Goal: Information Seeking & Learning: Learn about a topic

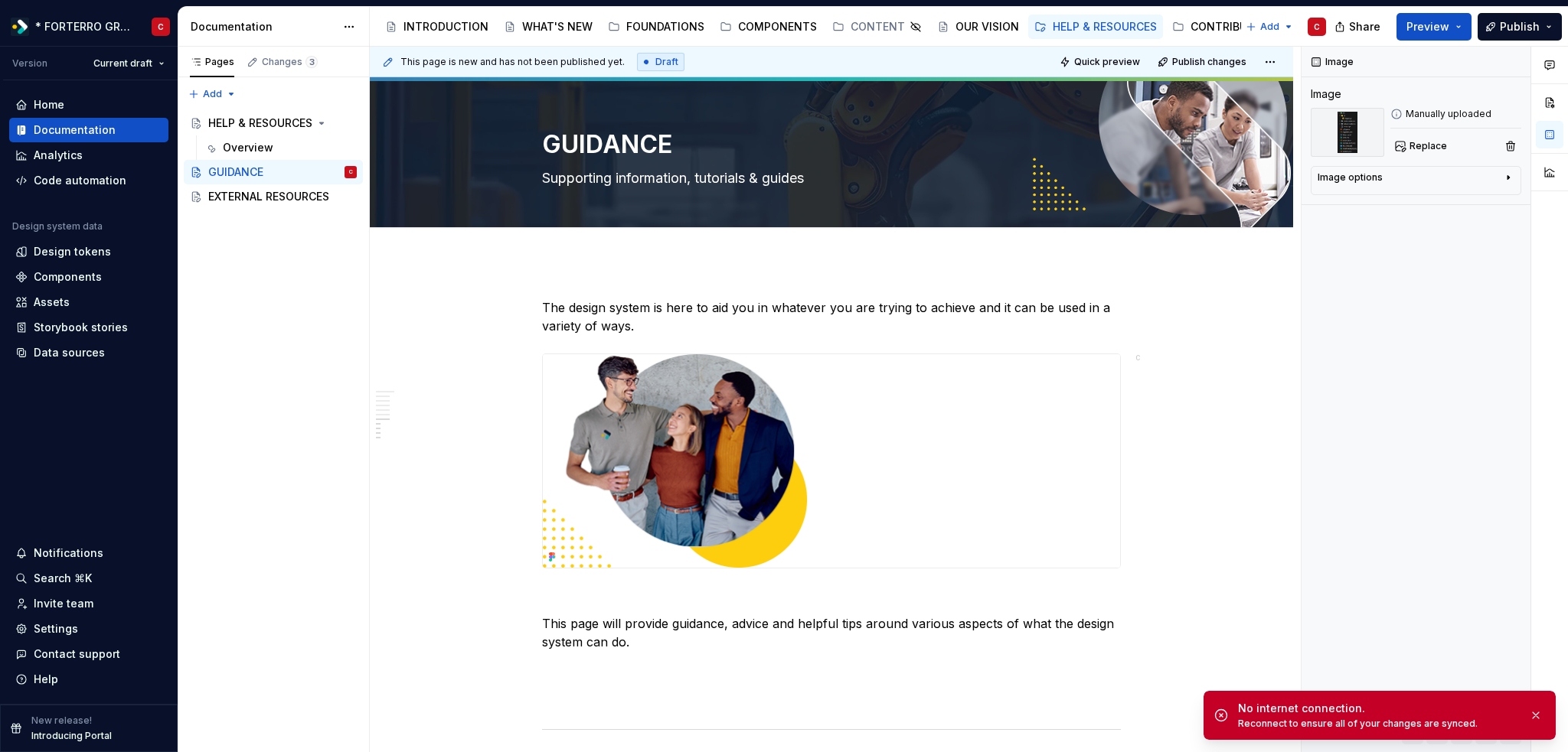
scroll to position [1622, 0]
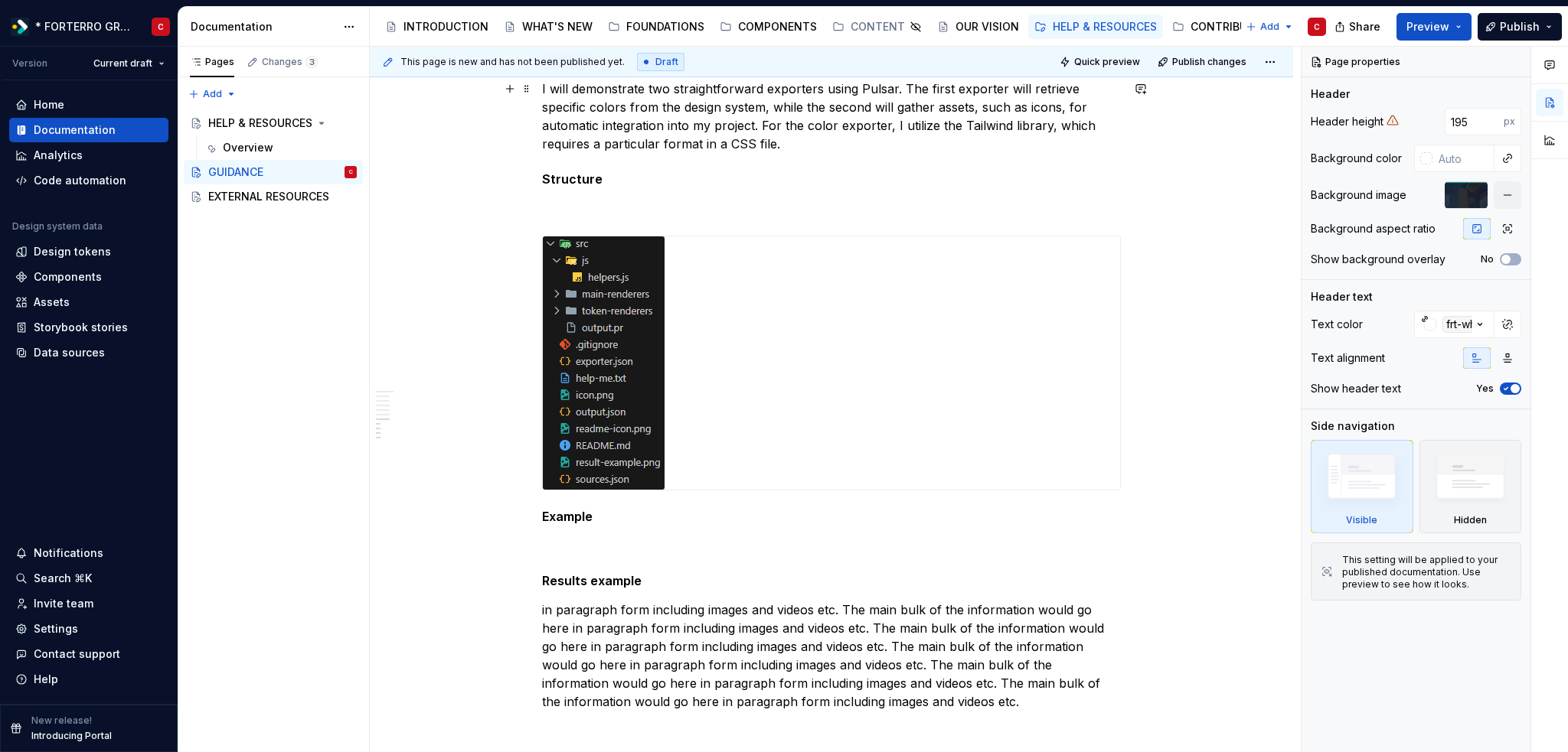
scroll to position [1760, 0]
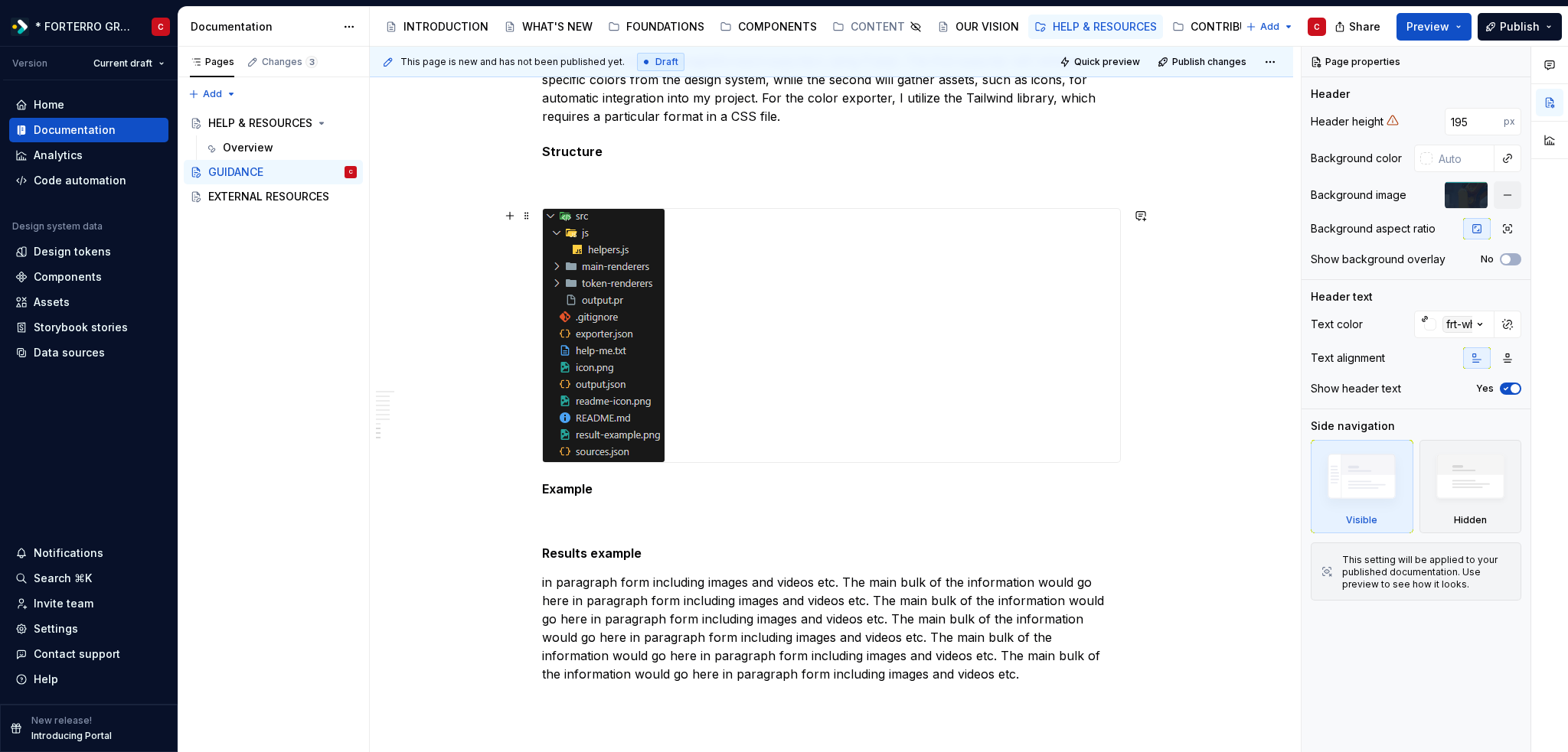
click at [866, 298] on div at bounding box center [831, 335] width 577 height 253
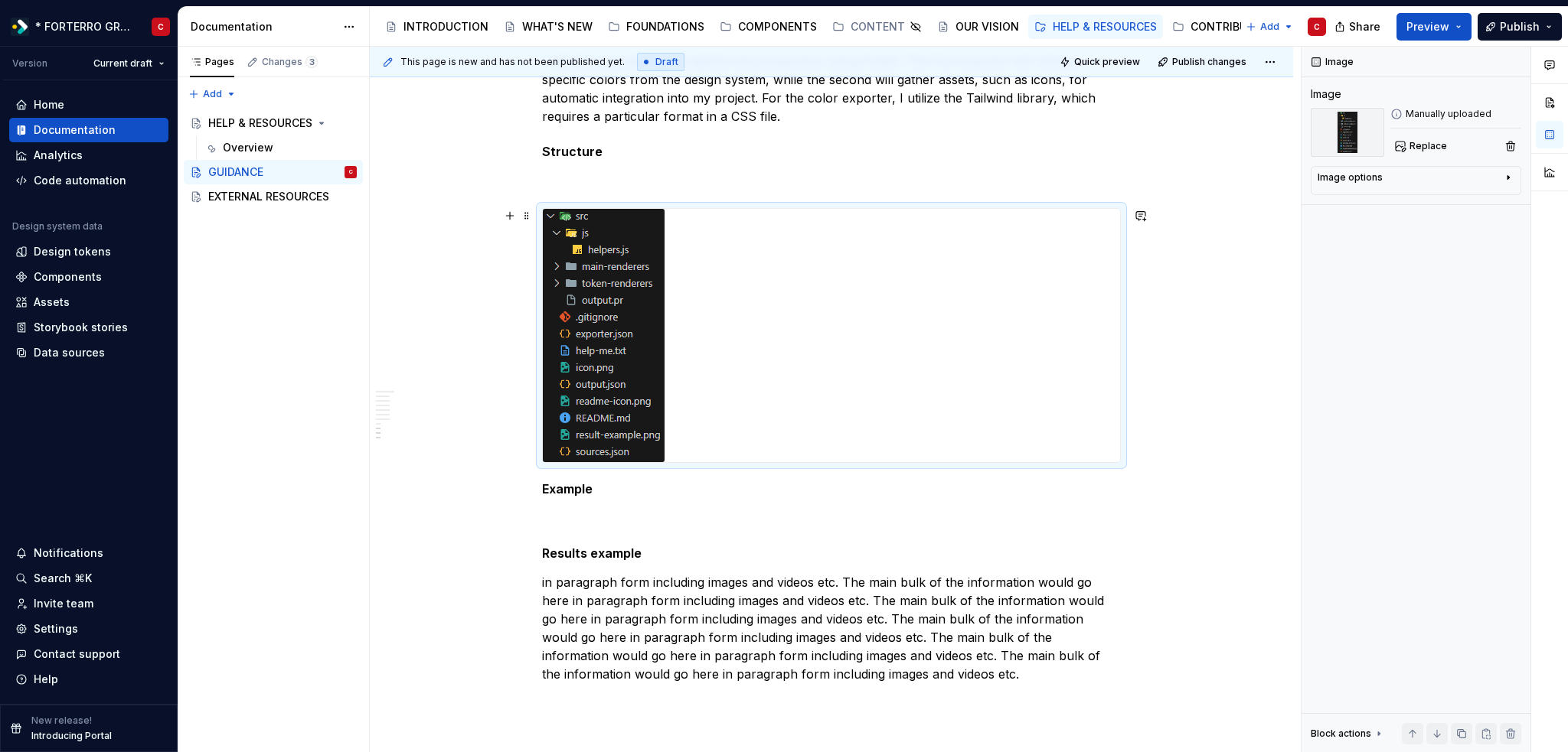
click at [759, 285] on div at bounding box center [831, 335] width 577 height 253
drag, startPoint x: 759, startPoint y: 285, endPoint x: 704, endPoint y: 286, distance: 55.0
click at [704, 286] on div at bounding box center [831, 335] width 577 height 253
click at [879, 261] on div at bounding box center [831, 335] width 577 height 253
click at [1512, 63] on button "button" at bounding box center [1515, 62] width 21 height 21
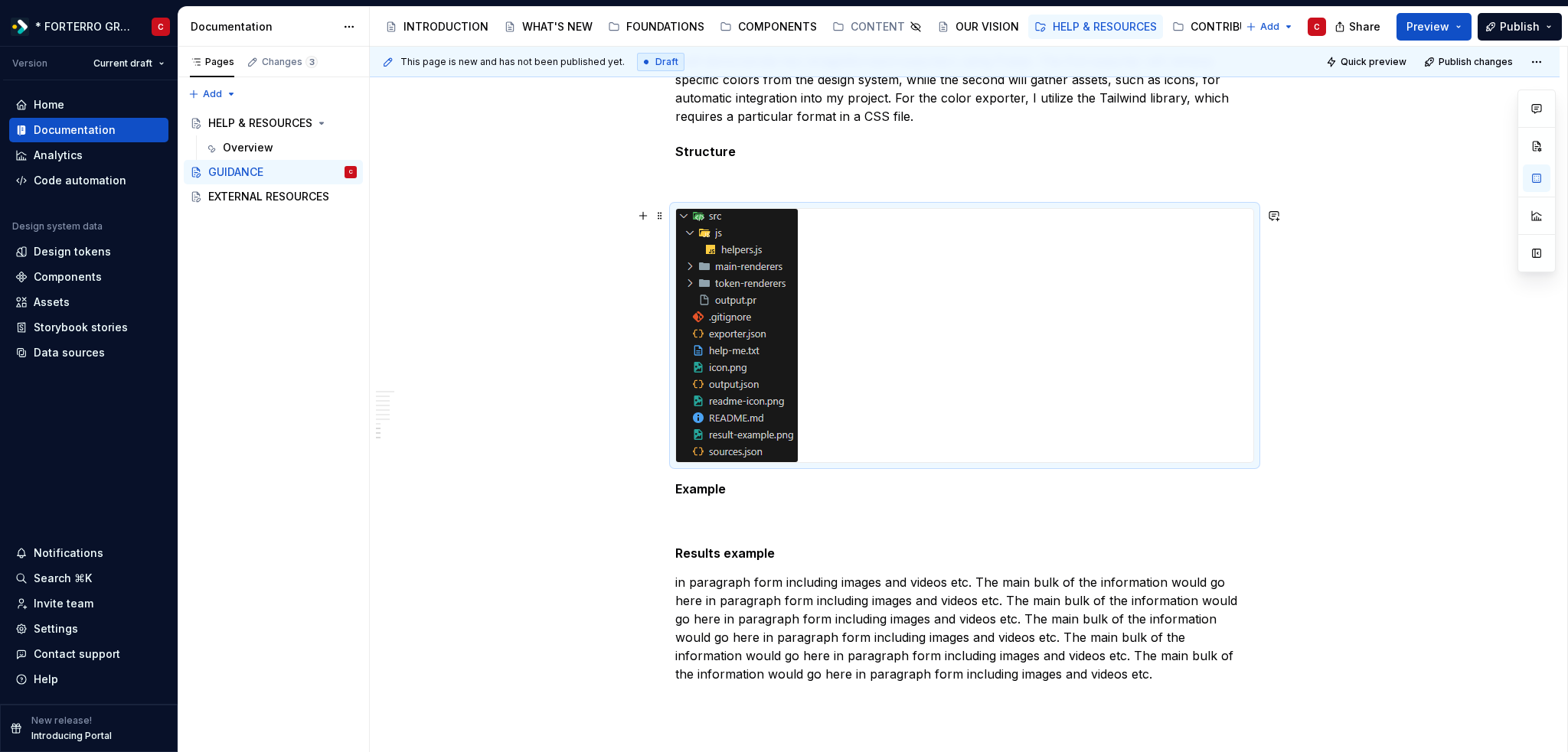
click at [929, 331] on div at bounding box center [964, 335] width 577 height 253
click at [1540, 256] on button "button" at bounding box center [1537, 253] width 28 height 28
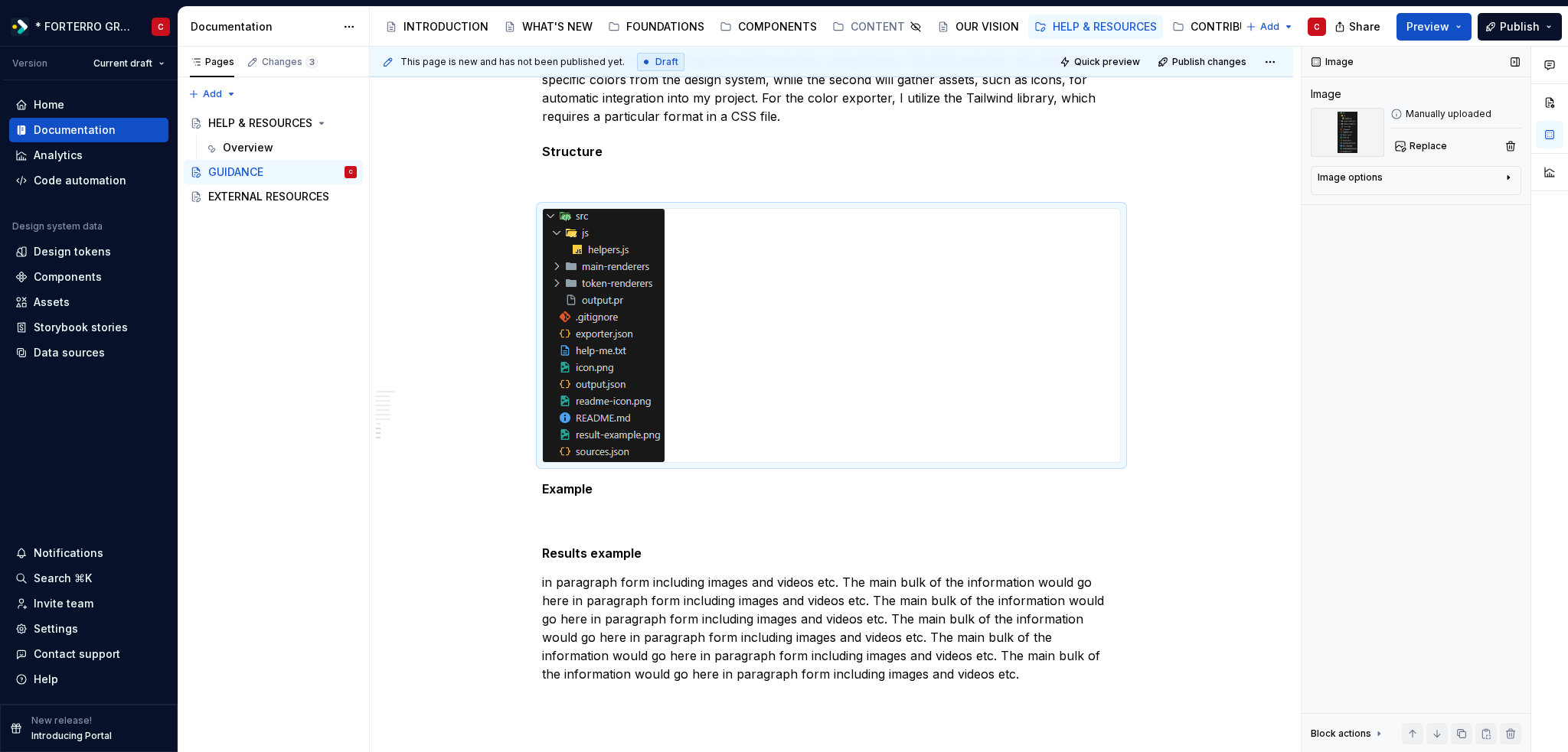
click at [1405, 173] on div "Image options" at bounding box center [1409, 181] width 184 height 18
click at [1498, 203] on icon "button" at bounding box center [1500, 200] width 12 height 12
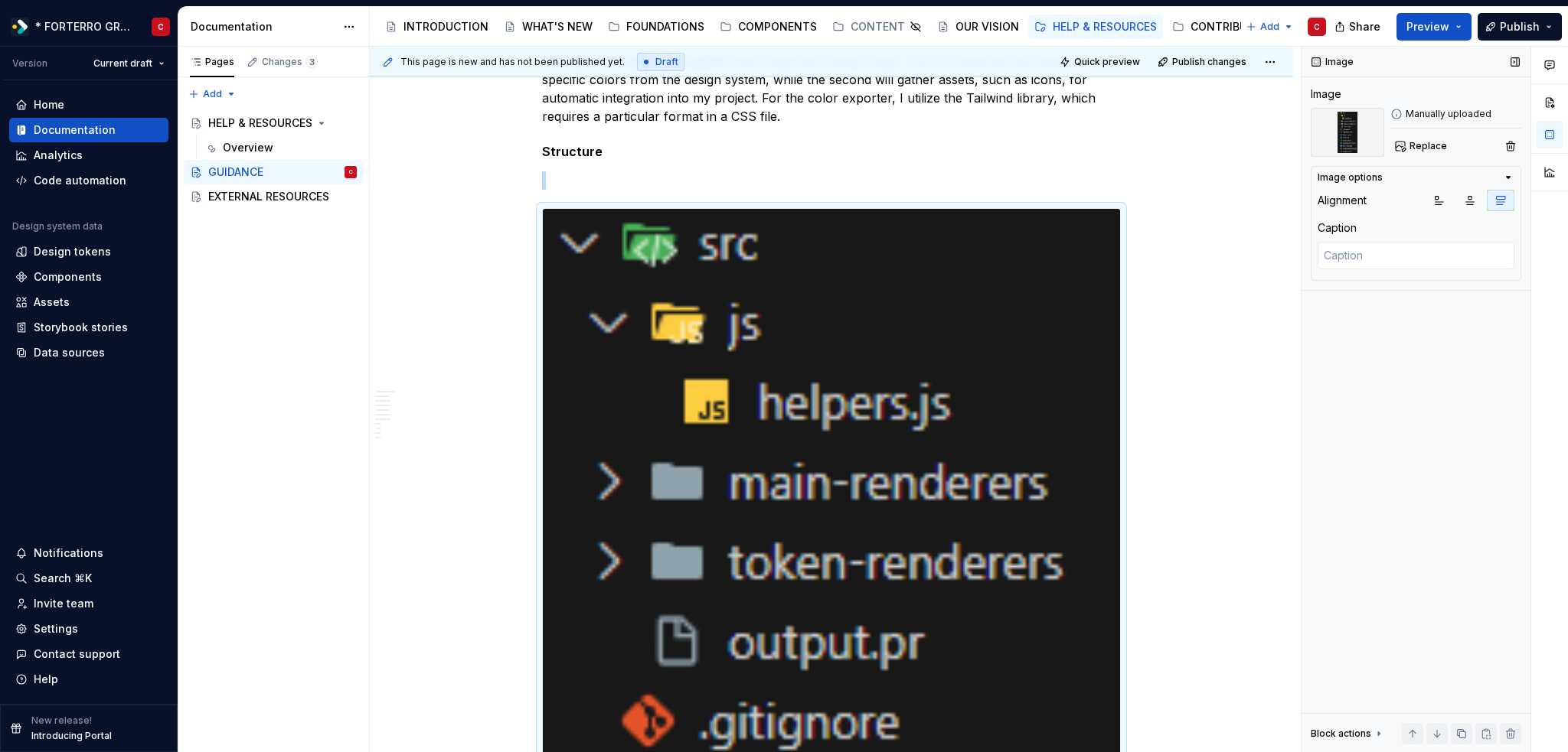
scroll to position [1922, 0]
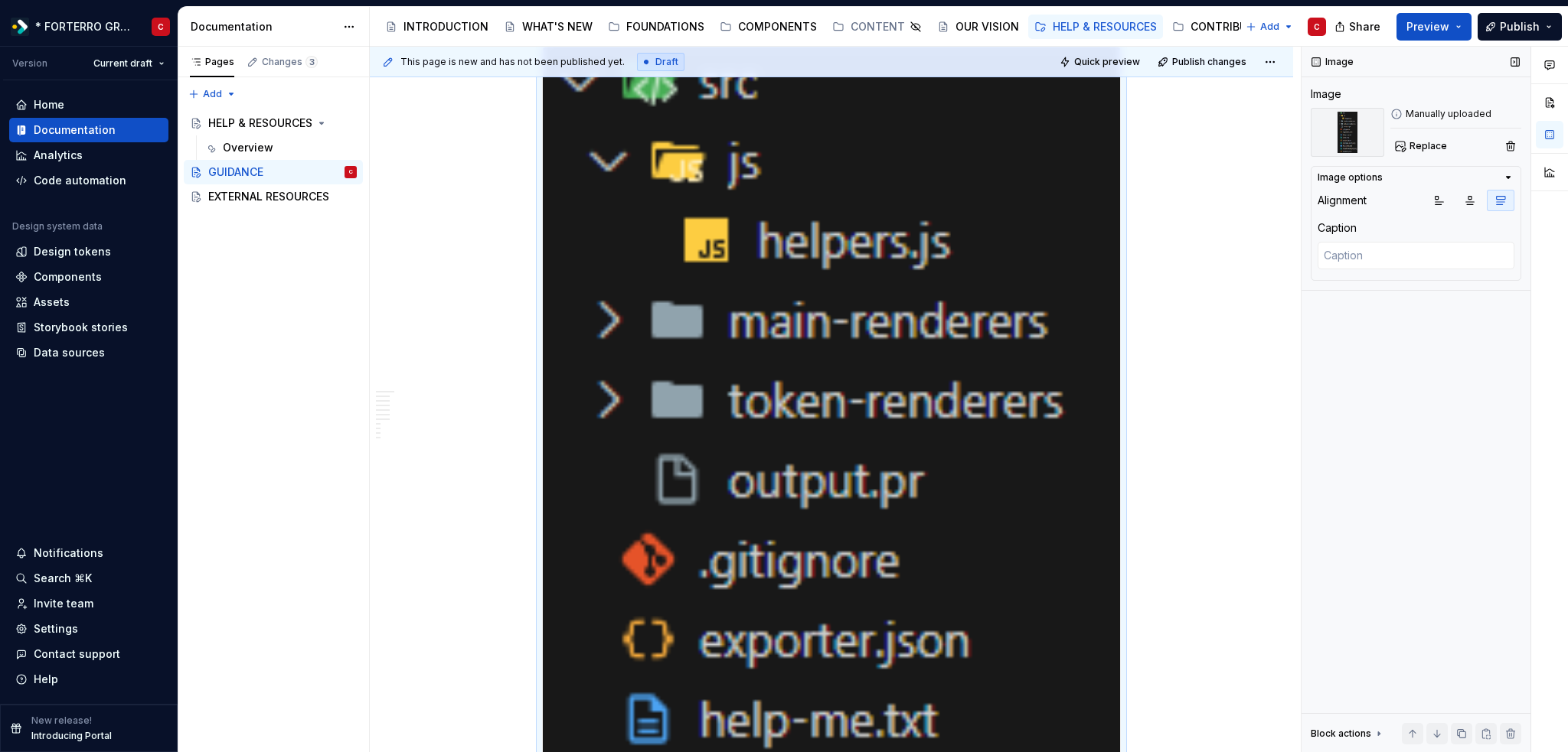
click at [1498, 202] on icon "button" at bounding box center [1500, 200] width 12 height 12
click at [1440, 202] on icon "button" at bounding box center [1439, 200] width 12 height 12
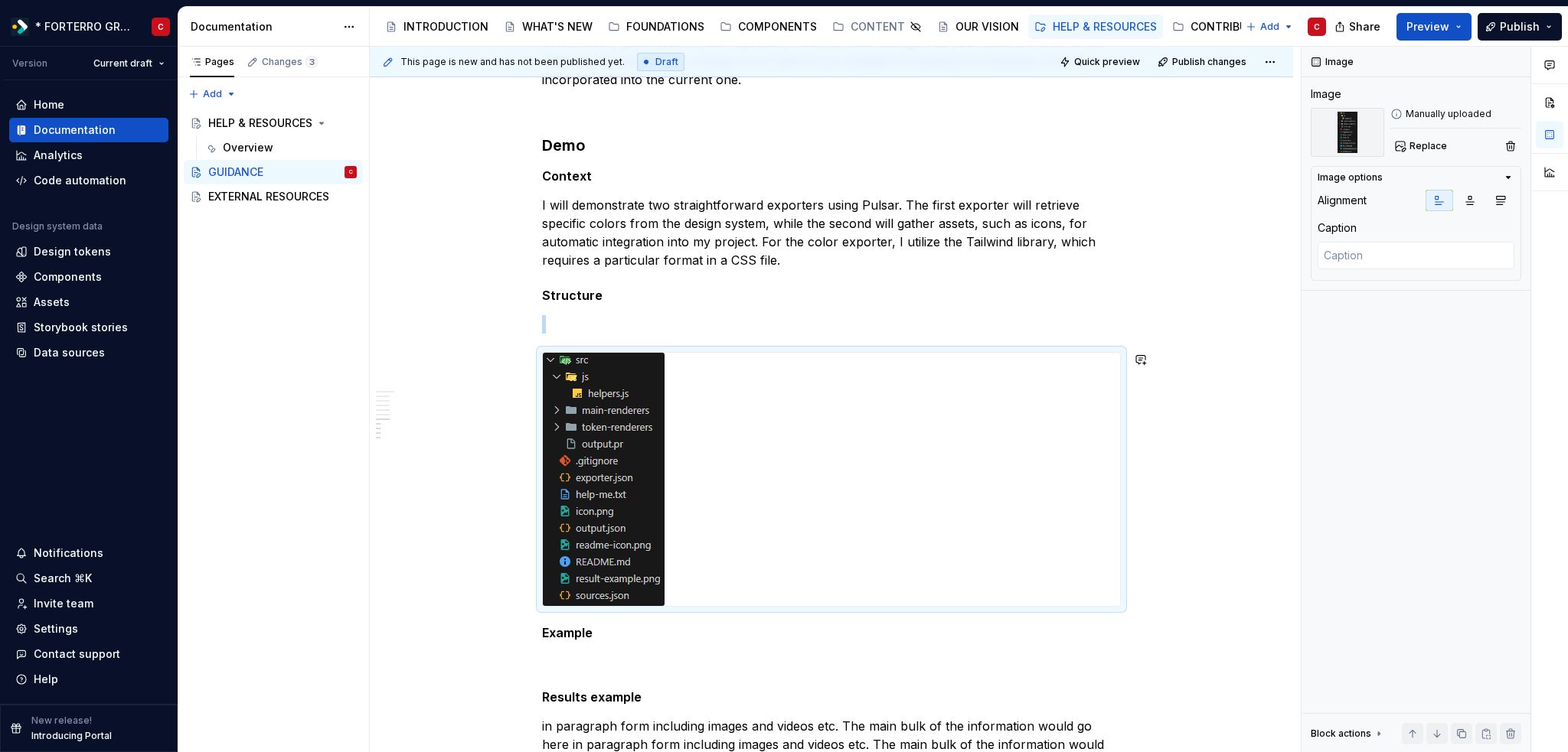
scroll to position [1615, 0]
click at [693, 362] on div at bounding box center [831, 480] width 577 height 253
click at [1371, 262] on textarea at bounding box center [1415, 256] width 197 height 28
click at [1381, 315] on div "Image Image Manually uploaded Replace Image options Alignment Caption Block act…" at bounding box center [1416, 399] width 229 height 706
click at [1508, 182] on icon "button" at bounding box center [1507, 178] width 12 height 12
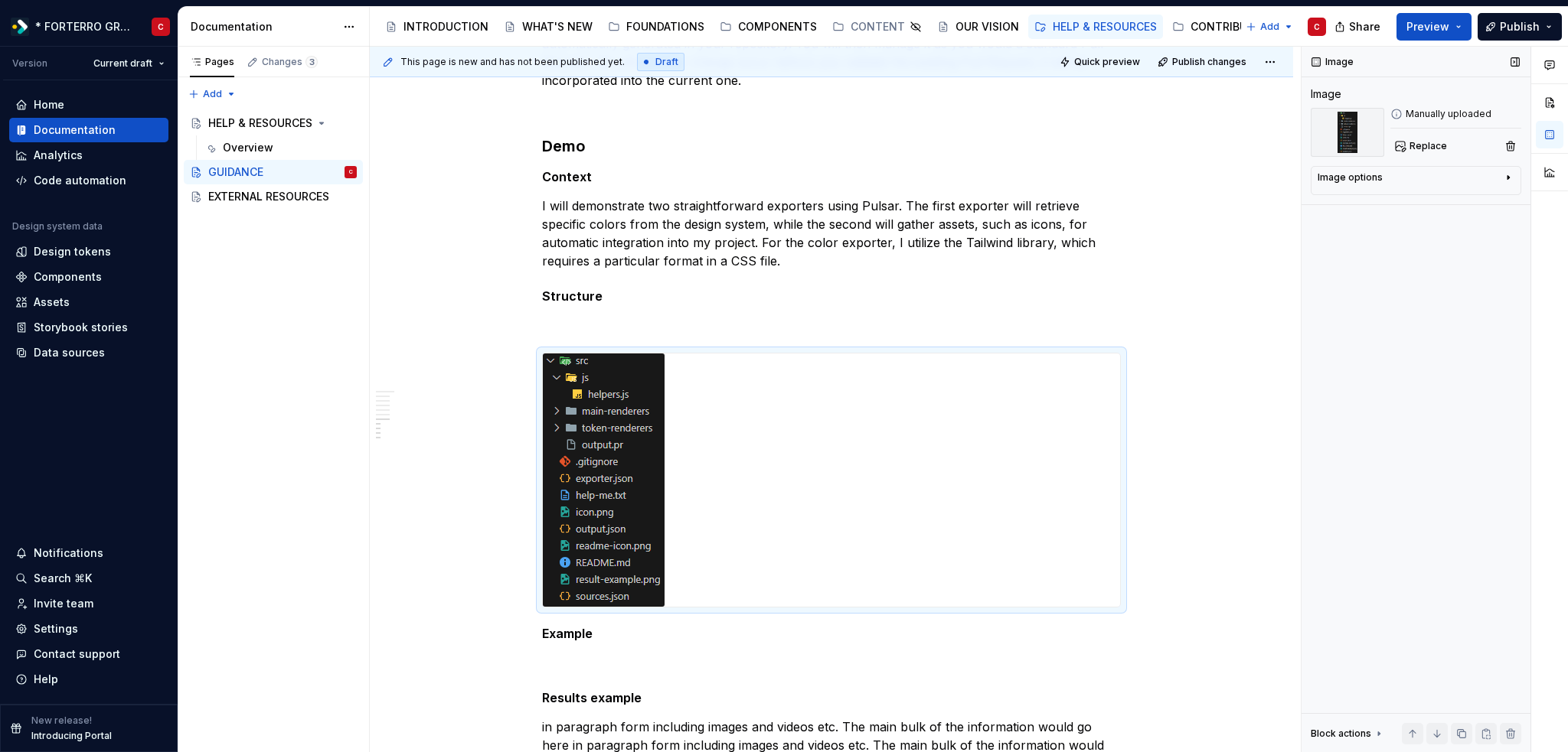
click at [1508, 178] on icon "button" at bounding box center [1508, 178] width 2 height 4
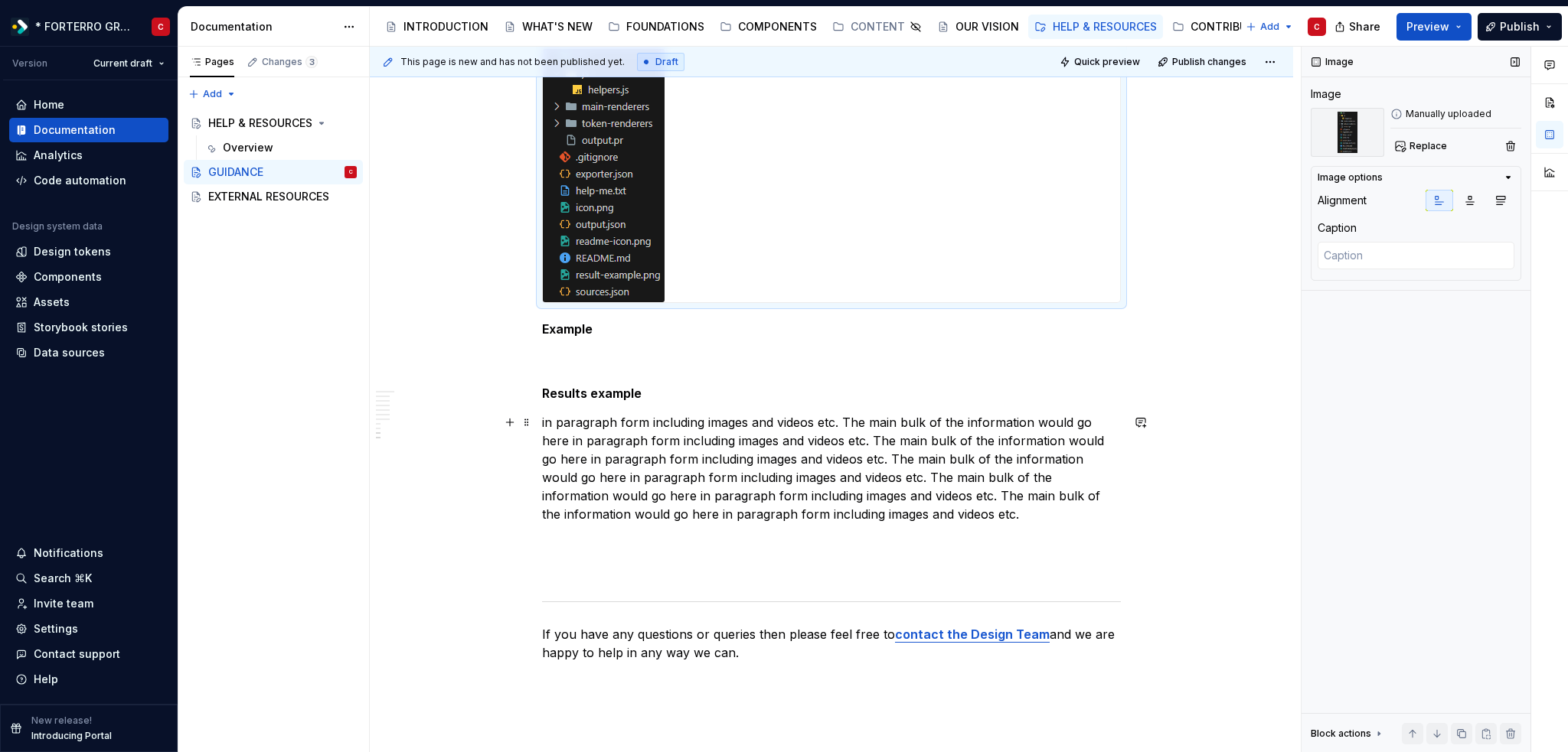
scroll to position [1689, 0]
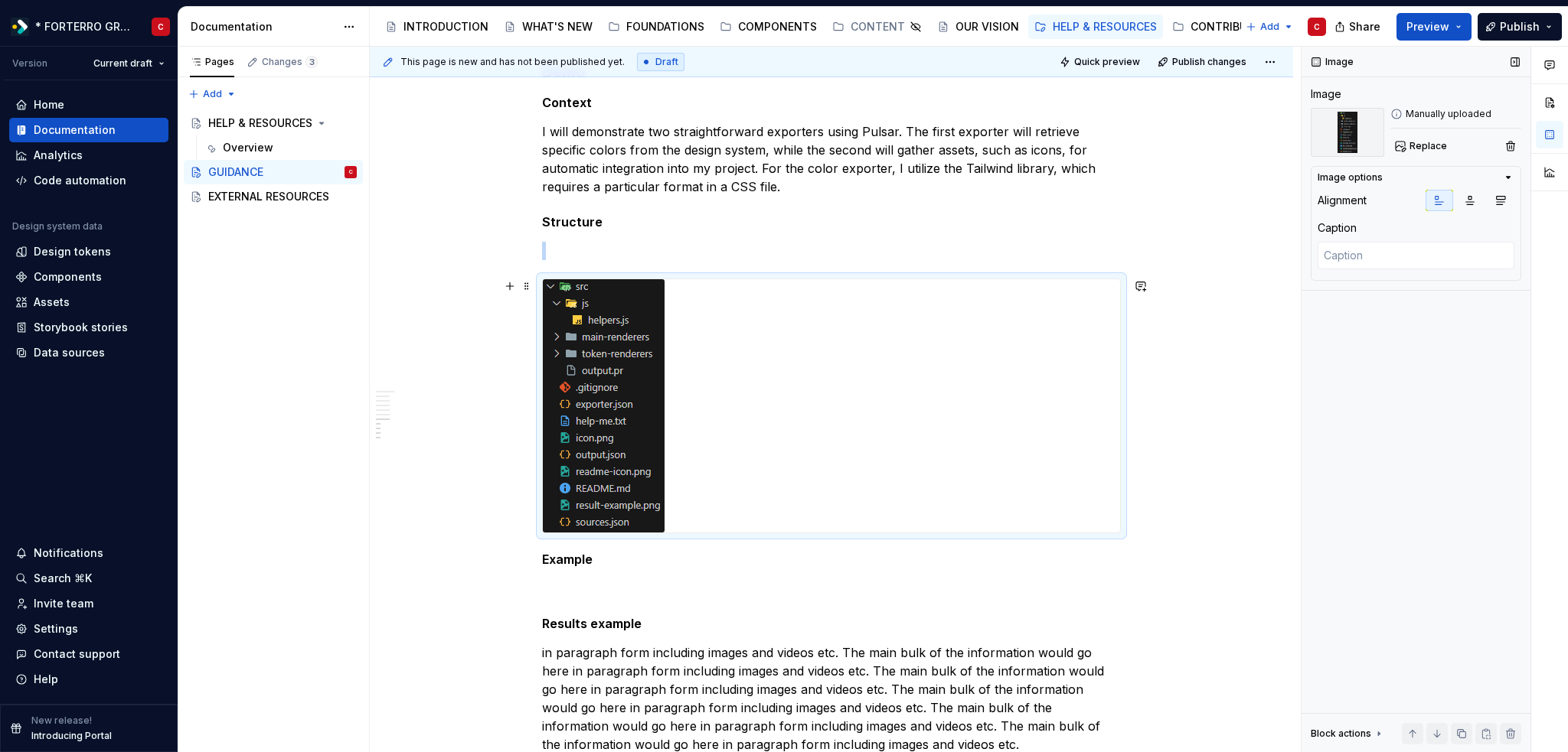
click at [645, 334] on img at bounding box center [604, 406] width 122 height 253
click at [1464, 200] on icon "button" at bounding box center [1469, 200] width 12 height 12
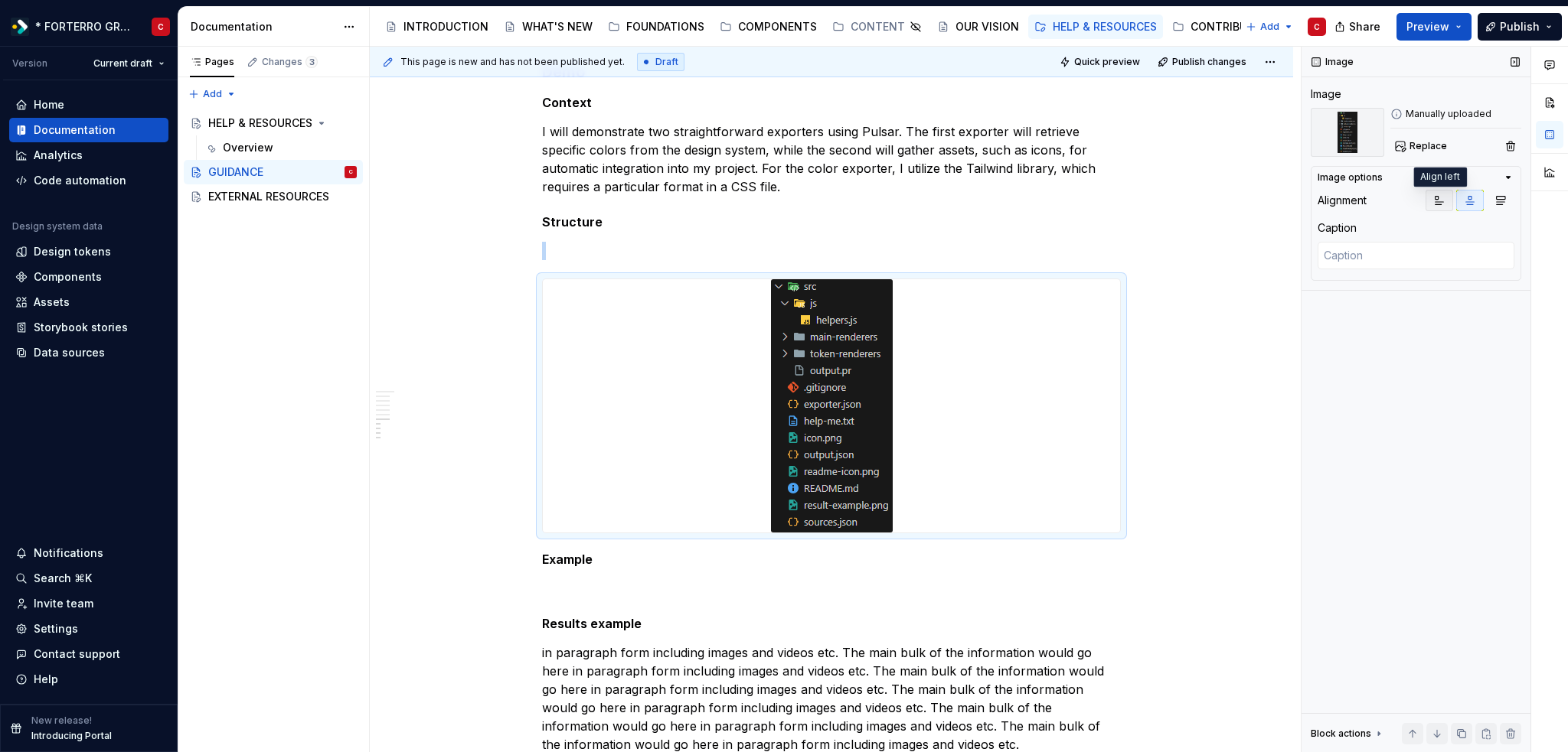
click at [1437, 201] on icon "button" at bounding box center [1439, 200] width 12 height 12
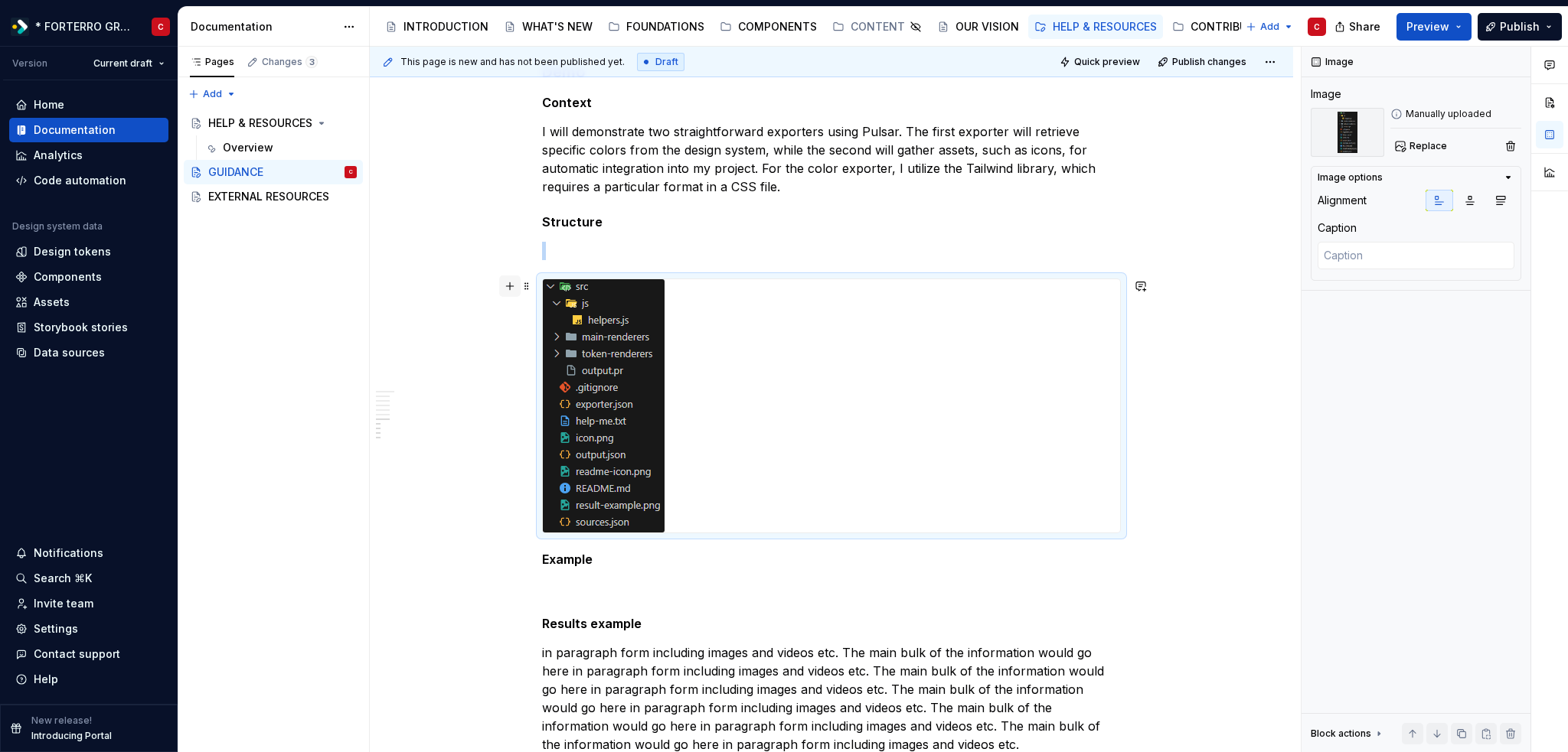
type textarea "*"
click at [505, 288] on button "button" at bounding box center [510, 286] width 21 height 21
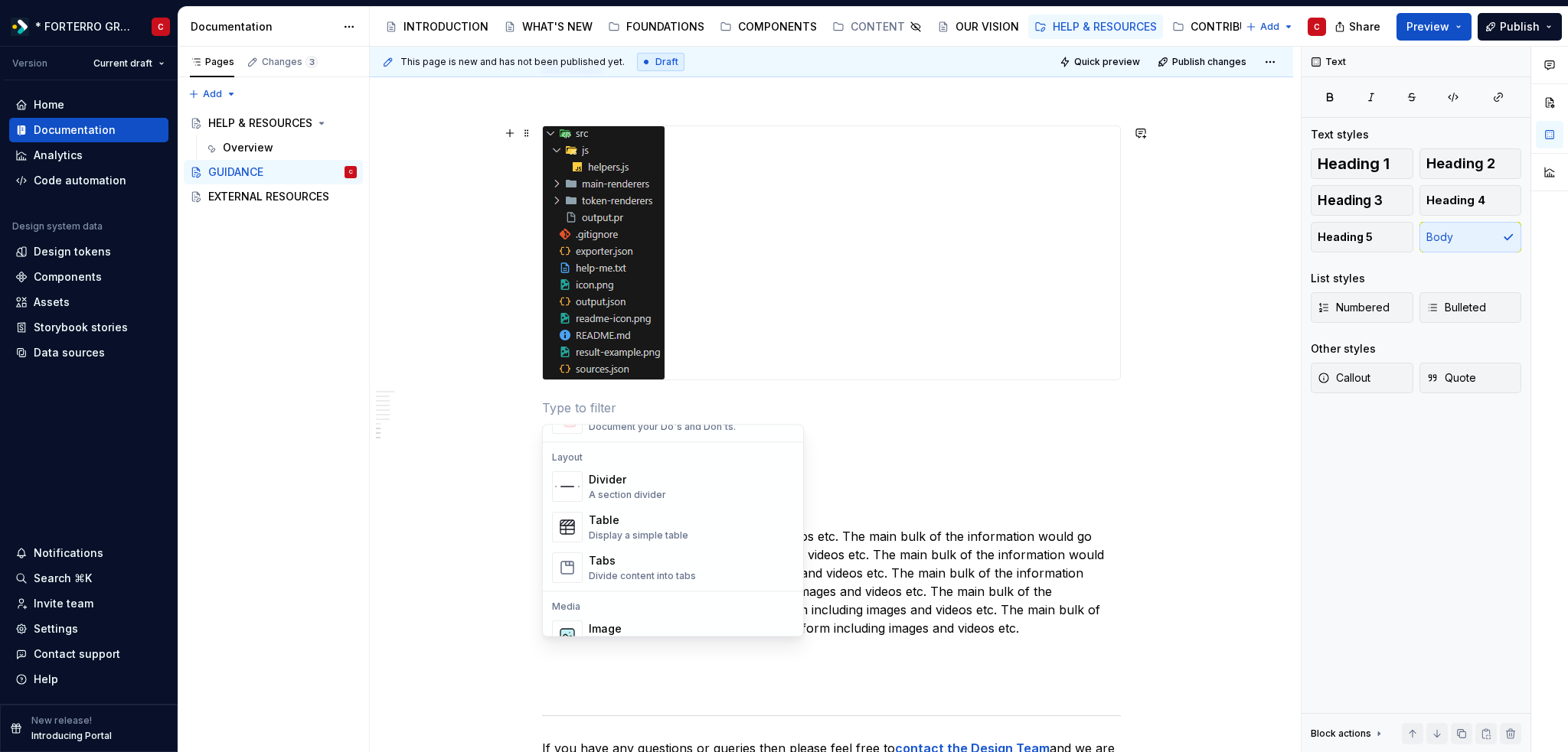
scroll to position [459, 0]
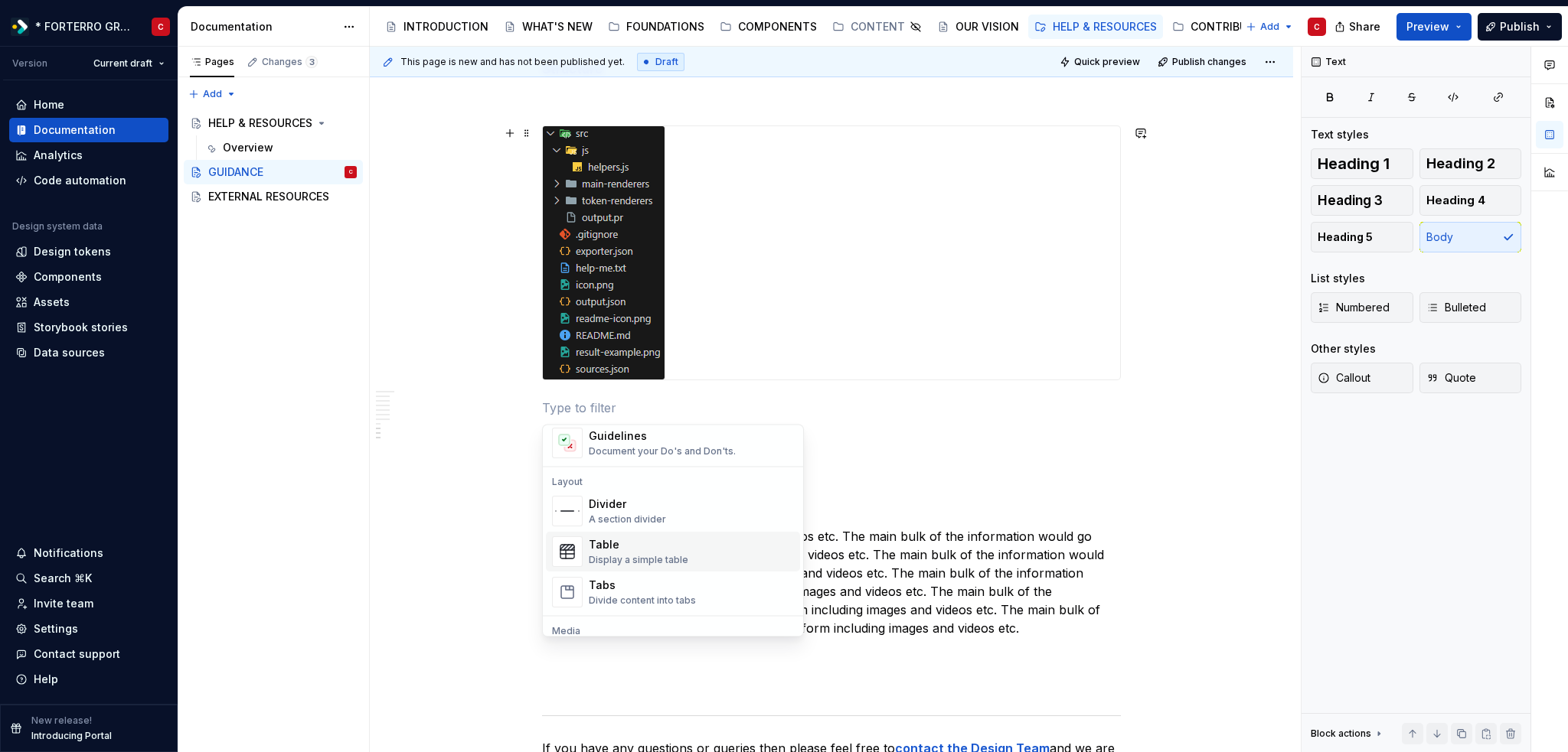
click at [637, 554] on div "Display a simple table" at bounding box center [638, 560] width 99 height 12
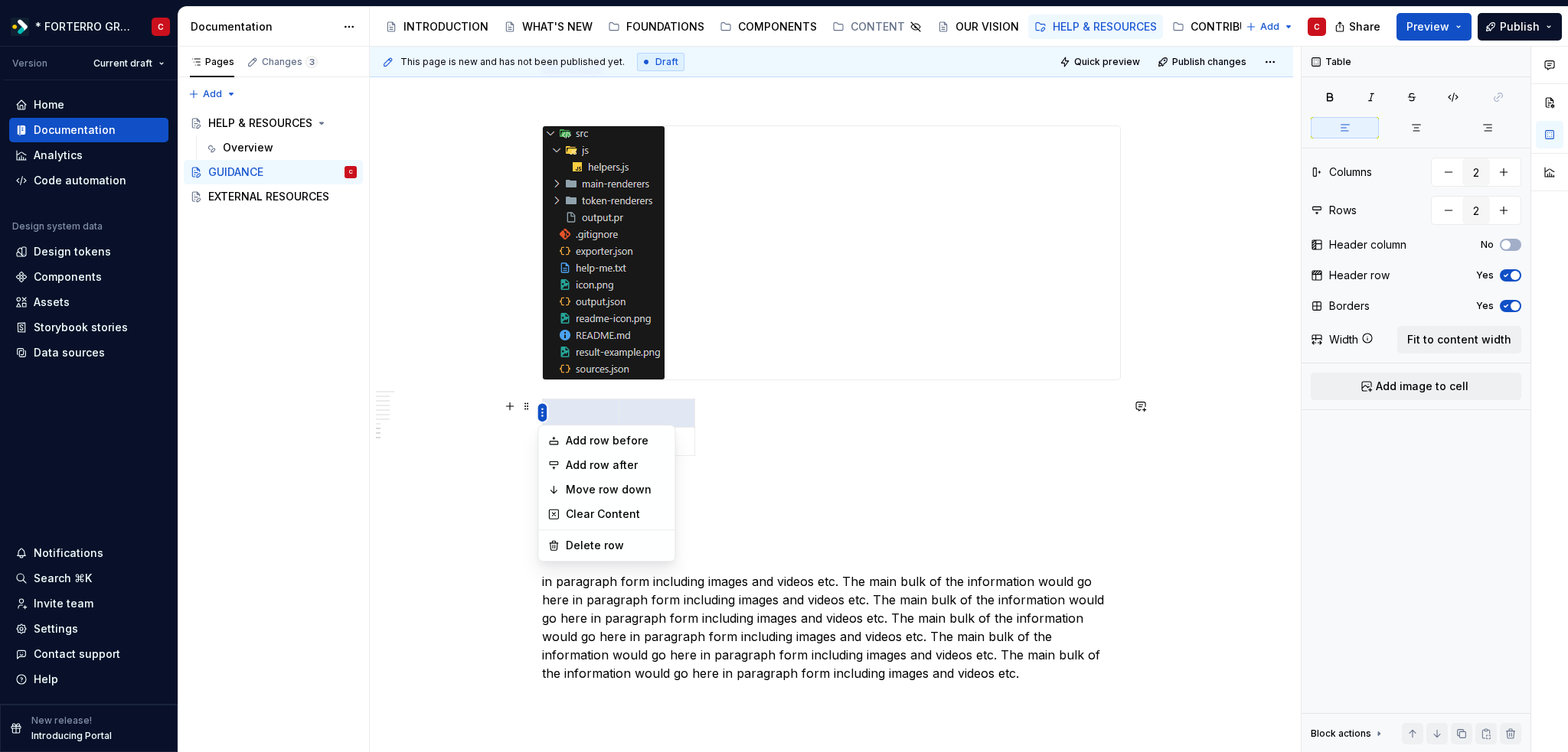
click at [542, 413] on html "* FORTERRO GROUP * C Version Current draft Home Documentation Analytics Code au…" at bounding box center [784, 376] width 1568 height 752
click at [571, 542] on div "Delete row" at bounding box center [615, 545] width 99 height 16
type input "1"
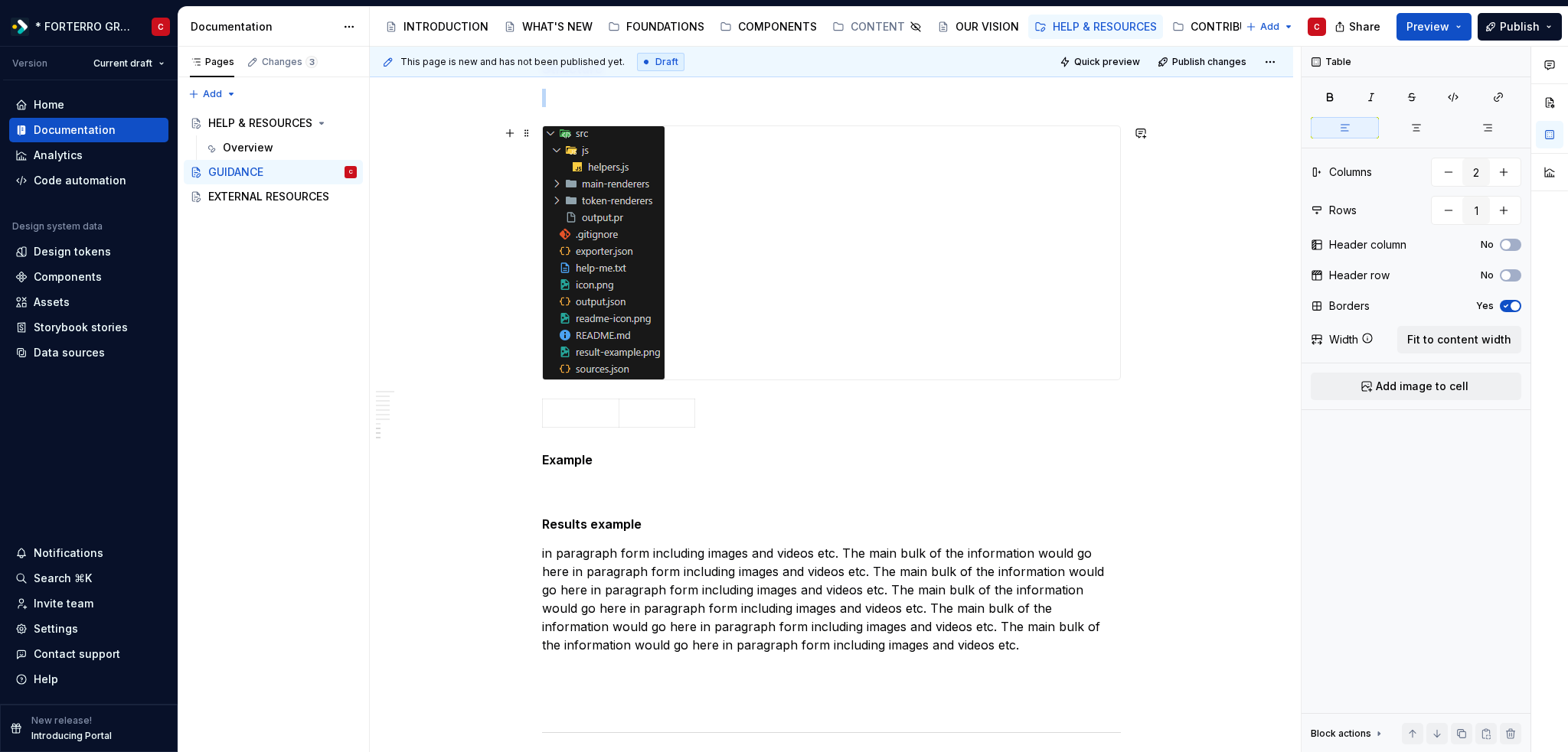
click at [616, 230] on img at bounding box center [604, 253] width 122 height 253
click at [571, 415] on p at bounding box center [580, 413] width 58 height 16
click at [559, 415] on p at bounding box center [580, 413] width 58 height 16
click at [569, 409] on p at bounding box center [580, 413] width 58 height 16
click at [561, 409] on p at bounding box center [580, 413] width 58 height 16
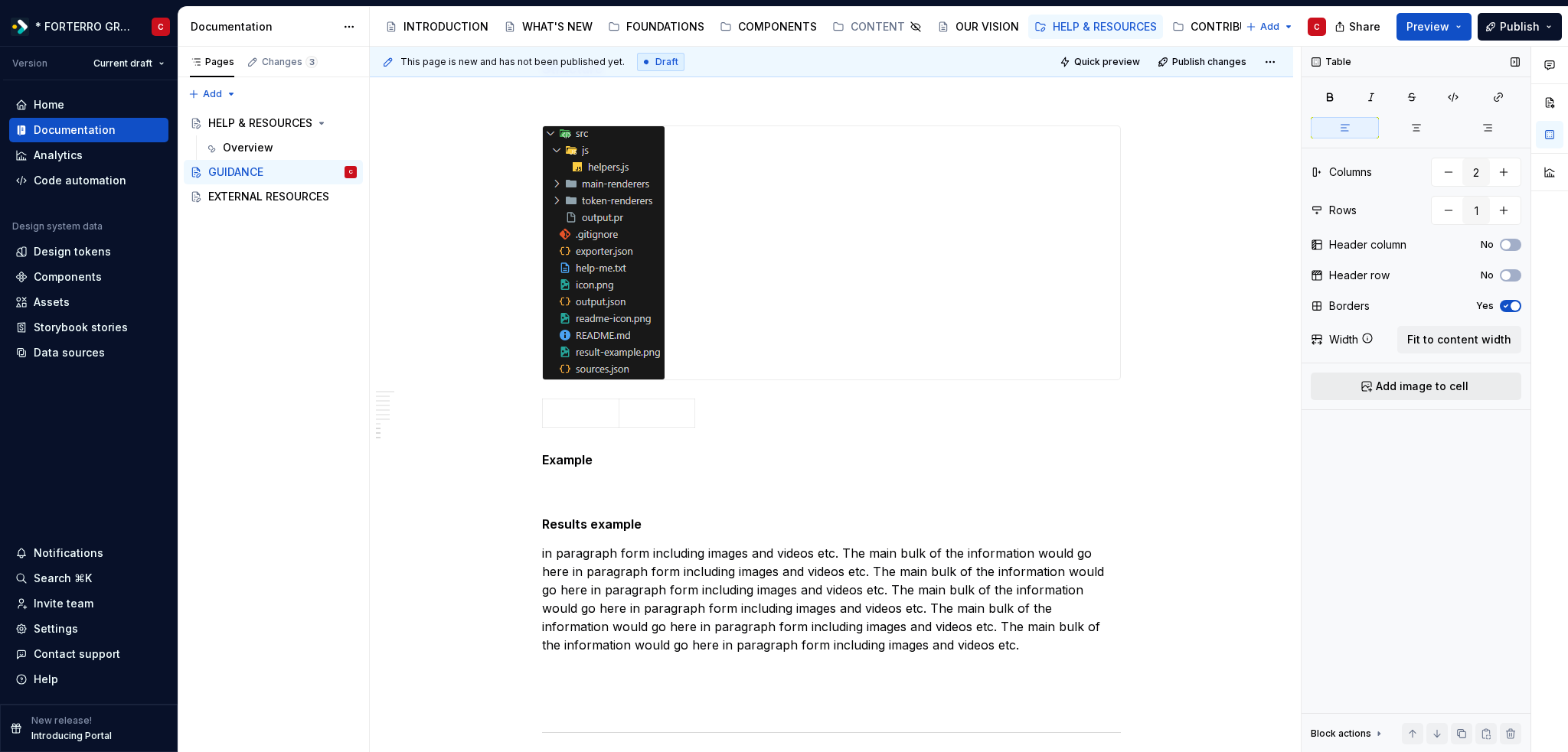
click at [1417, 386] on span "Add image to cell" at bounding box center [1422, 386] width 93 height 16
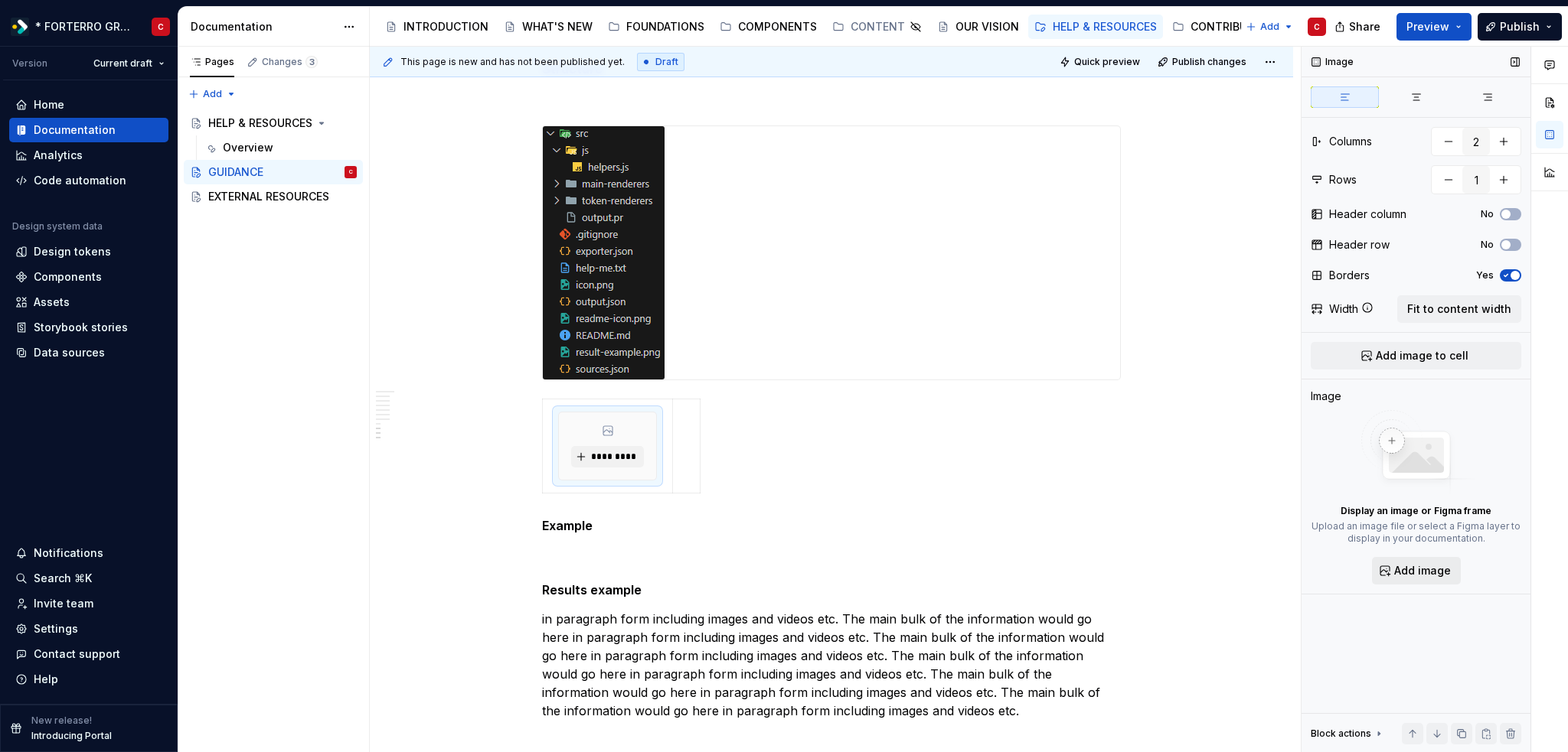
click at [1424, 575] on span "Add image" at bounding box center [1422, 570] width 57 height 16
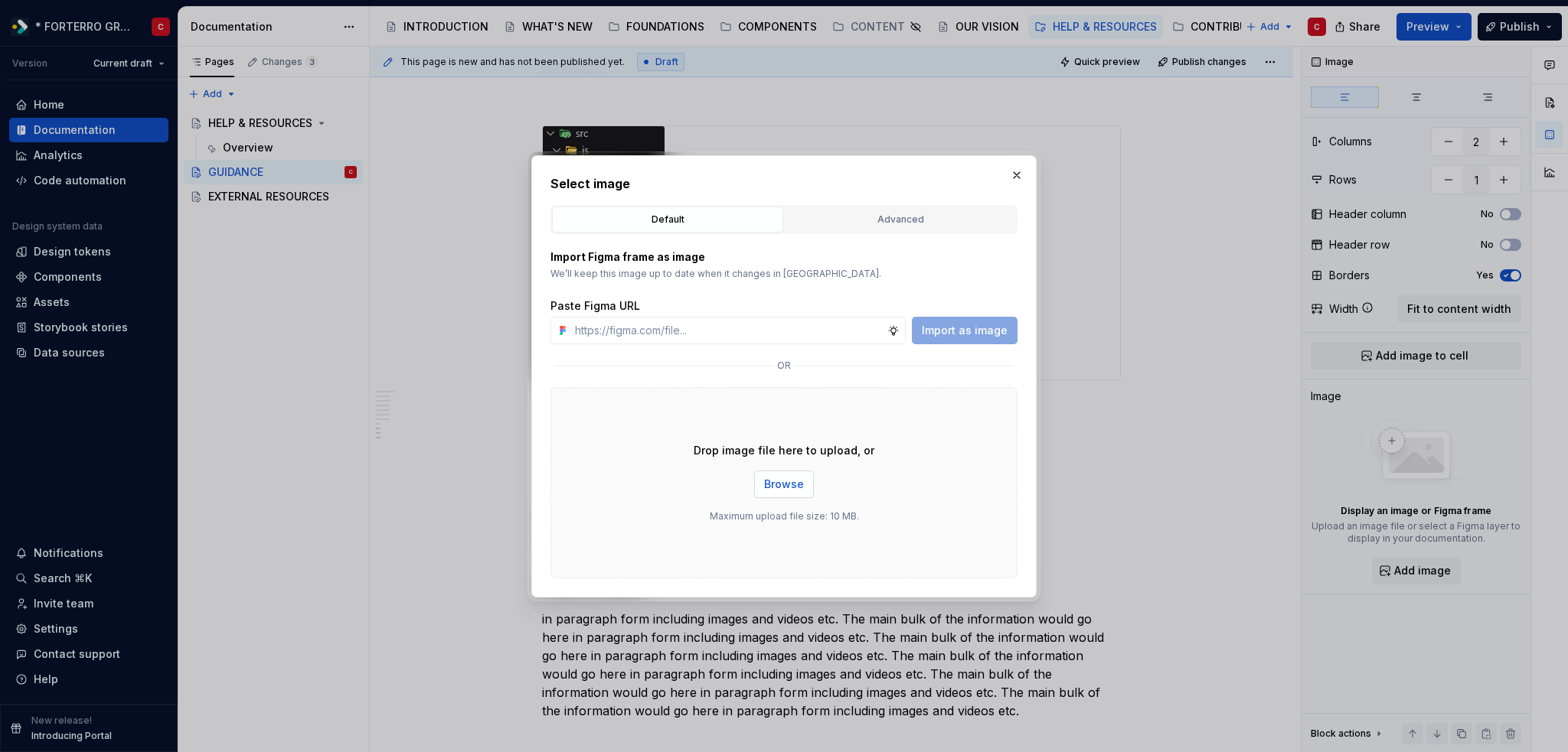
click at [784, 485] on span "Browse" at bounding box center [784, 484] width 39 height 16
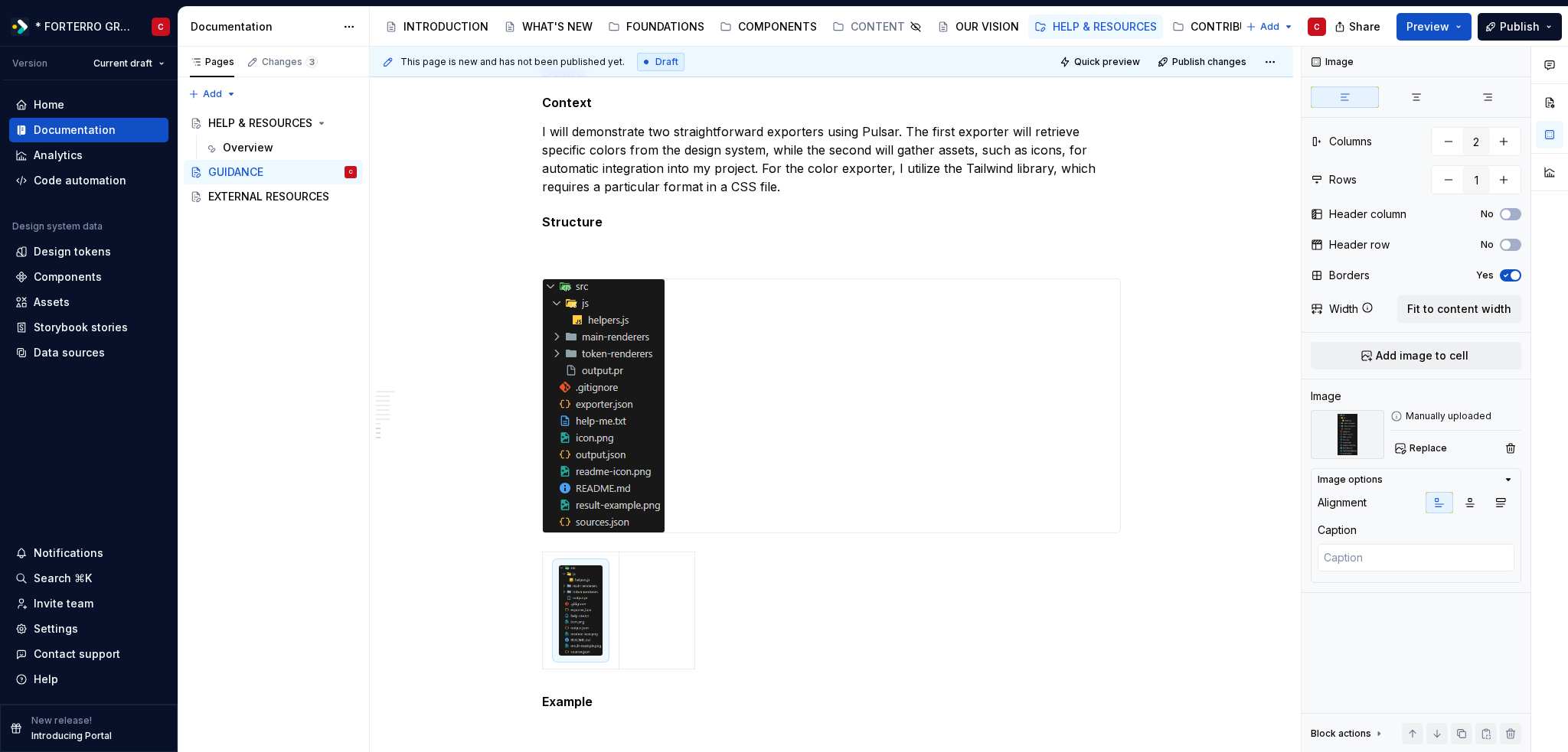
scroll to position [1843, 0]
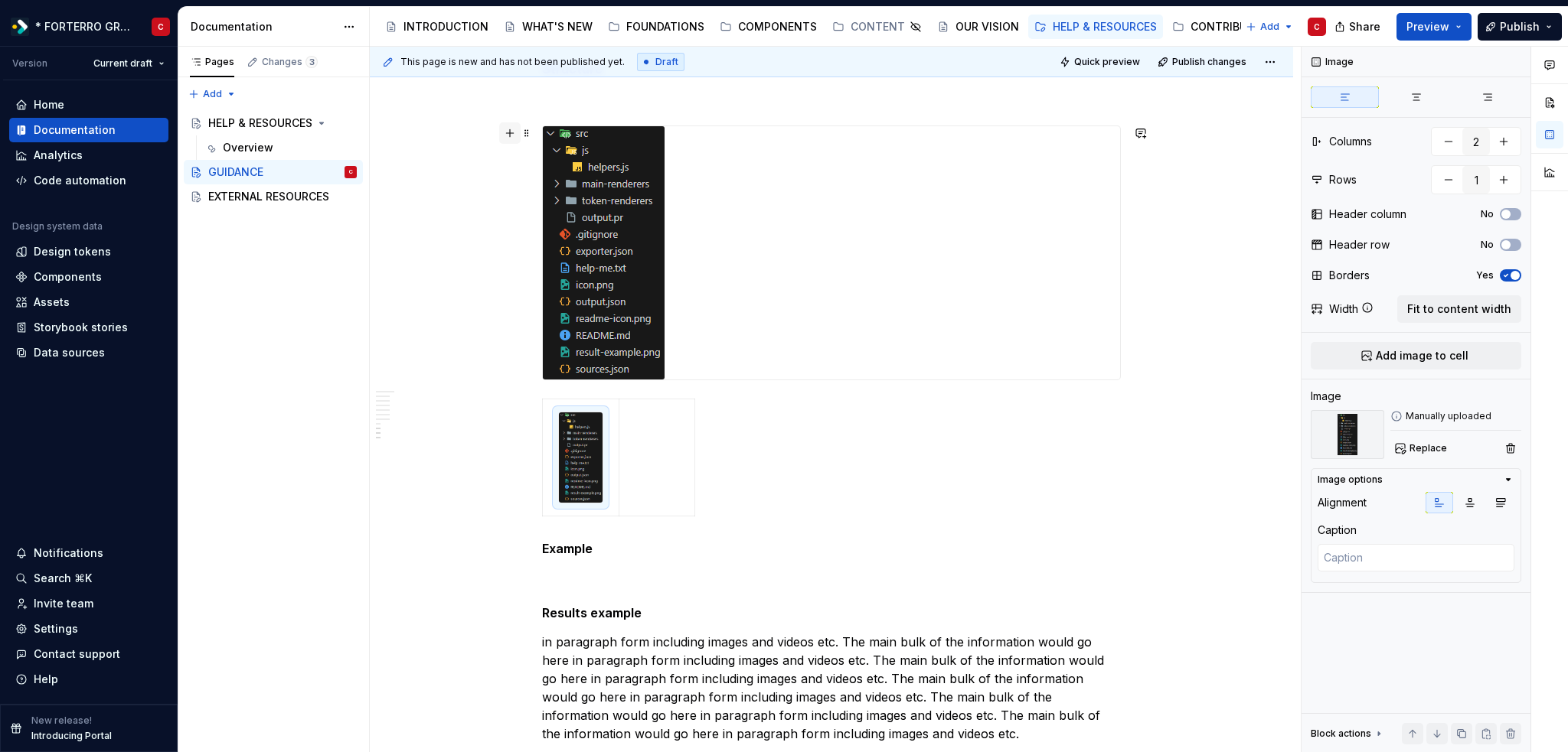
click at [518, 131] on button "button" at bounding box center [510, 133] width 21 height 21
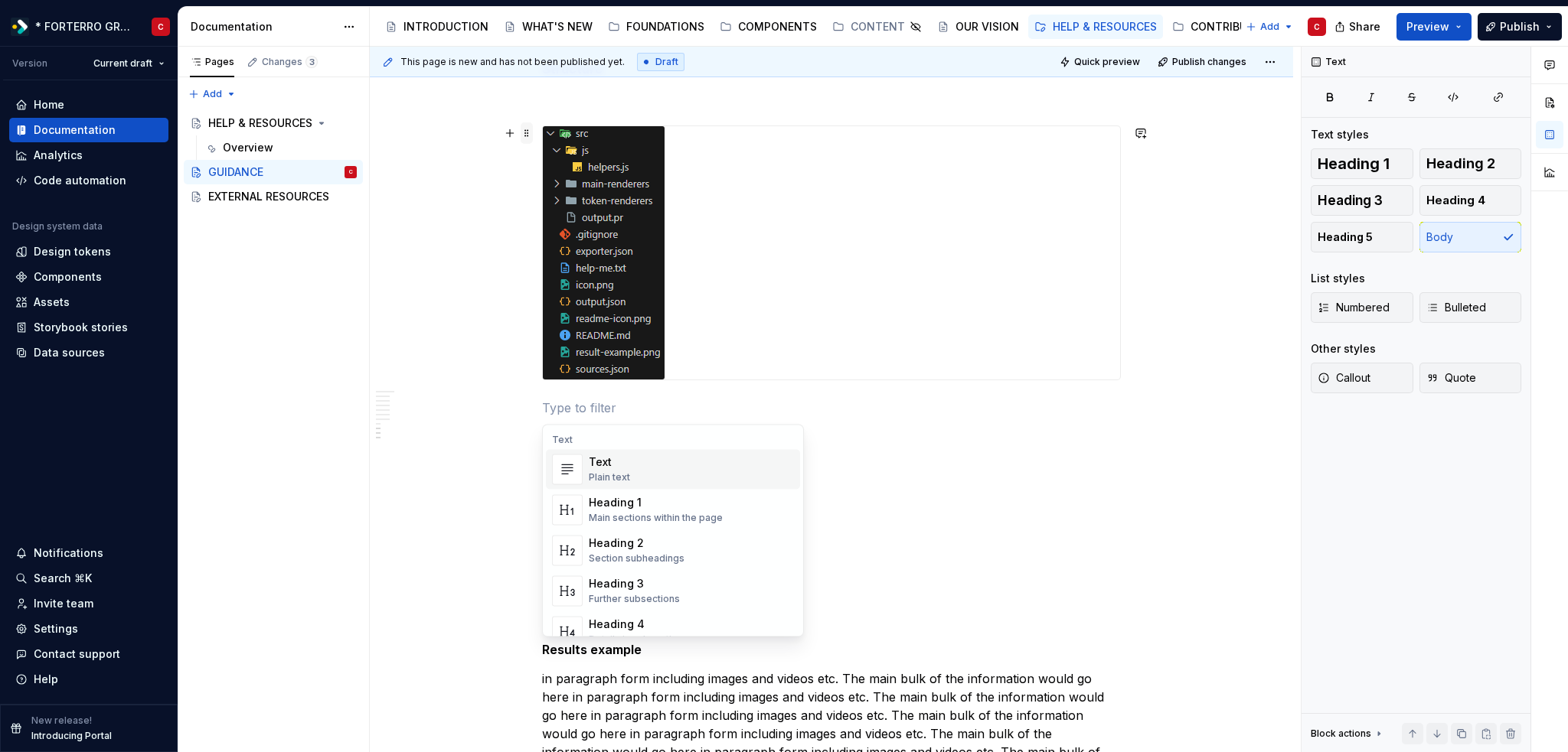
click at [526, 134] on span at bounding box center [526, 133] width 12 height 21
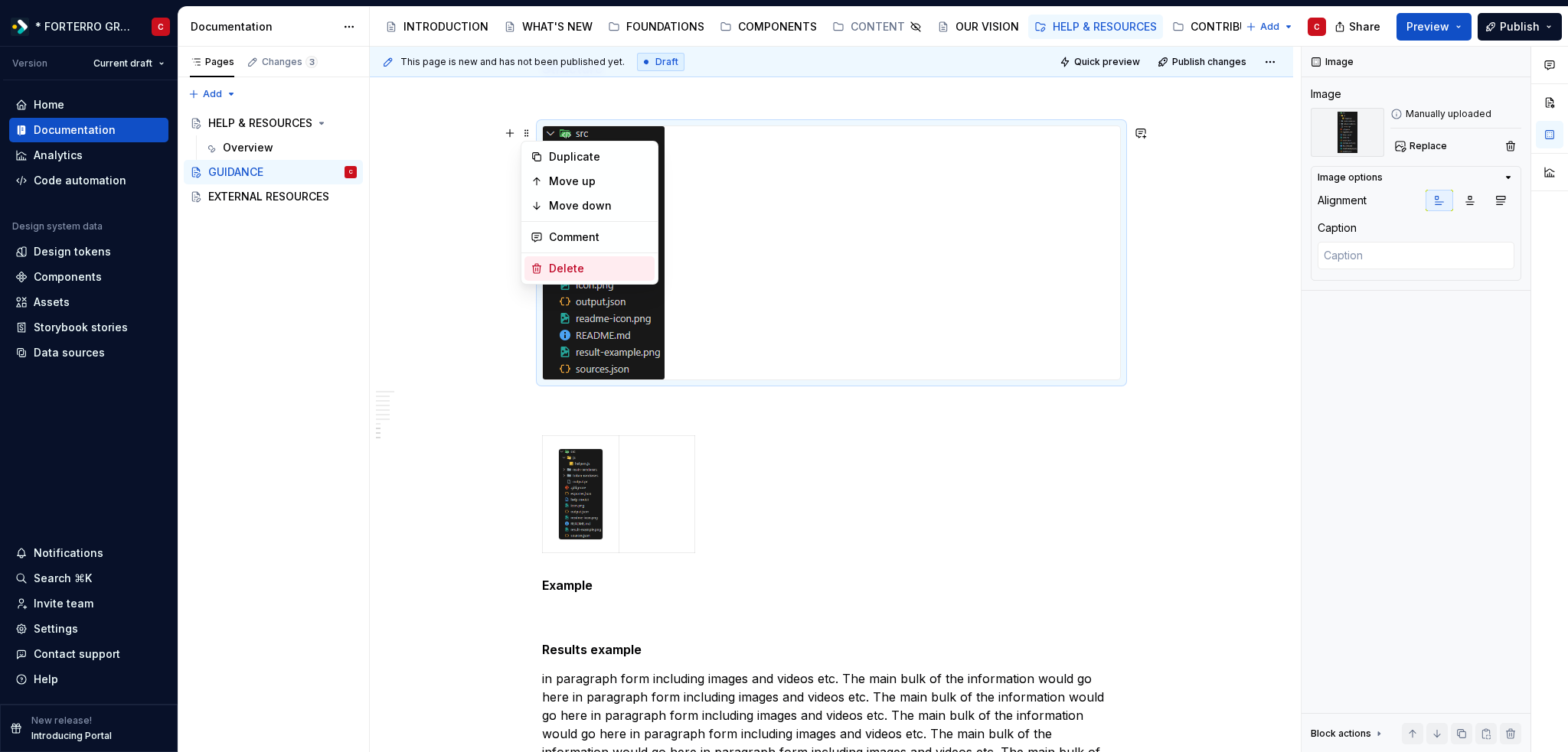
click at [576, 265] on div "Delete" at bounding box center [598, 268] width 99 height 16
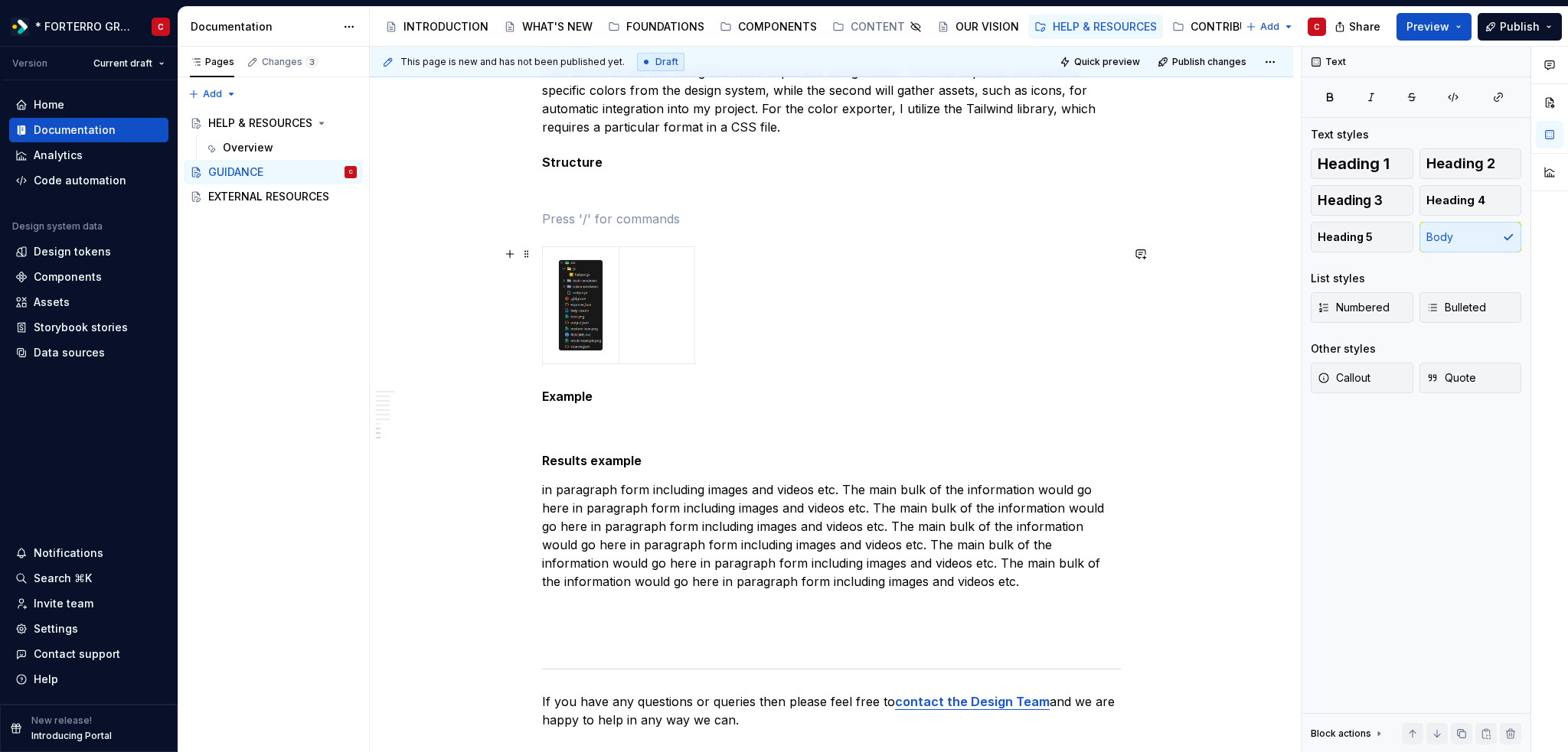
scroll to position [1612, 0]
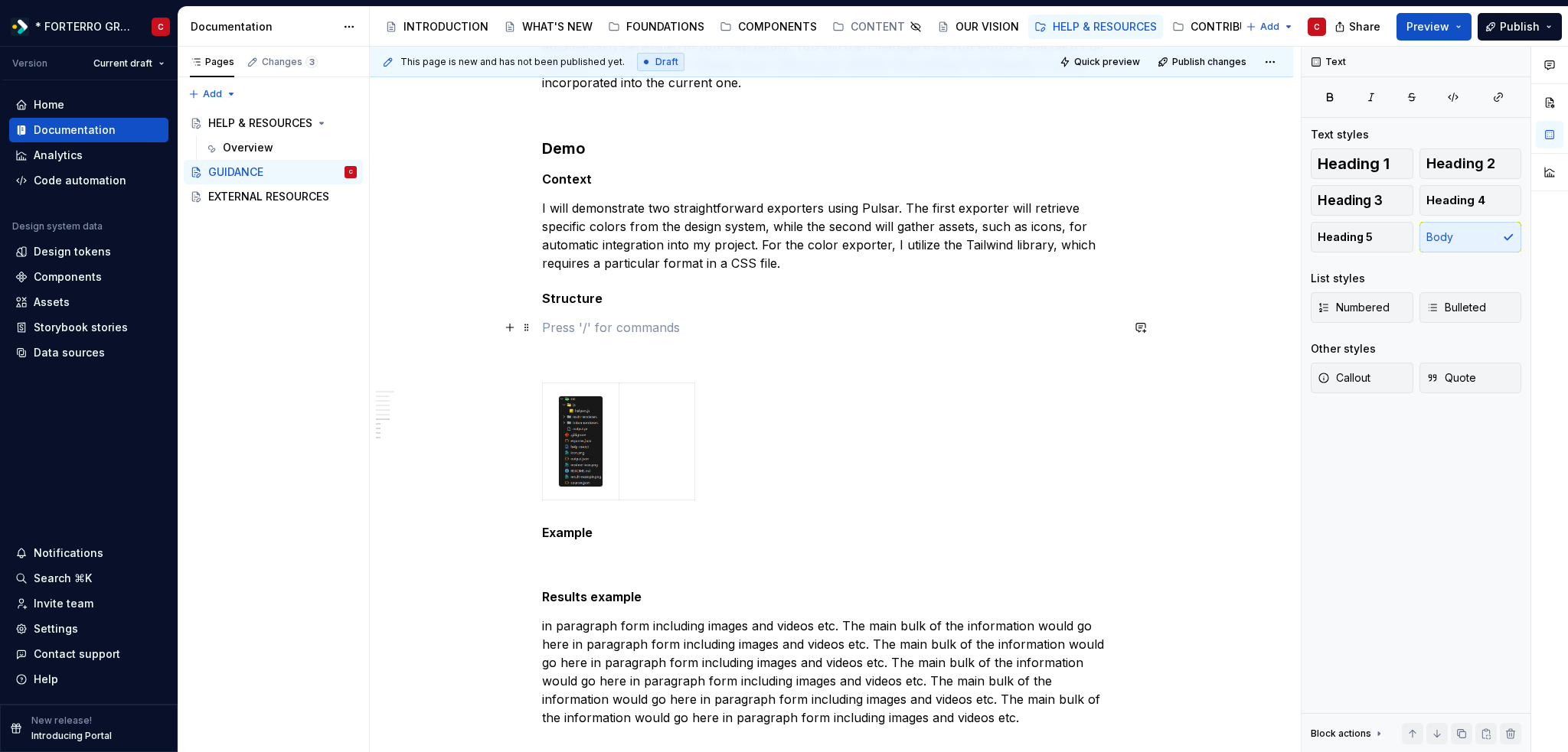
click at [627, 333] on p at bounding box center [831, 327] width 579 height 18
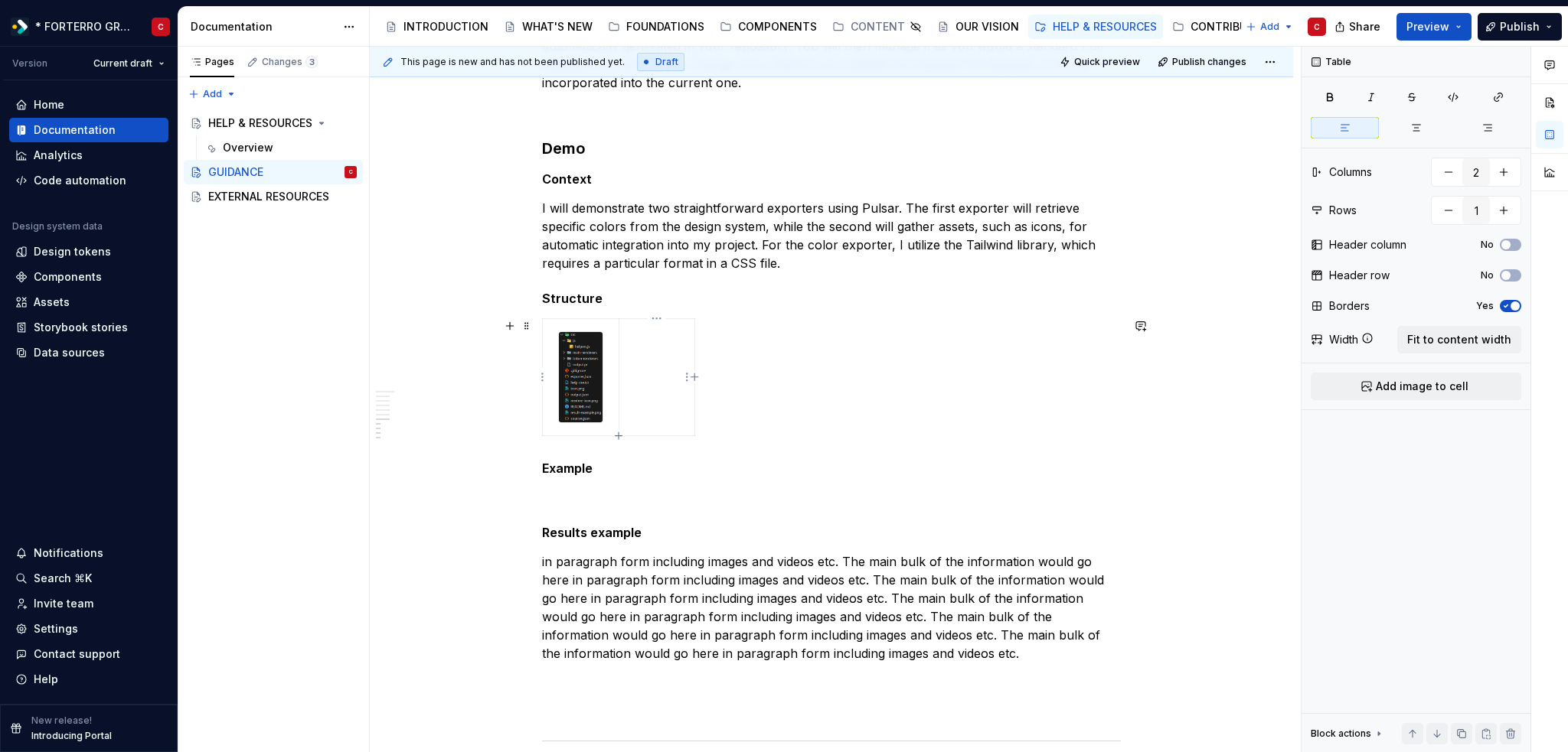
click at [646, 358] on td at bounding box center [656, 377] width 76 height 117
click at [652, 346] on td at bounding box center [656, 377] width 76 height 117
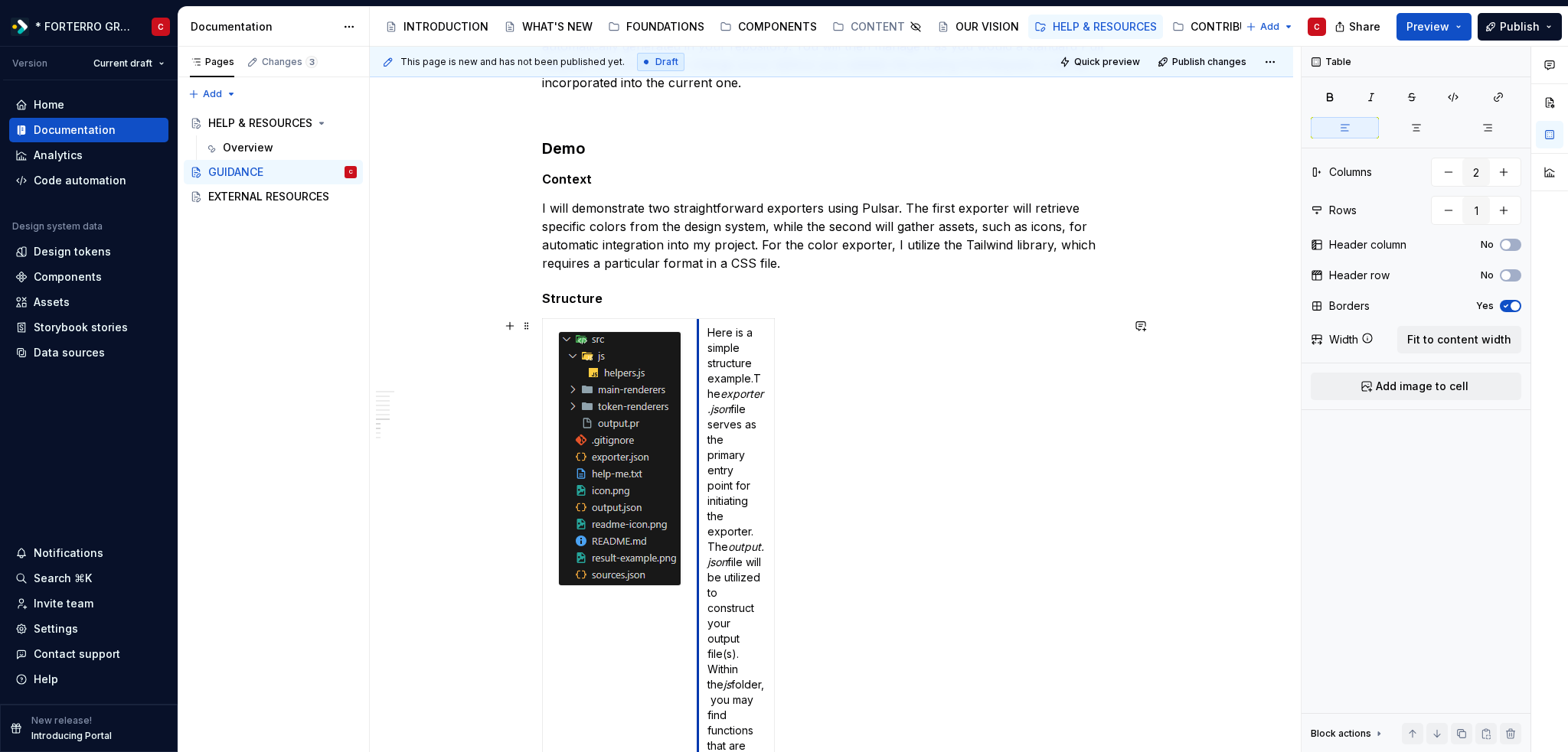
drag, startPoint x: 615, startPoint y: 443, endPoint x: 695, endPoint y: 446, distance: 80.1
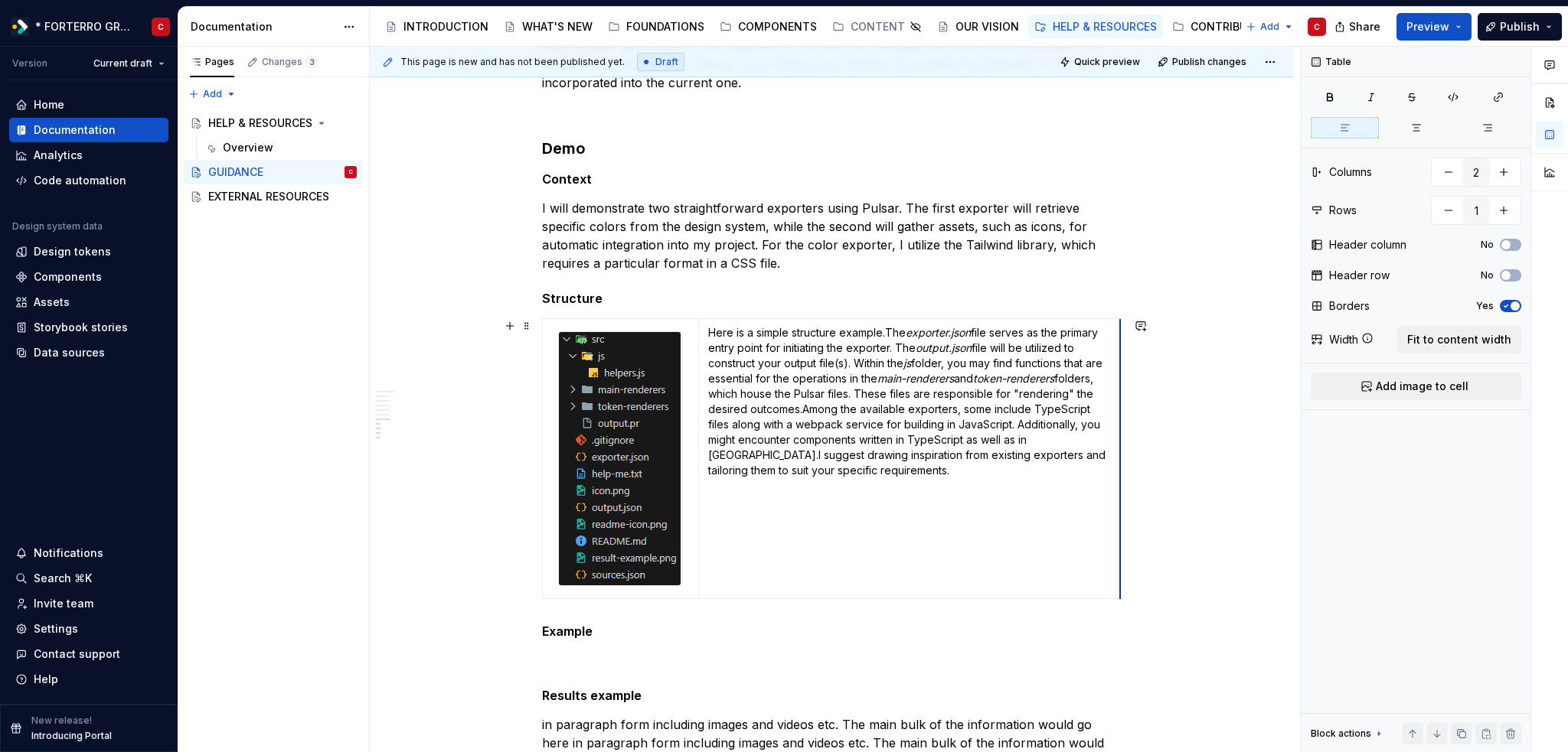
drag, startPoint x: 771, startPoint y: 465, endPoint x: 1117, endPoint y: 427, distance: 348.1
click at [886, 326] on p "Here is a simple structure example. The exporter.json file serves as the primar…" at bounding box center [909, 402] width 403 height 153
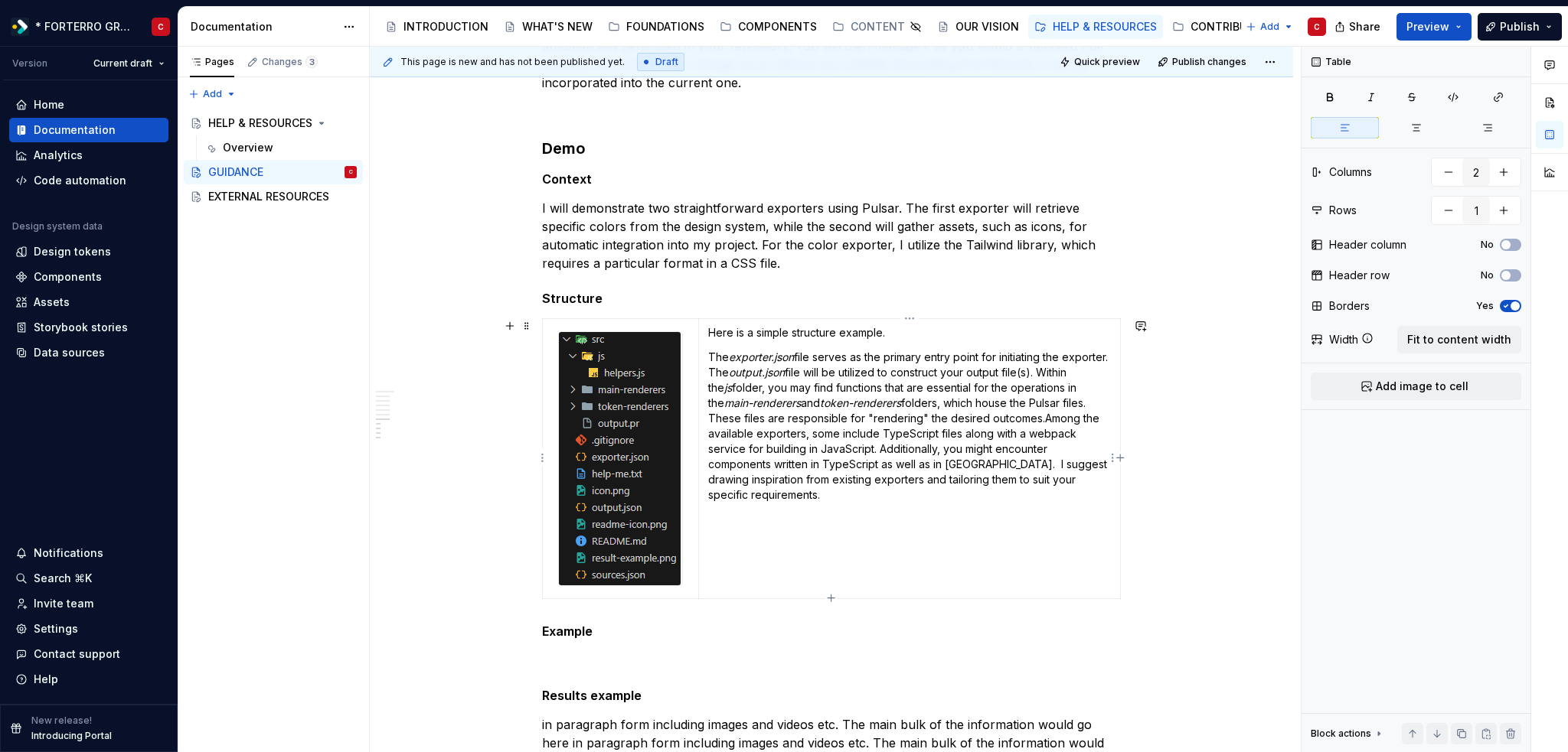
click at [1066, 418] on p "The exporter.json file serves as the primary entry point for initiating the exp…" at bounding box center [909, 426] width 403 height 153
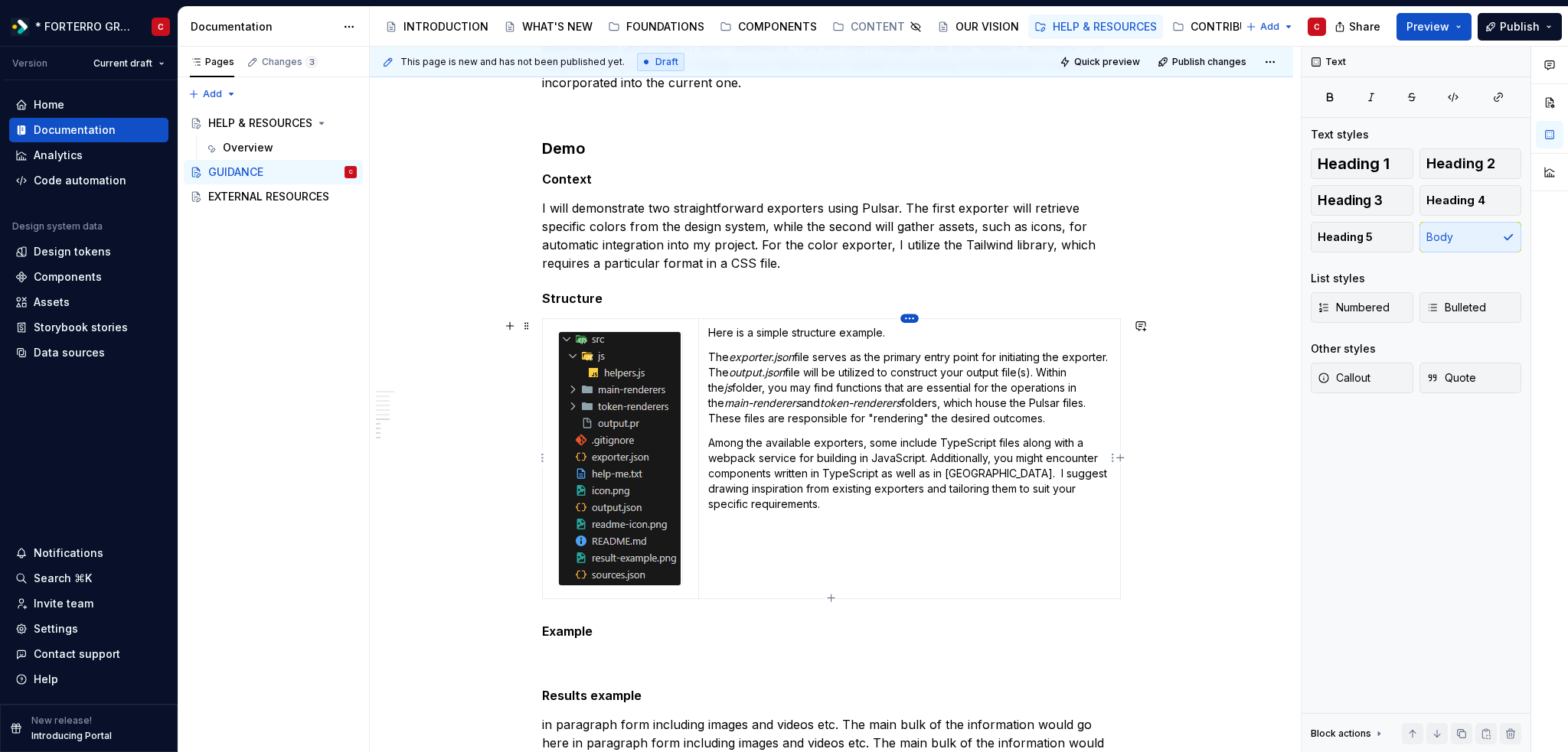
click at [907, 319] on html "* FORTERRO GROUP * C Version Current draft Home Documentation Analytics Code au…" at bounding box center [784, 376] width 1568 height 752
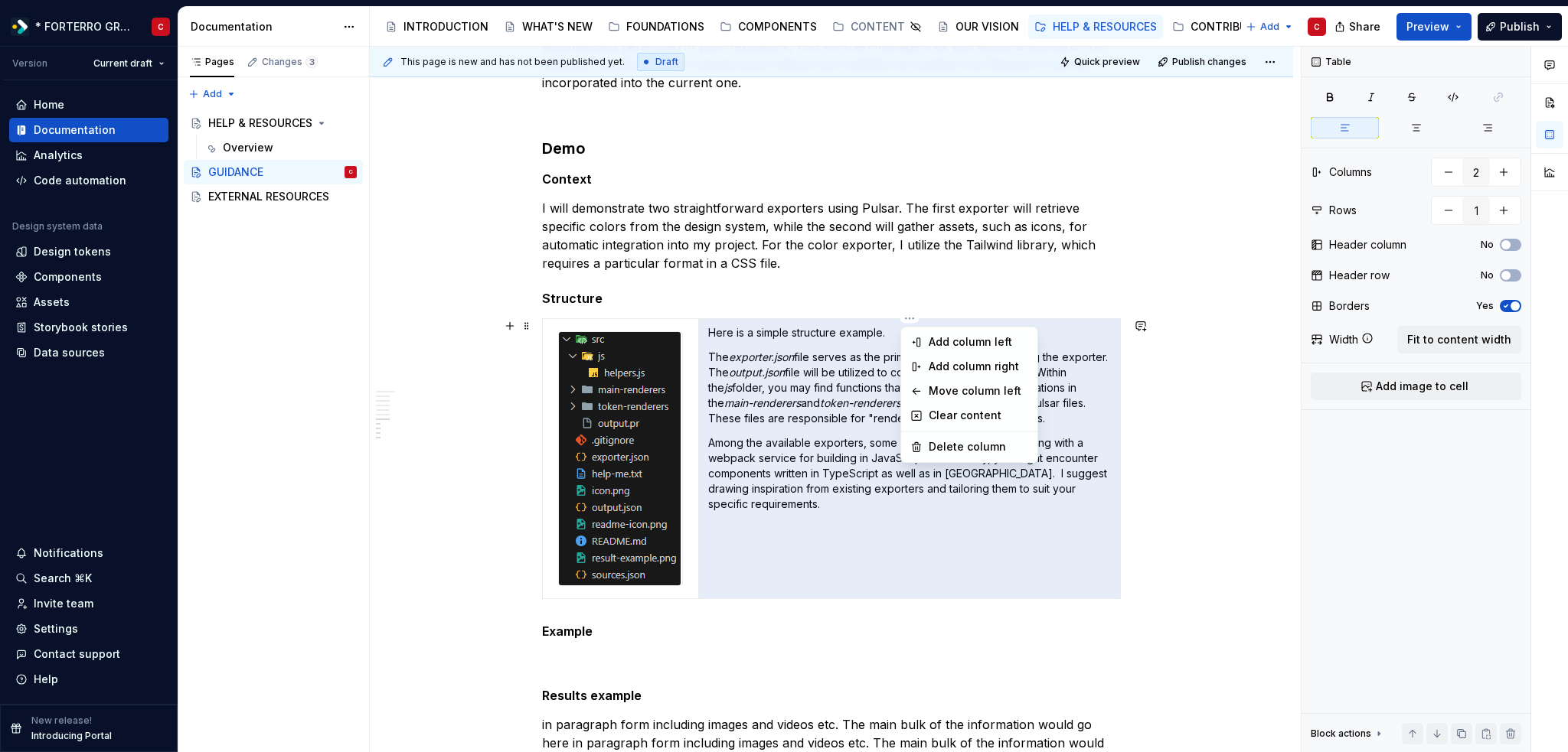
click at [1506, 306] on div "Comments Open comments No comments yet Select ‘Comment’ from the block context …" at bounding box center [1435, 399] width 266 height 706
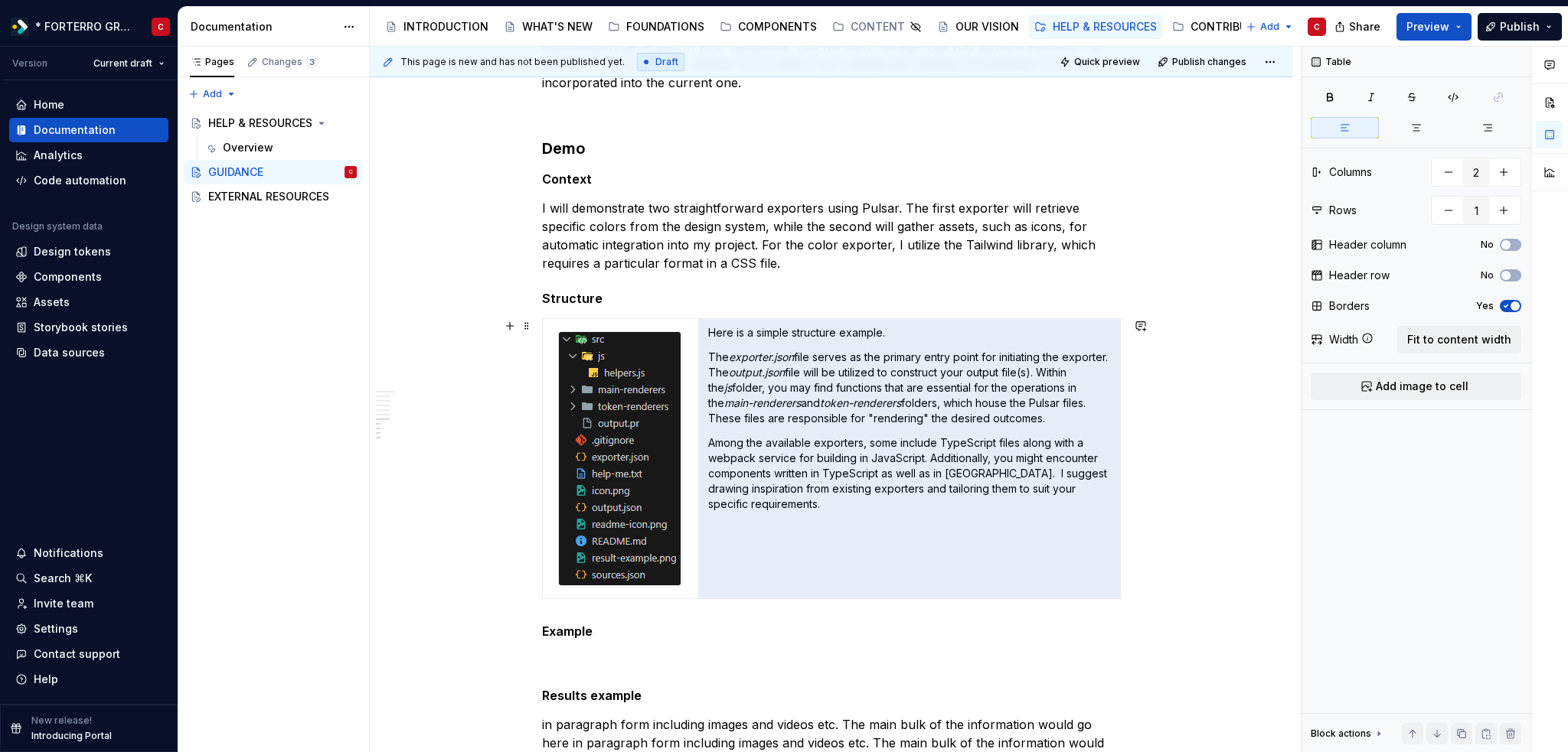
click at [1506, 306] on icon "button" at bounding box center [1506, 306] width 12 height 9
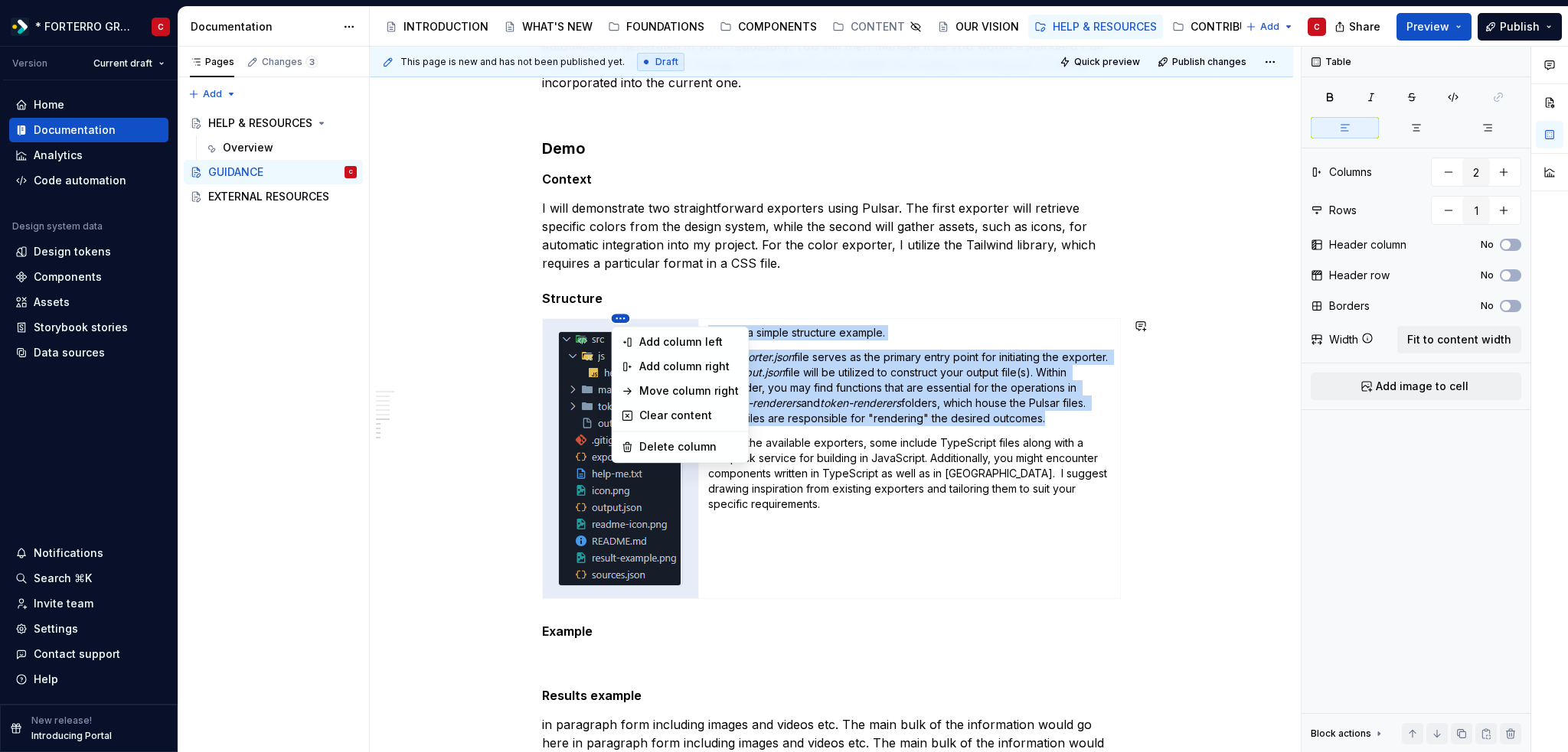
click at [620, 315] on html "* FORTERRO GROUP * C Version Current draft Home Documentation Analytics Code au…" at bounding box center [784, 376] width 1568 height 752
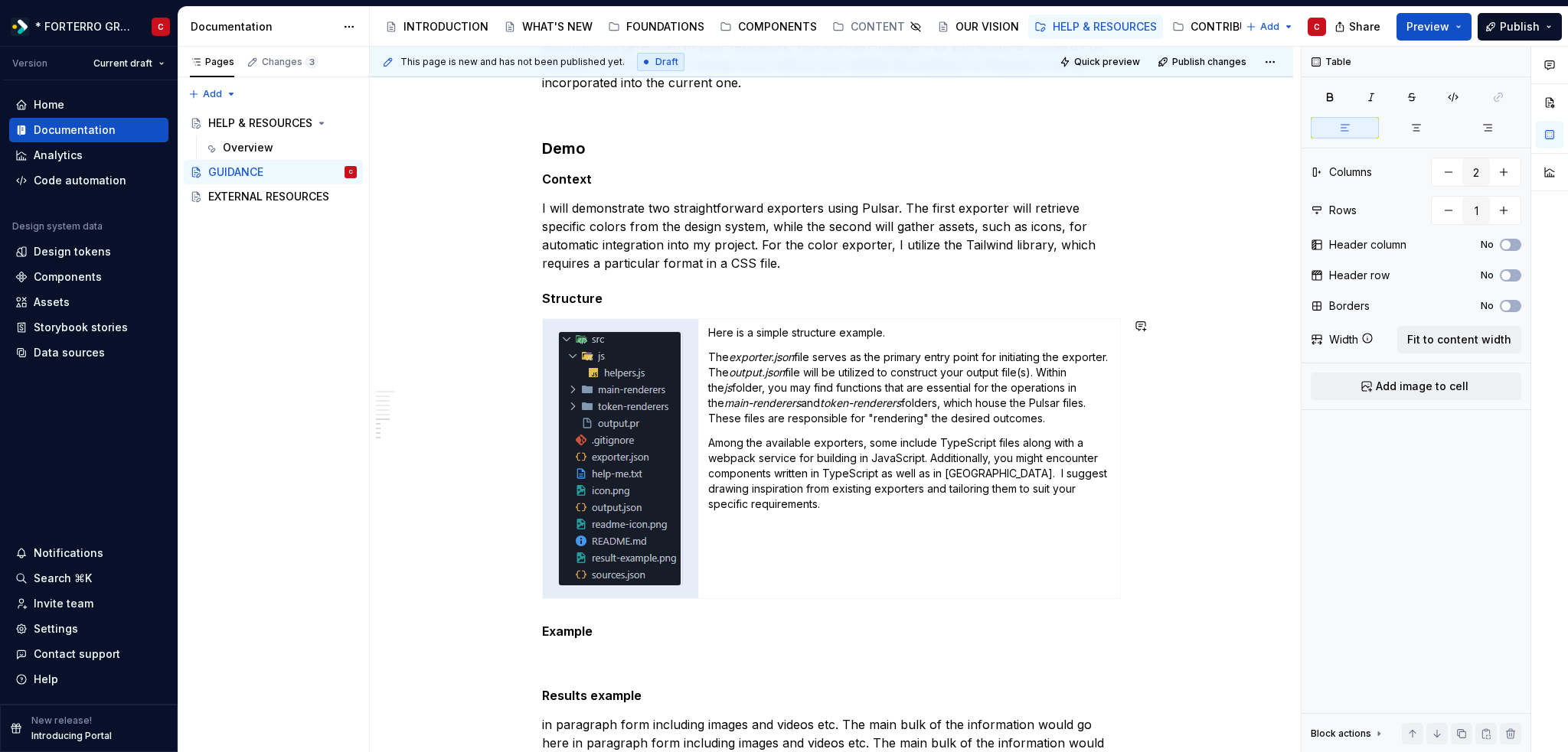
click at [618, 316] on html "* FORTERRO GROUP * C Version Current draft Home Documentation Analytics Code au…" at bounding box center [784, 376] width 1568 height 752
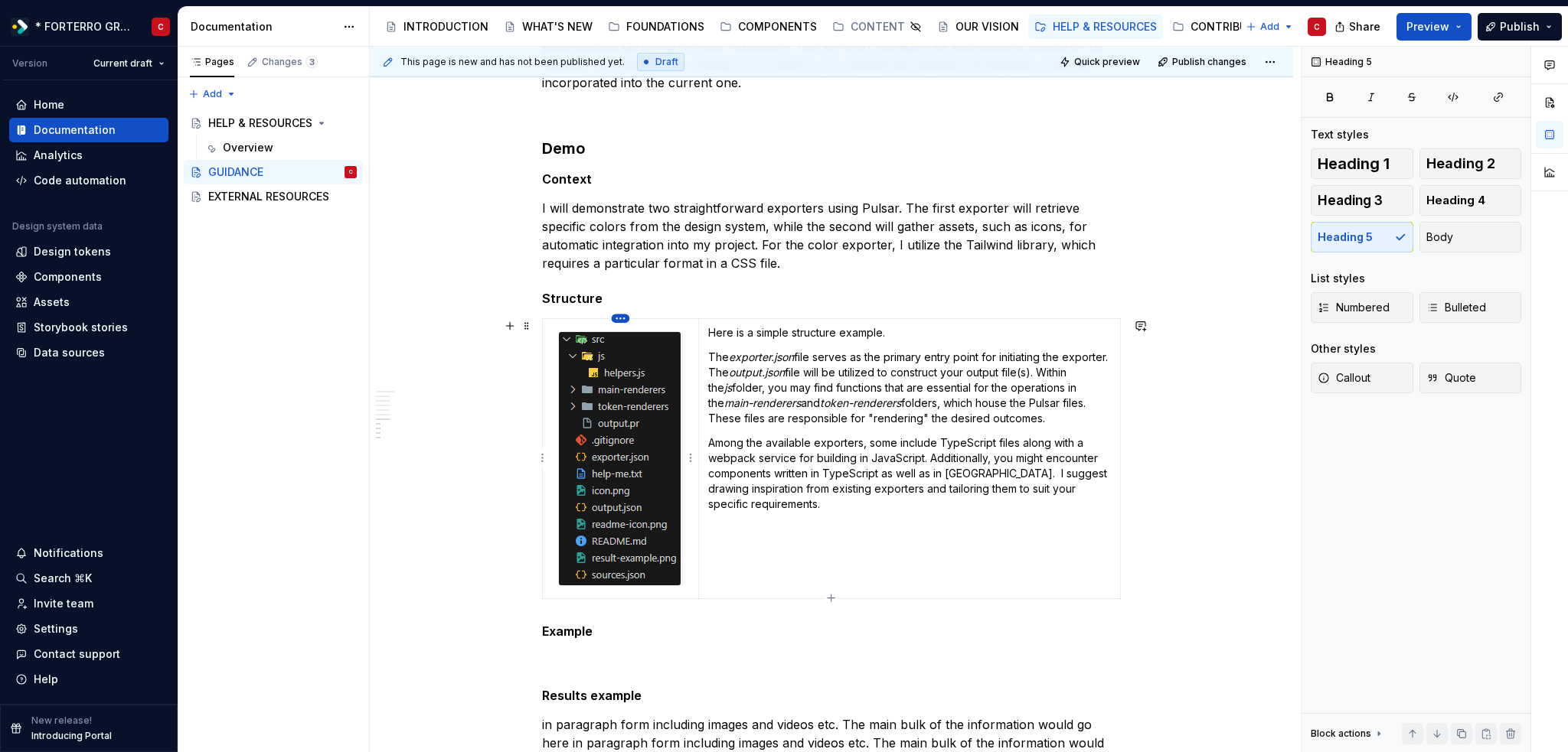
click at [617, 320] on html "* FORTERRO GROUP * C Version Current draft Home Documentation Analytics Code au…" at bounding box center [784, 376] width 1568 height 752
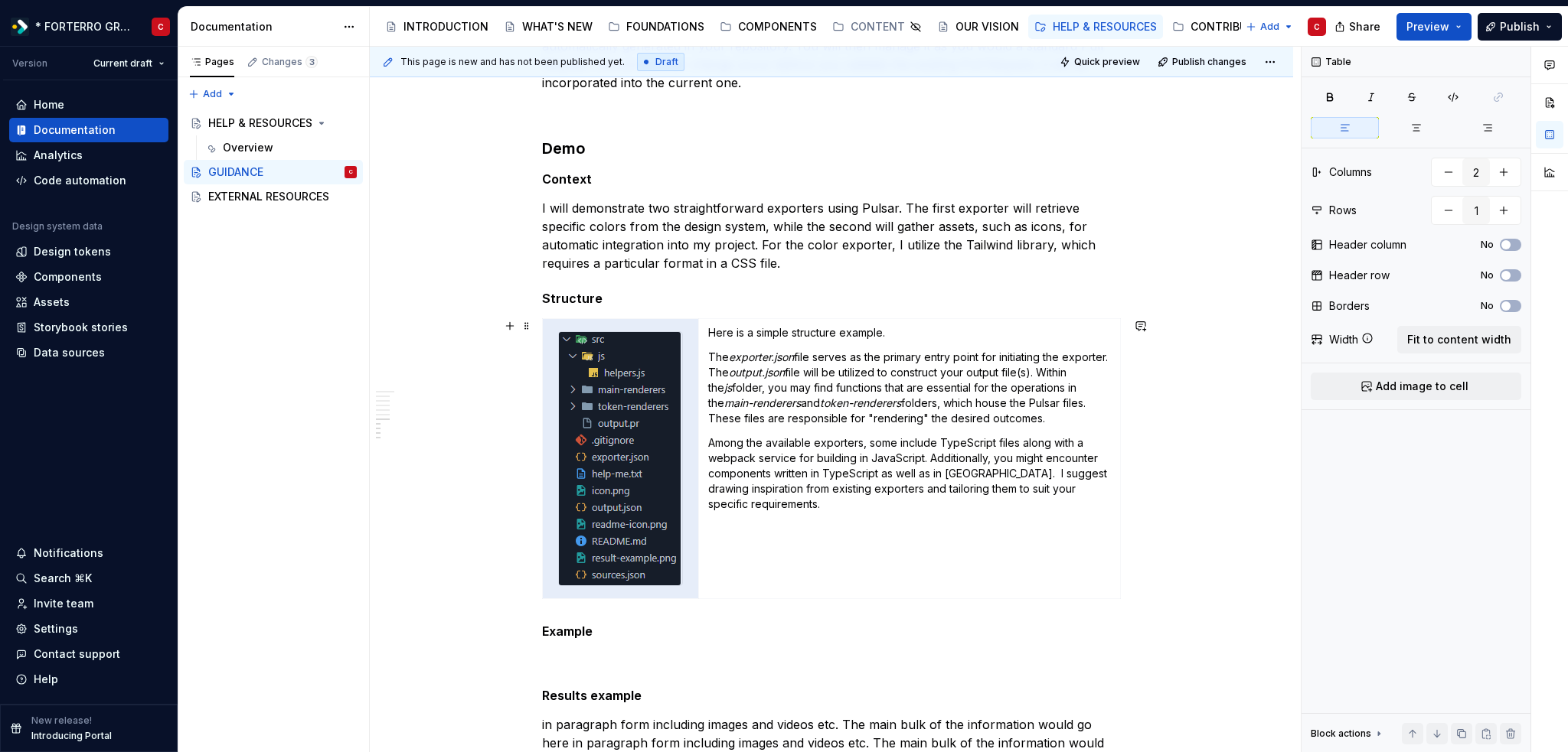
click at [497, 489] on html "* FORTERRO GROUP * C Version Current draft Home Documentation Analytics Code au…" at bounding box center [784, 376] width 1568 height 752
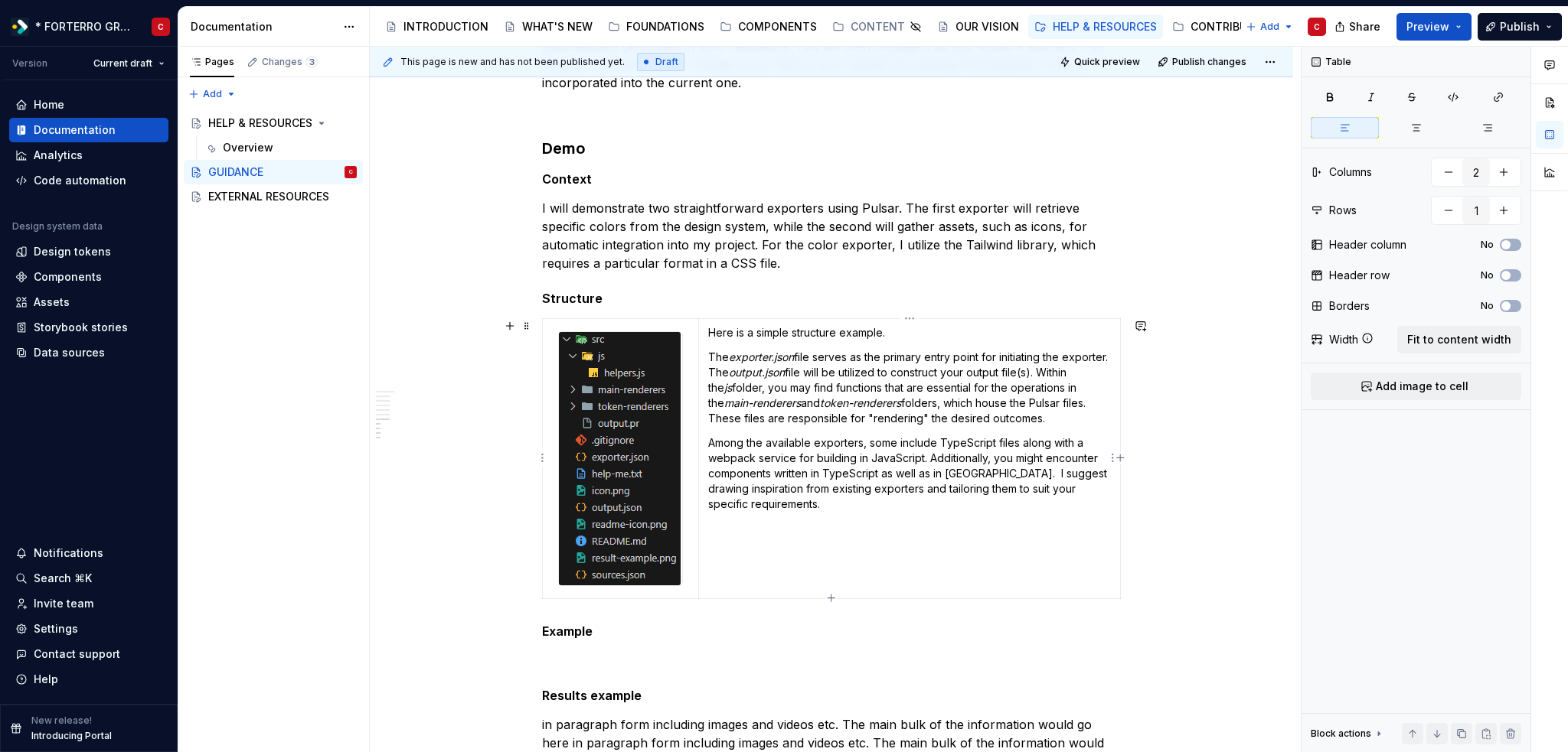
click at [883, 546] on td "Here is a simple structure example. The exporter.json file serves as the primar…" at bounding box center [909, 459] width 422 height 280
click at [1373, 479] on div "Table Columns 2 Rows 1 Header column No Header row No Borders No Width Fit to c…" at bounding box center [1416, 399] width 229 height 706
click at [797, 545] on td "Here is a simple structure example. The exporter.json file serves as the primar…" at bounding box center [909, 459] width 422 height 280
click at [524, 326] on span at bounding box center [526, 326] width 12 height 21
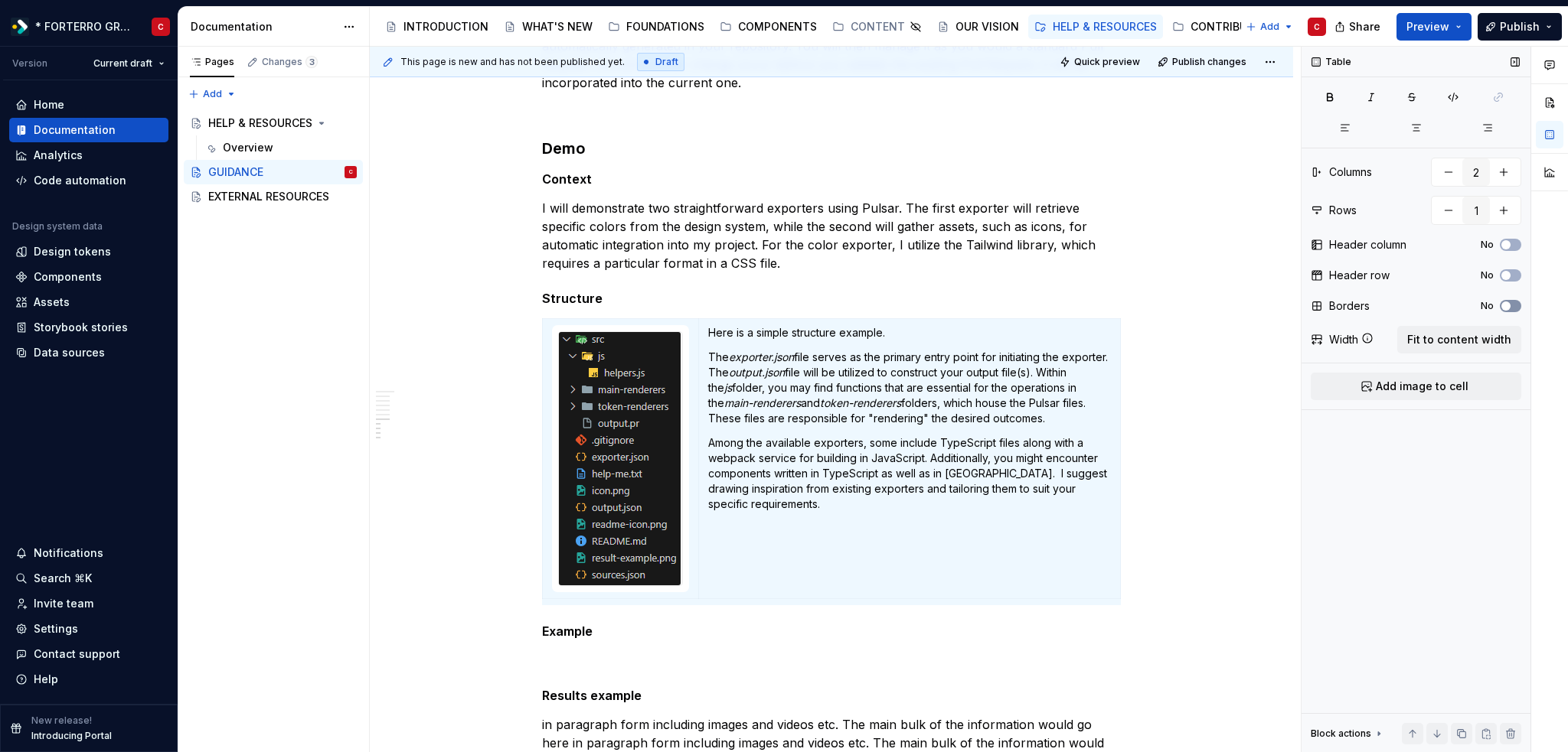
click at [1512, 308] on button "No" at bounding box center [1510, 306] width 21 height 12
click at [1512, 308] on span "button" at bounding box center [1515, 306] width 9 height 9
click at [1368, 510] on div "Table Columns 2 Rows 1 Header column No Header row No Borders No Width Fit to c…" at bounding box center [1416, 399] width 229 height 706
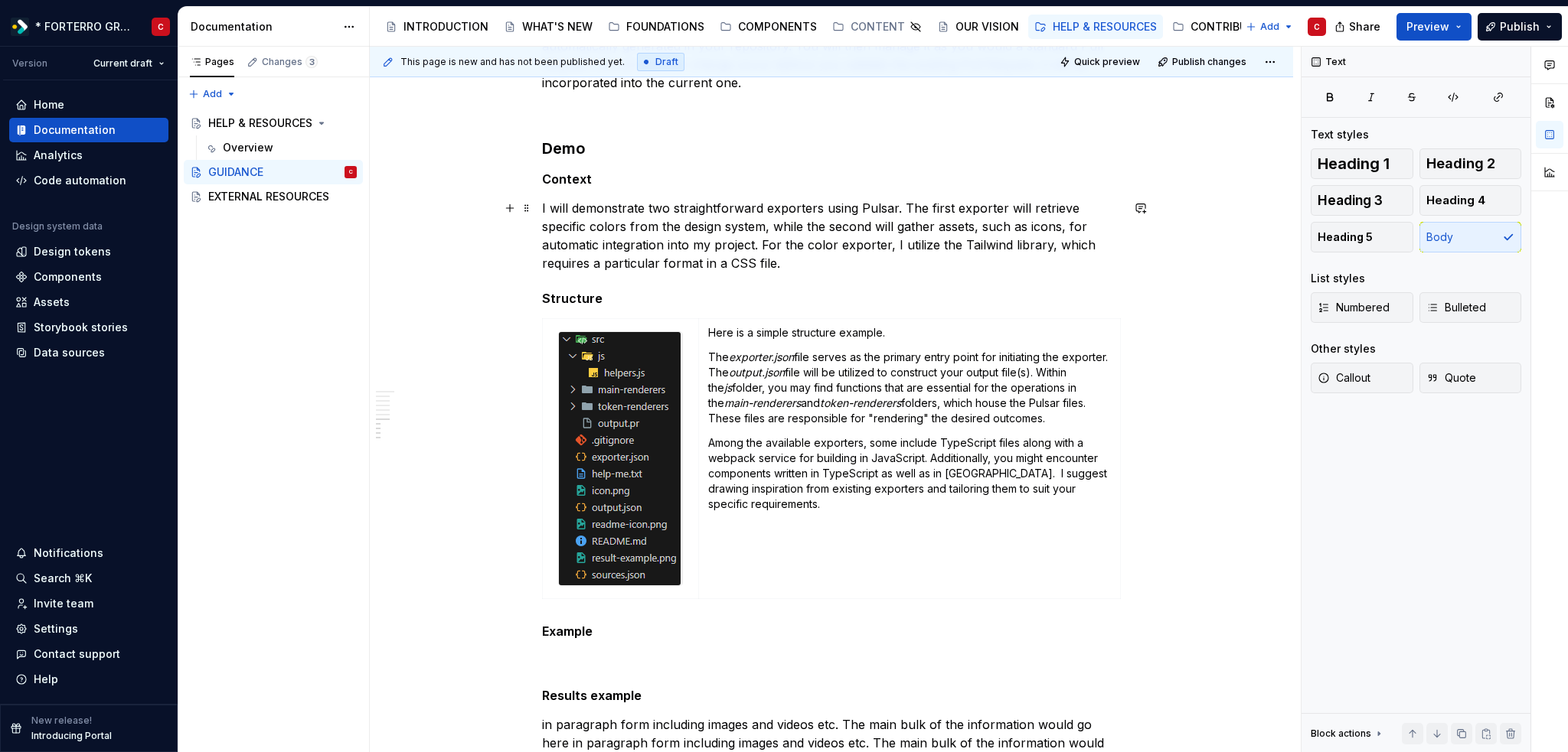
click at [771, 229] on p "I will demonstrate two straightforward exporters using Pulsar. The first export…" at bounding box center [831, 235] width 579 height 73
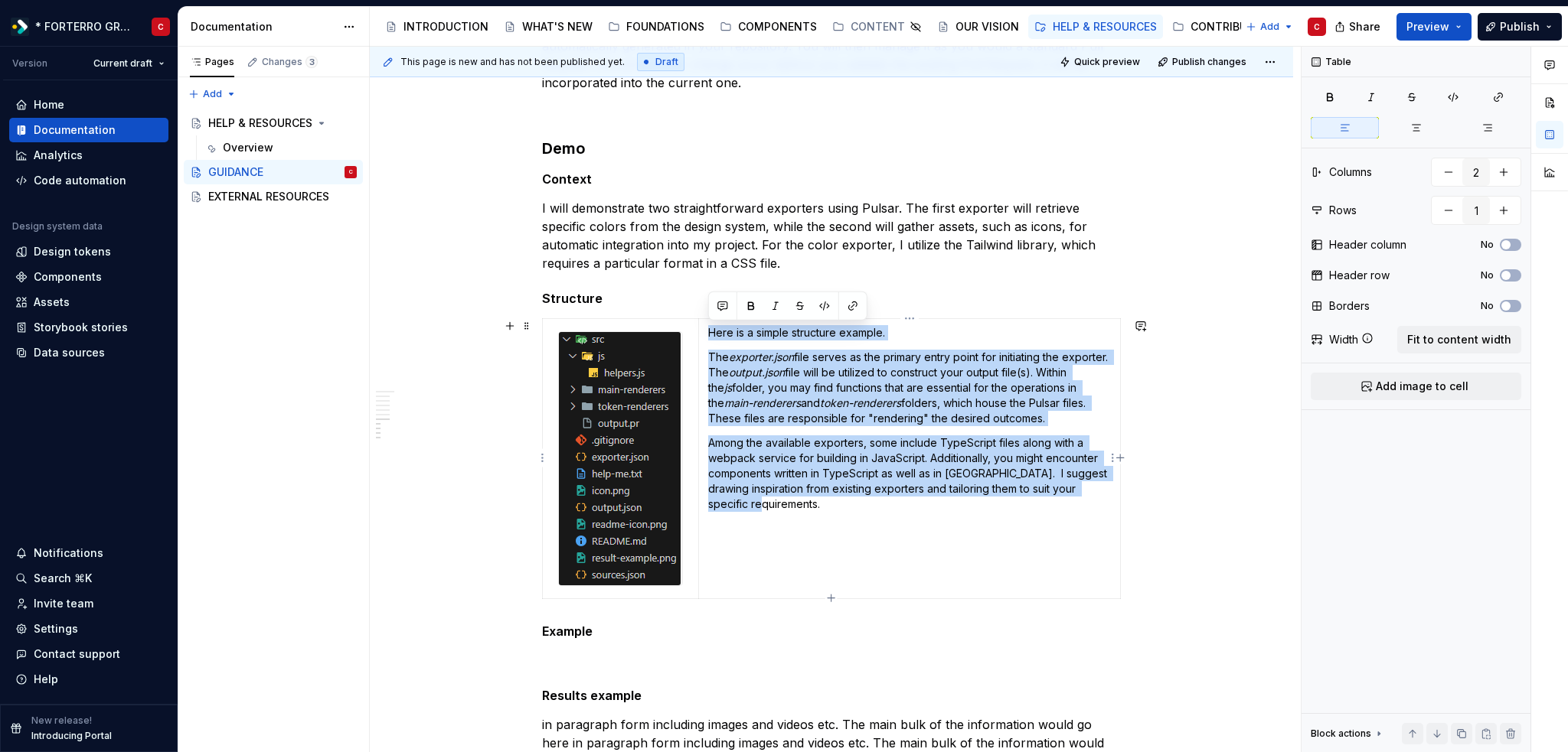
drag, startPoint x: 782, startPoint y: 507, endPoint x: 702, endPoint y: 334, distance: 190.6
click at [702, 334] on td "Here is a simple structure example. The exporter.json file serves as the primar…" at bounding box center [909, 459] width 422 height 280
click at [1448, 337] on span "Fit to content width" at bounding box center [1459, 339] width 104 height 16
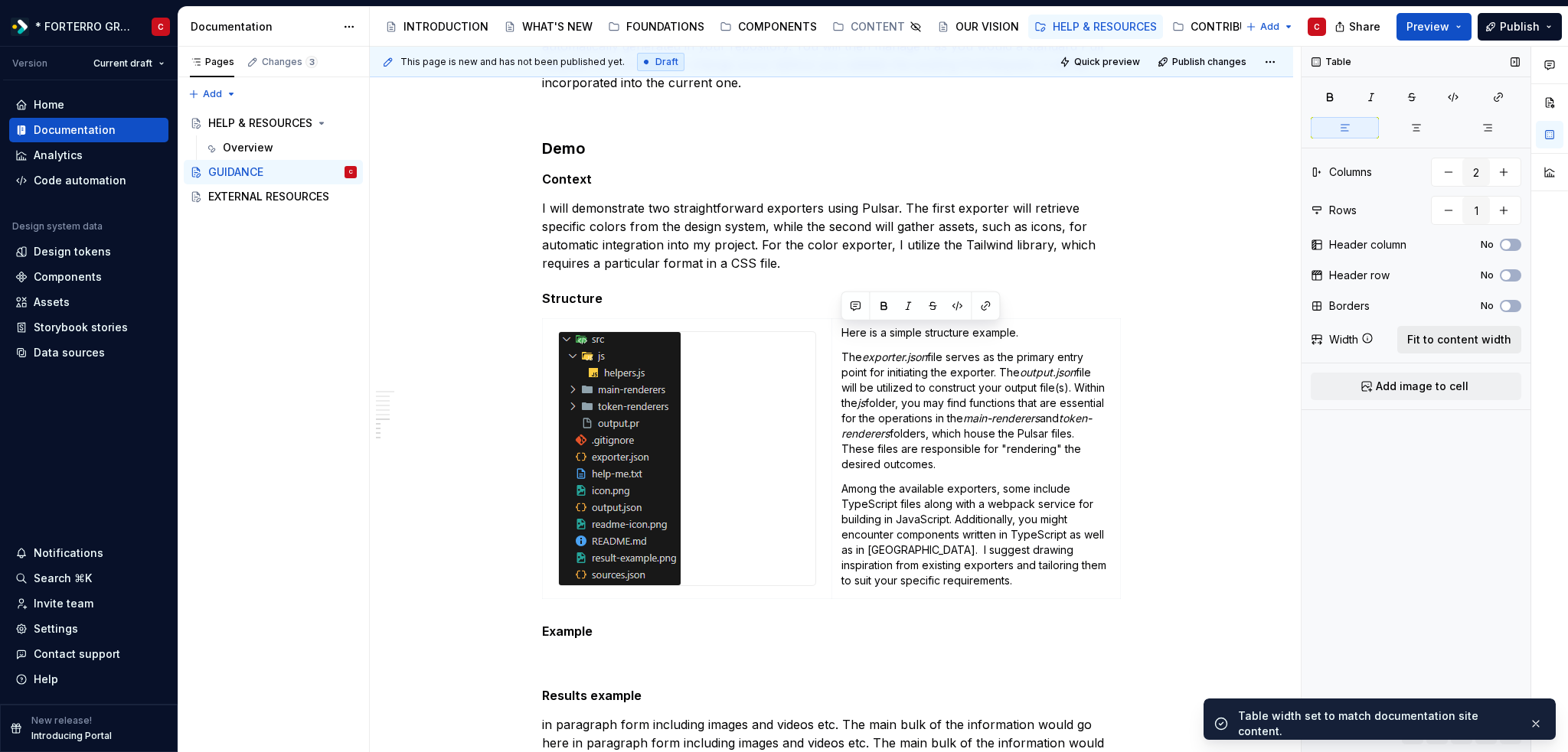
click at [1448, 337] on span "Fit to content width" at bounding box center [1459, 339] width 104 height 16
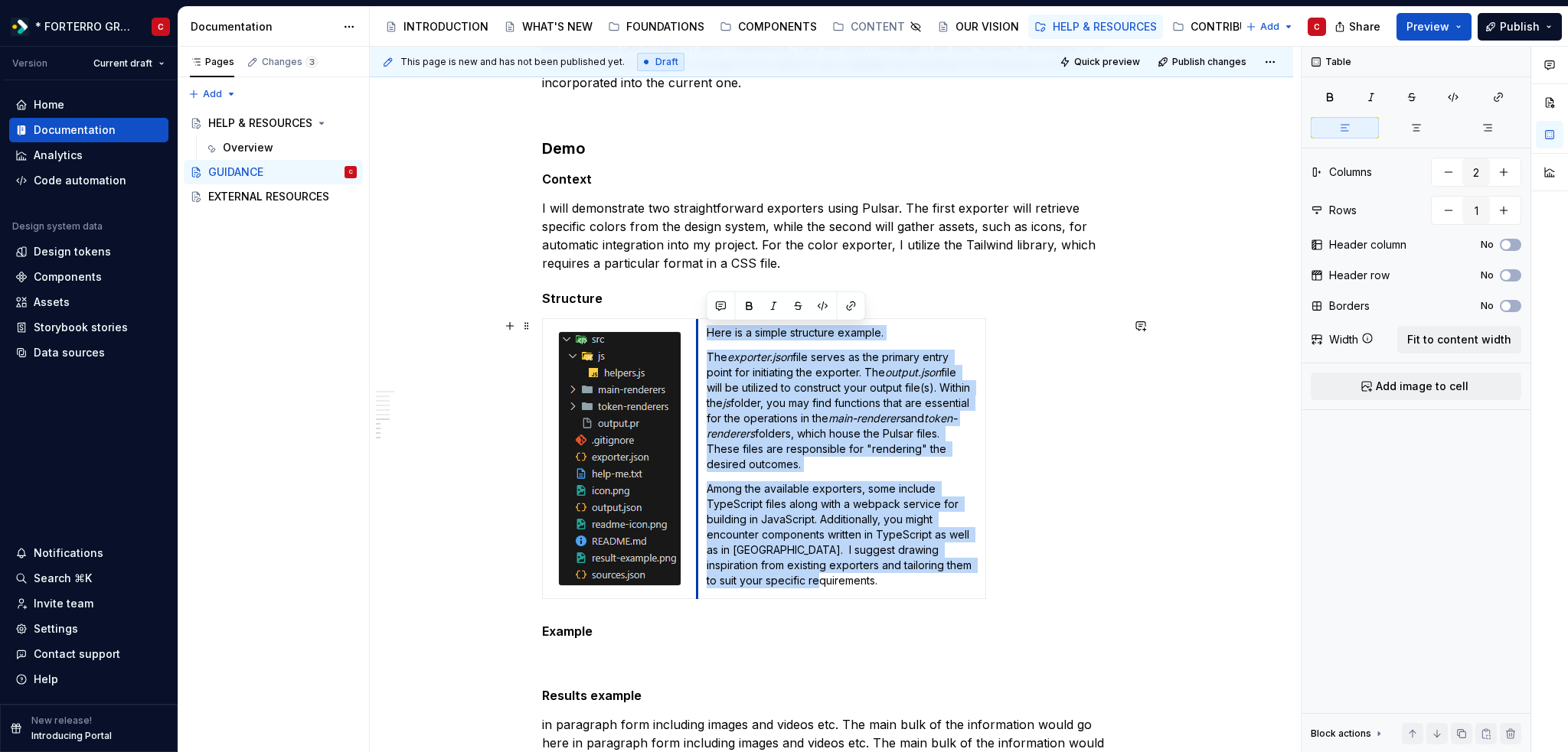
drag, startPoint x: 830, startPoint y: 420, endPoint x: 695, endPoint y: 416, distance: 135.1
click at [794, 376] on p "The exporter.json file serves as the primary entry point for initiating the exp…" at bounding box center [841, 410] width 270 height 122
click at [728, 384] on p "The exporter.json file serves as the primary entry point for initiating the exp…" at bounding box center [841, 410] width 270 height 122
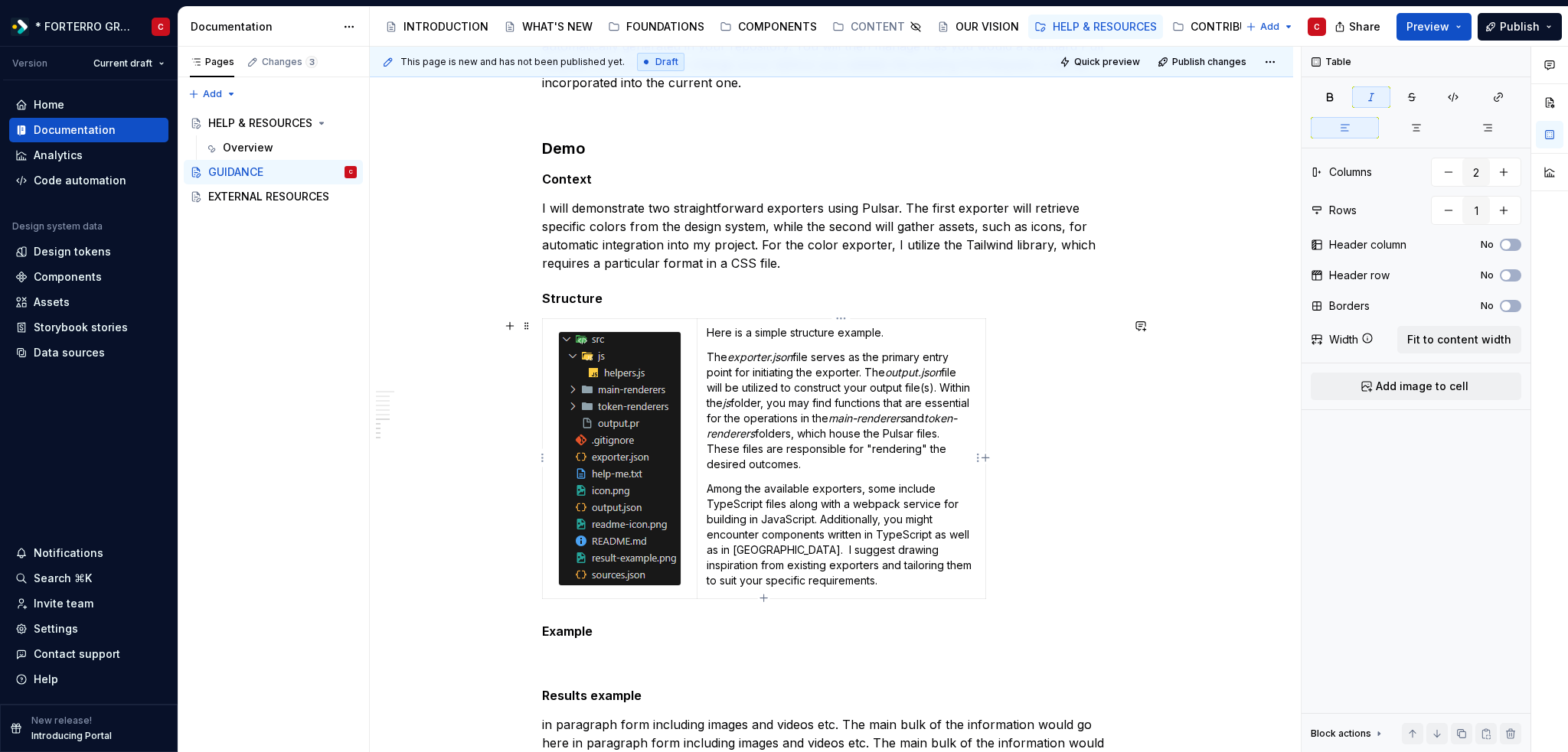
click at [805, 440] on p "The exporter.json file serves as the primary entry point for initiating the exp…" at bounding box center [841, 410] width 270 height 122
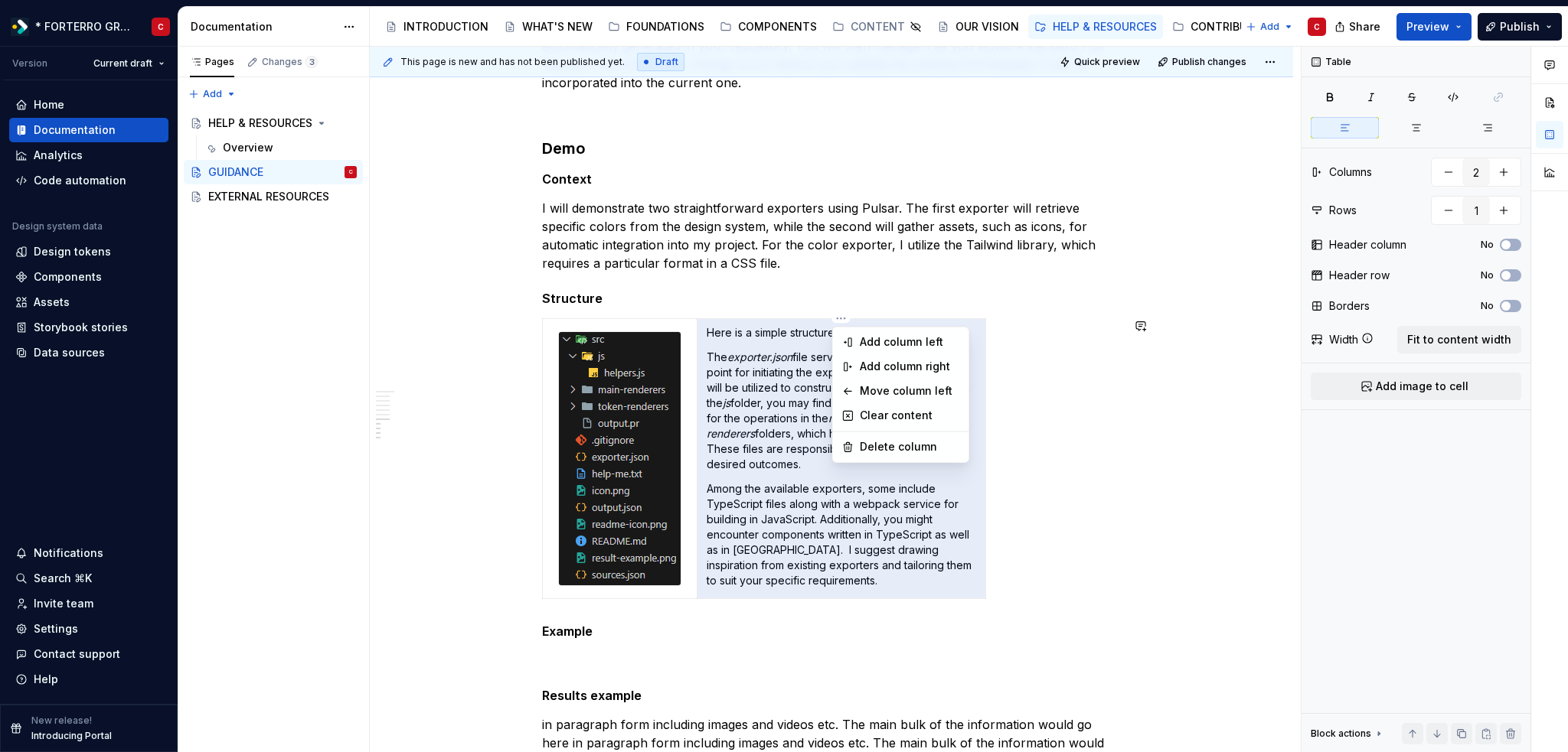
click at [847, 321] on html "* FORTERRO GROUP * C Version Current draft Home Documentation Analytics Code au…" at bounding box center [784, 376] width 1568 height 752
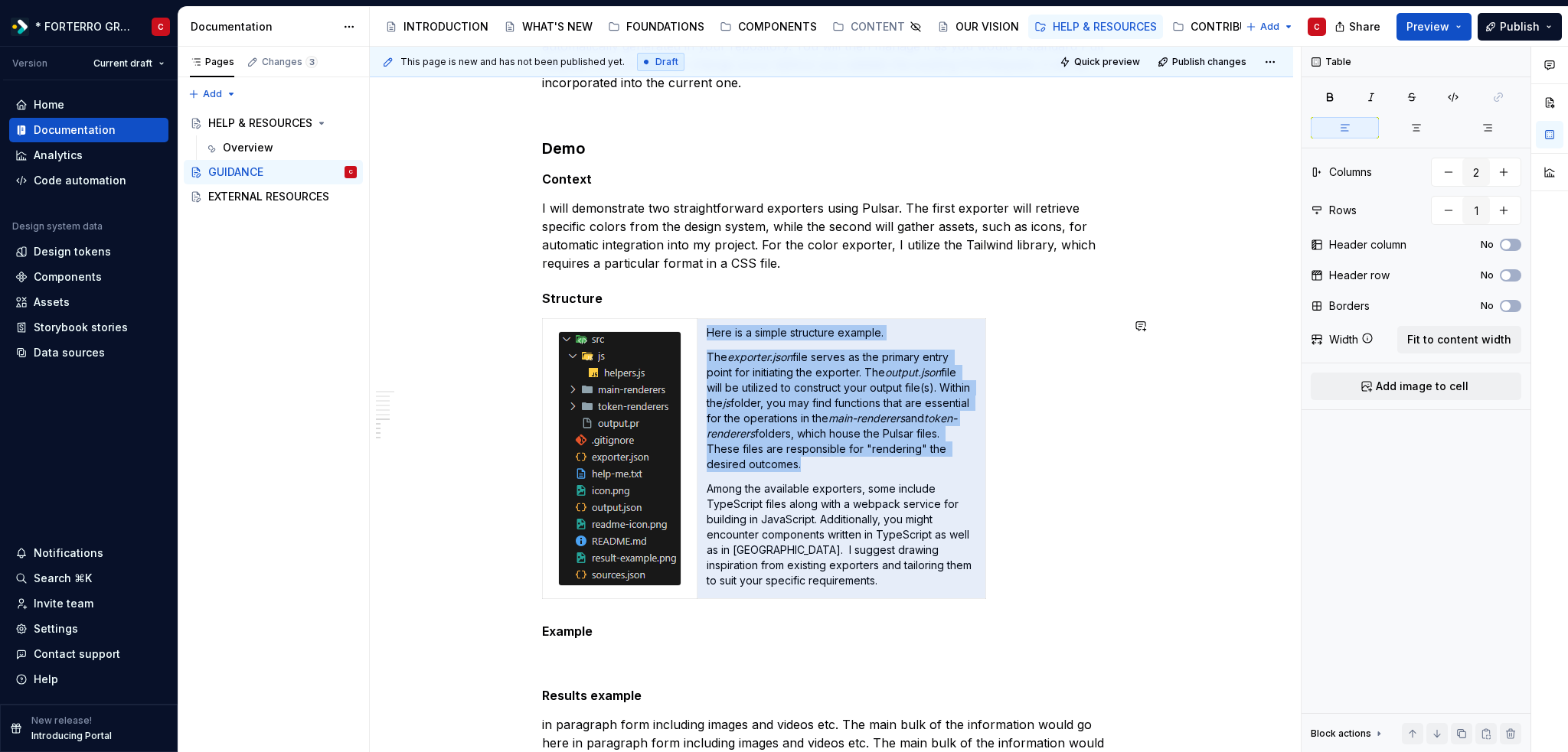
click at [791, 358] on html "* FORTERRO GROUP * C Version Current draft Home Documentation Analytics Code au…" at bounding box center [784, 376] width 1568 height 752
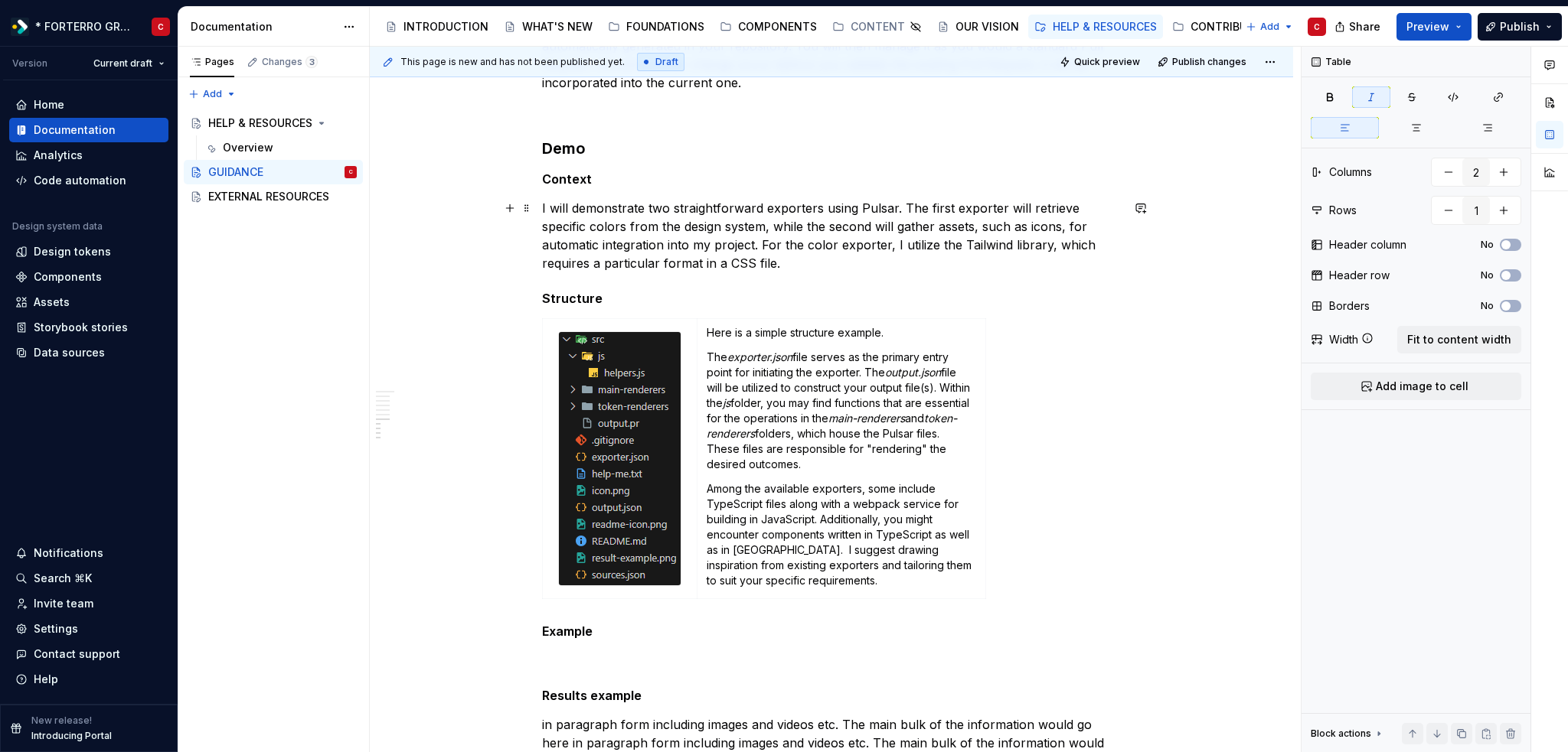
click at [701, 237] on p "I will demonstrate two straightforward exporters using Pulsar. The first export…" at bounding box center [831, 235] width 579 height 73
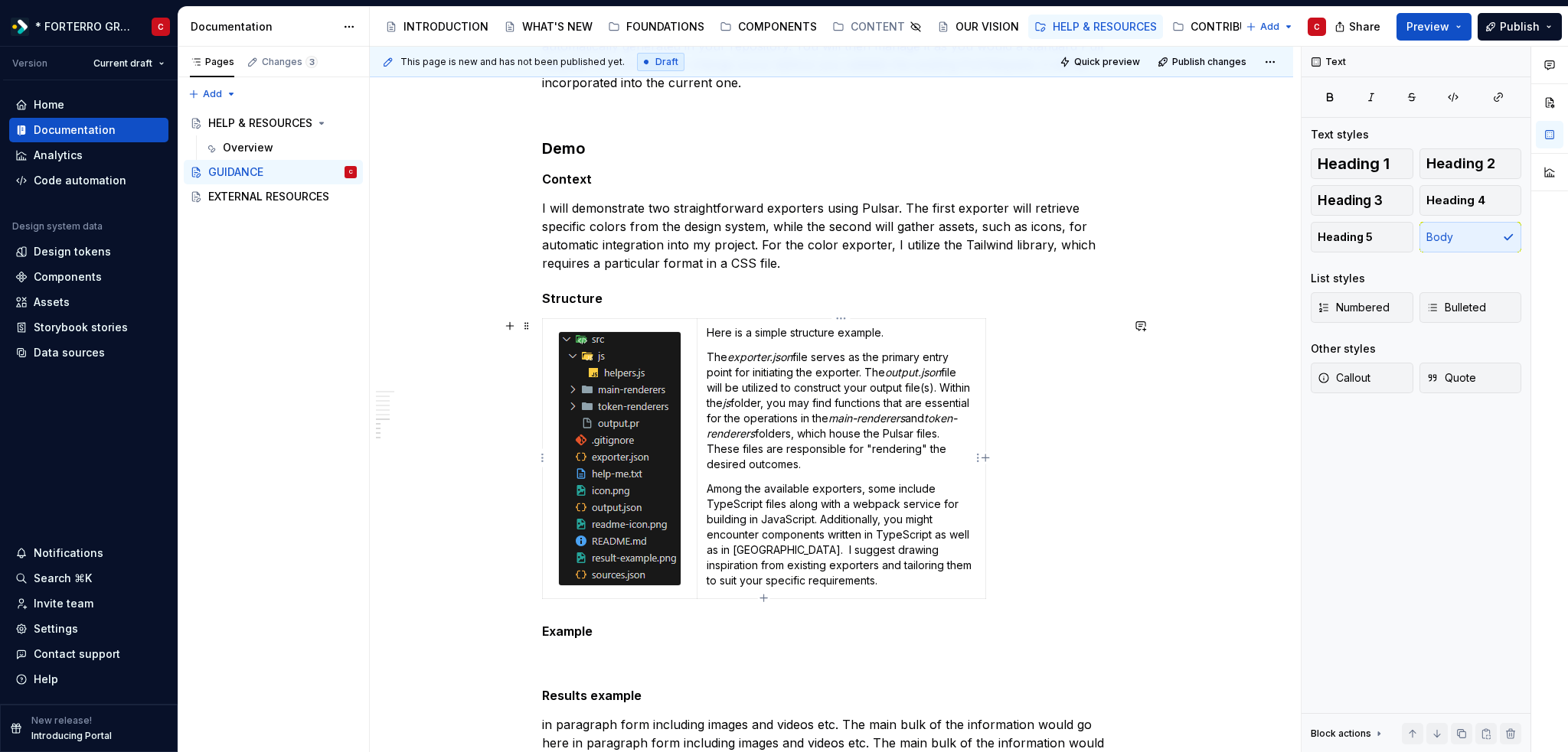
click at [763, 363] on em "exporter.json" at bounding box center [759, 357] width 65 height 13
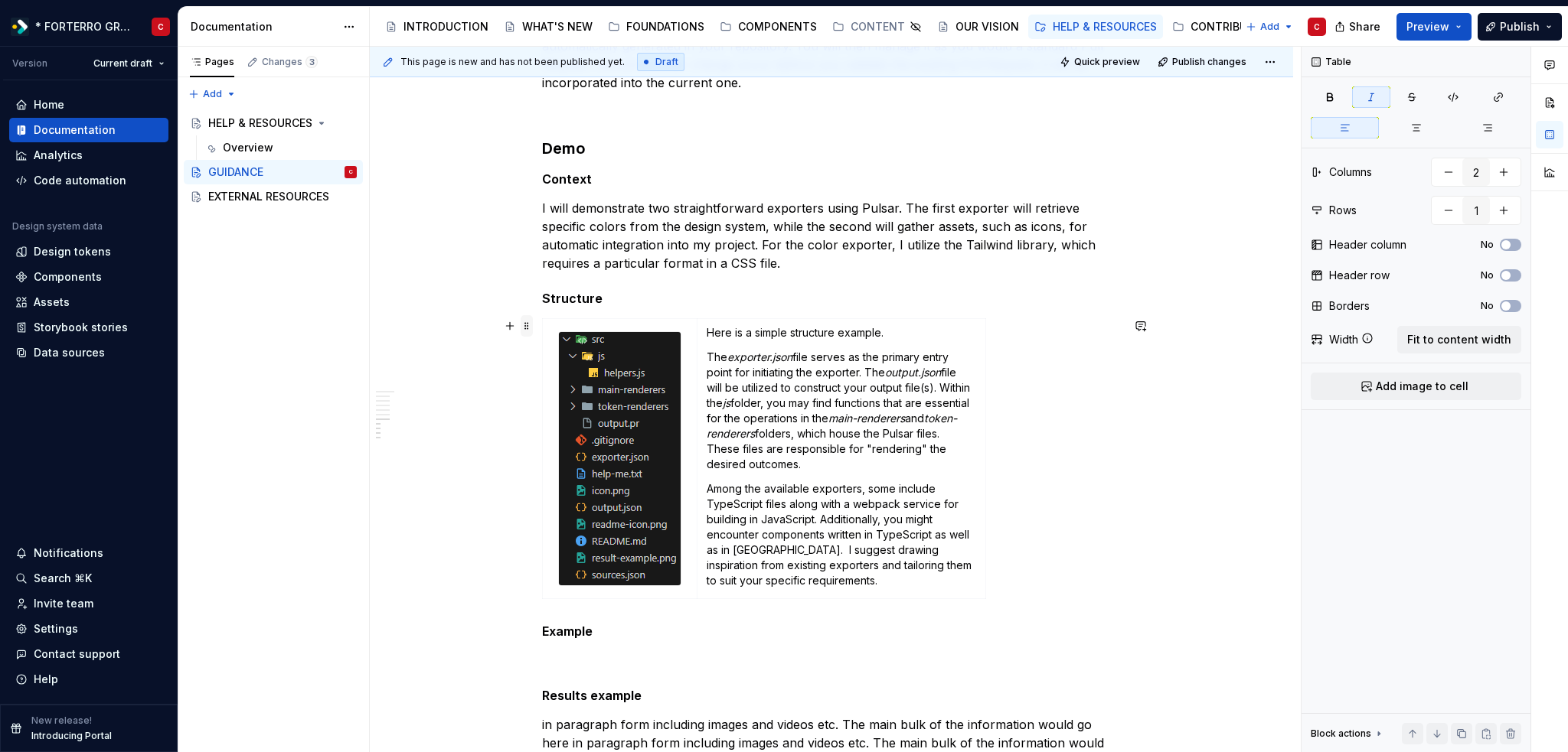
click at [522, 323] on span at bounding box center [526, 326] width 12 height 21
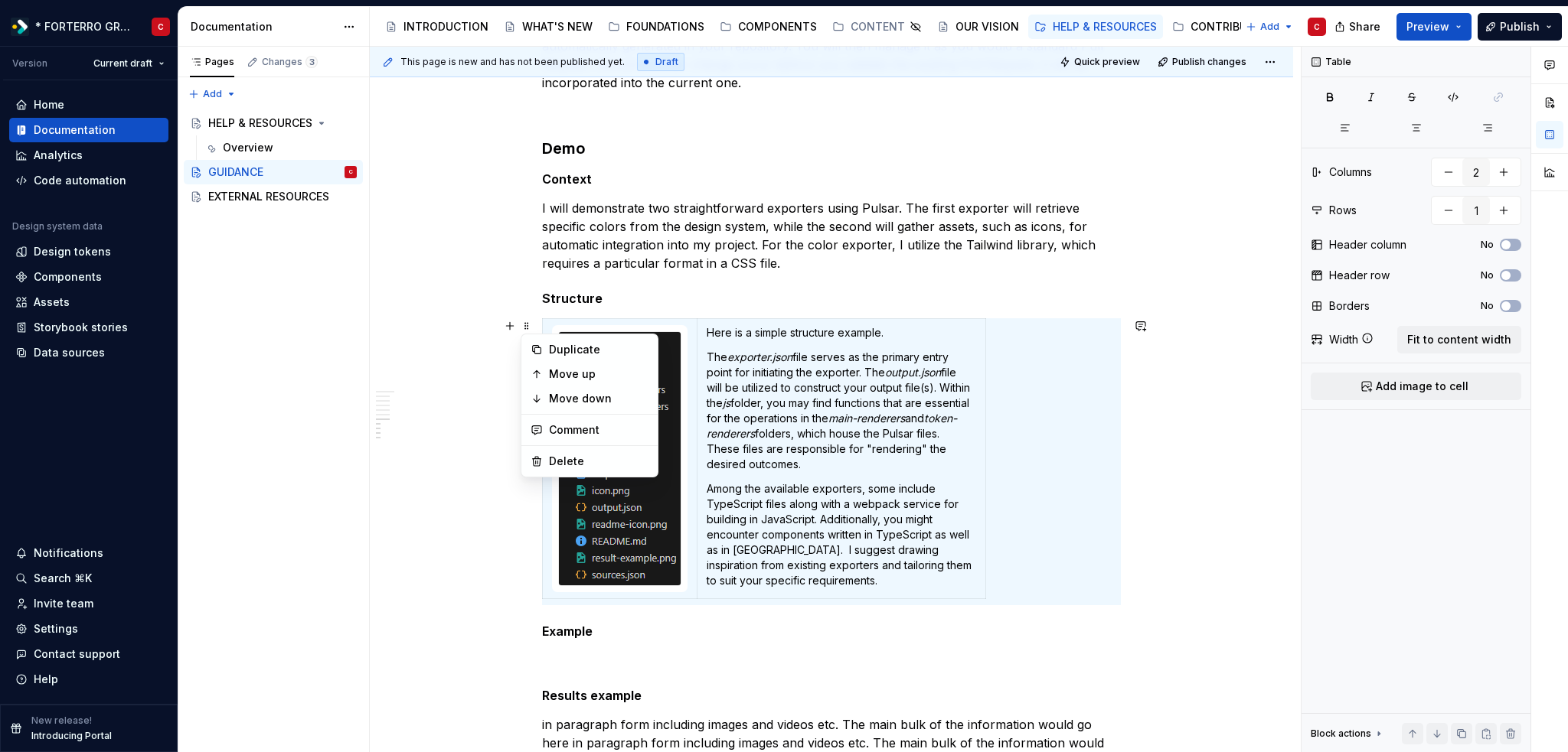
click at [821, 409] on p "The exporter.json file serves as the primary entry point for initiating the exp…" at bounding box center [841, 410] width 270 height 122
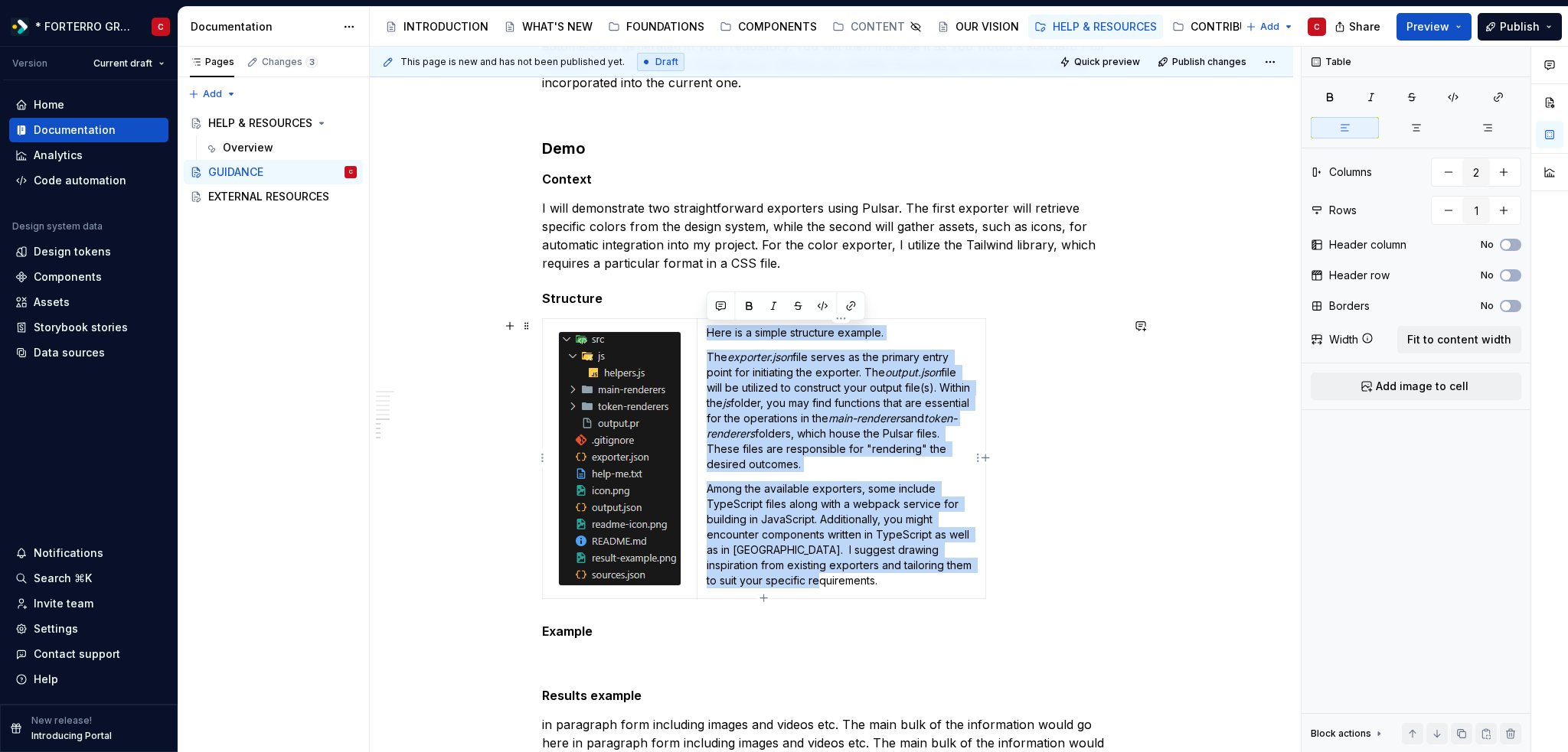
drag, startPoint x: 708, startPoint y: 335, endPoint x: 834, endPoint y: 588, distance: 282.6
click at [834, 588] on td "Here is a simple structure example. The exporter.json file serves as the primar…" at bounding box center [840, 459] width 289 height 279
click at [1270, 62] on html "* FORTERRO GROUP * C Version Current draft Home Documentation Analytics Code au…" at bounding box center [784, 376] width 1568 height 752
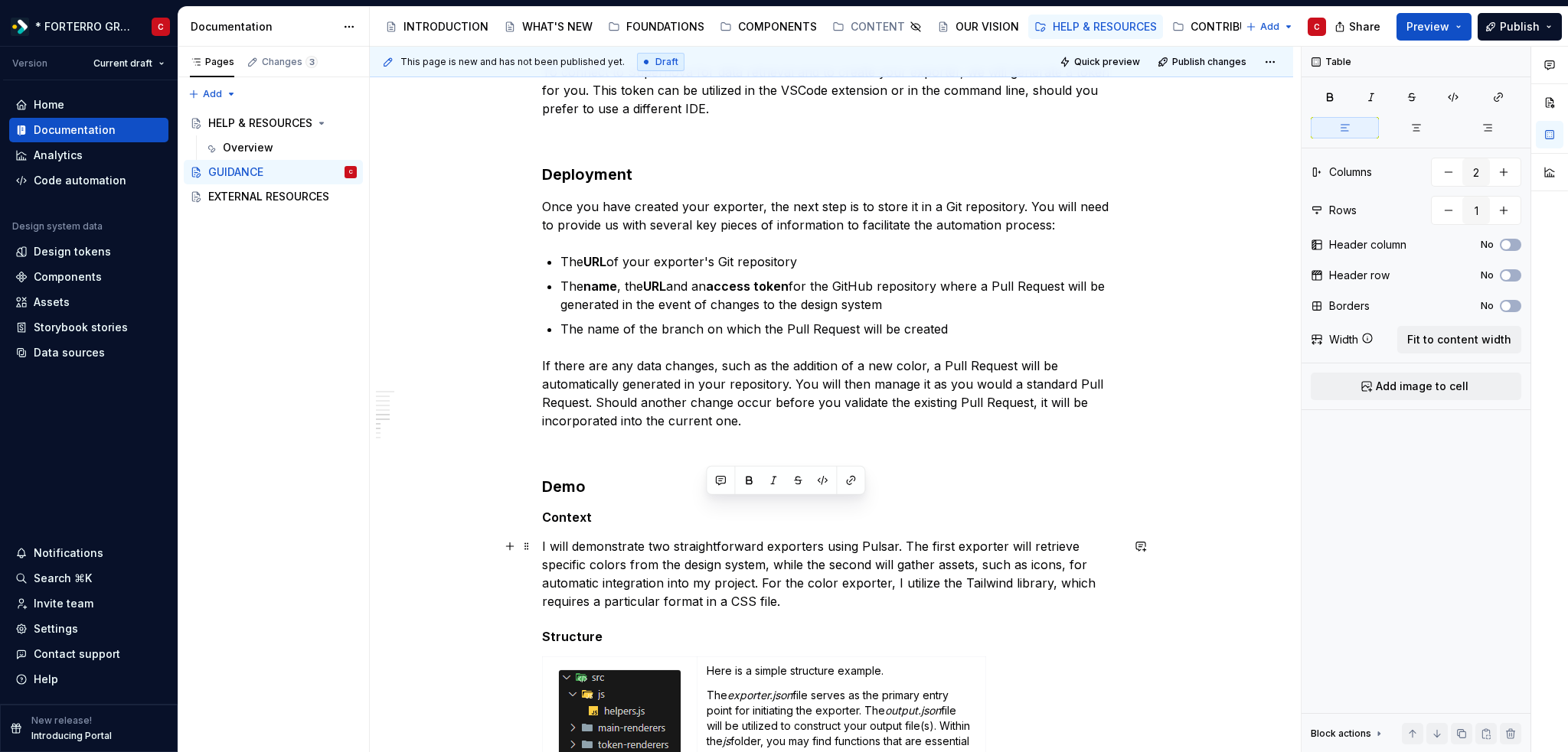
scroll to position [1657, 0]
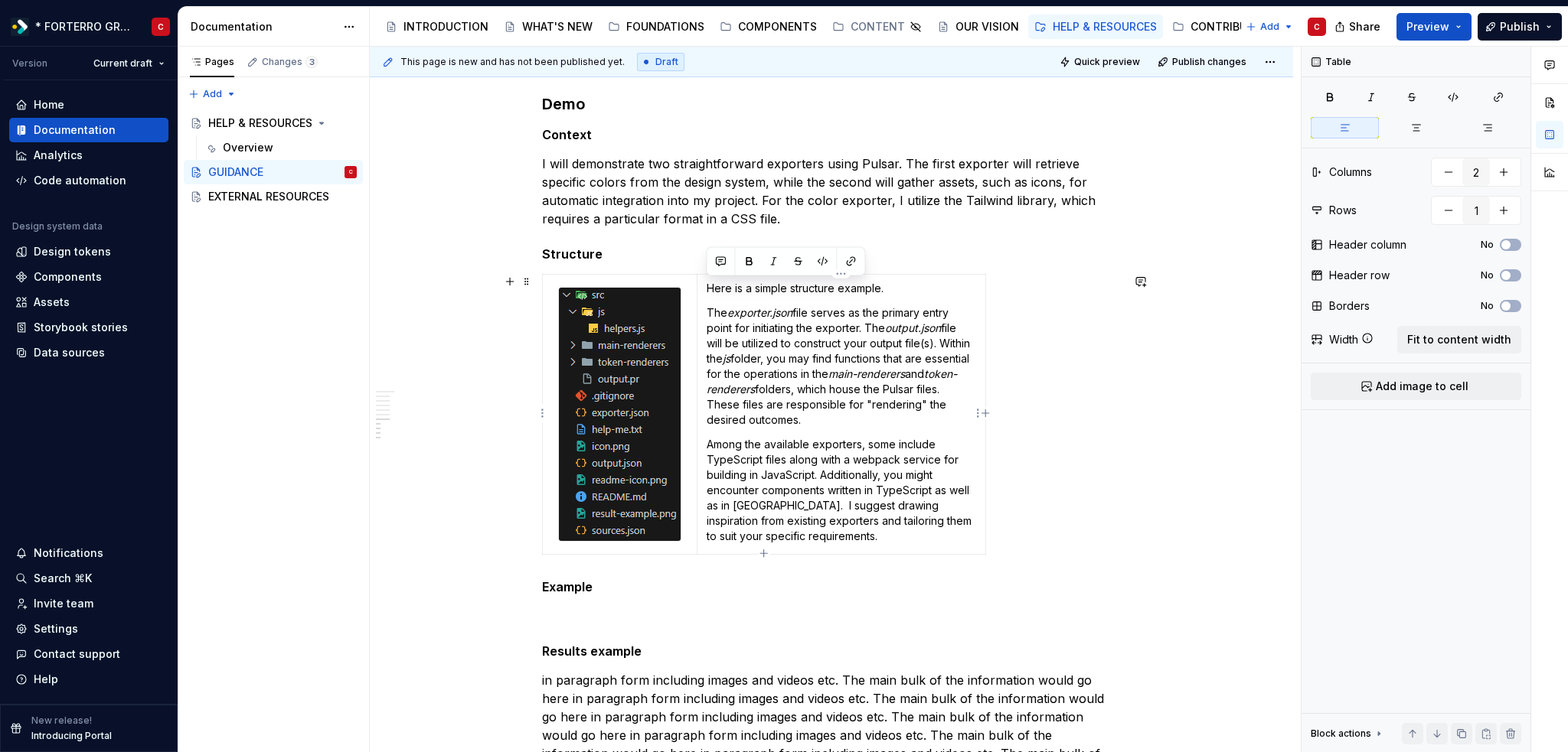
click at [839, 444] on p "Among the available exporters, some include TypeScript files along with a webpa…" at bounding box center [841, 491] width 270 height 107
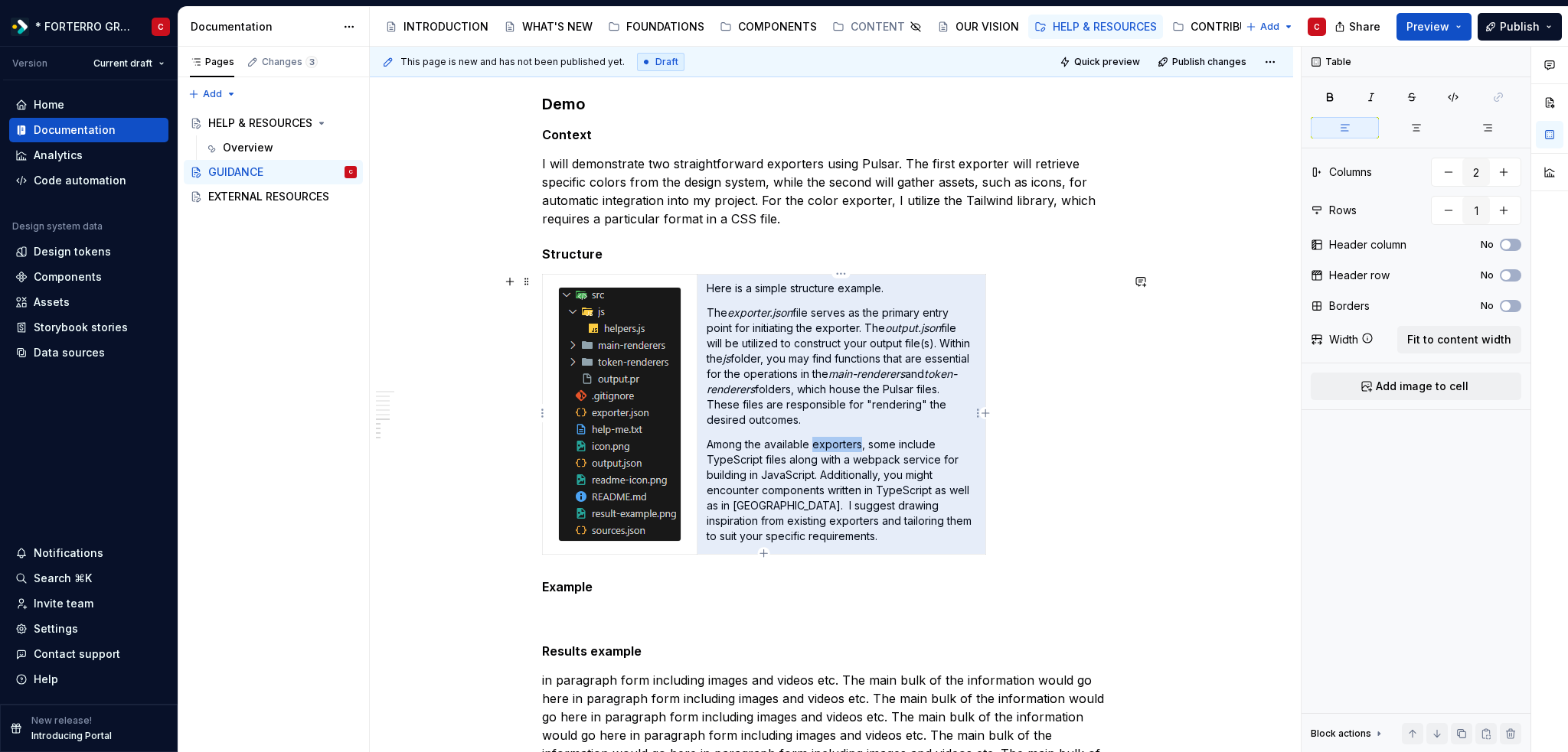
click at [839, 444] on p "Among the available exporters, some include TypeScript files along with a webpa…" at bounding box center [841, 491] width 270 height 107
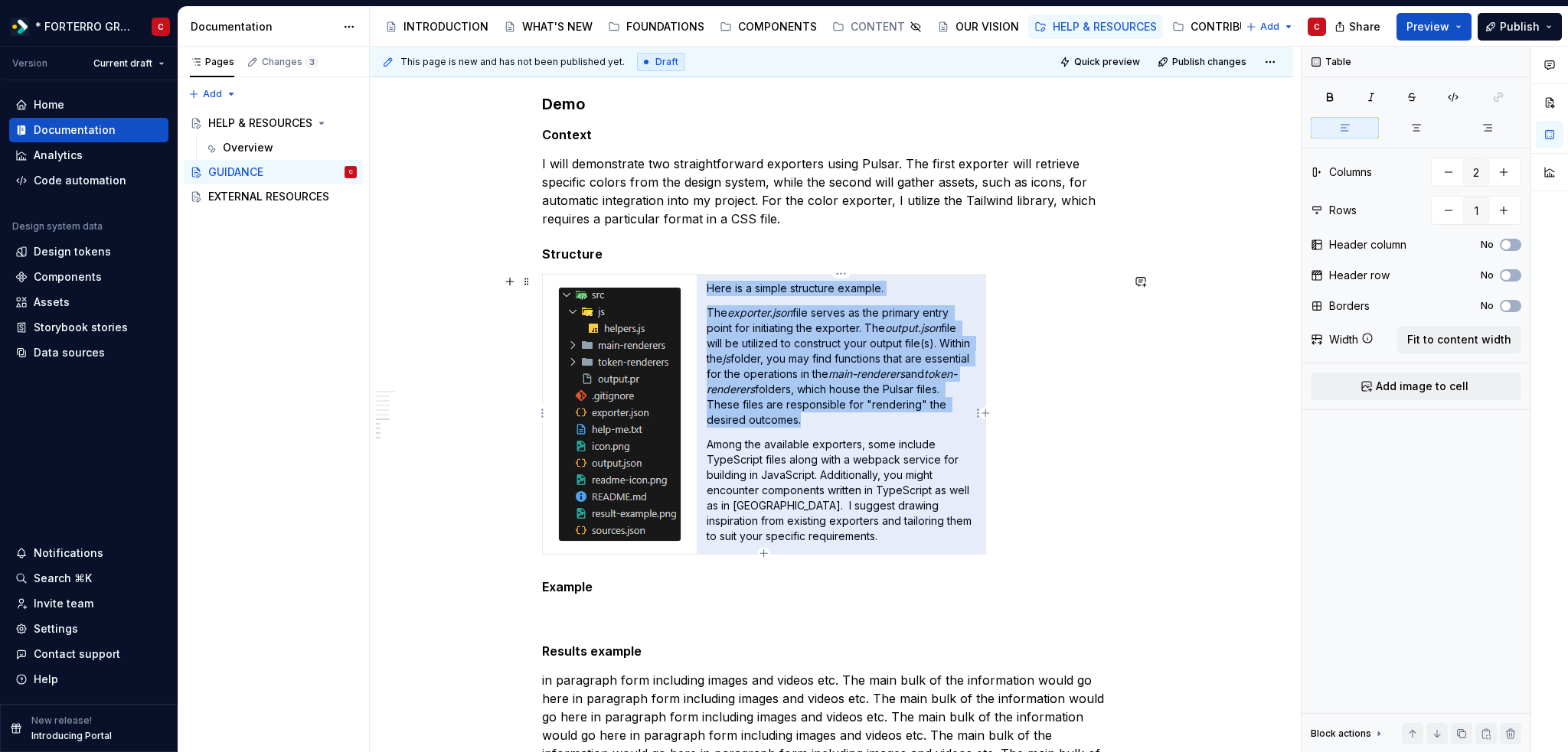
click at [824, 472] on p "Among the available exporters, some include TypeScript files along with a webpa…" at bounding box center [841, 491] width 270 height 107
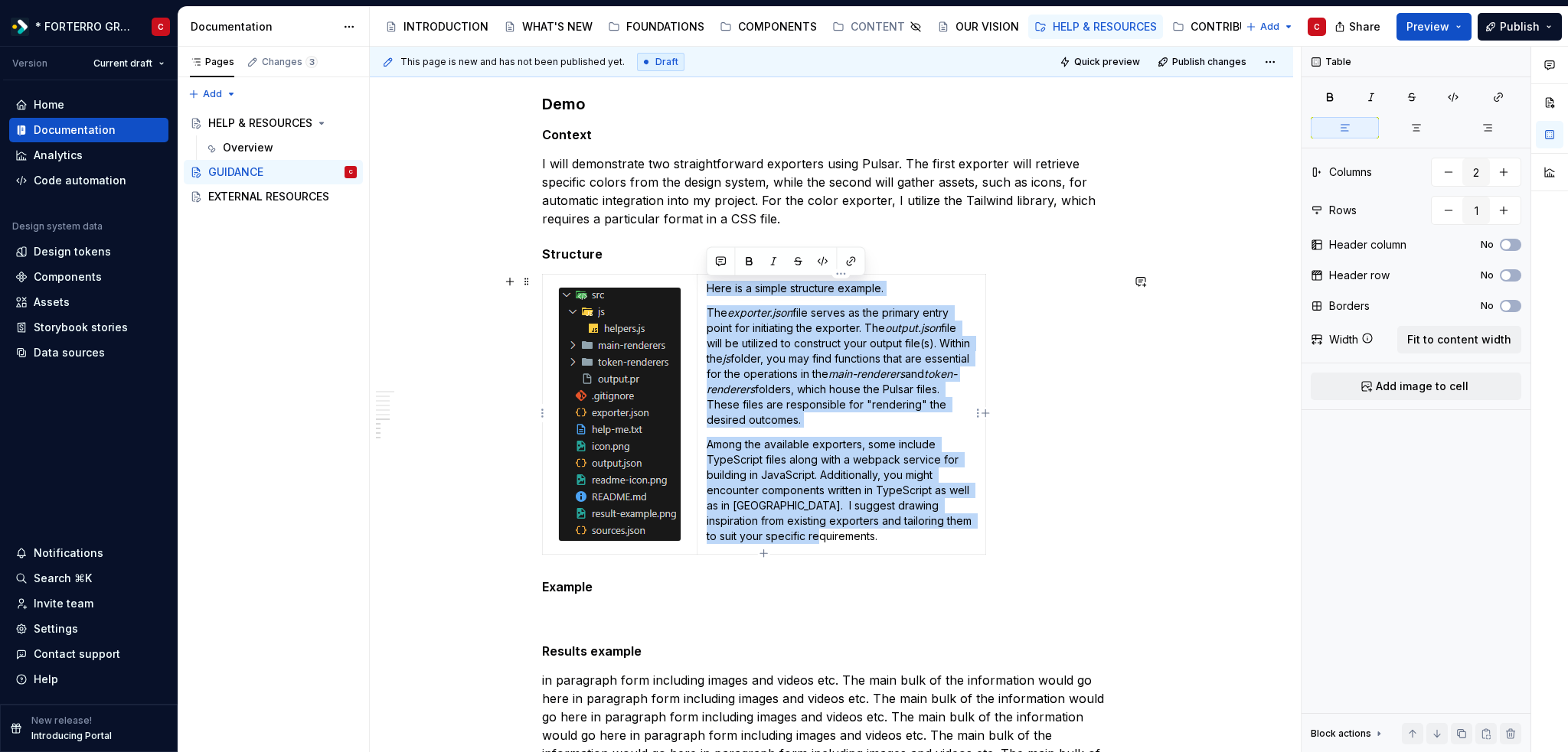
drag, startPoint x: 824, startPoint y: 538, endPoint x: 706, endPoint y: 281, distance: 282.8
click at [706, 281] on td "Here is a simple structure example. The exporter.json file serves as the primar…" at bounding box center [840, 414] width 289 height 279
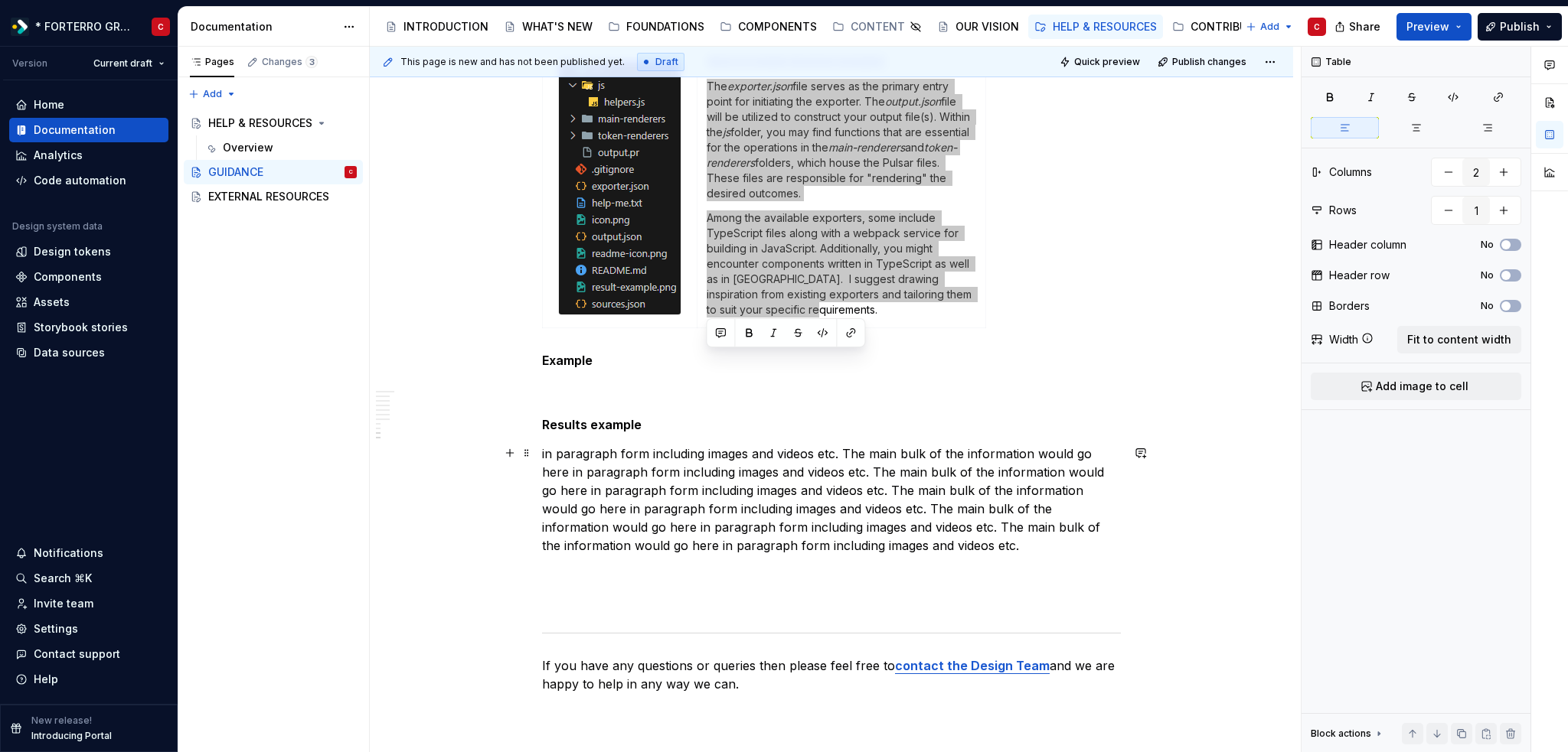
scroll to position [1887, 0]
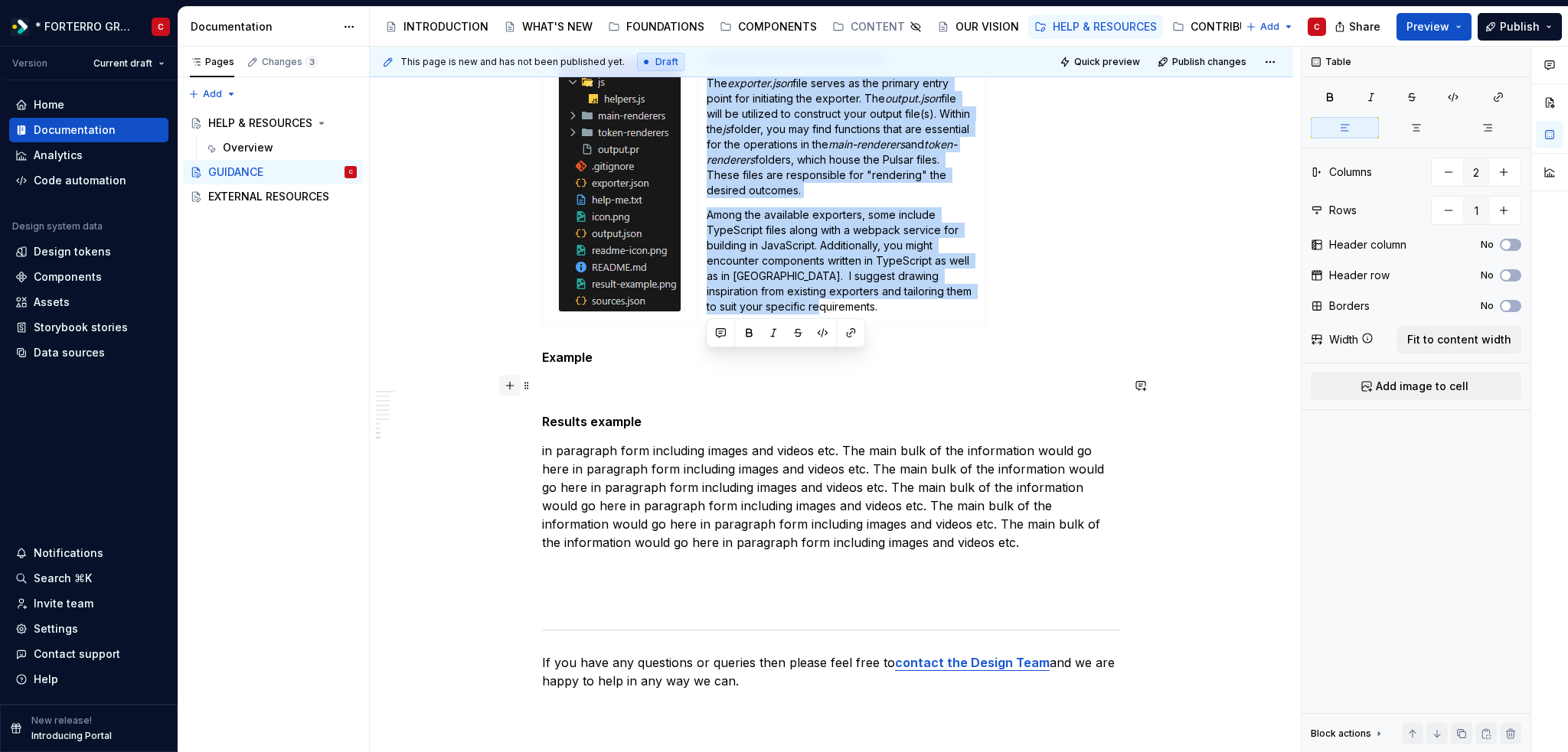
click at [513, 389] on button "button" at bounding box center [510, 385] width 21 height 21
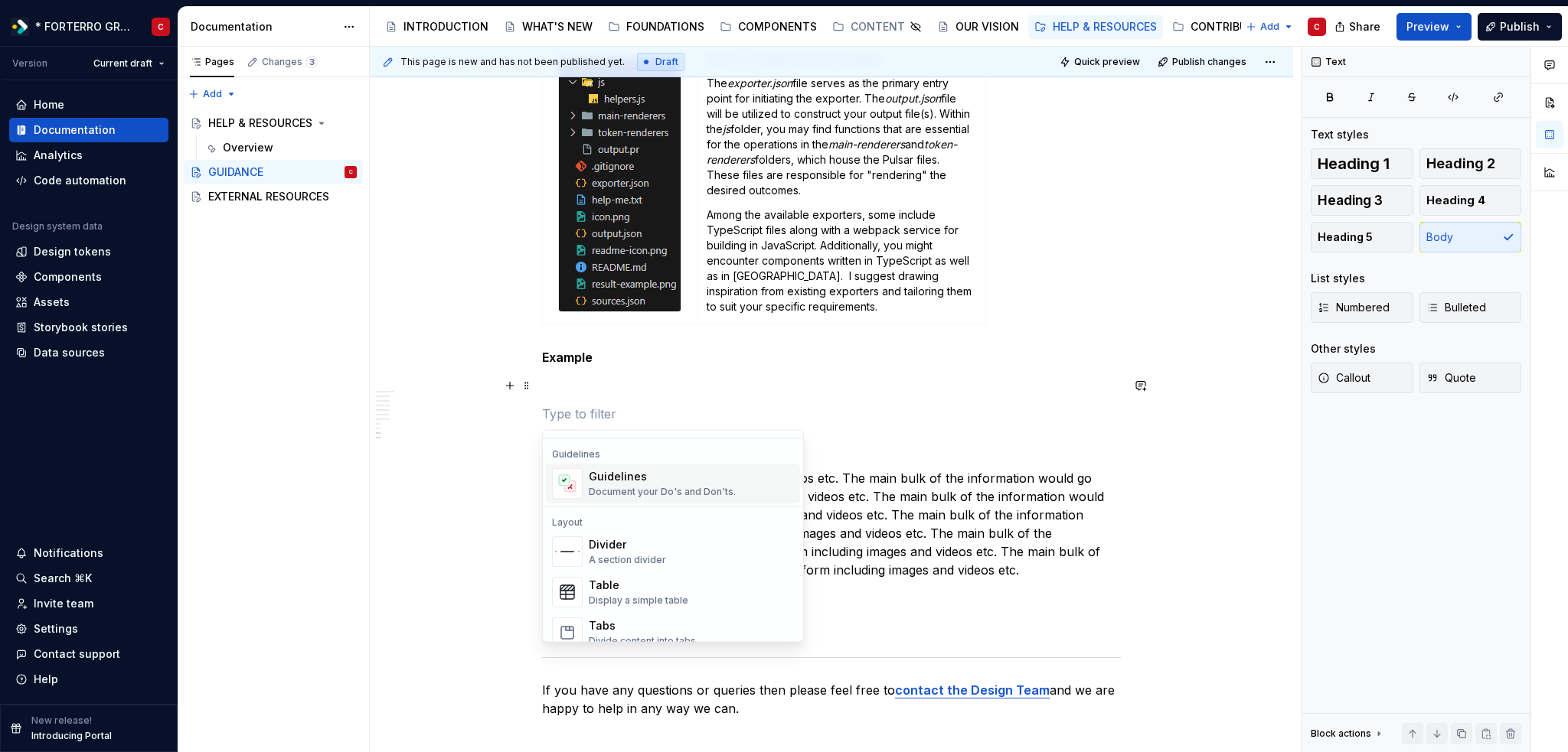
scroll to position [459, 0]
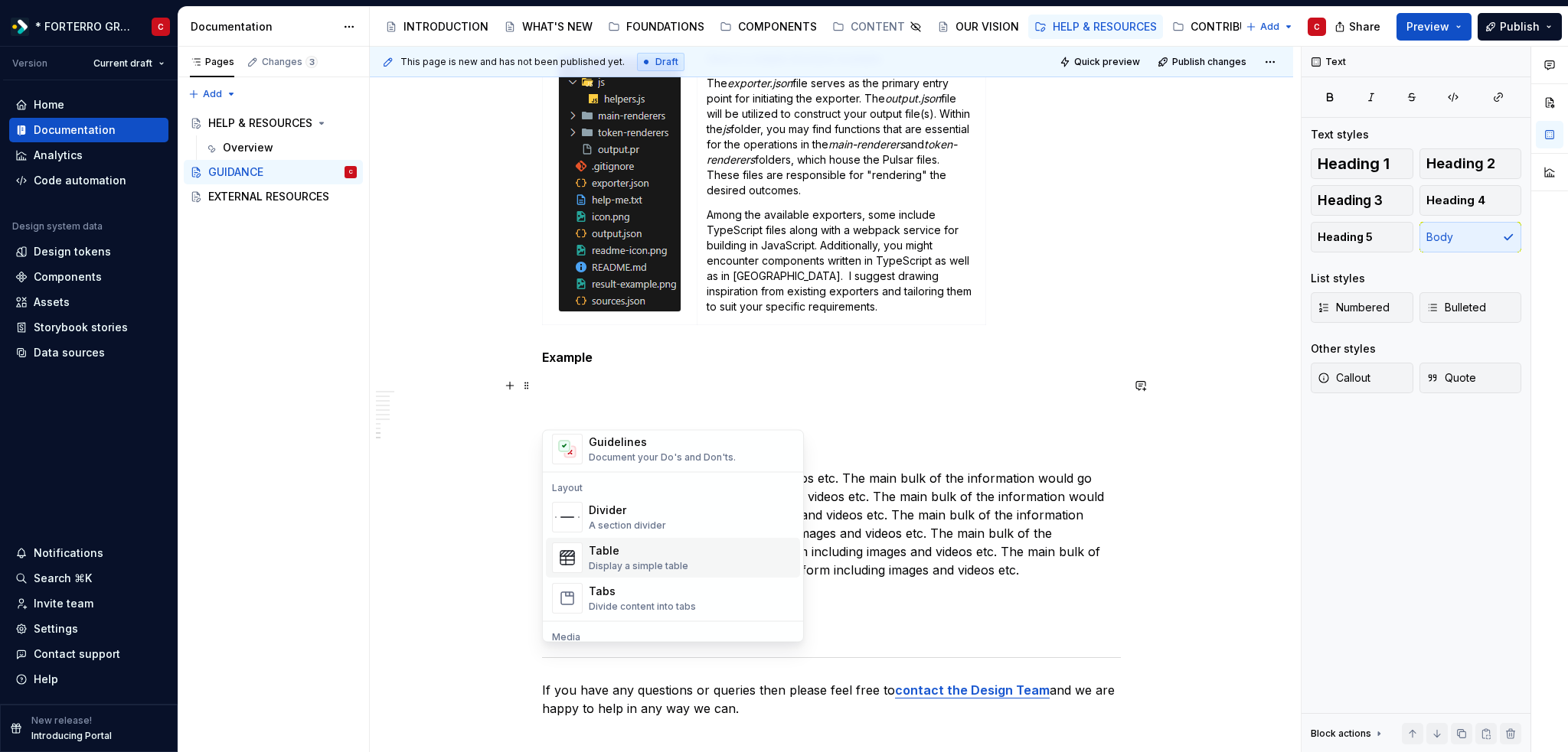
click at [659, 558] on div "Table Display a simple table" at bounding box center [638, 557] width 99 height 29
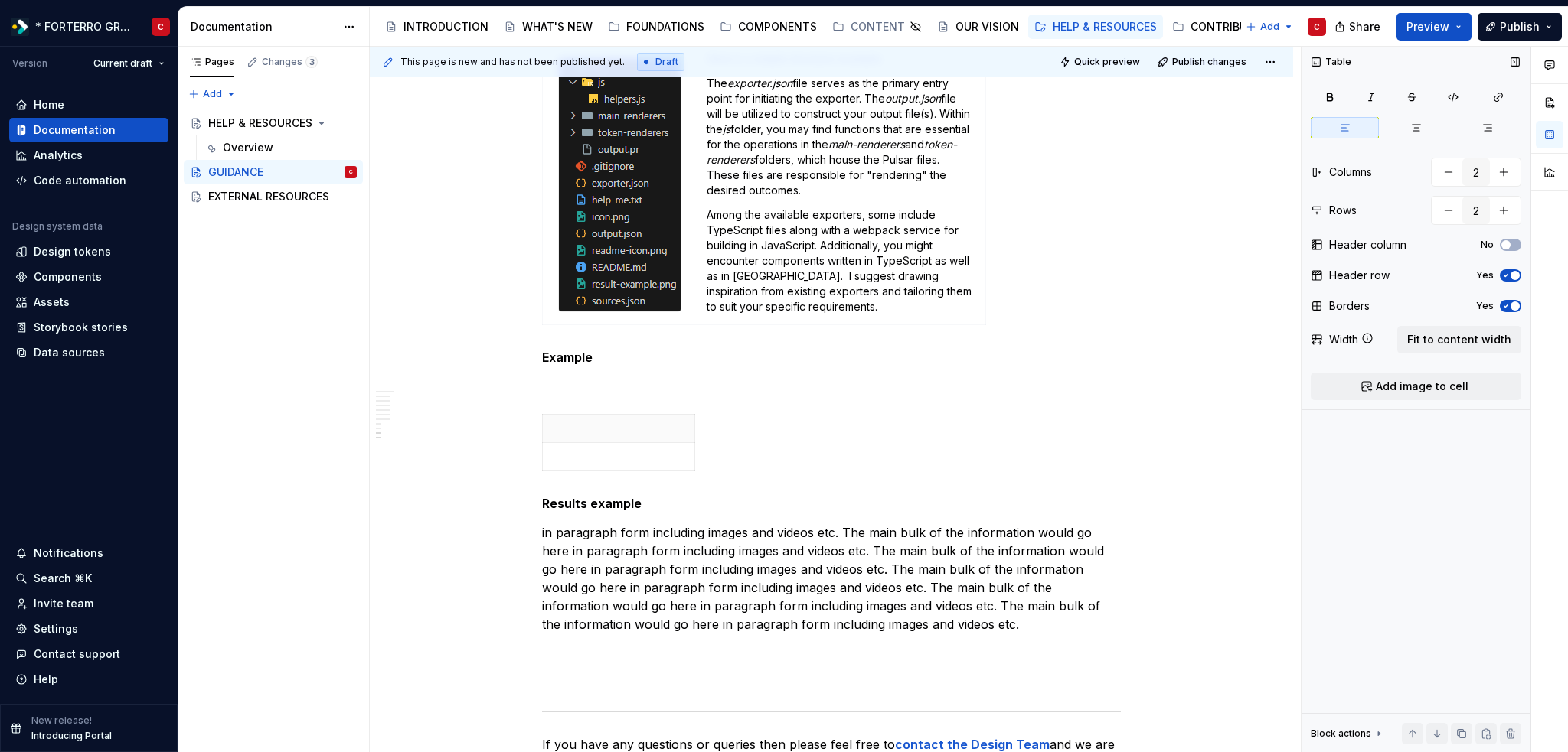
click at [1512, 277] on span "button" at bounding box center [1515, 275] width 9 height 9
click at [1504, 302] on icon "button" at bounding box center [1506, 306] width 12 height 9
click at [1421, 385] on span "Add image to cell" at bounding box center [1422, 386] width 93 height 16
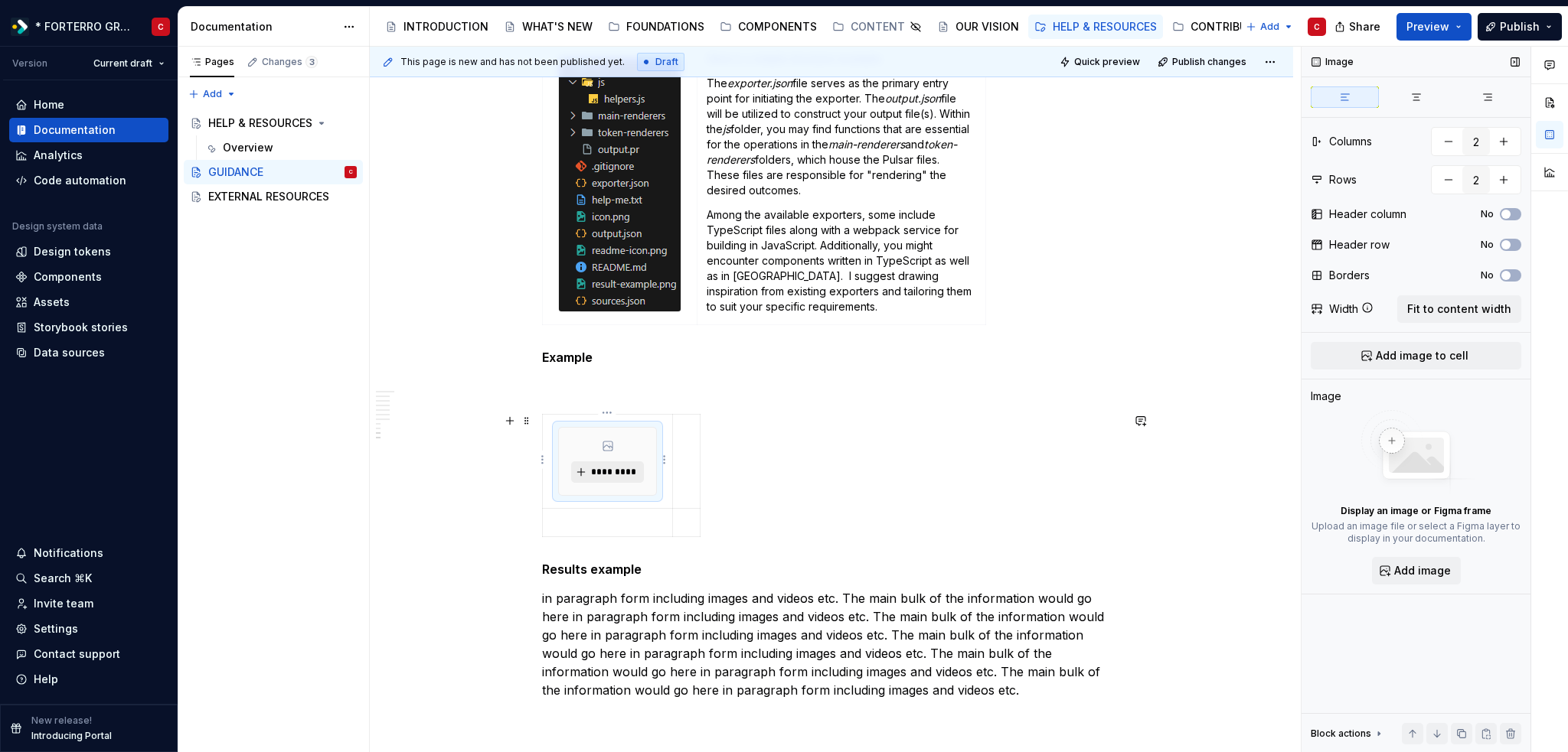
click at [598, 479] on button "*********" at bounding box center [607, 472] width 72 height 21
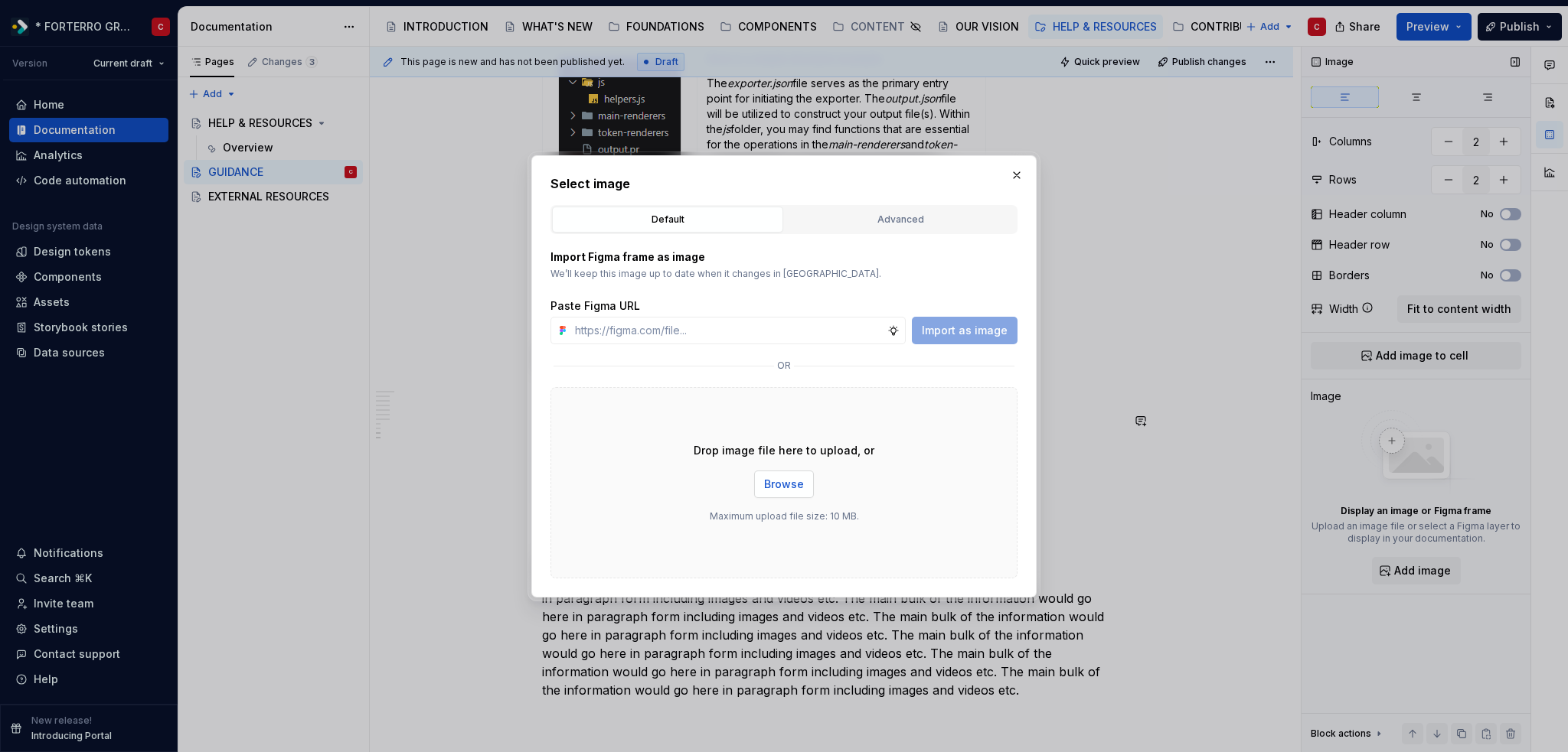
click at [772, 477] on span "Browse" at bounding box center [784, 484] width 39 height 16
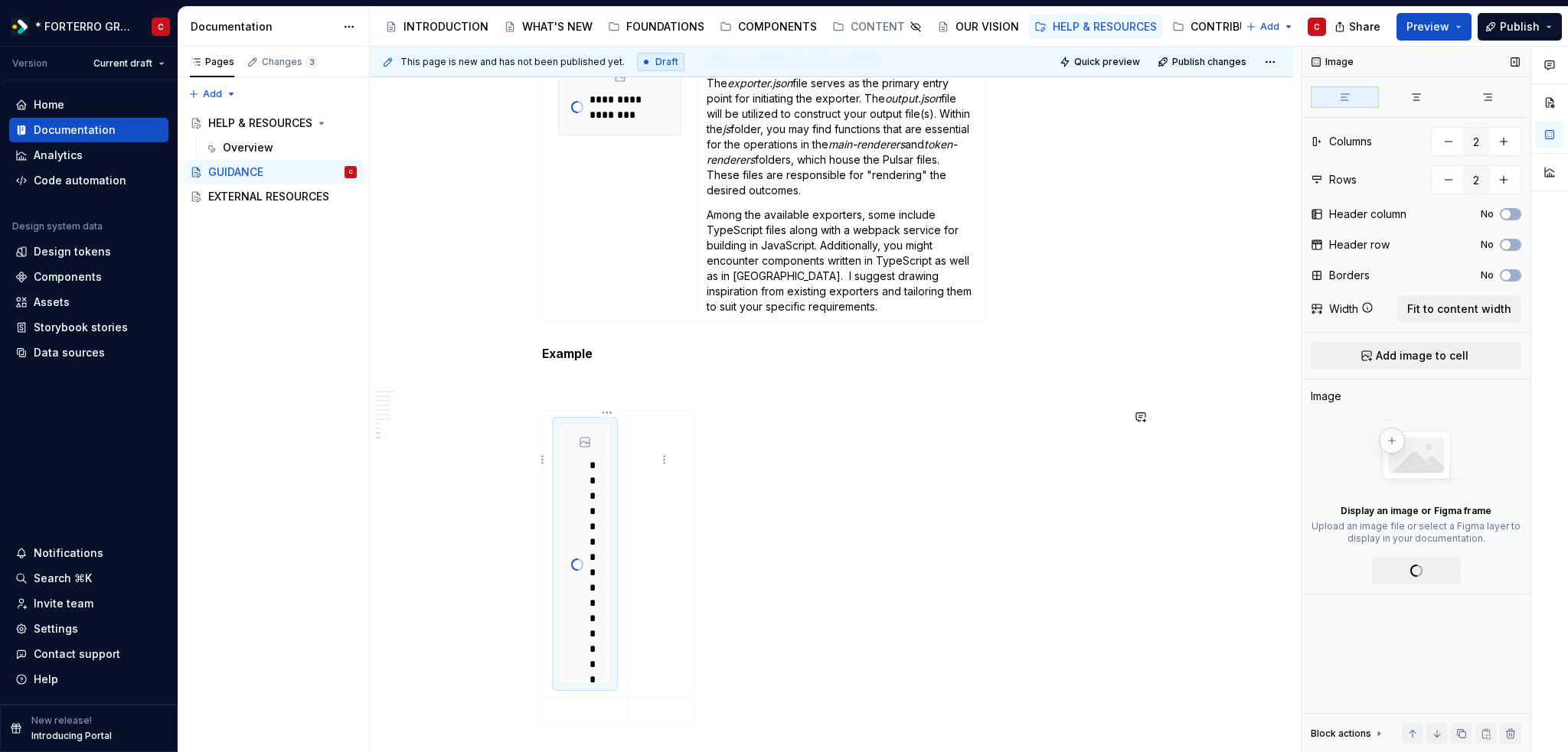
scroll to position [1887, 0]
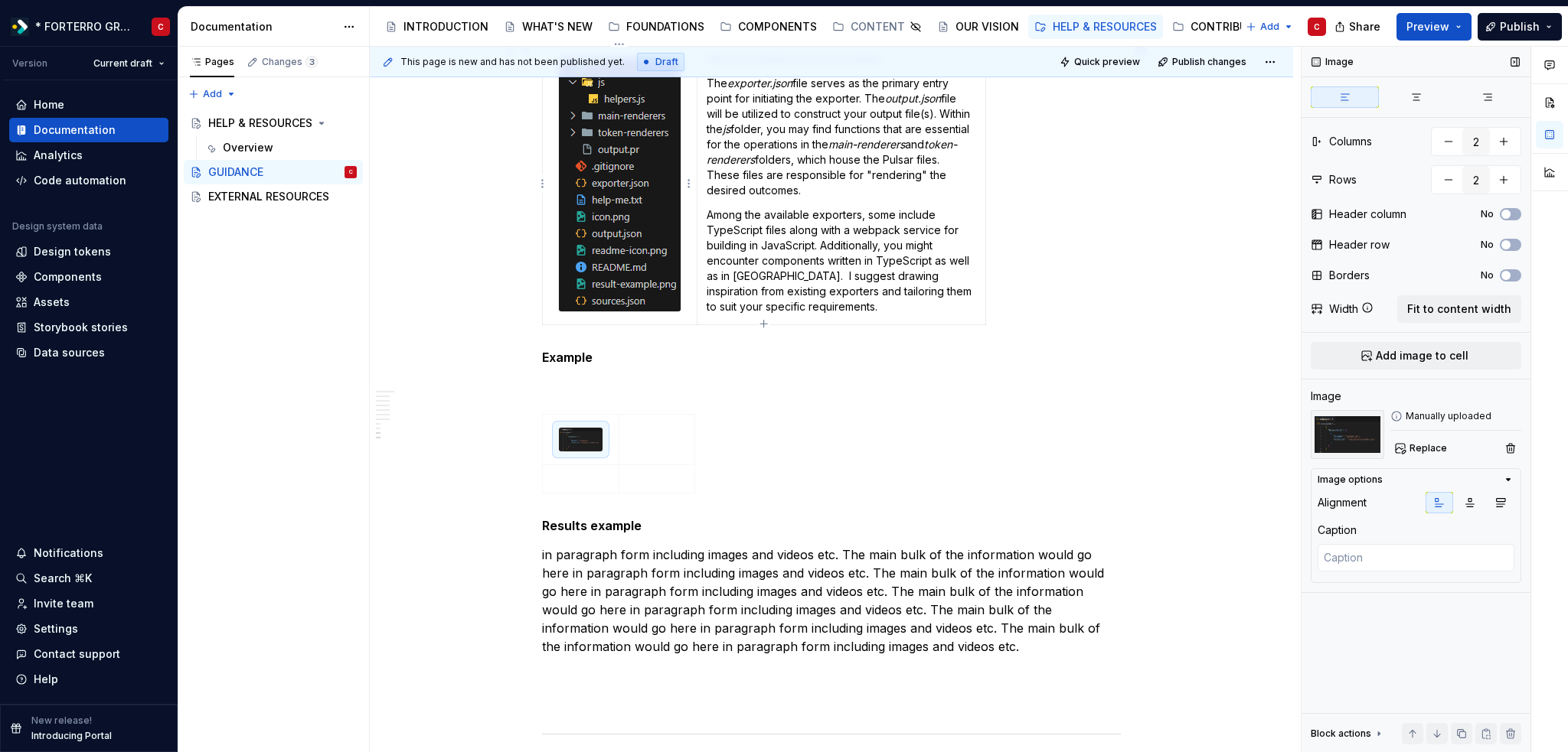
type textarea "*"
type input "1"
click at [609, 232] on img at bounding box center [620, 184] width 122 height 252
type textarea "*"
type input "2"
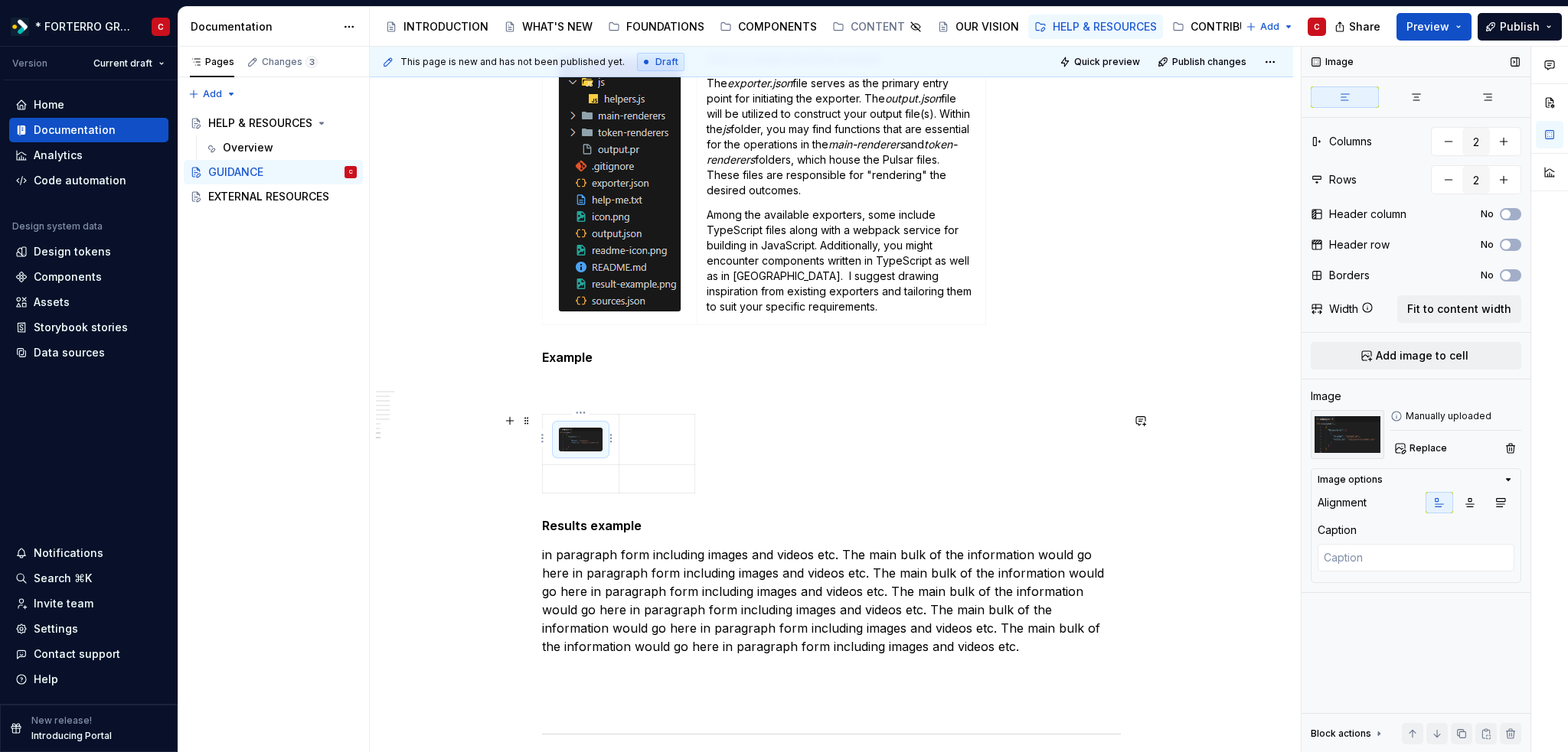
click at [588, 434] on img at bounding box center [580, 439] width 44 height 24
type textarea "*"
type input "1"
click at [617, 278] on img at bounding box center [620, 184] width 122 height 252
click at [789, 247] on p "Among the available exporters, some include TypeScript files along with a webpa…" at bounding box center [841, 261] width 270 height 107
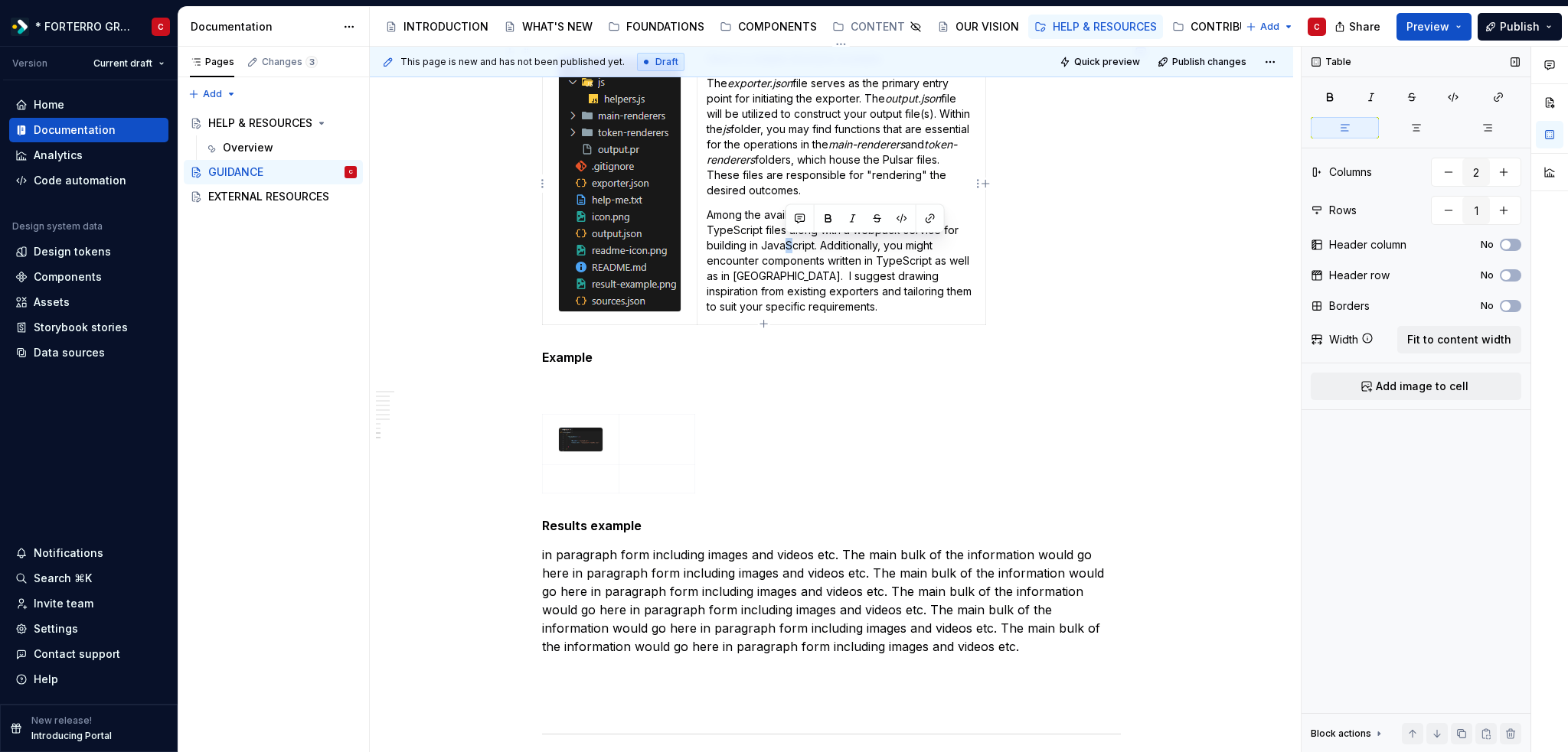
click at [789, 247] on p "Among the available exporters, some include TypeScript files along with a webpa…" at bounding box center [841, 261] width 270 height 107
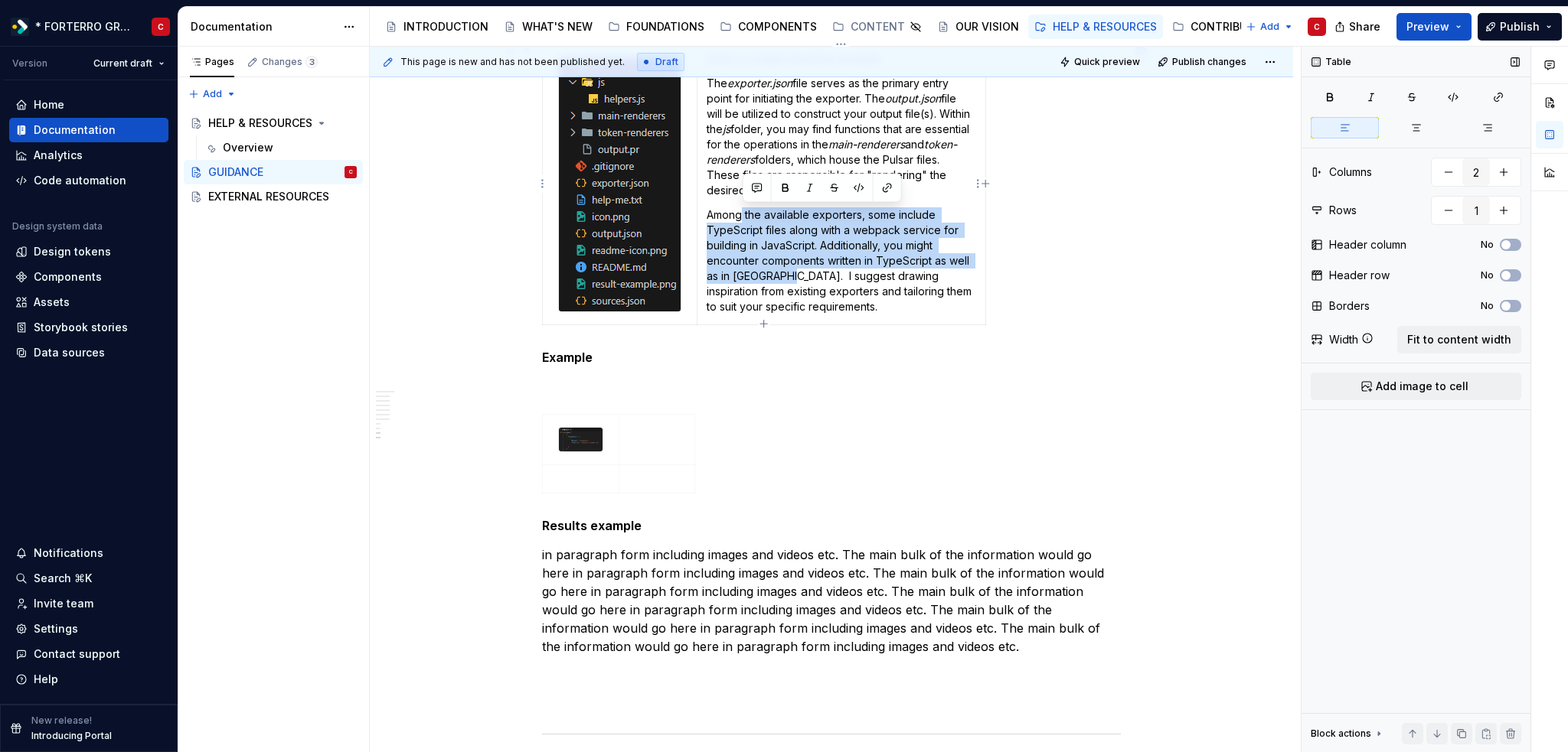
drag, startPoint x: 741, startPoint y: 214, endPoint x: 776, endPoint y: 280, distance: 74.7
click at [776, 280] on p "Among the available exporters, some include TypeScript files along with a webpa…" at bounding box center [841, 261] width 270 height 107
click at [756, 250] on p "Among the available exporters, some include TypeScript files along with a webpa…" at bounding box center [841, 261] width 270 height 107
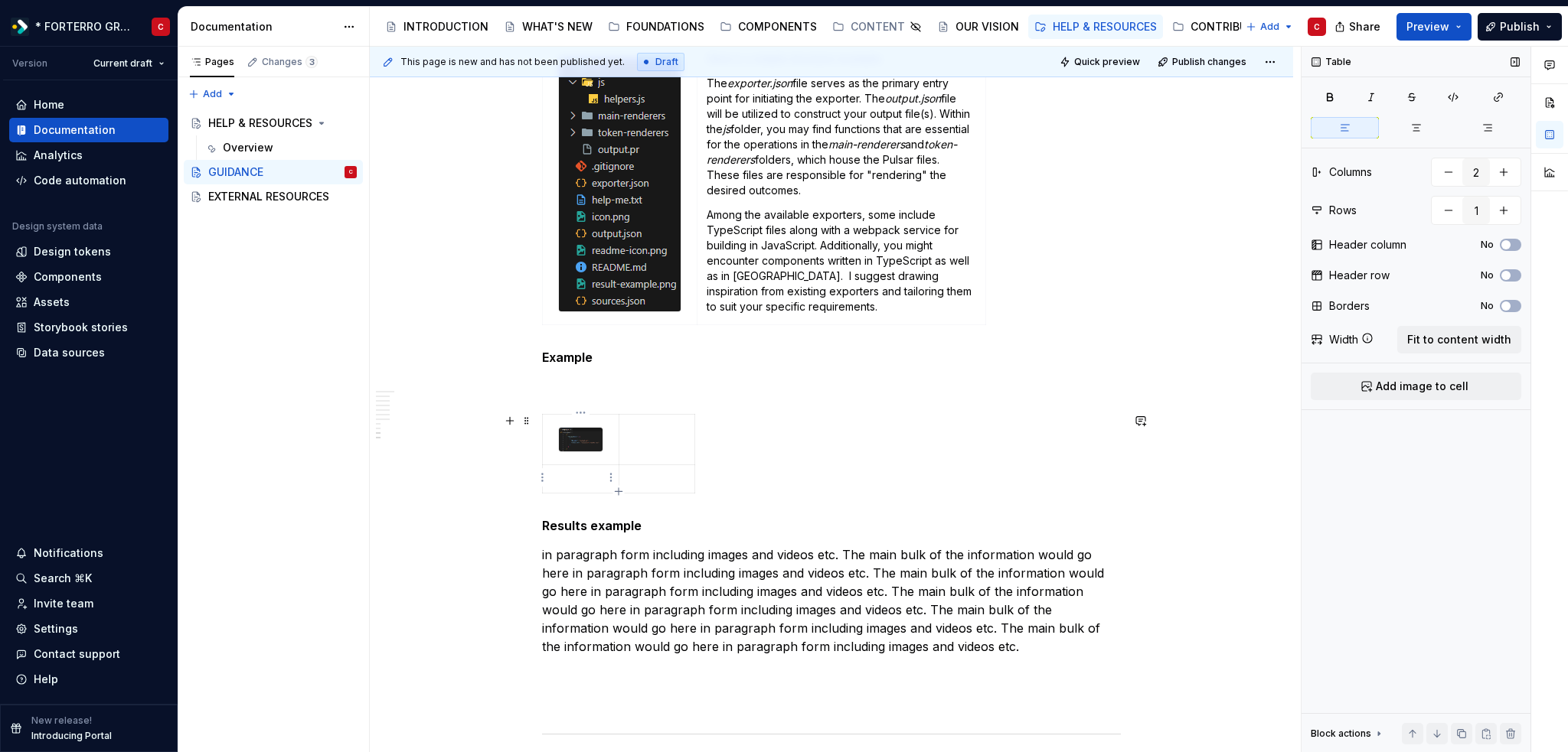
type input "2"
click at [579, 475] on p at bounding box center [580, 478] width 58 height 16
click at [1413, 384] on span "Add image to cell" at bounding box center [1422, 386] width 93 height 16
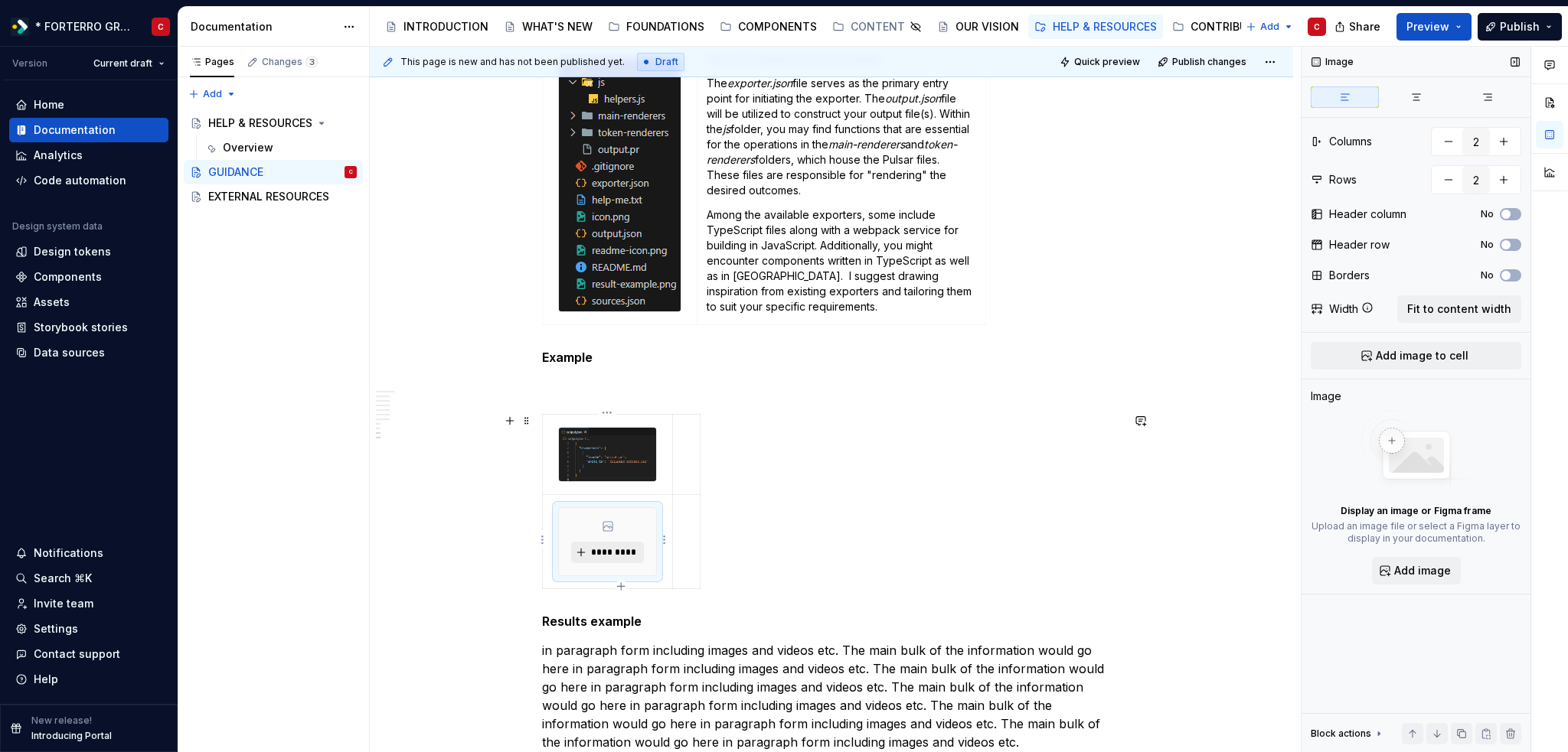
click at [608, 556] on span "*********" at bounding box center [613, 552] width 47 height 12
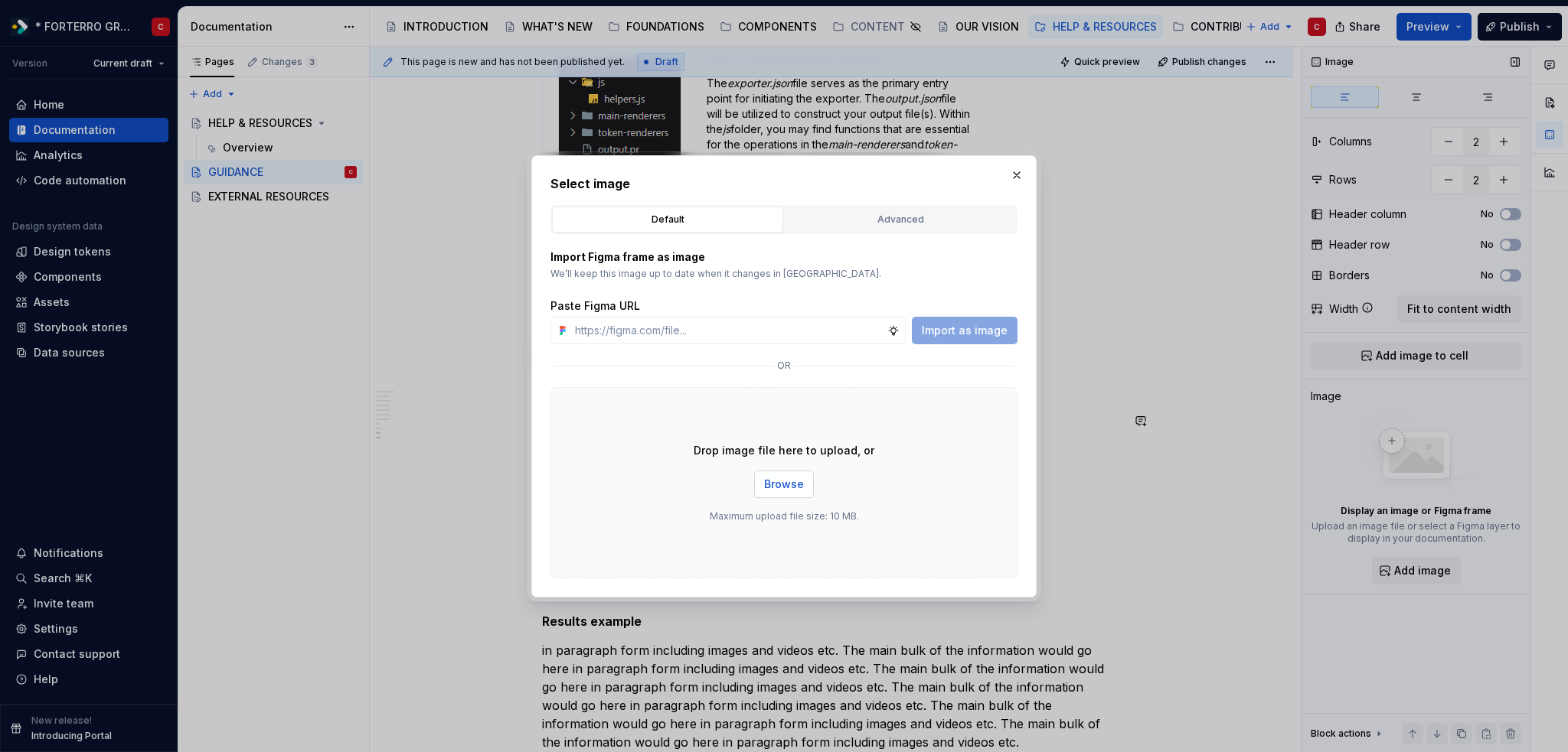
click at [780, 474] on button "Browse" at bounding box center [784, 485] width 60 height 28
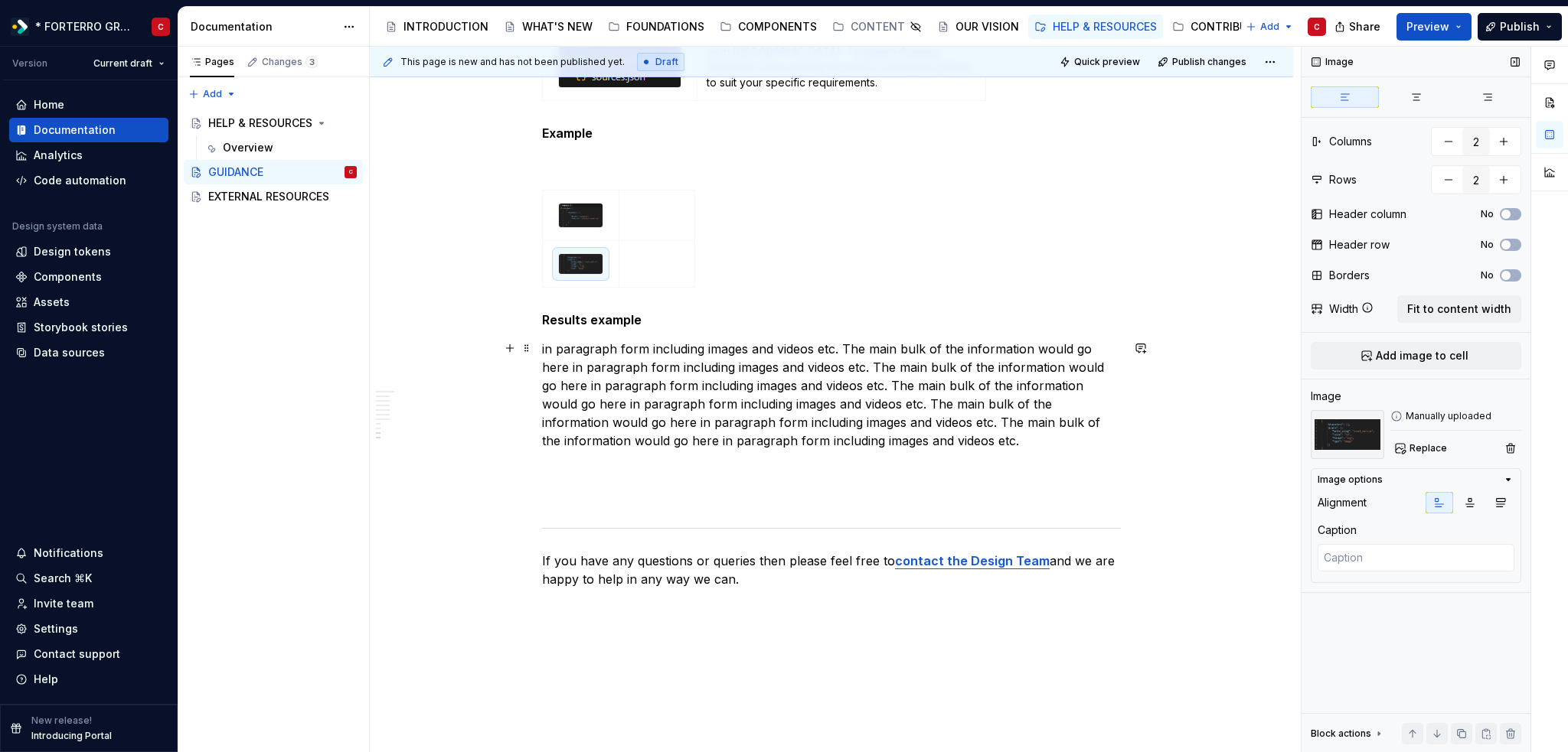
scroll to position [2034, 0]
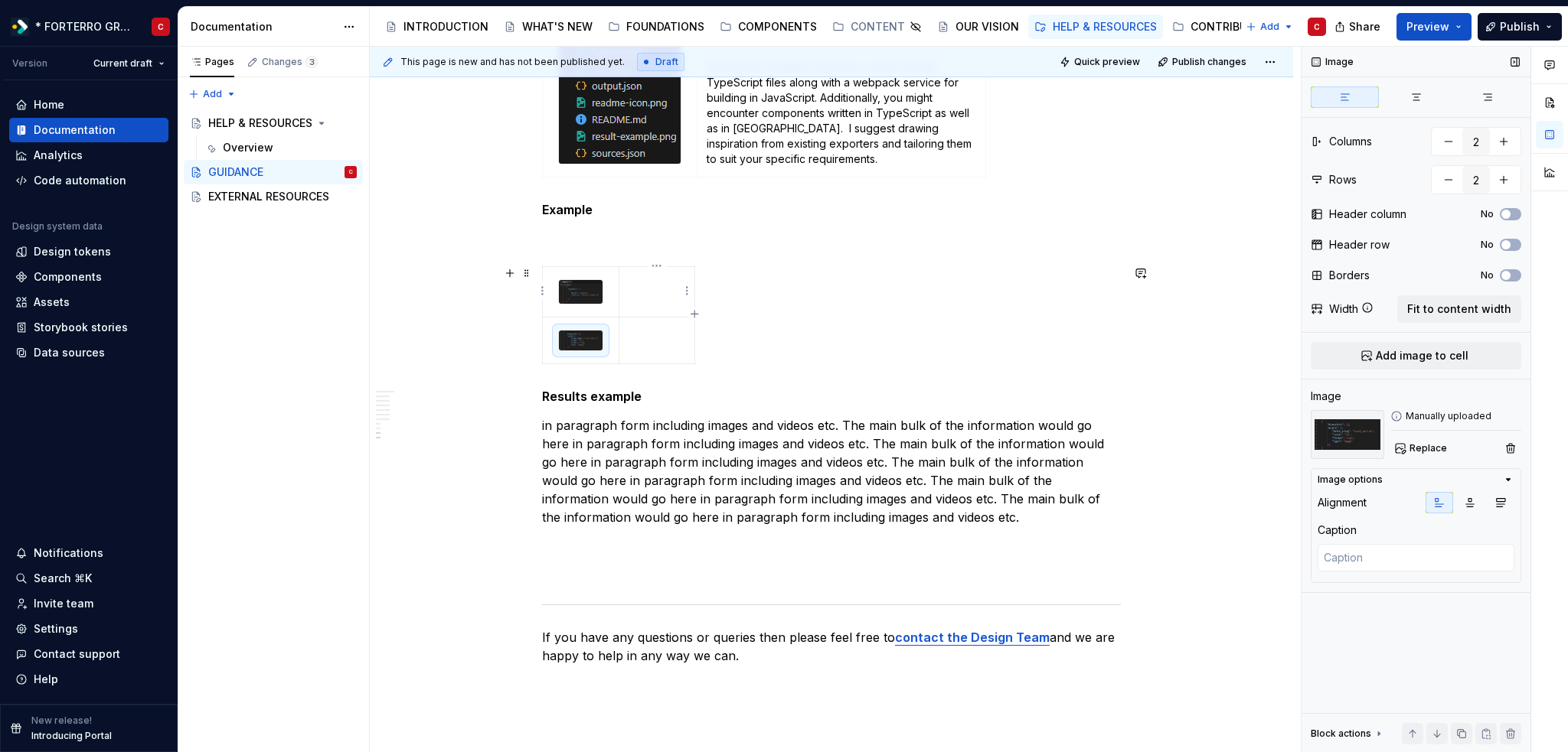
click at [664, 276] on p at bounding box center [656, 280] width 57 height 16
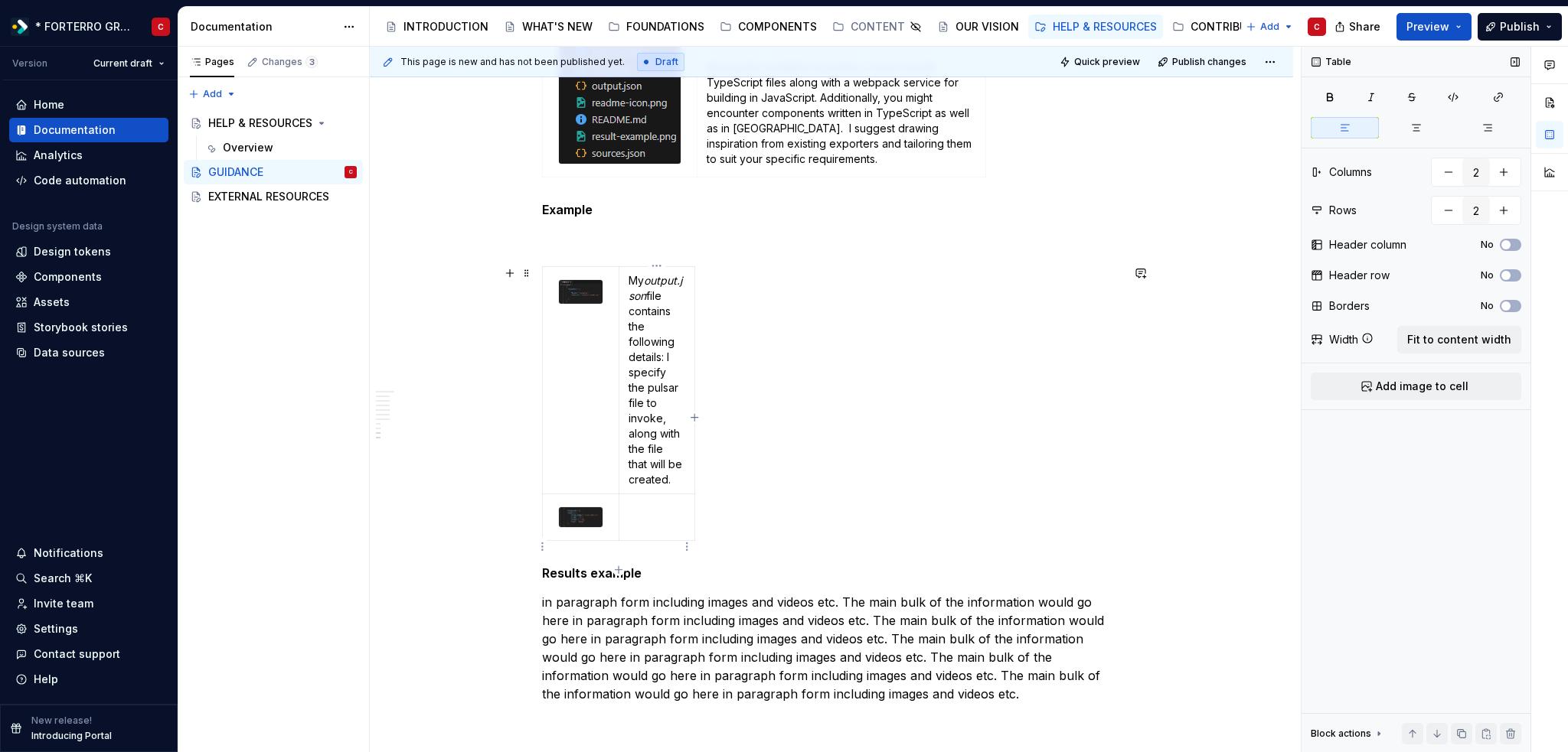
click at [665, 540] on td at bounding box center [656, 516] width 76 height 47
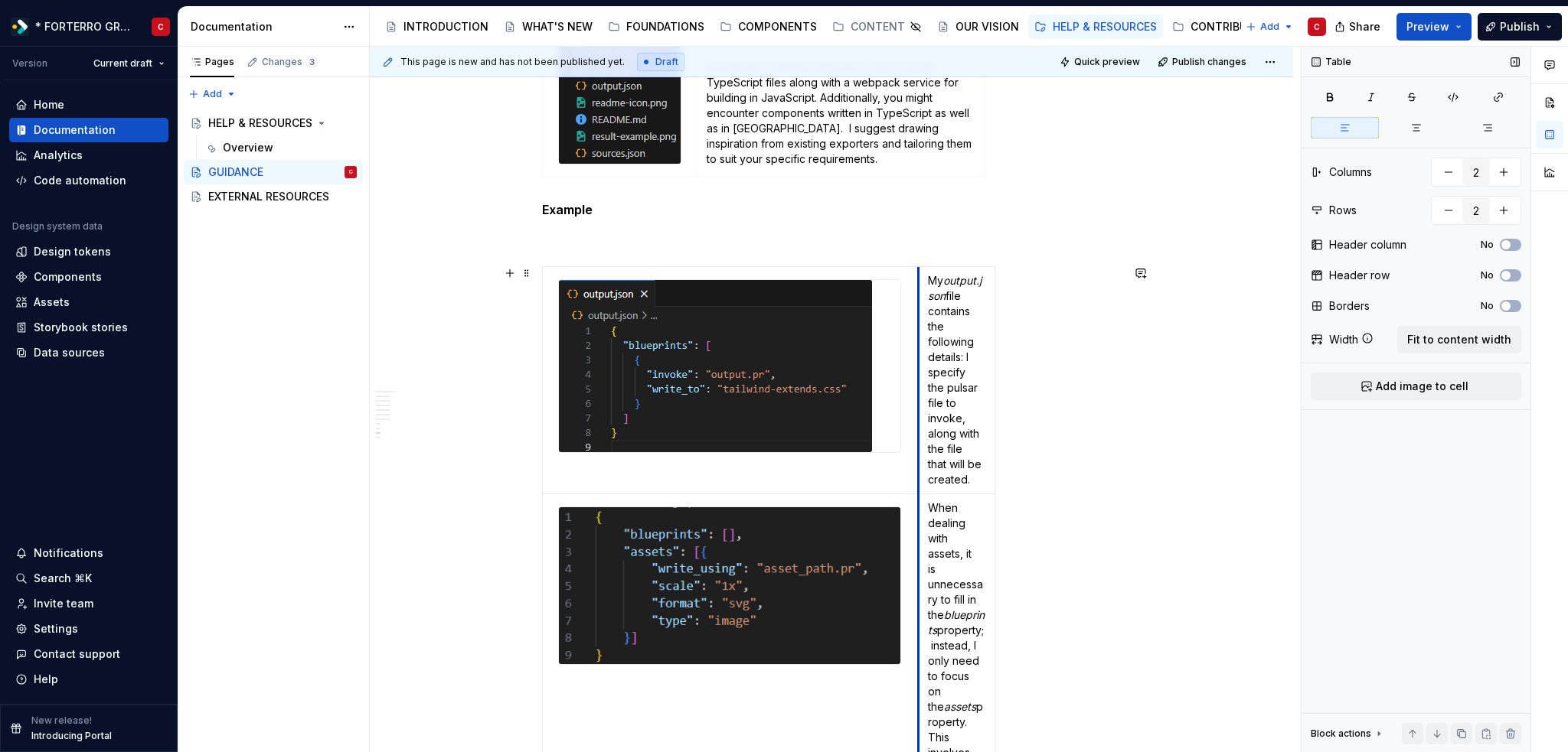
drag, startPoint x: 616, startPoint y: 361, endPoint x: 922, endPoint y: 354, distance: 306.1
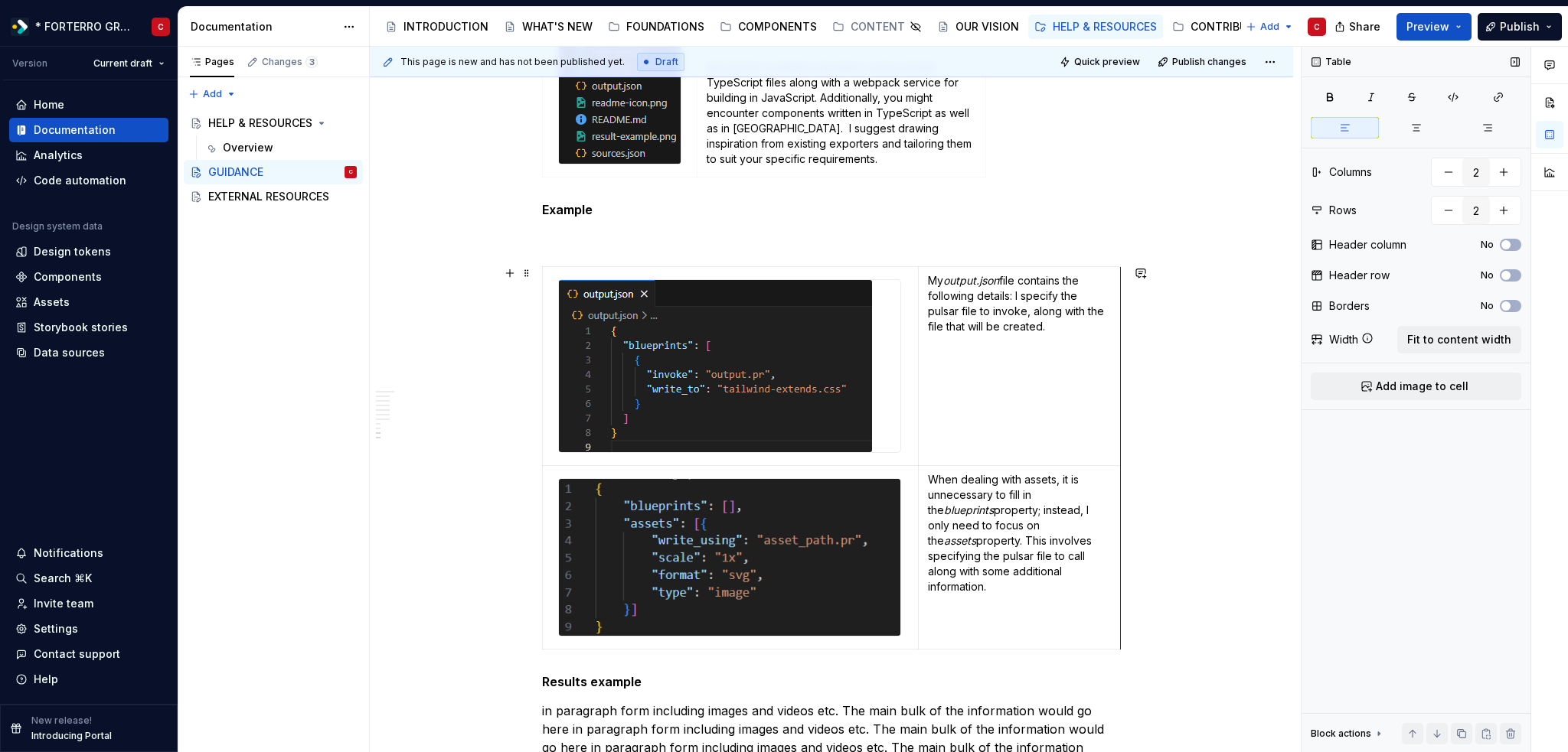
drag, startPoint x: 994, startPoint y: 368, endPoint x: 1121, endPoint y: 358, distance: 127.4
click at [516, 277] on button "button" at bounding box center [510, 273] width 21 height 21
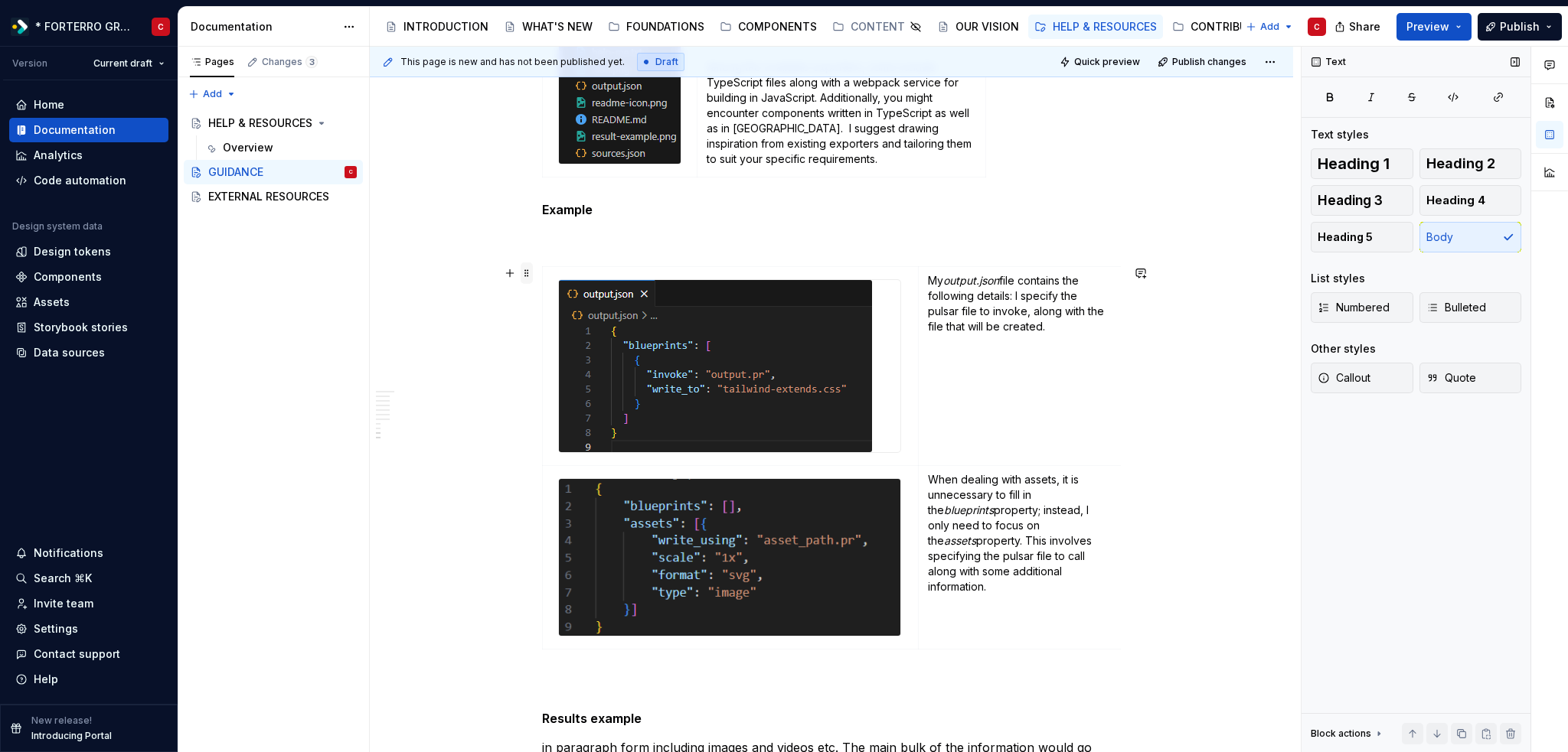
click at [525, 272] on span at bounding box center [526, 273] width 12 height 21
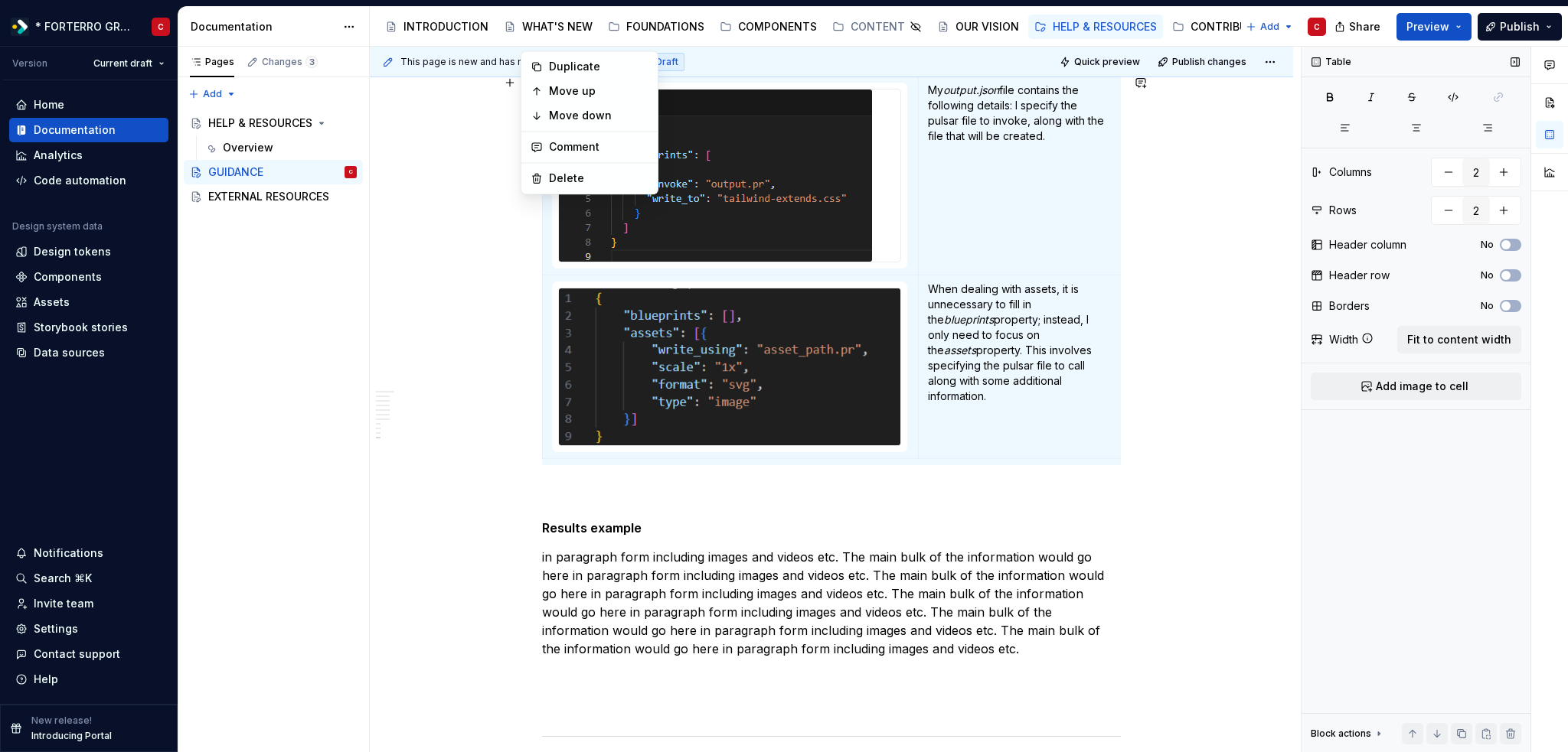
scroll to position [2264, 0]
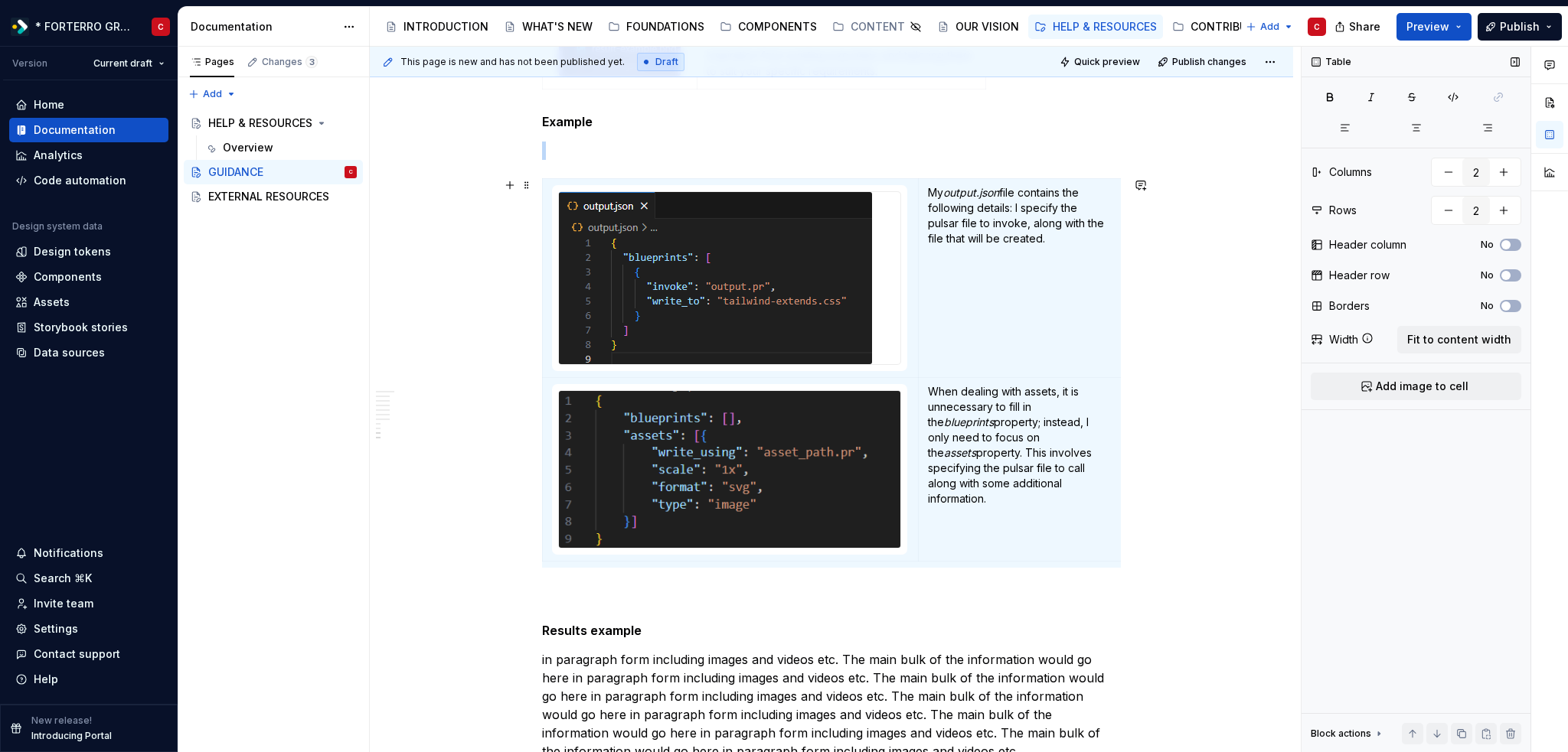
scroll to position [2099, 0]
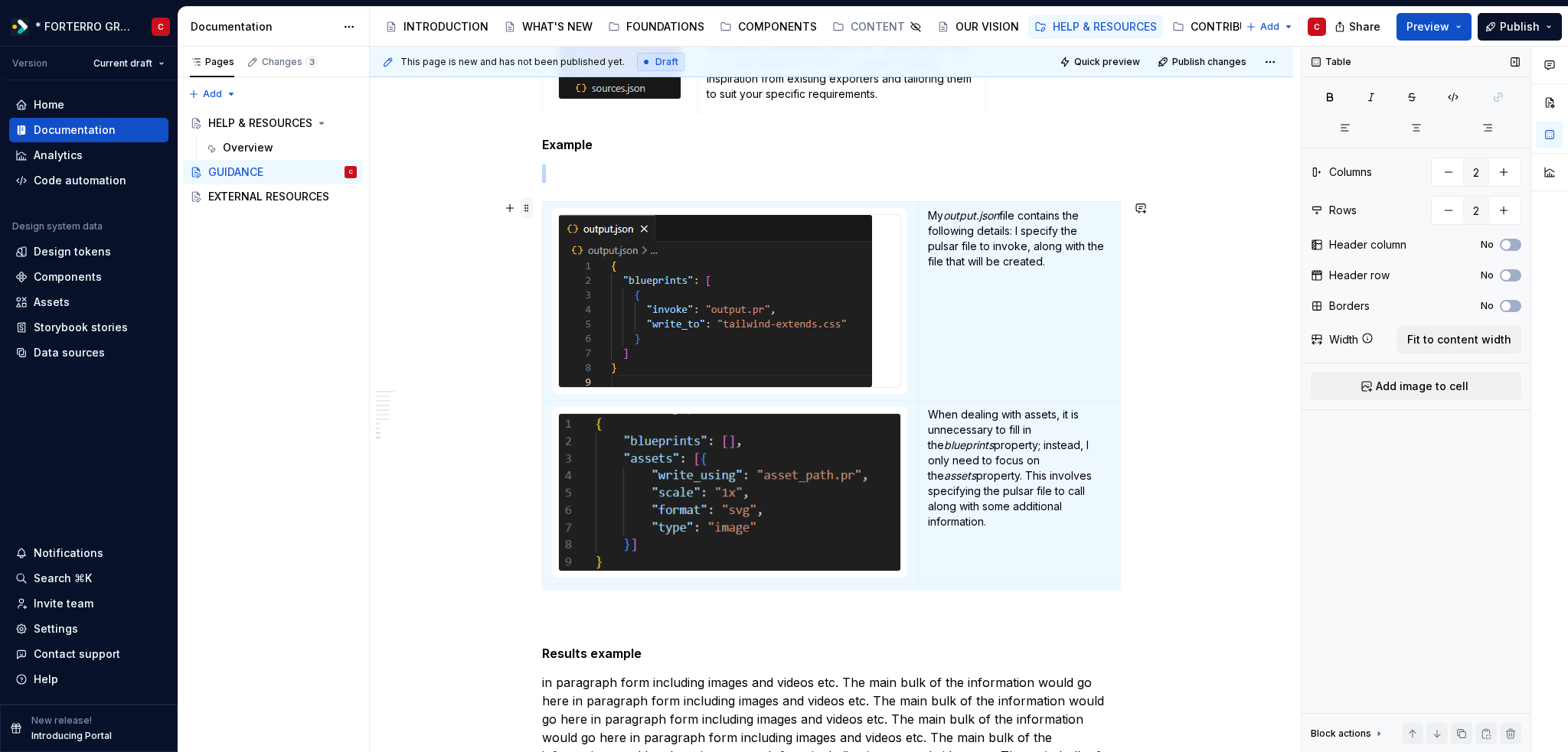
click at [528, 207] on span at bounding box center [526, 208] width 12 height 21
click at [925, 278] on td "My output.json file contains the following details: I specify the pulsar file t…" at bounding box center [1020, 301] width 203 height 199
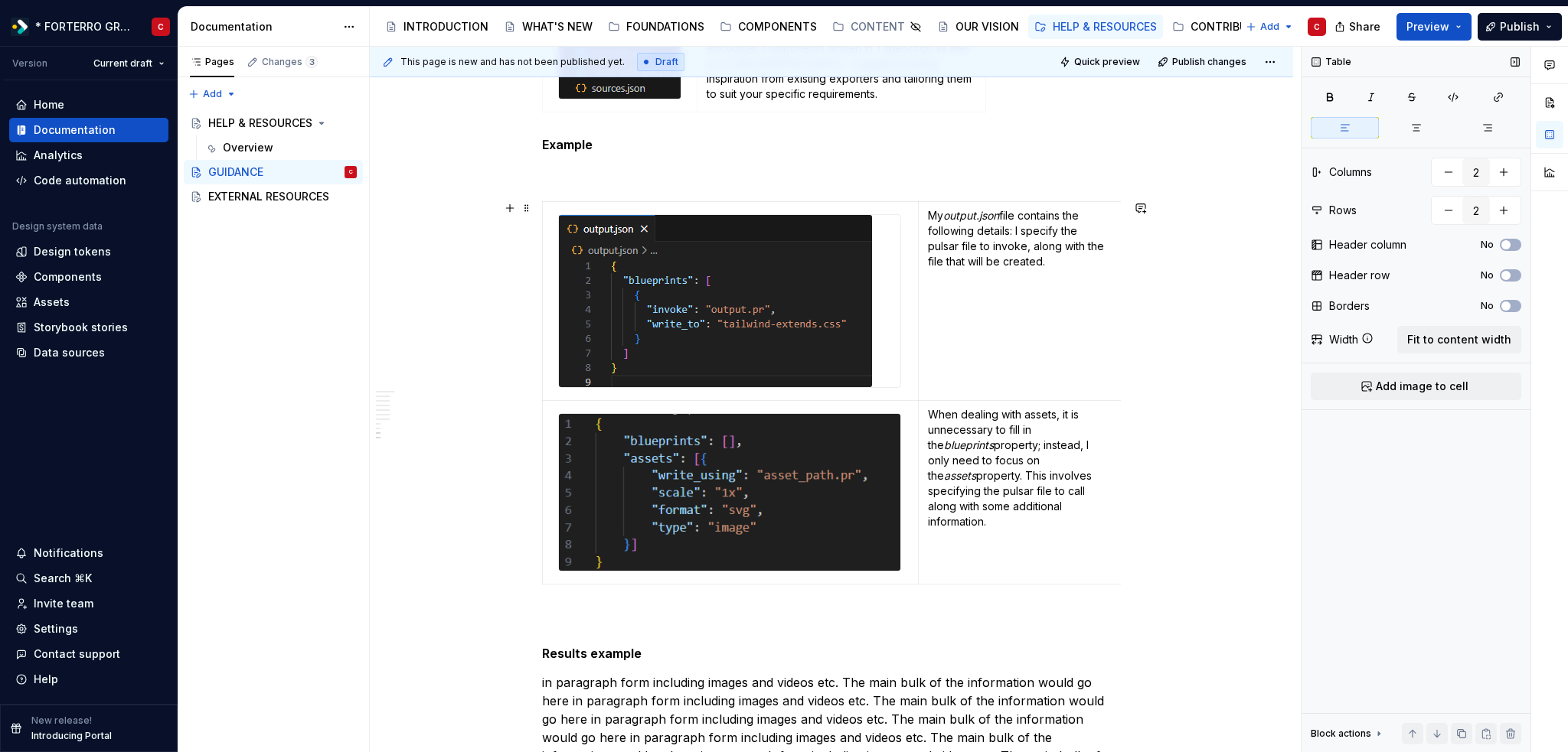
click at [1023, 208] on p "My output.json file contains the following details: I specify the pulsar file t…" at bounding box center [1019, 238] width 183 height 61
click at [1017, 201] on html "* FORTERRO GROUP * C Version Current draft Home Documentation Analytics Code au…" at bounding box center [784, 376] width 1568 height 752
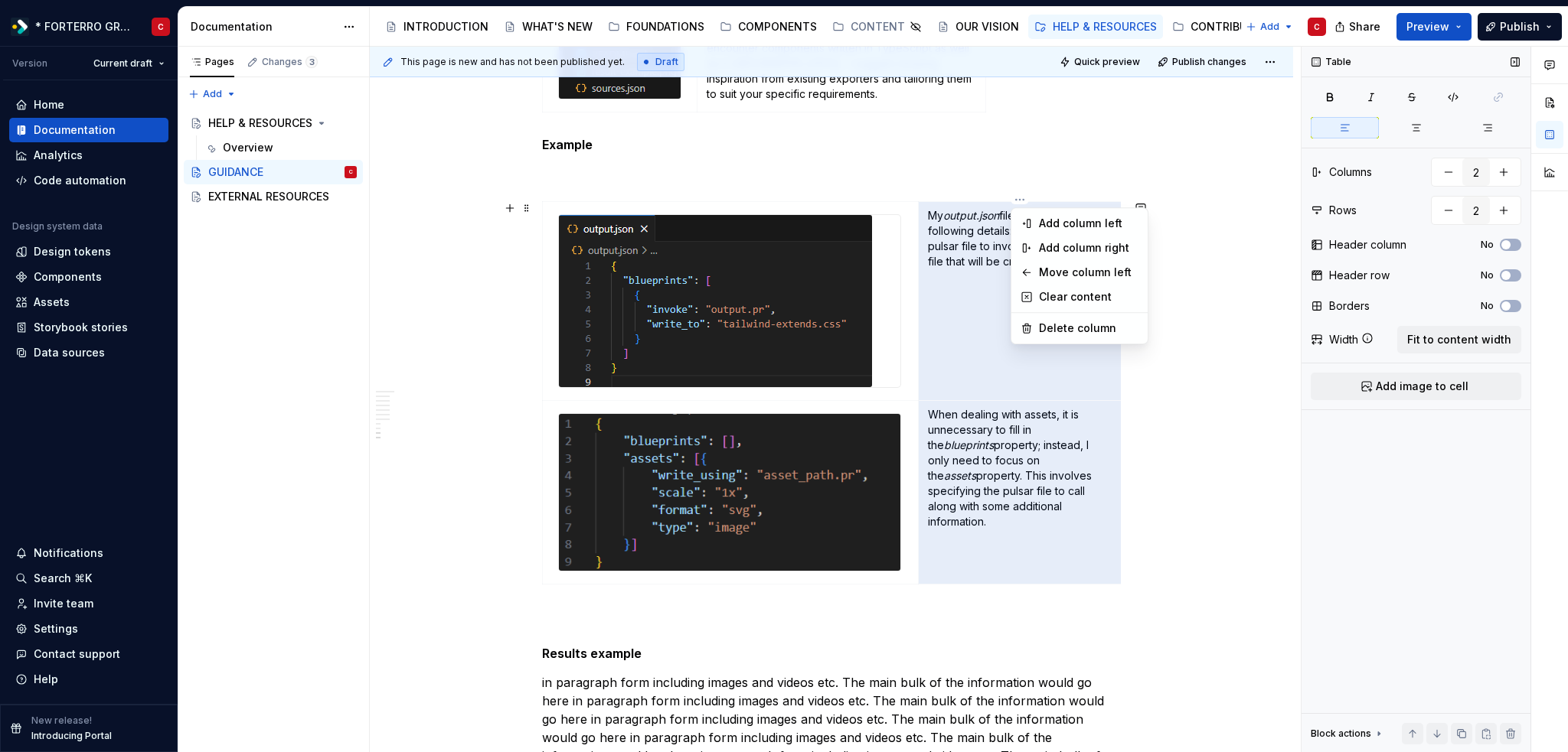
click at [1191, 405] on html "* FORTERRO GROUP * C Version Current draft Home Documentation Analytics Code au…" at bounding box center [784, 376] width 1568 height 752
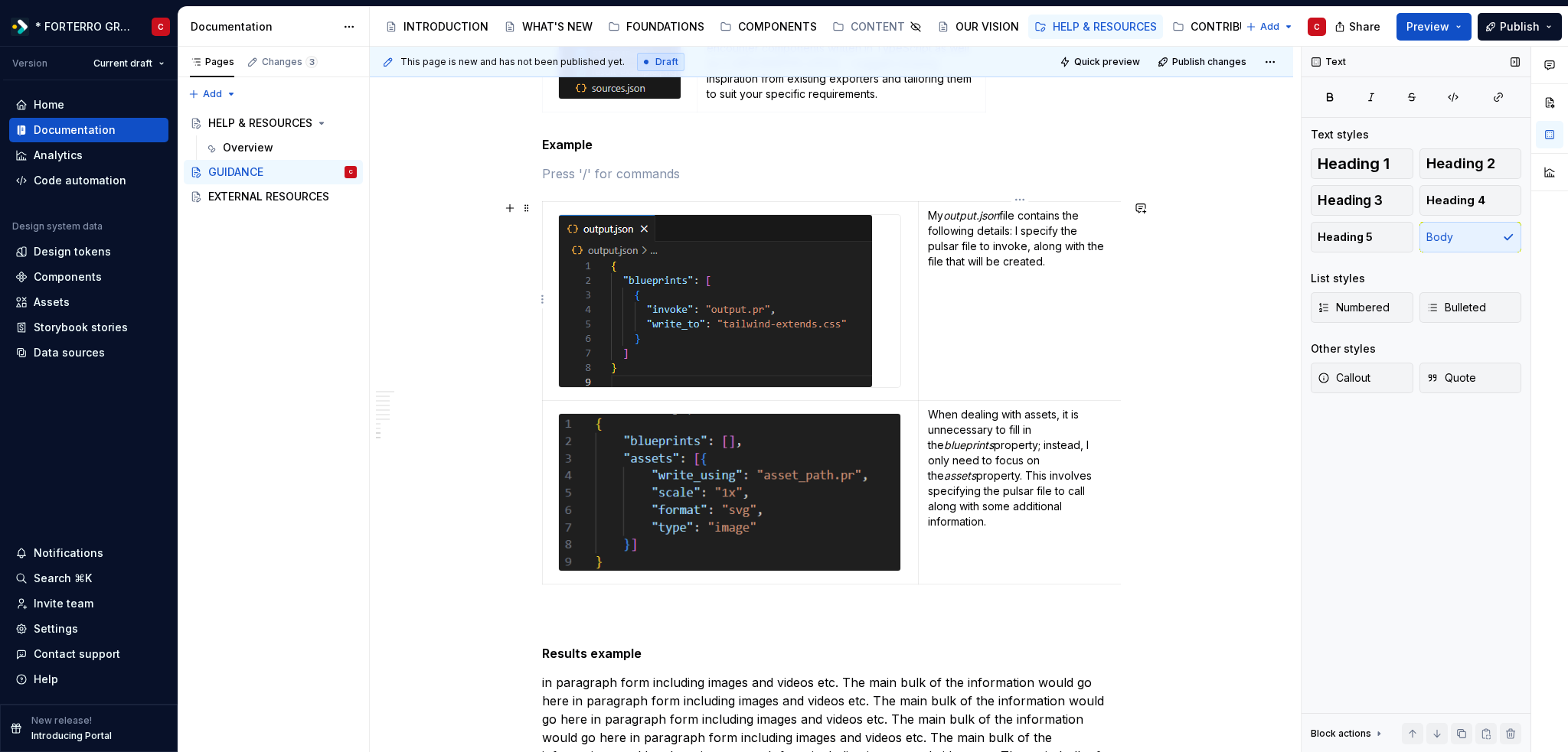
click at [1085, 353] on td "My output.json file contains the following details: I specify the pulsar file t…" at bounding box center [1020, 301] width 203 height 199
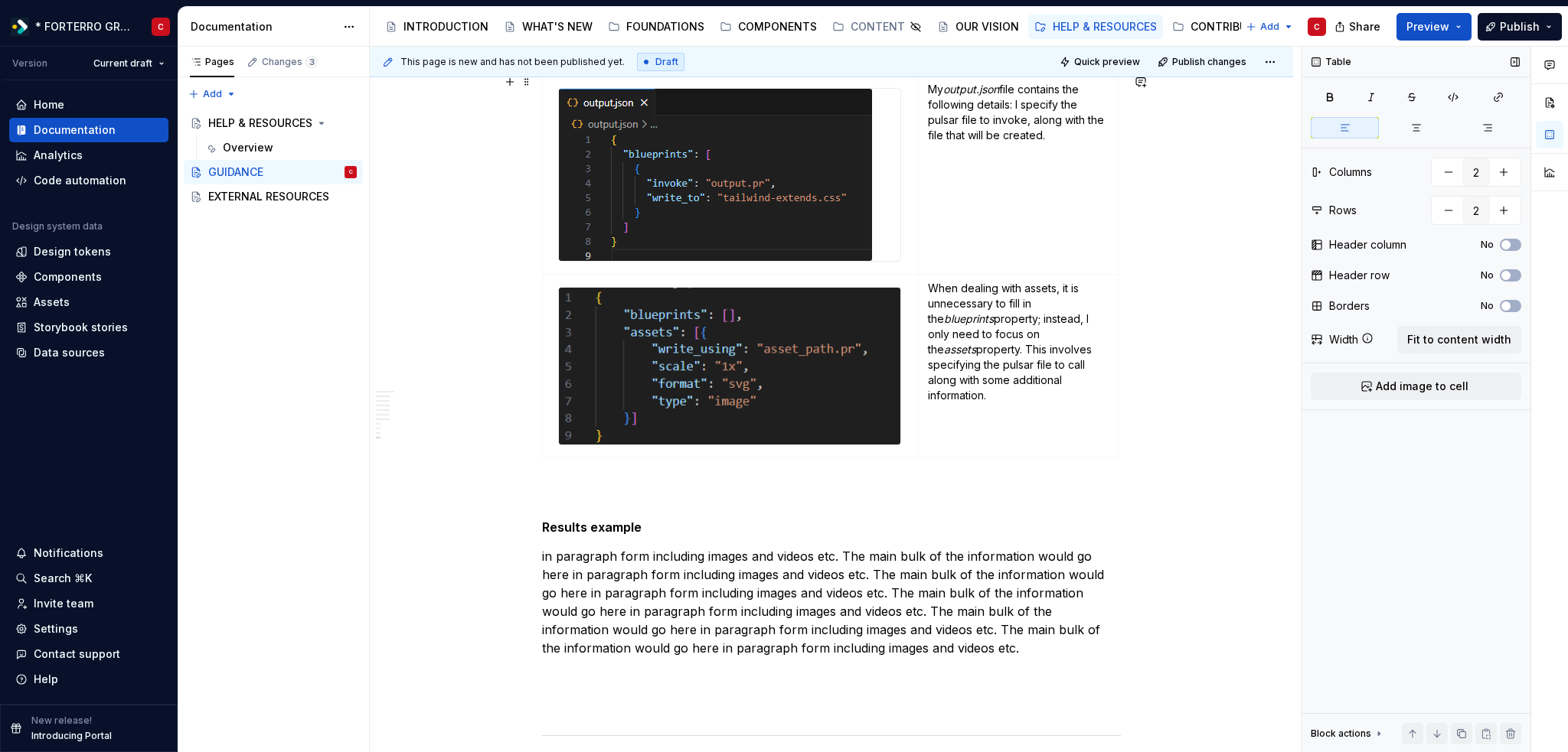
scroll to position [2253, 0]
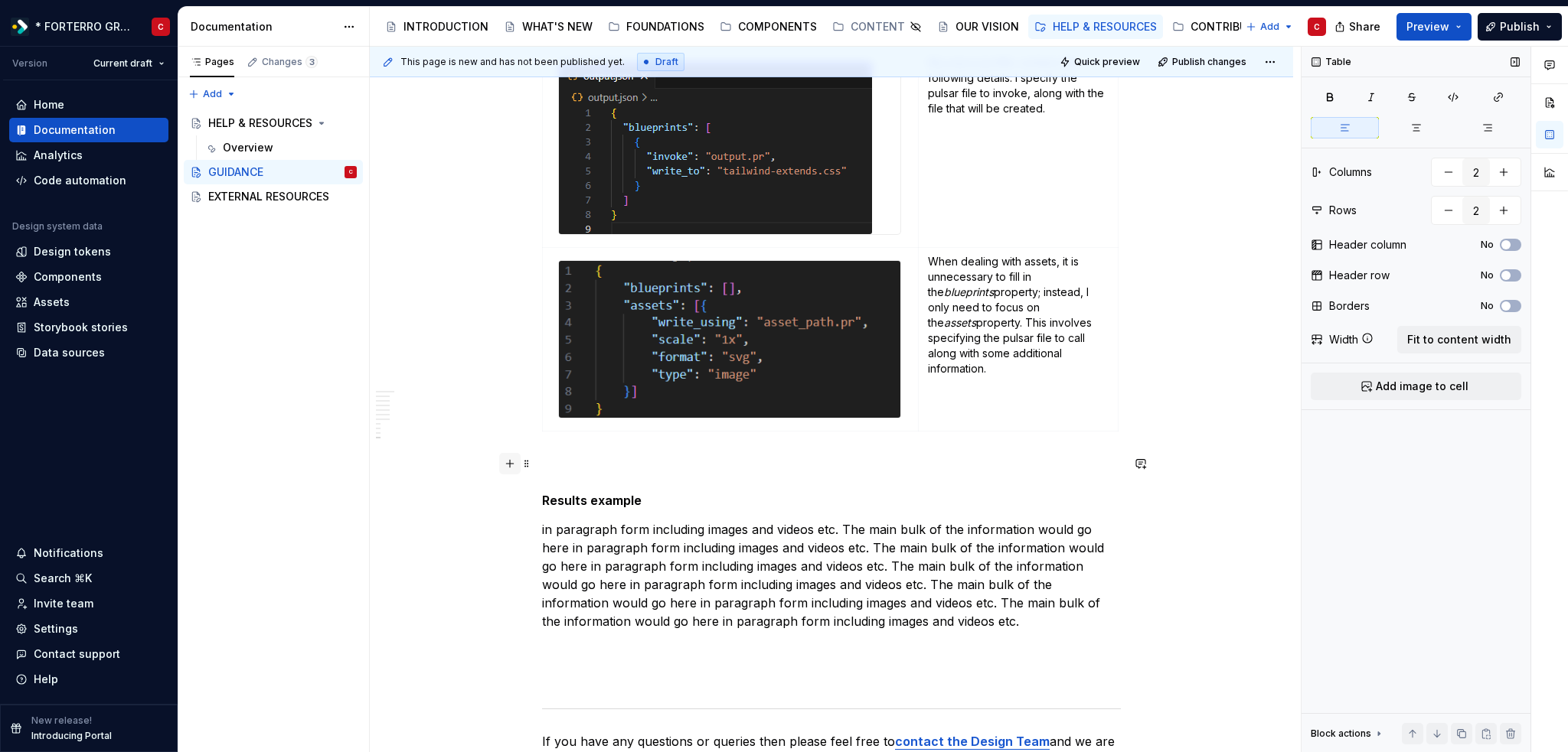
click at [511, 461] on button "button" at bounding box center [510, 464] width 21 height 21
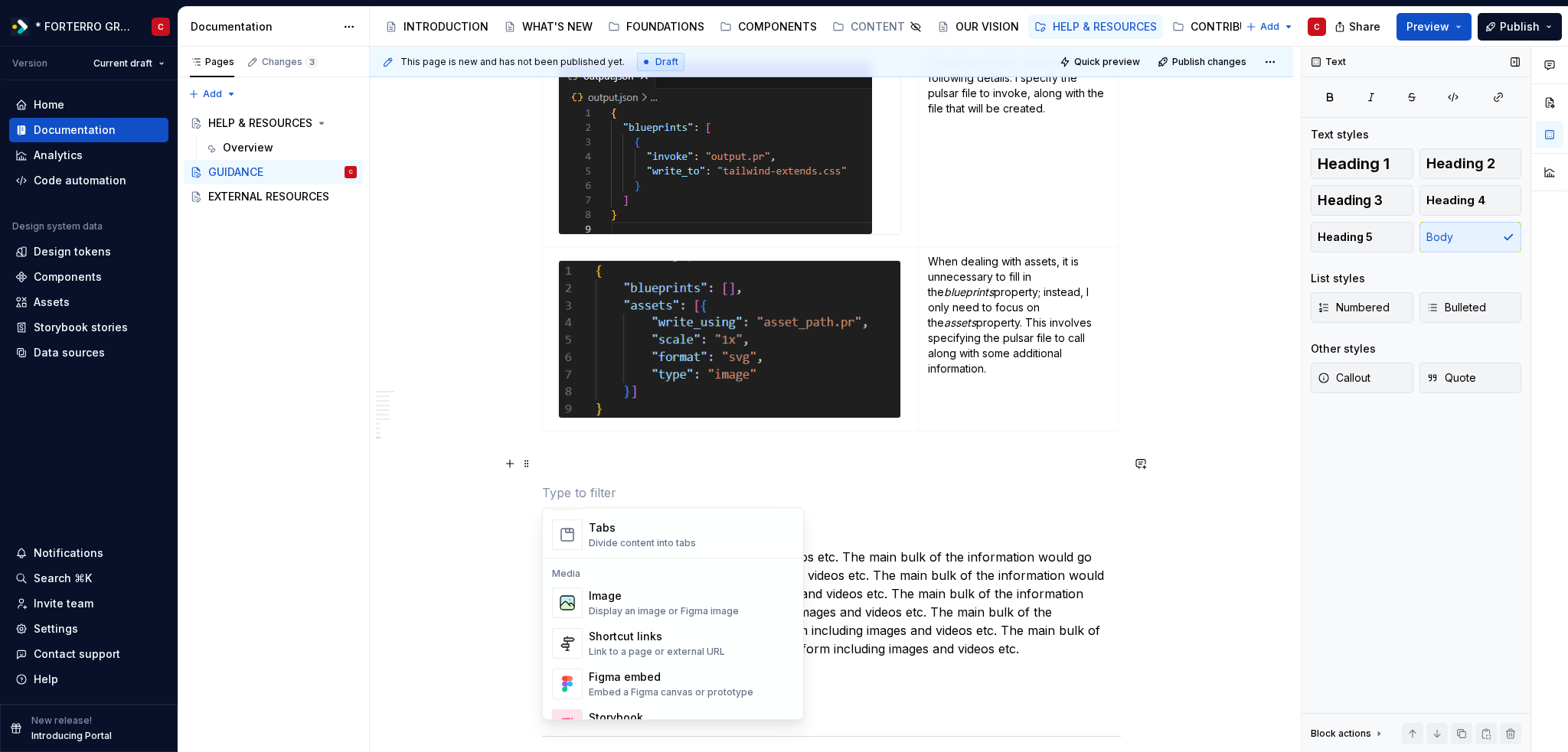
scroll to position [536, 0]
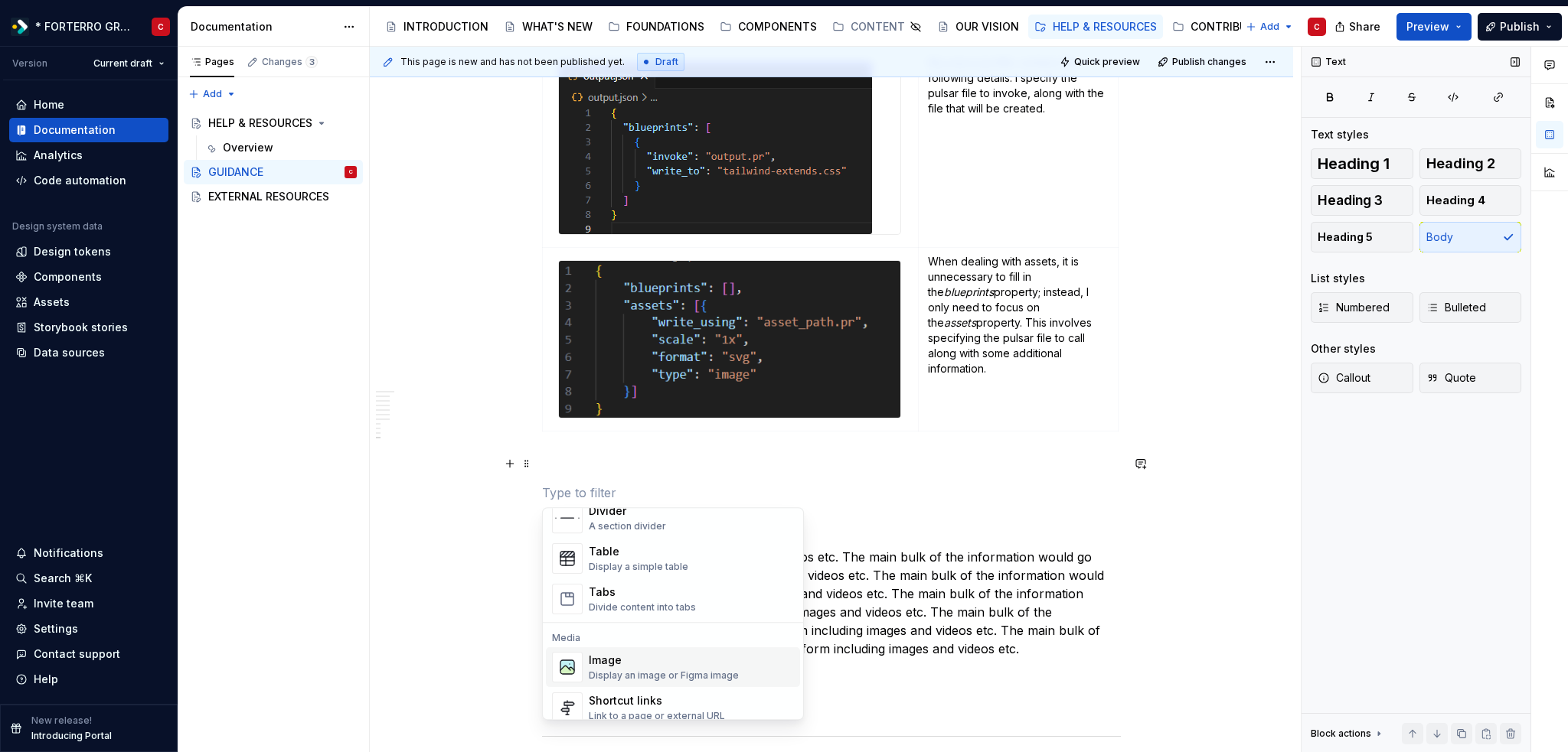
click at [617, 671] on div "Display an image or Figma image" at bounding box center [664, 676] width 150 height 12
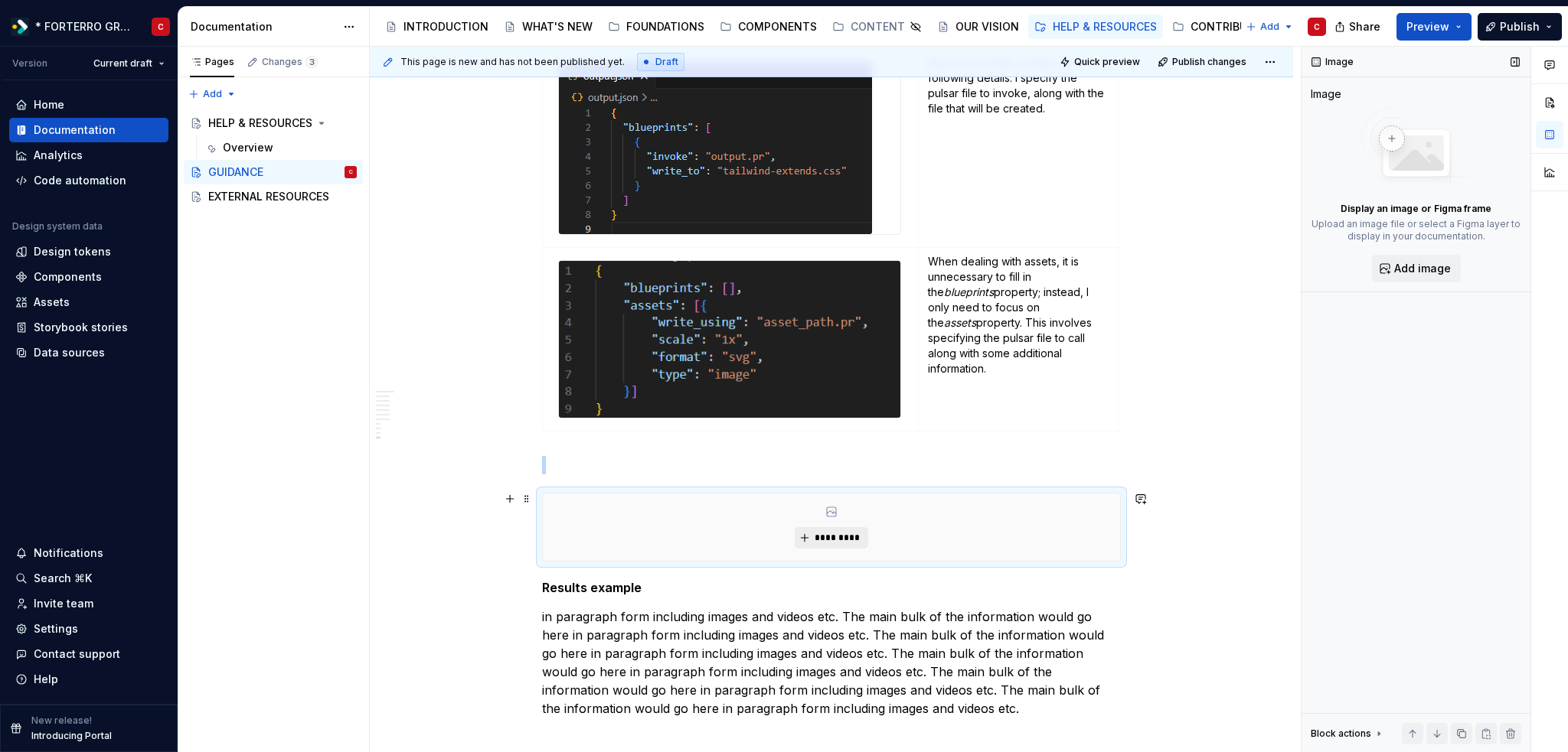
click at [830, 537] on span "*********" at bounding box center [837, 537] width 47 height 12
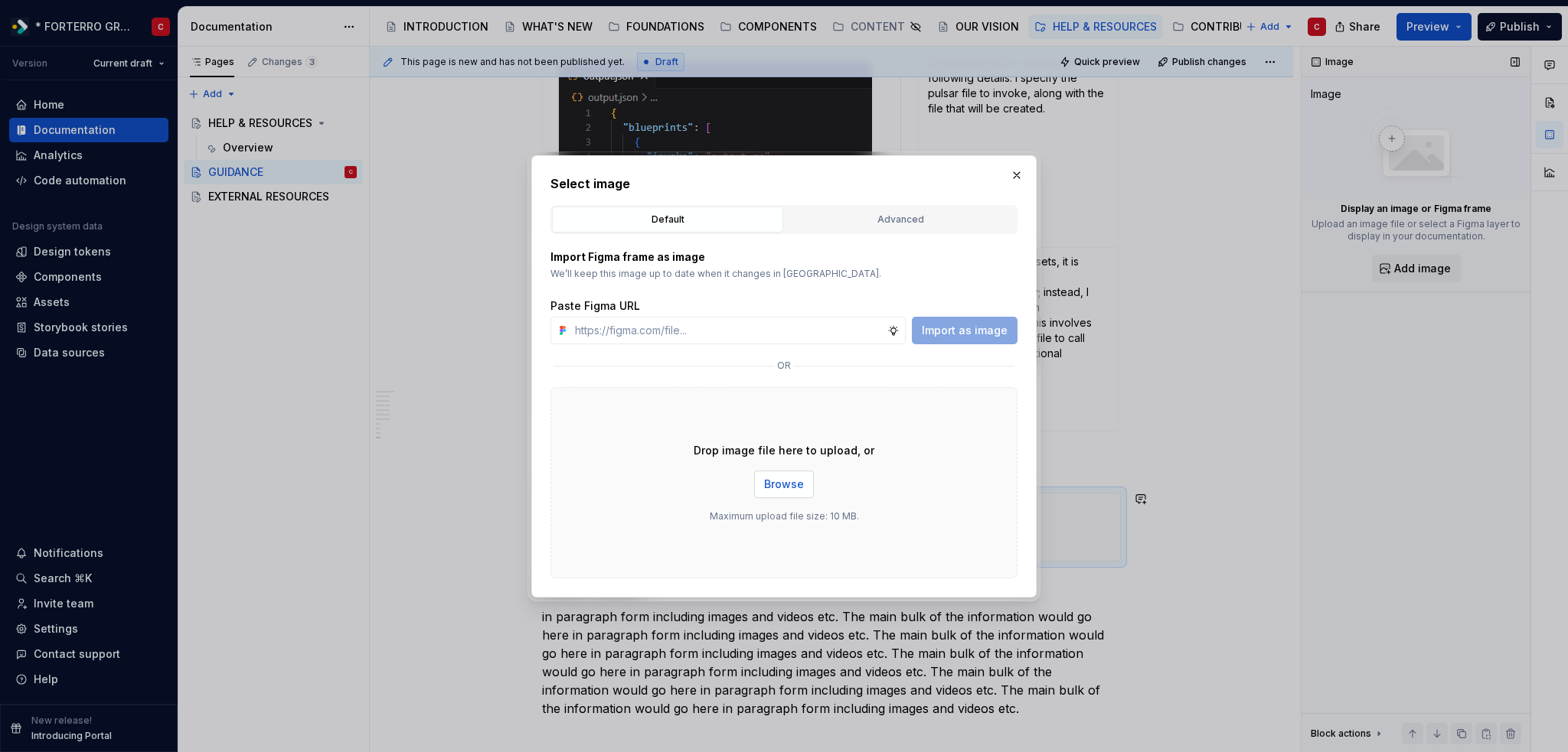
click at [783, 480] on span "Browse" at bounding box center [784, 484] width 39 height 16
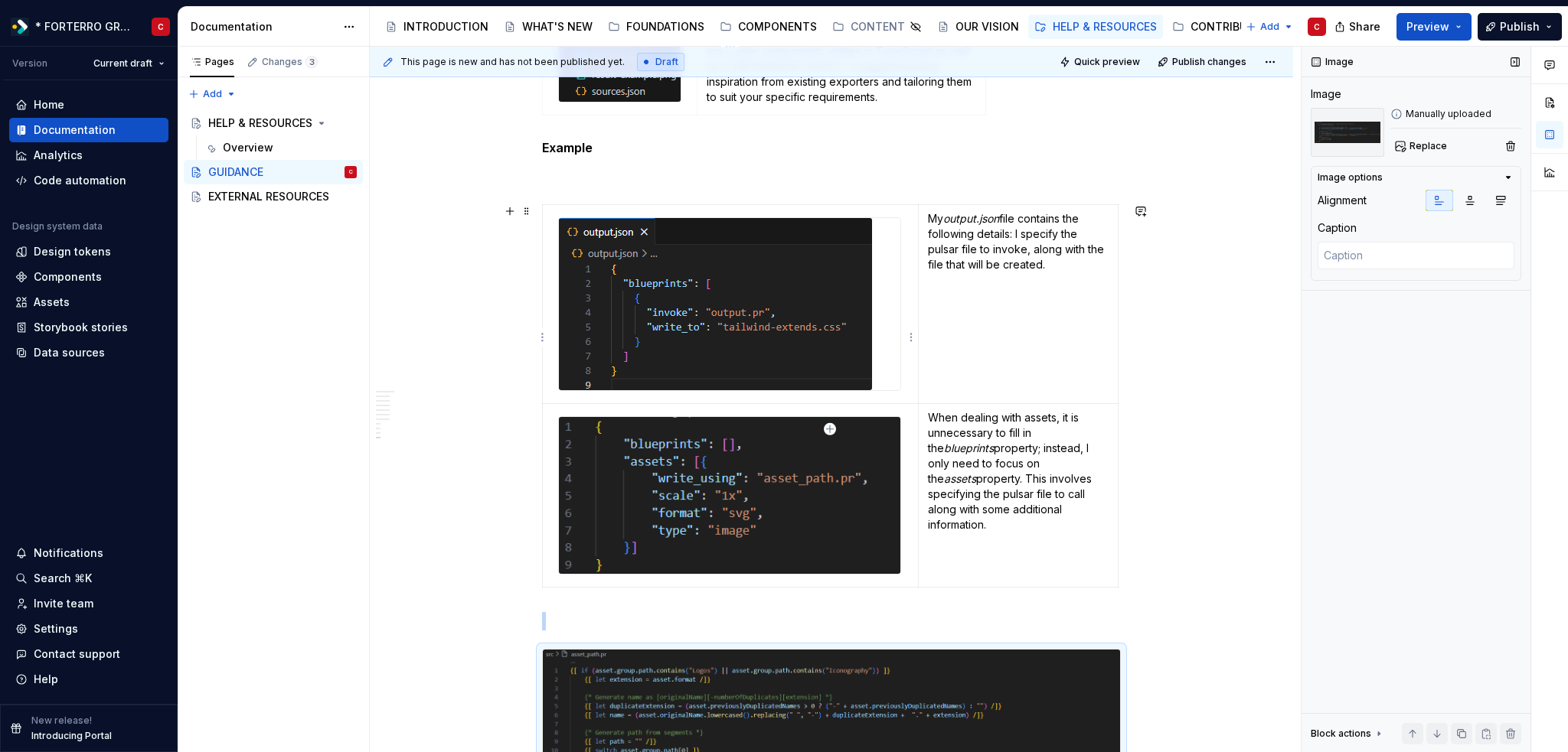
scroll to position [2253, 0]
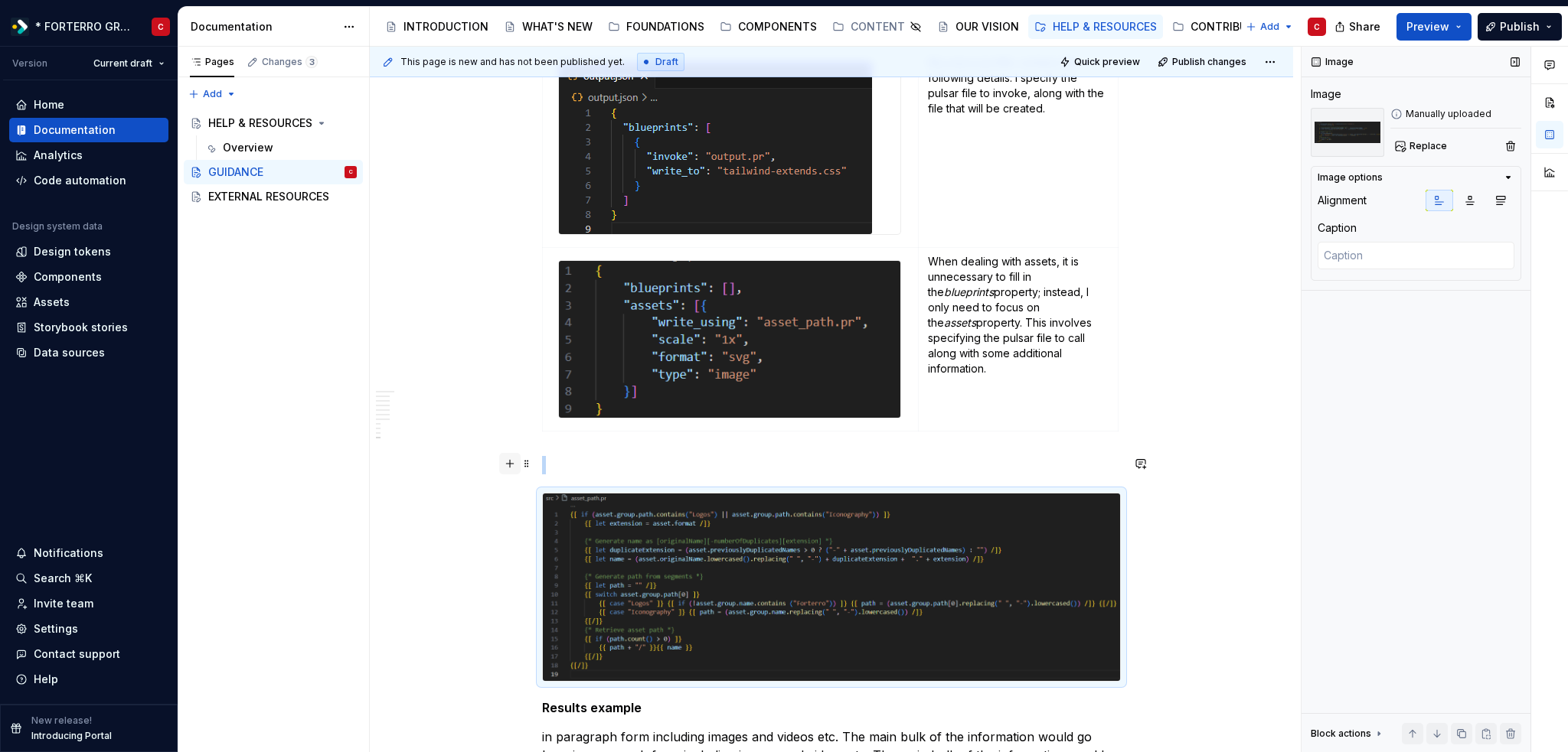
click at [512, 466] on button "button" at bounding box center [510, 464] width 21 height 21
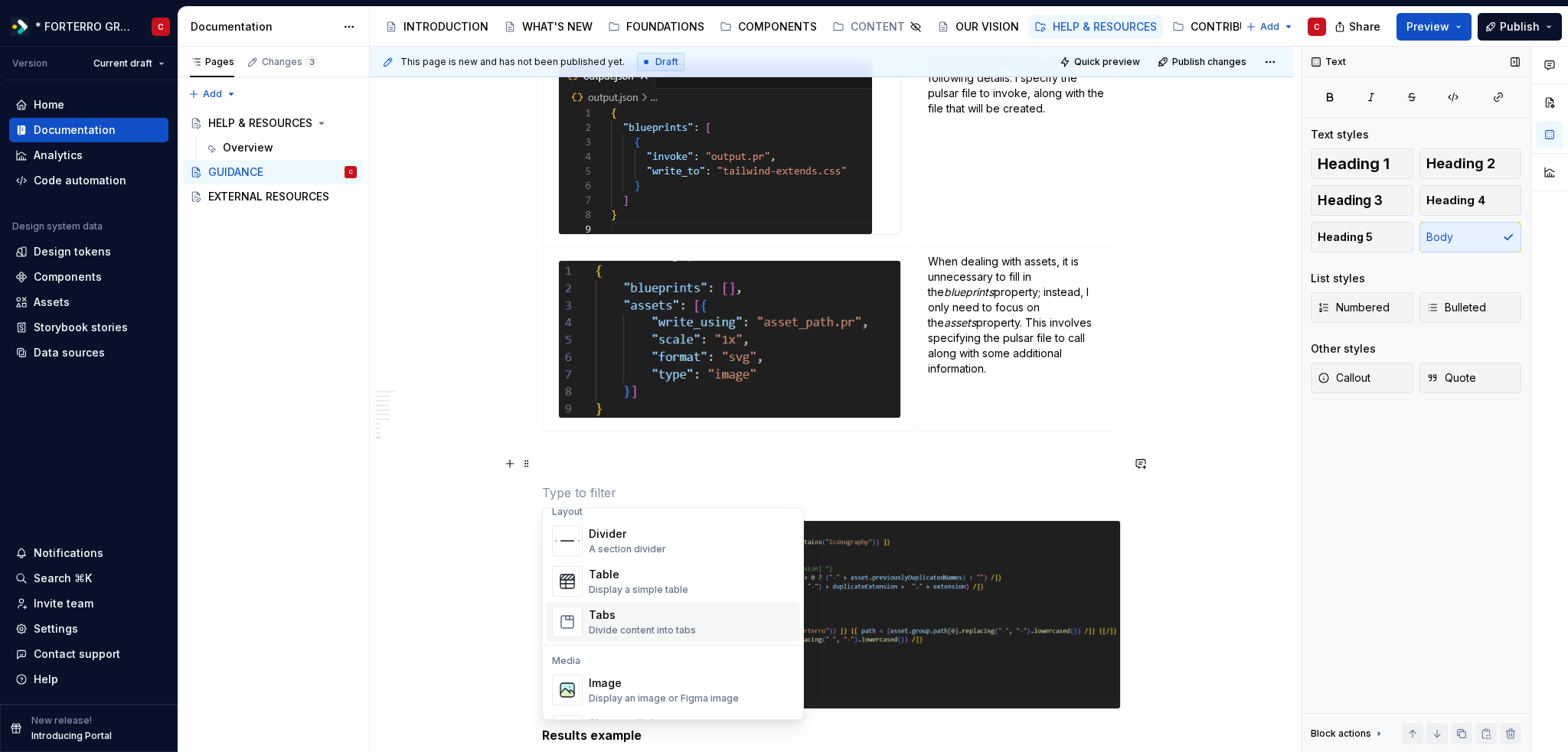
scroll to position [536, 0]
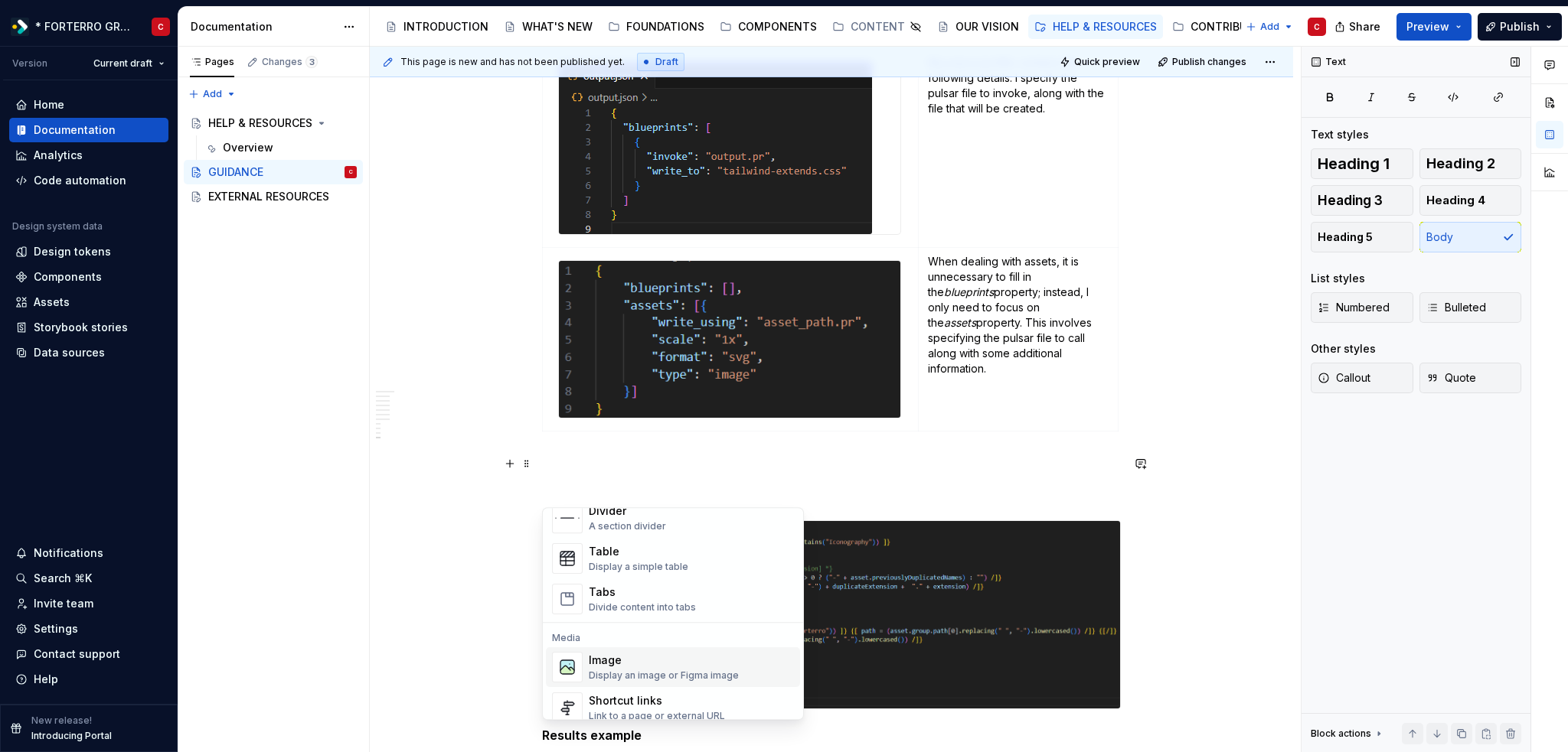
click at [637, 657] on div "Image" at bounding box center [664, 660] width 150 height 16
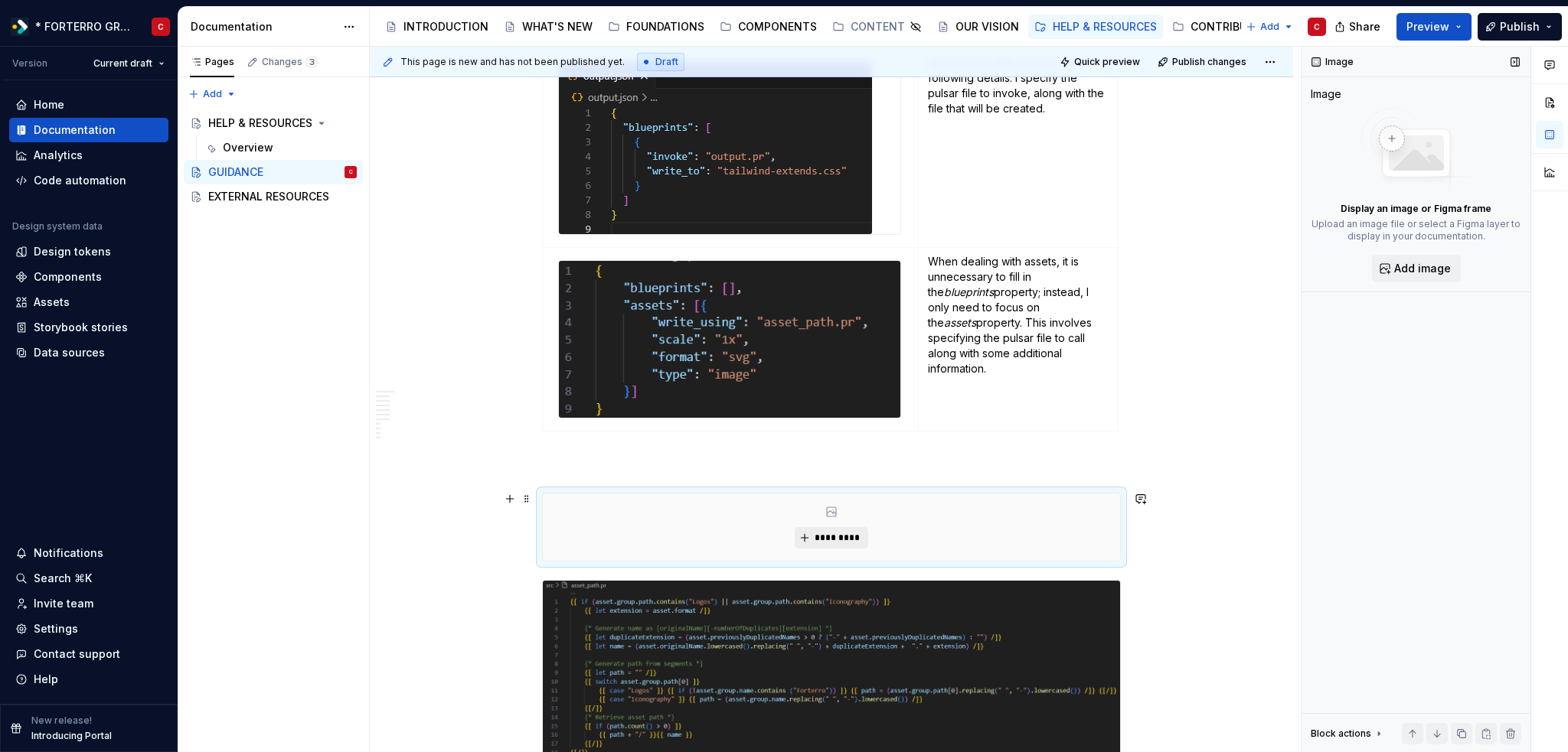
click at [842, 544] on button "*********" at bounding box center [830, 537] width 72 height 21
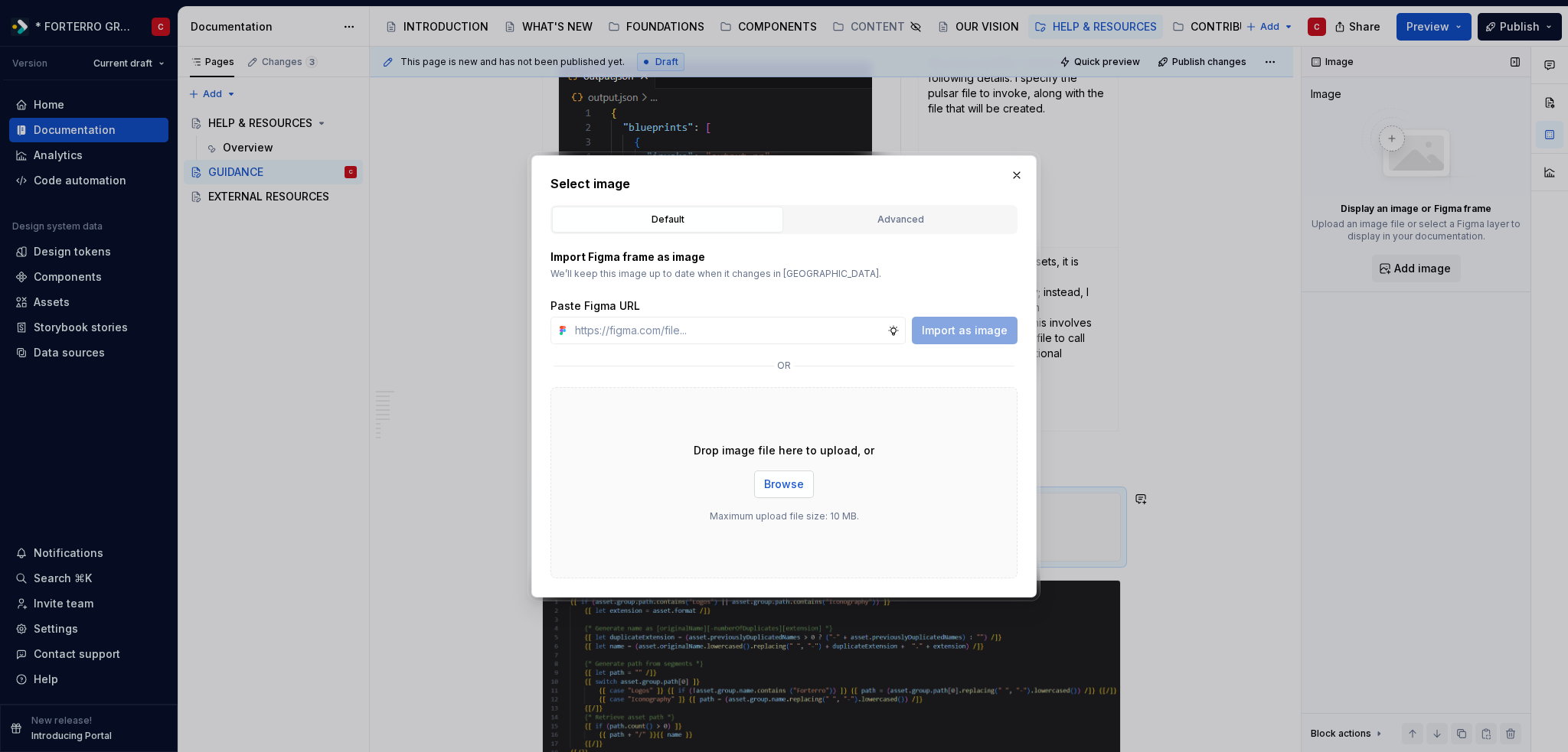
click at [784, 475] on button "Browse" at bounding box center [784, 485] width 60 height 28
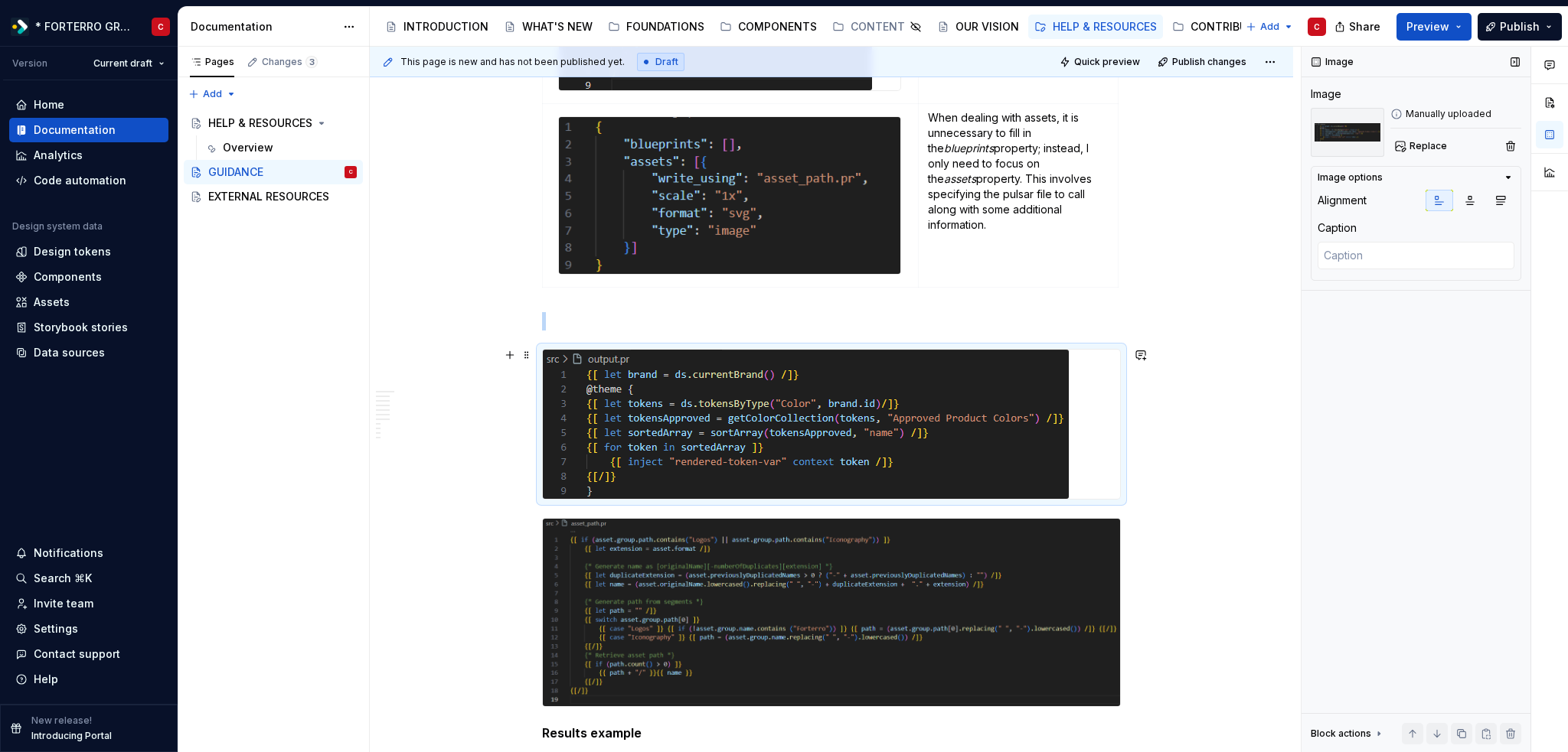
scroll to position [2406, 0]
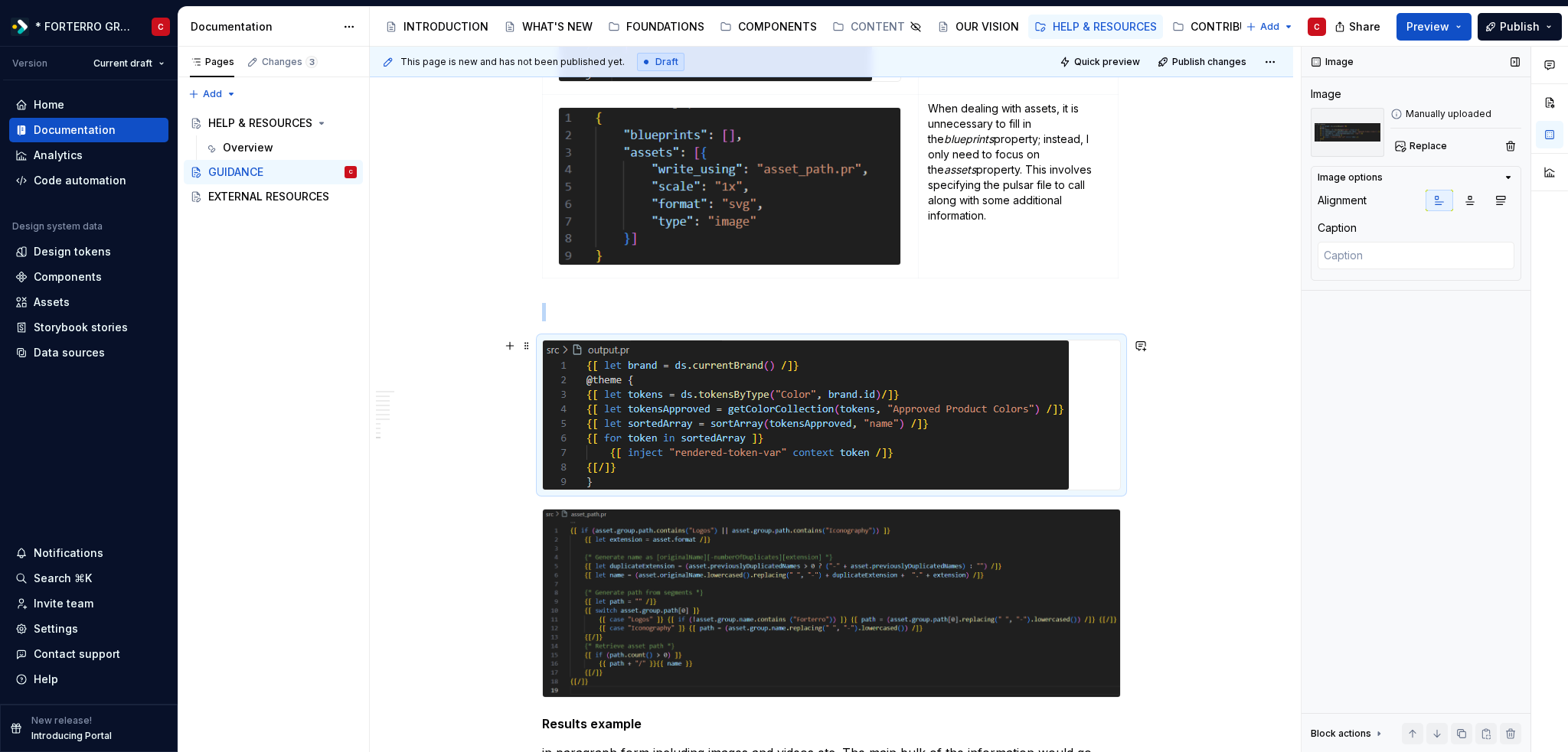
click at [513, 515] on button "button" at bounding box center [510, 514] width 21 height 21
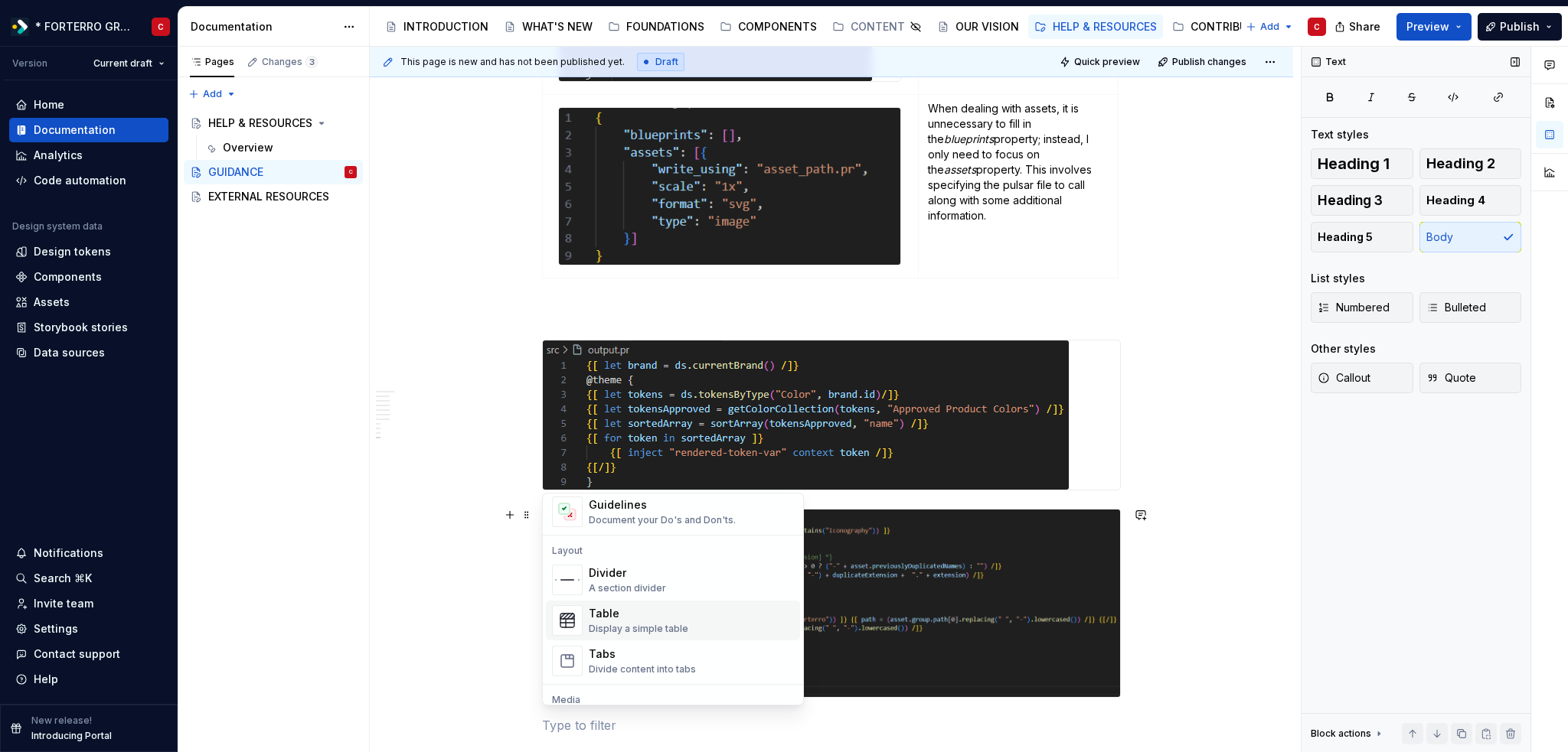
scroll to position [536, 0]
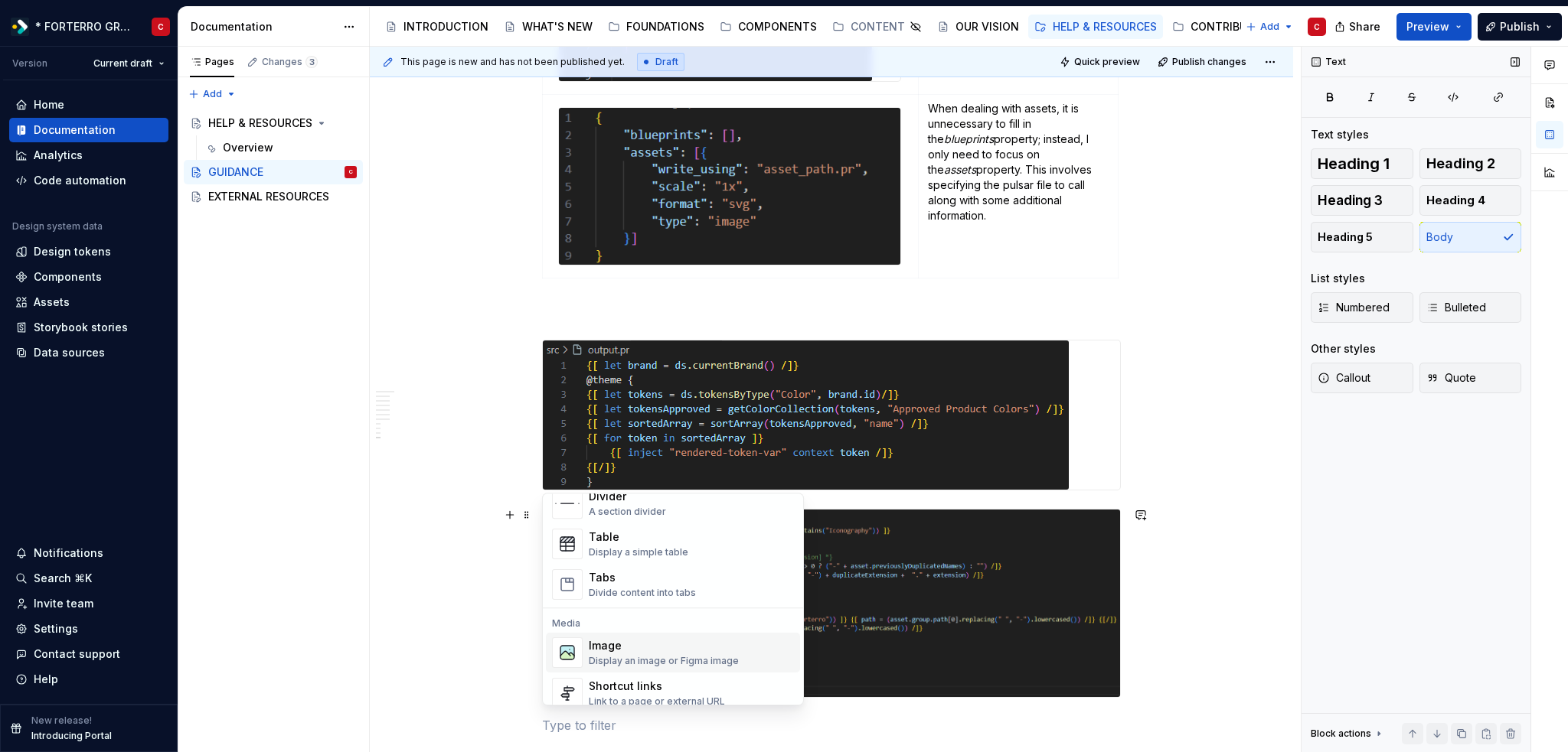
click at [621, 655] on div "Display an image or Figma image" at bounding box center [664, 661] width 150 height 12
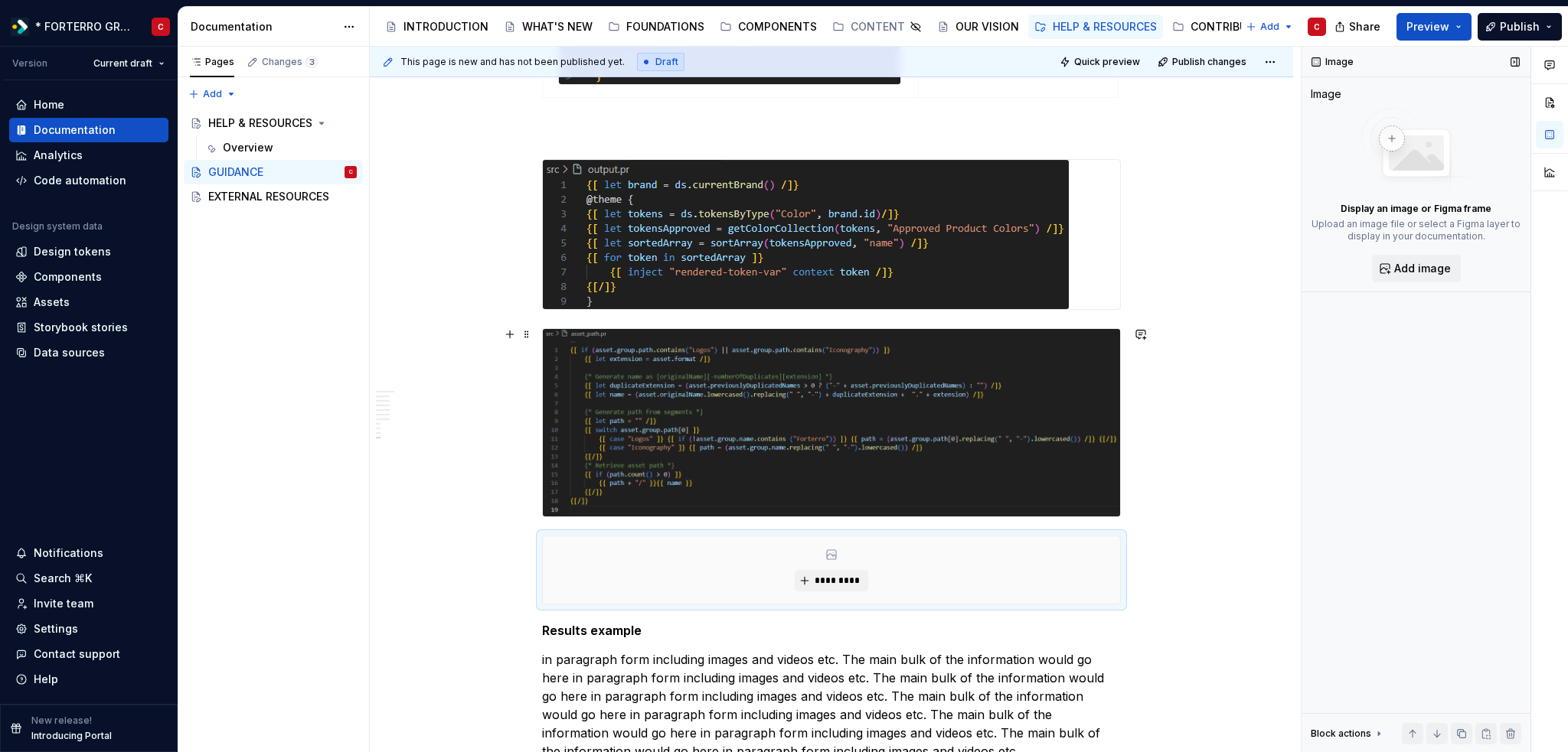
scroll to position [2588, 0]
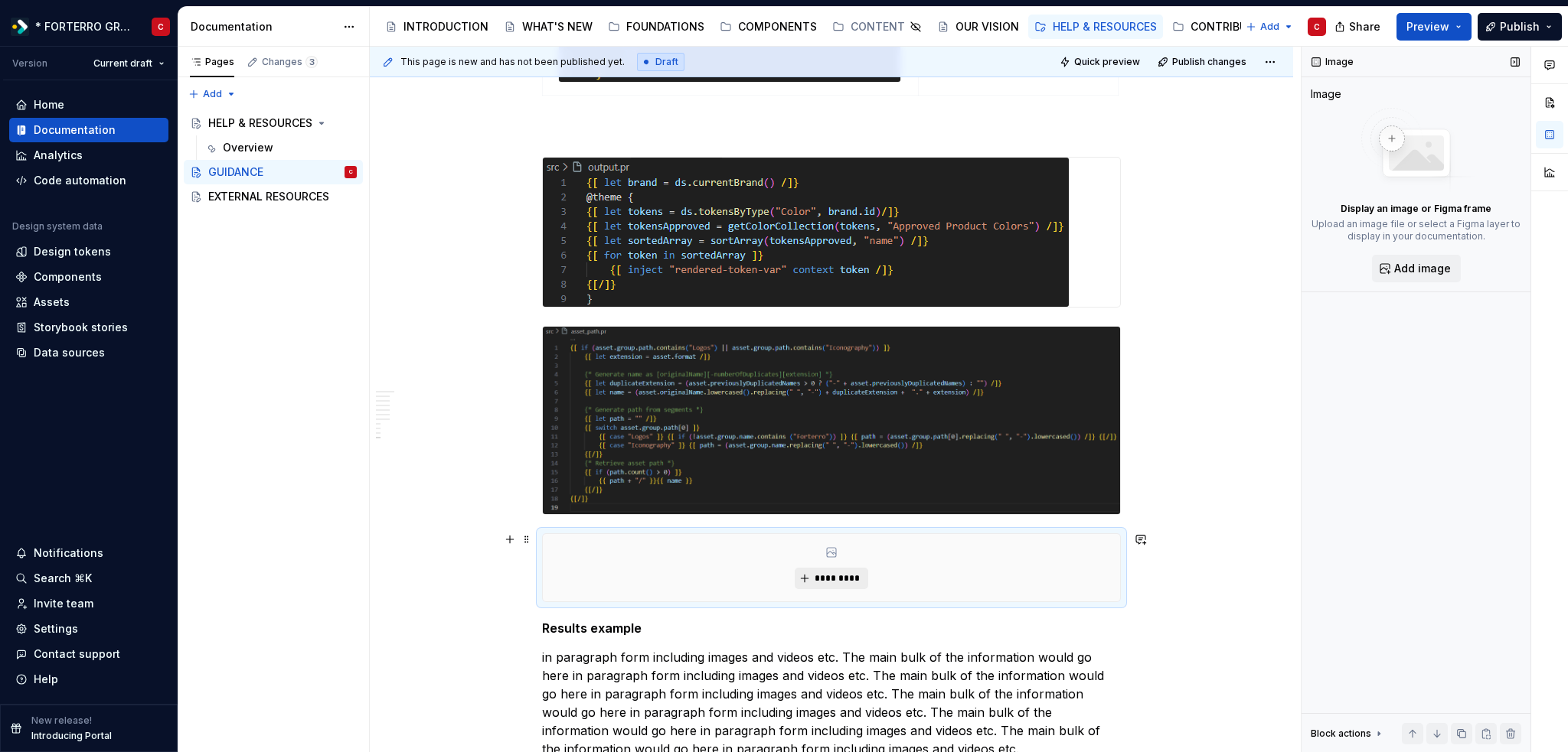
click at [817, 575] on span "*********" at bounding box center [837, 578] width 47 height 12
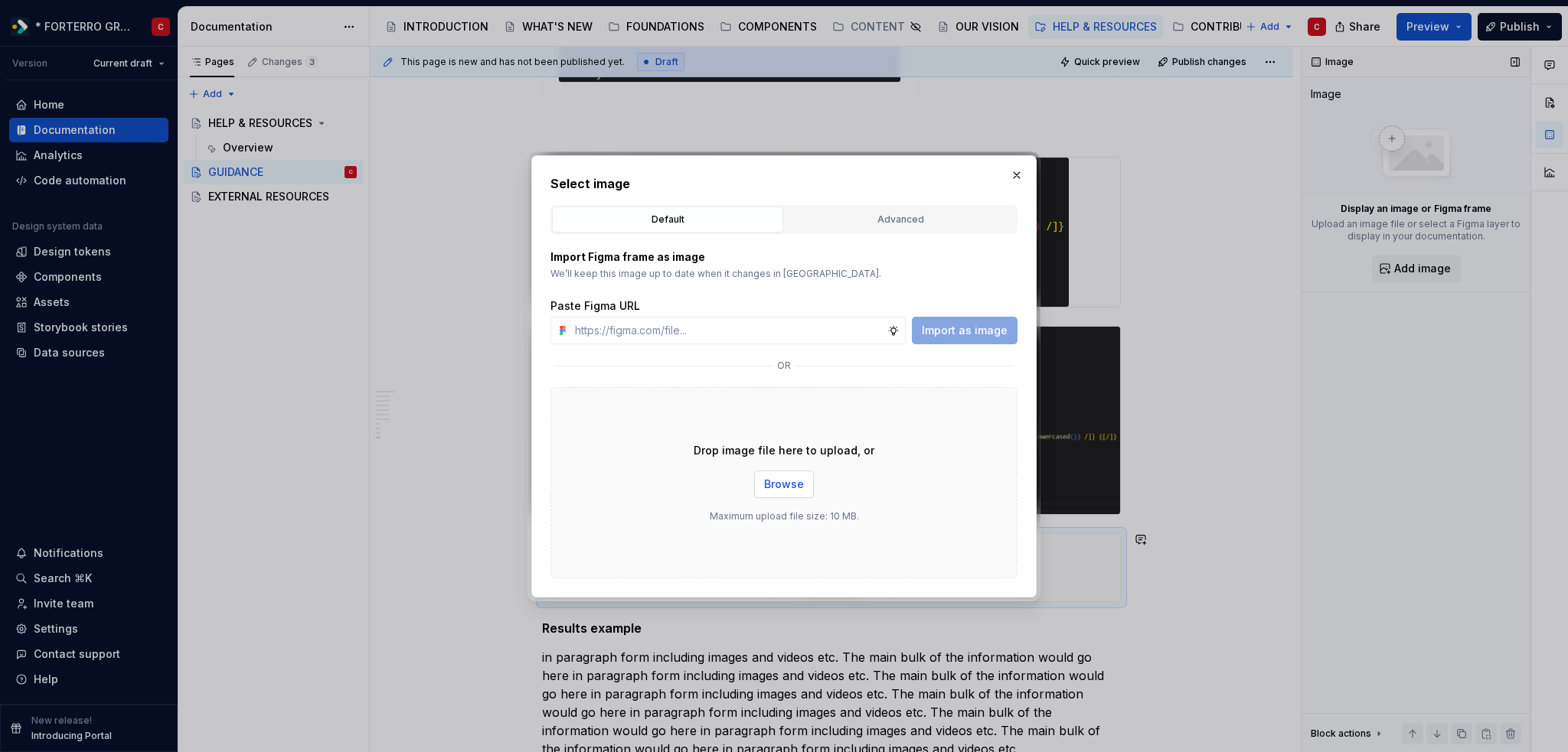
click at [784, 468] on div "Drop image file here to upload, or Browse Maximum upload file size: 10 MB." at bounding box center [784, 482] width 467 height 191
click at [784, 482] on span "Browse" at bounding box center [784, 484] width 39 height 16
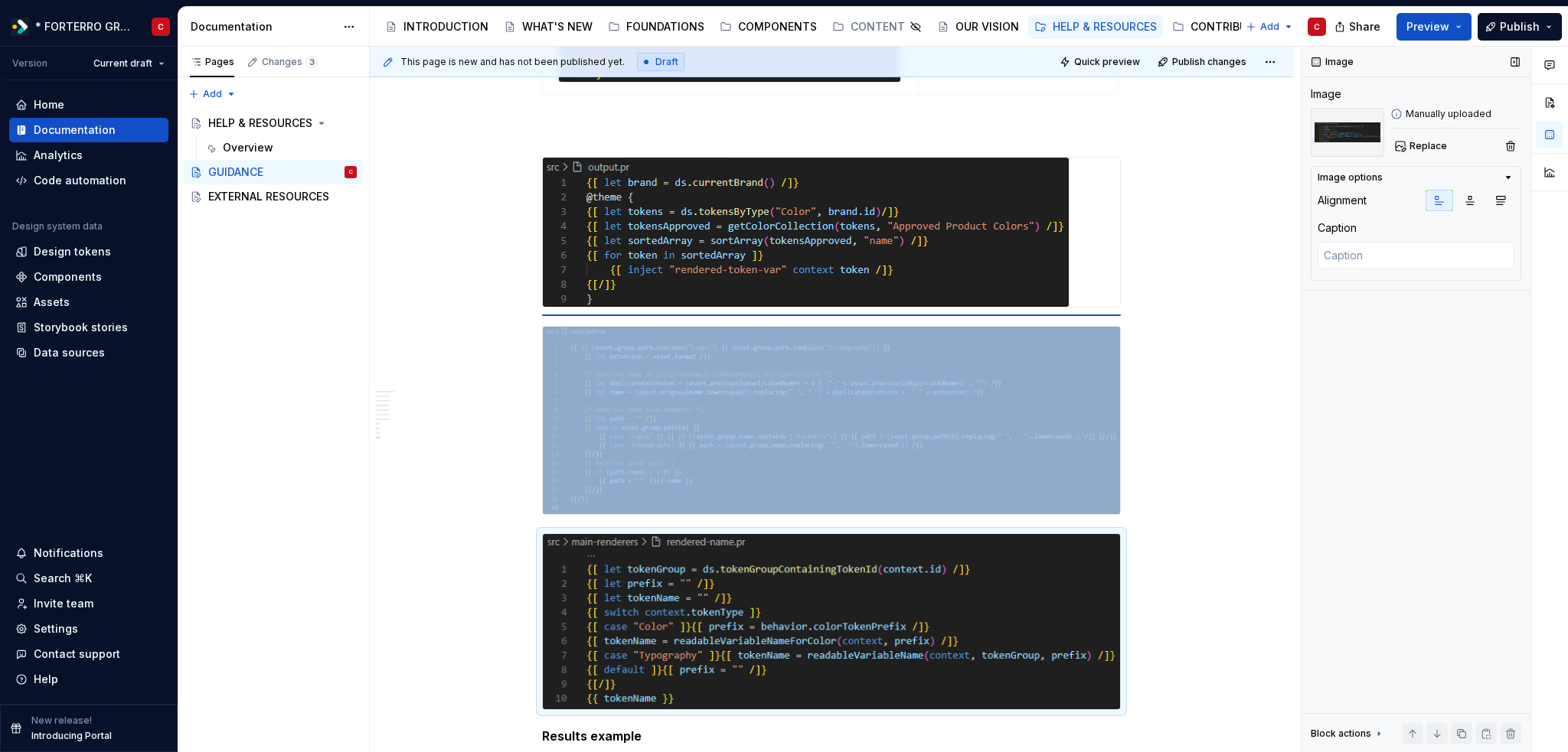
type textarea "*"
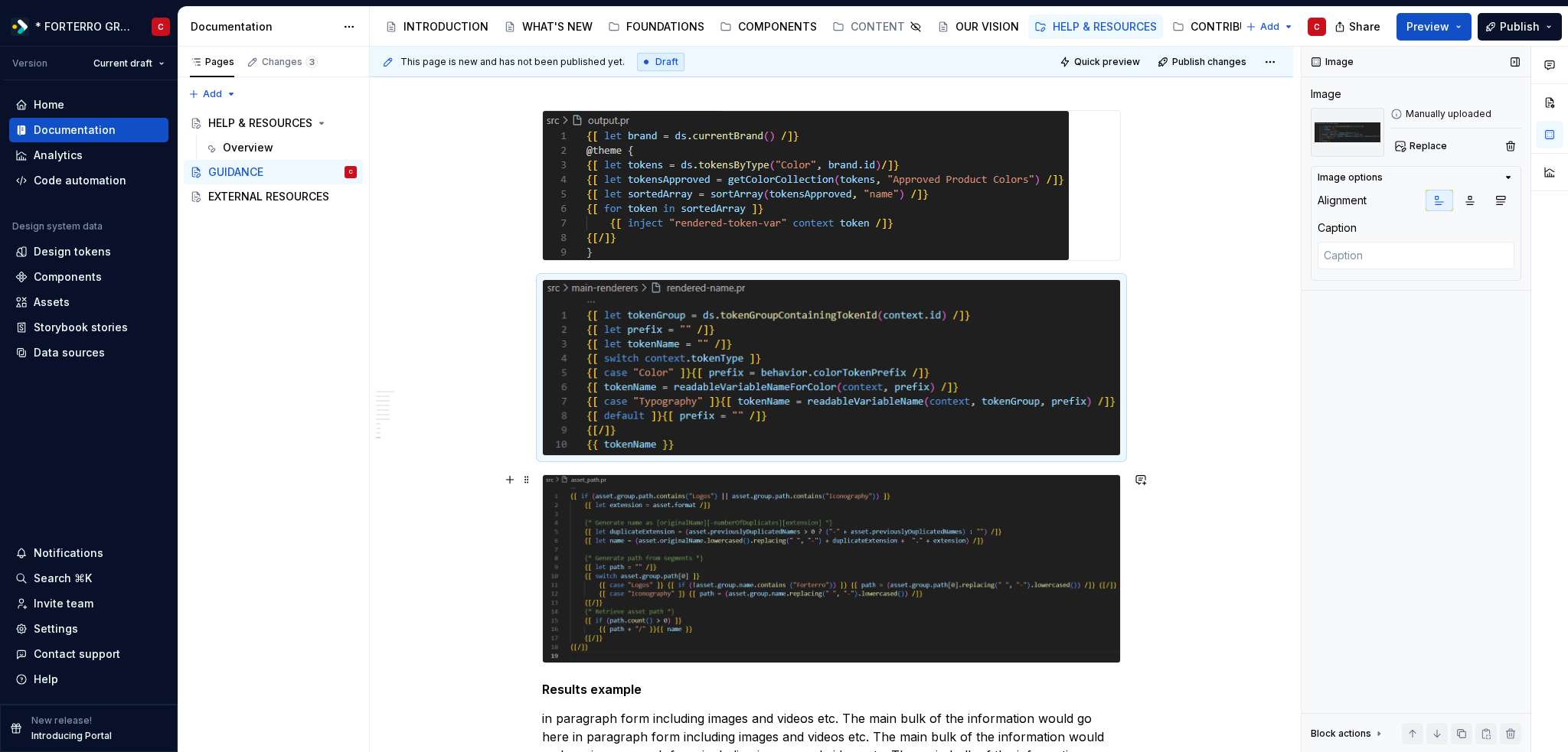
scroll to position [2664, 0]
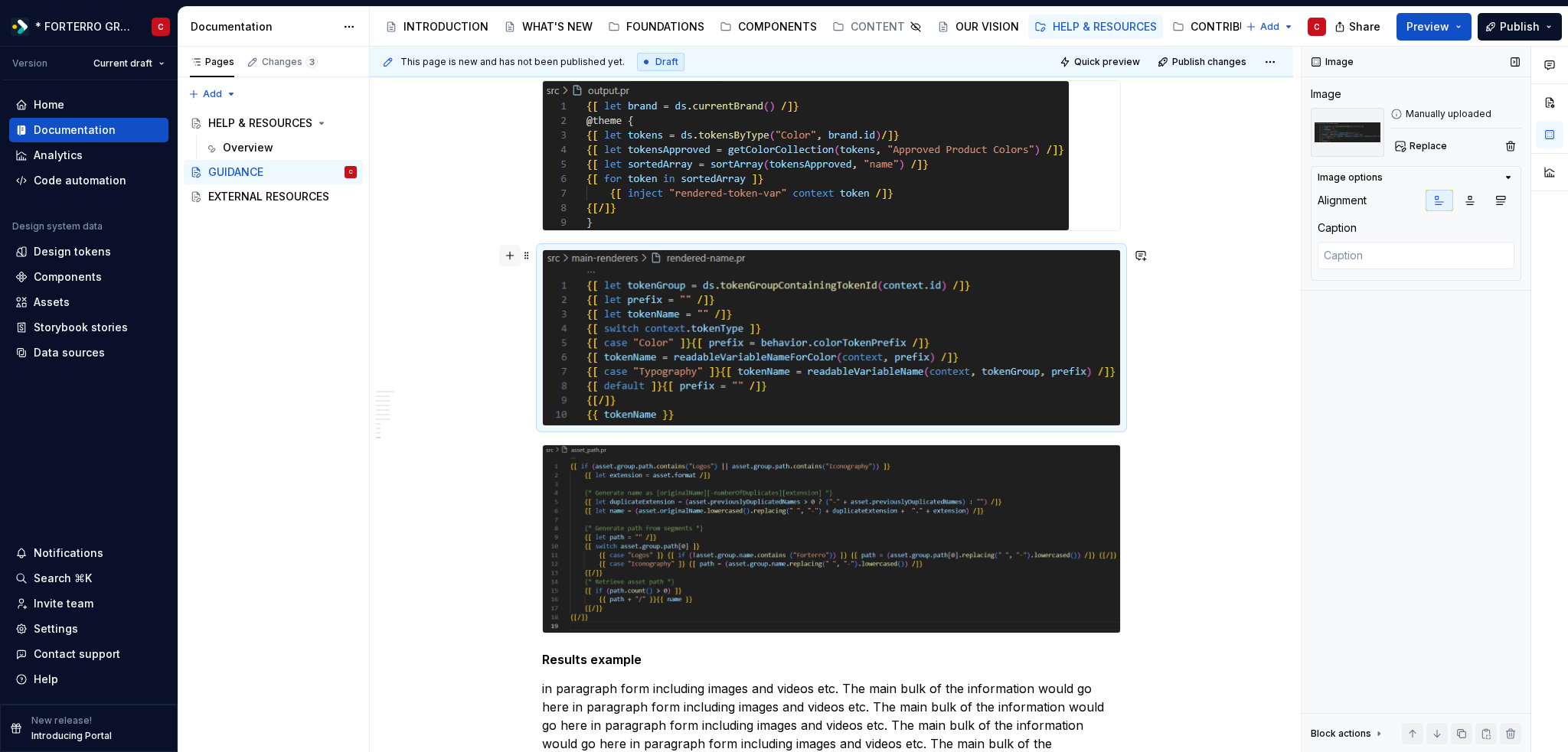
click at [508, 251] on button "button" at bounding box center [510, 256] width 21 height 21
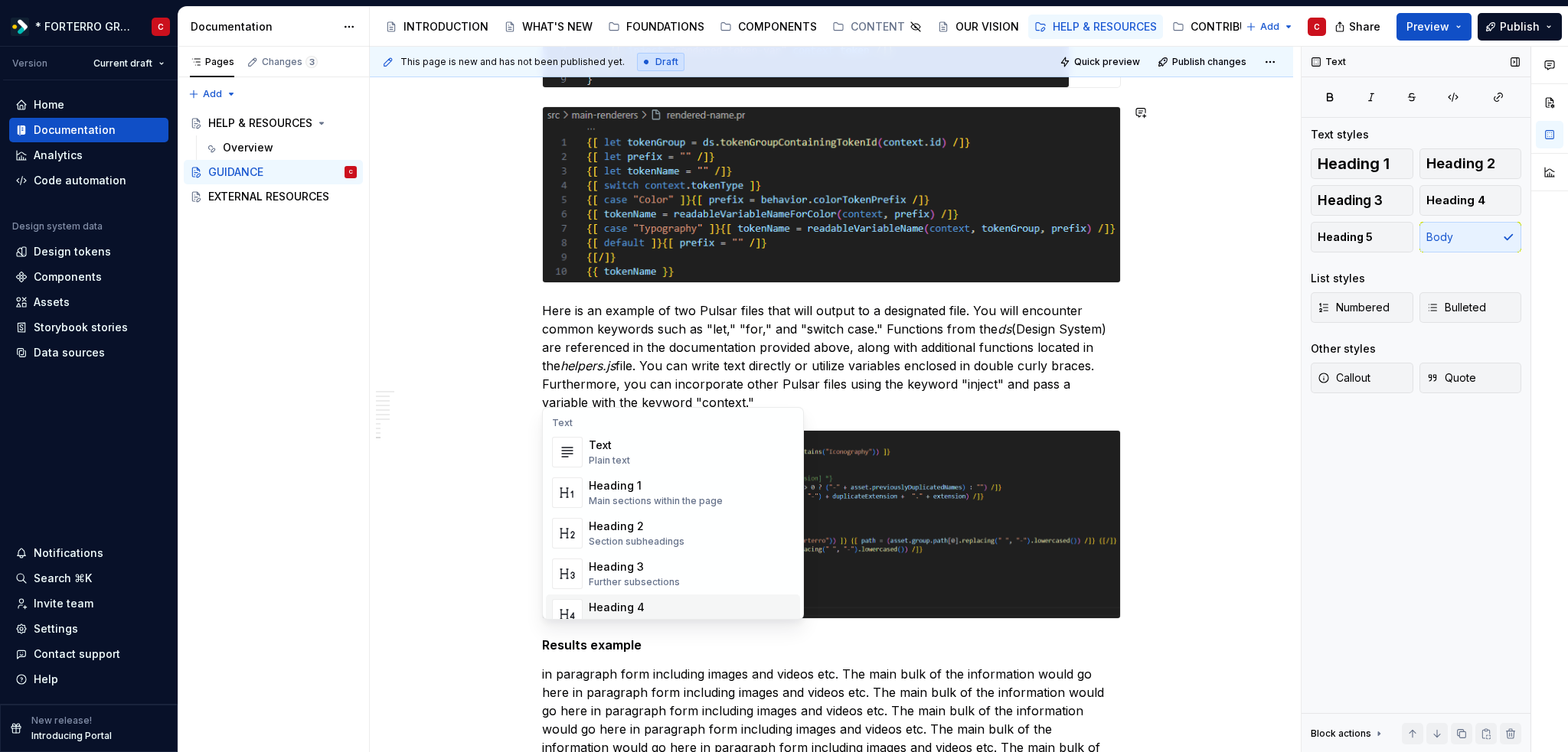
scroll to position [2818, 0]
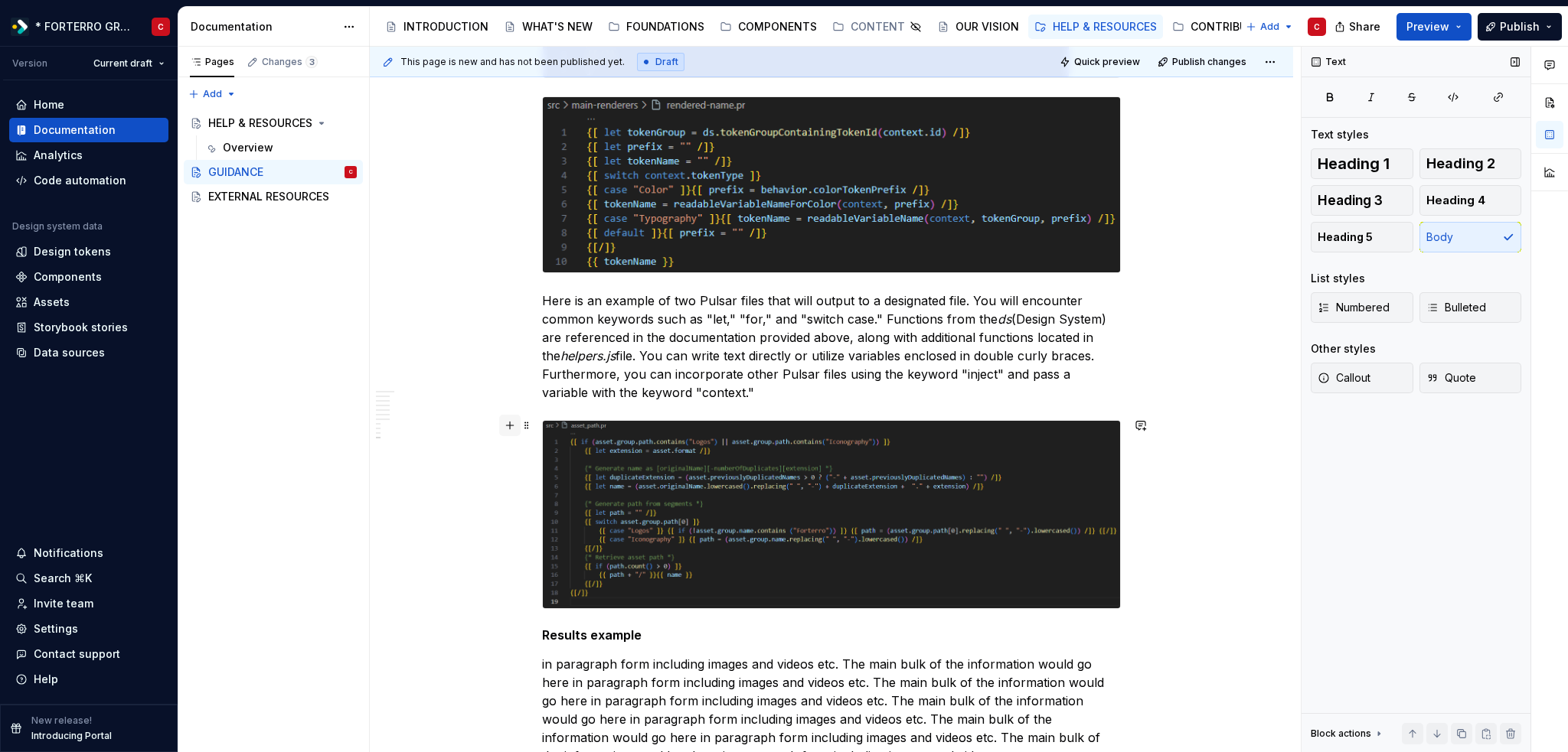
click at [505, 425] on button "button" at bounding box center [510, 426] width 21 height 21
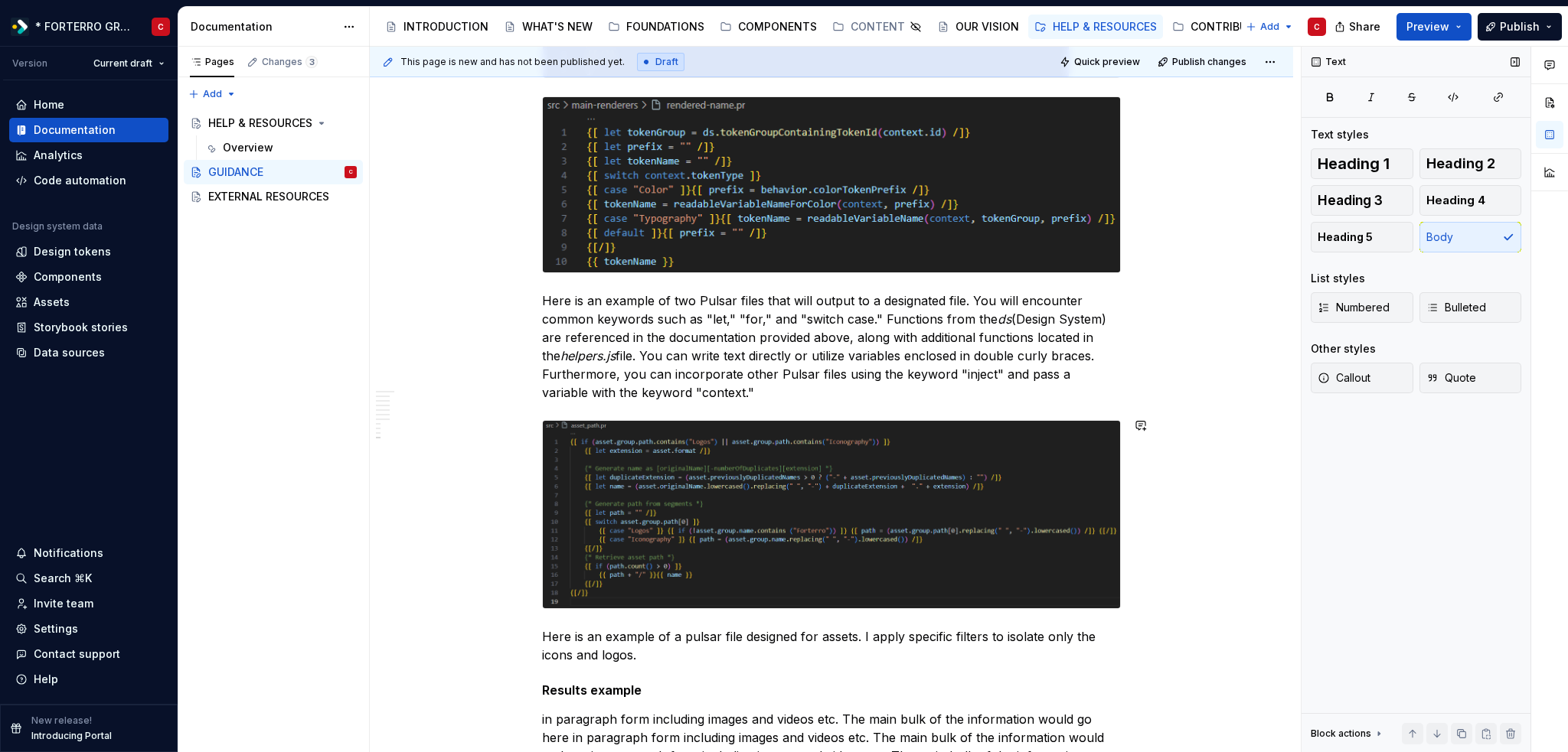
click at [604, 638] on p "Here is an example of a pulsar file designed for assets. I apply specific filte…" at bounding box center [831, 645] width 579 height 37
click at [545, 639] on p "Here is an example of a pulsar file designed for assets. I apply specific filte…" at bounding box center [831, 645] width 579 height 37
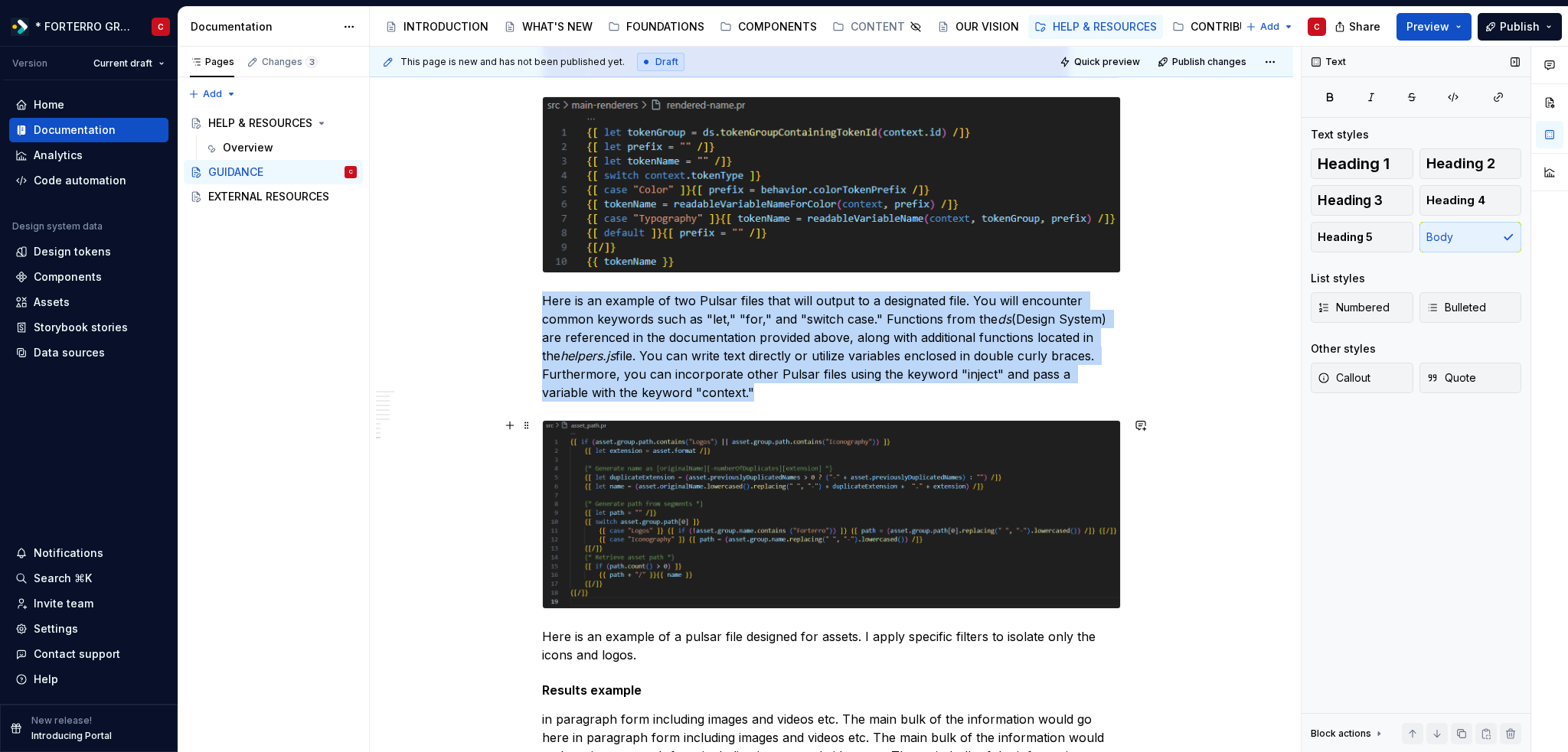
click at [668, 523] on img at bounding box center [831, 514] width 577 height 187
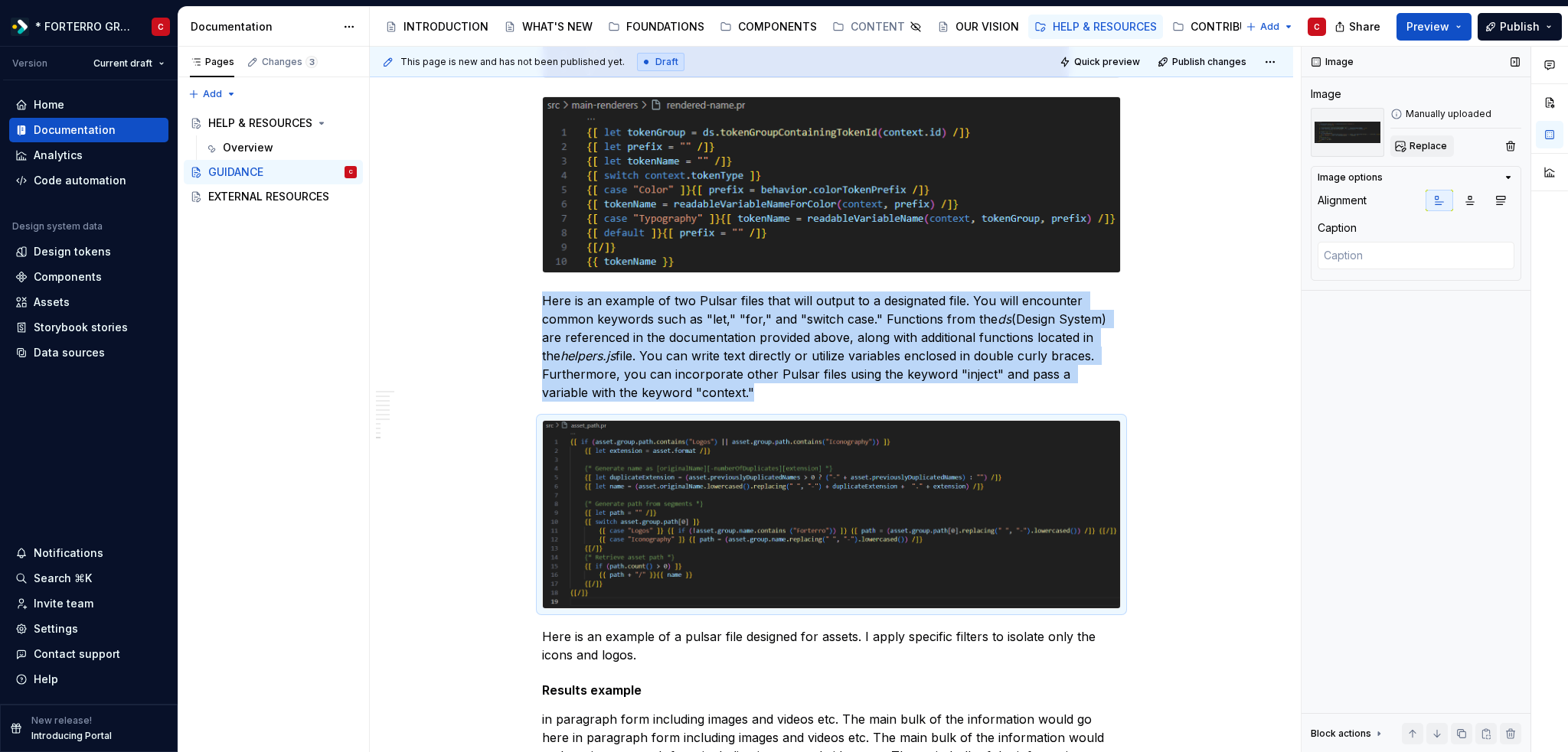
click at [1425, 145] on span "Replace" at bounding box center [1428, 145] width 38 height 12
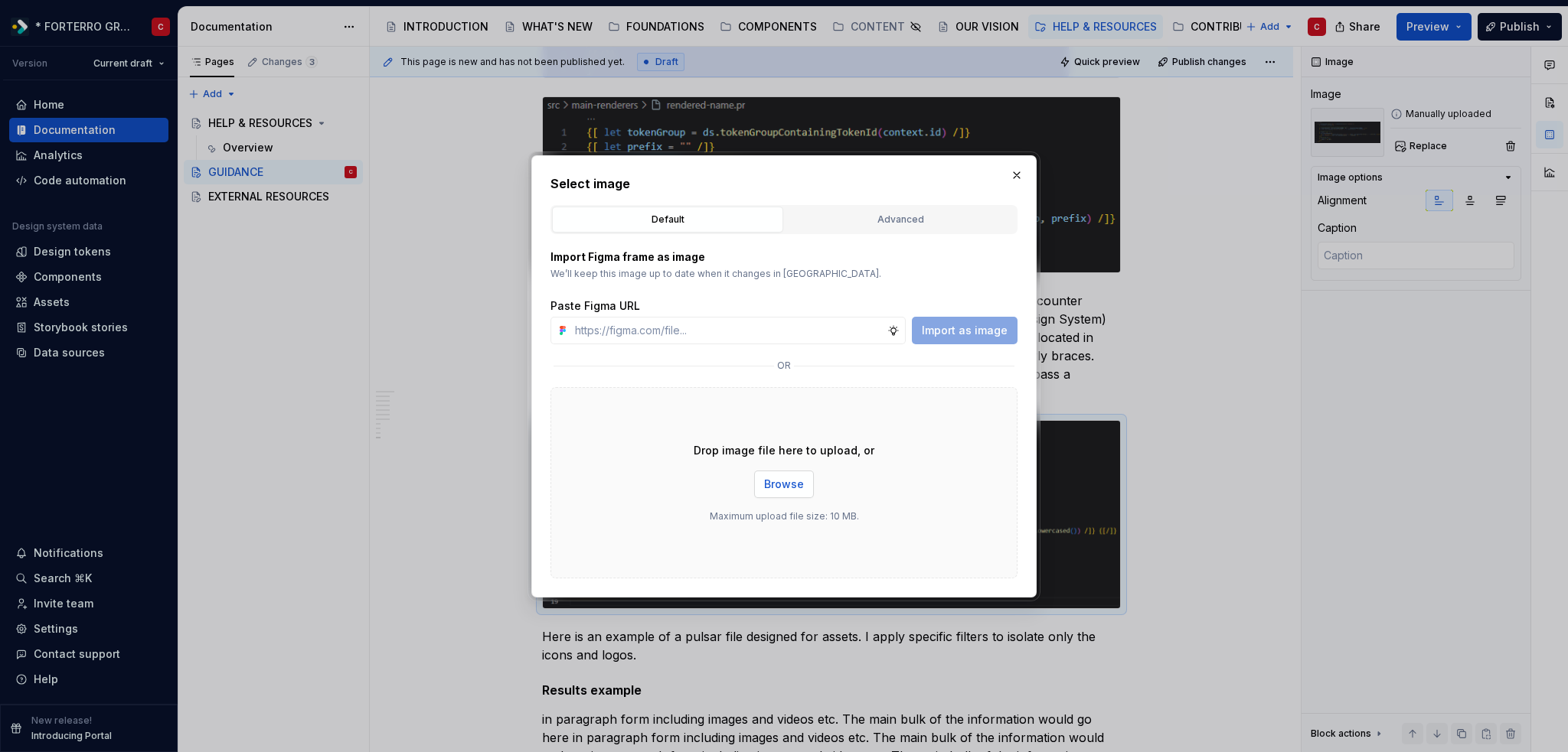
click at [796, 488] on span "Browse" at bounding box center [784, 484] width 39 height 16
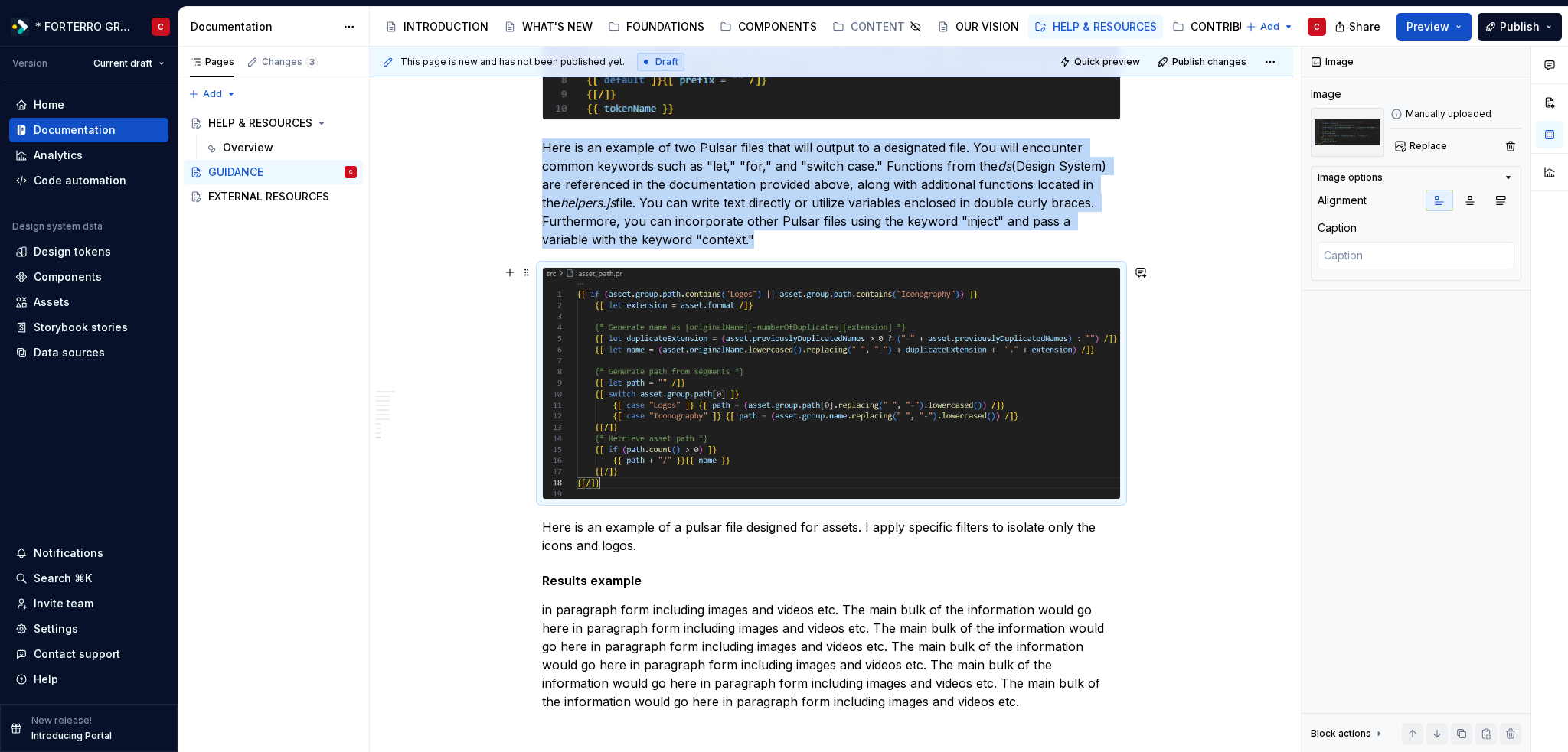
scroll to position [3047, 0]
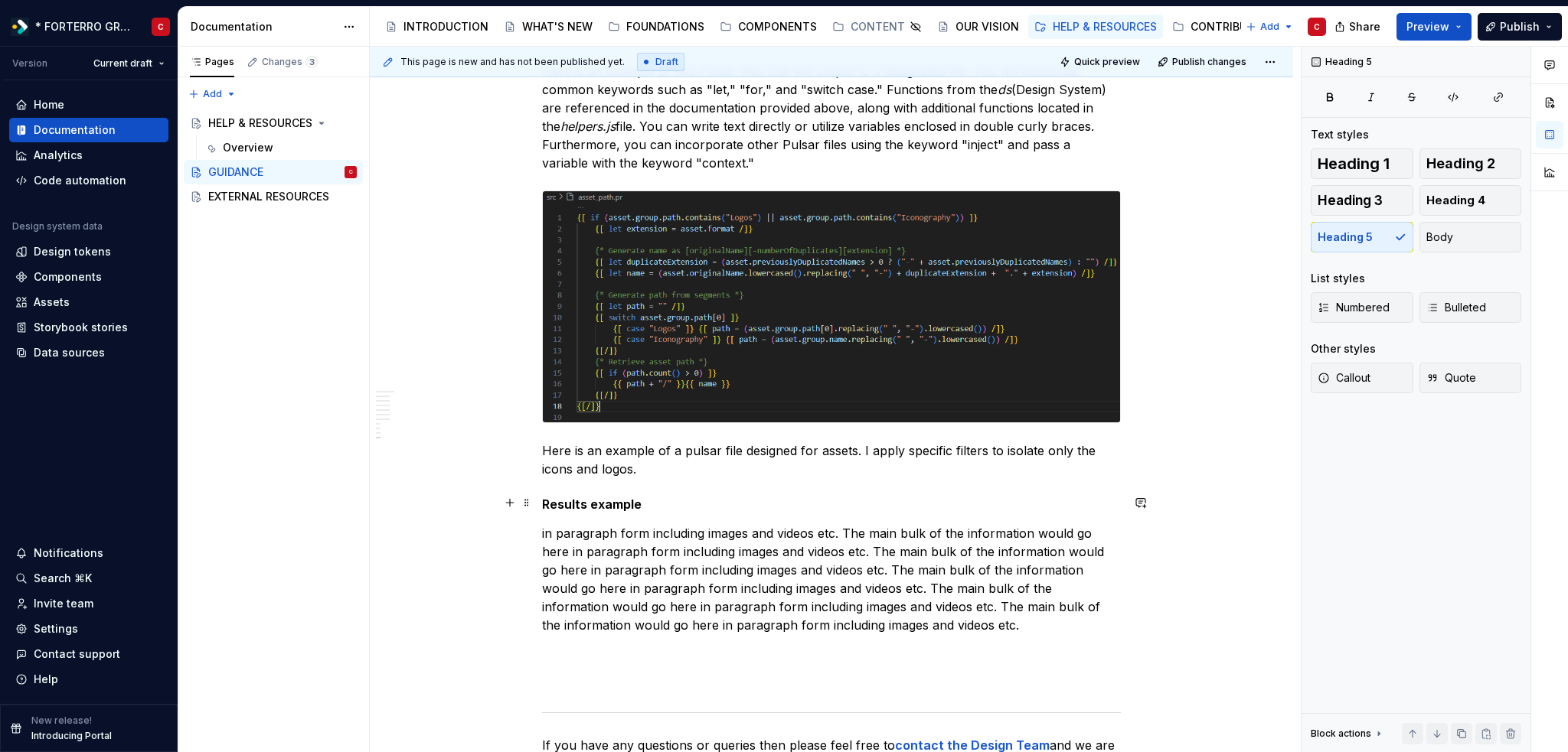
click at [653, 504] on h5 "Results example" at bounding box center [831, 504] width 579 height 16
click at [508, 533] on button "button" at bounding box center [510, 532] width 21 height 21
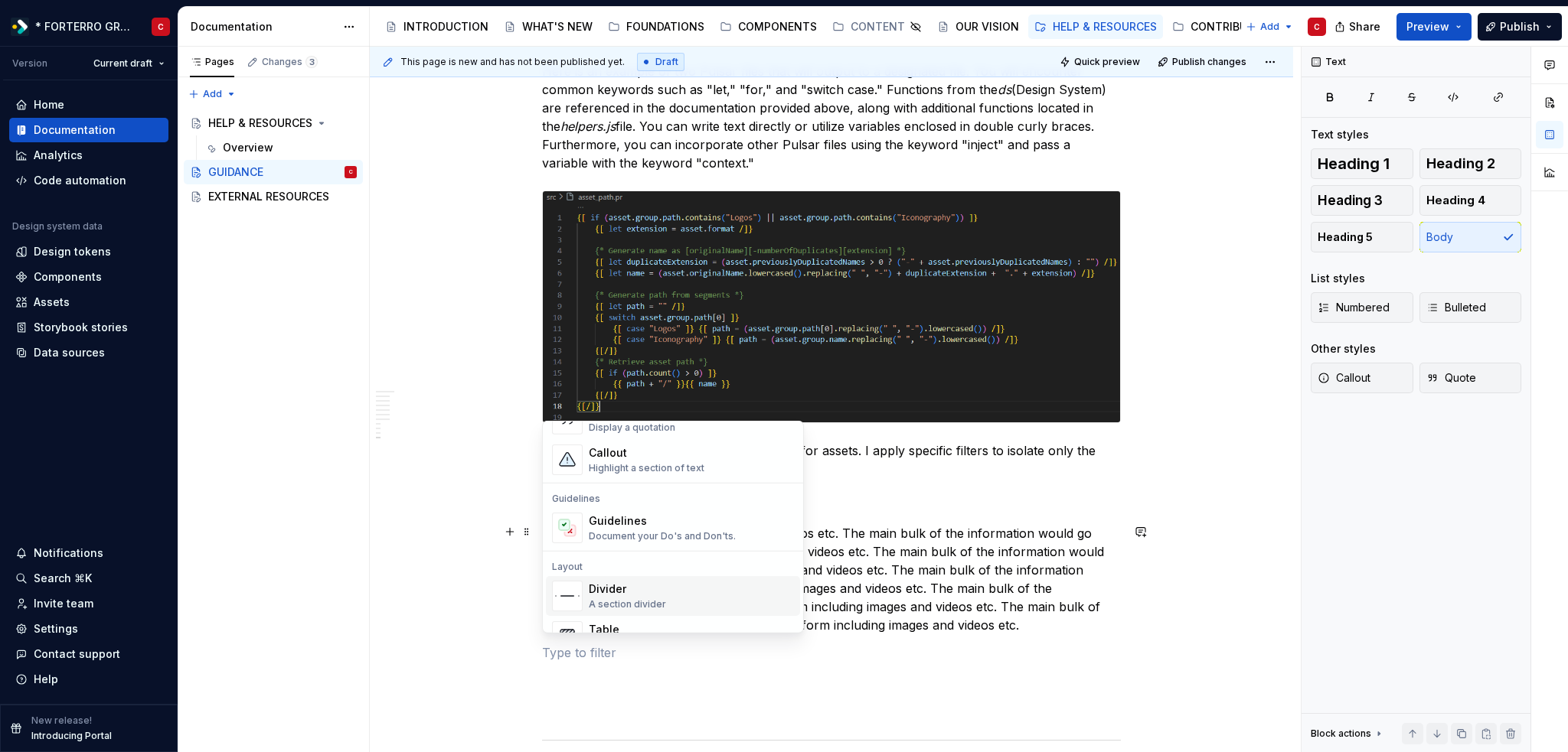
scroll to position [459, 0]
click at [615, 558] on div "Display a simple table" at bounding box center [638, 556] width 99 height 12
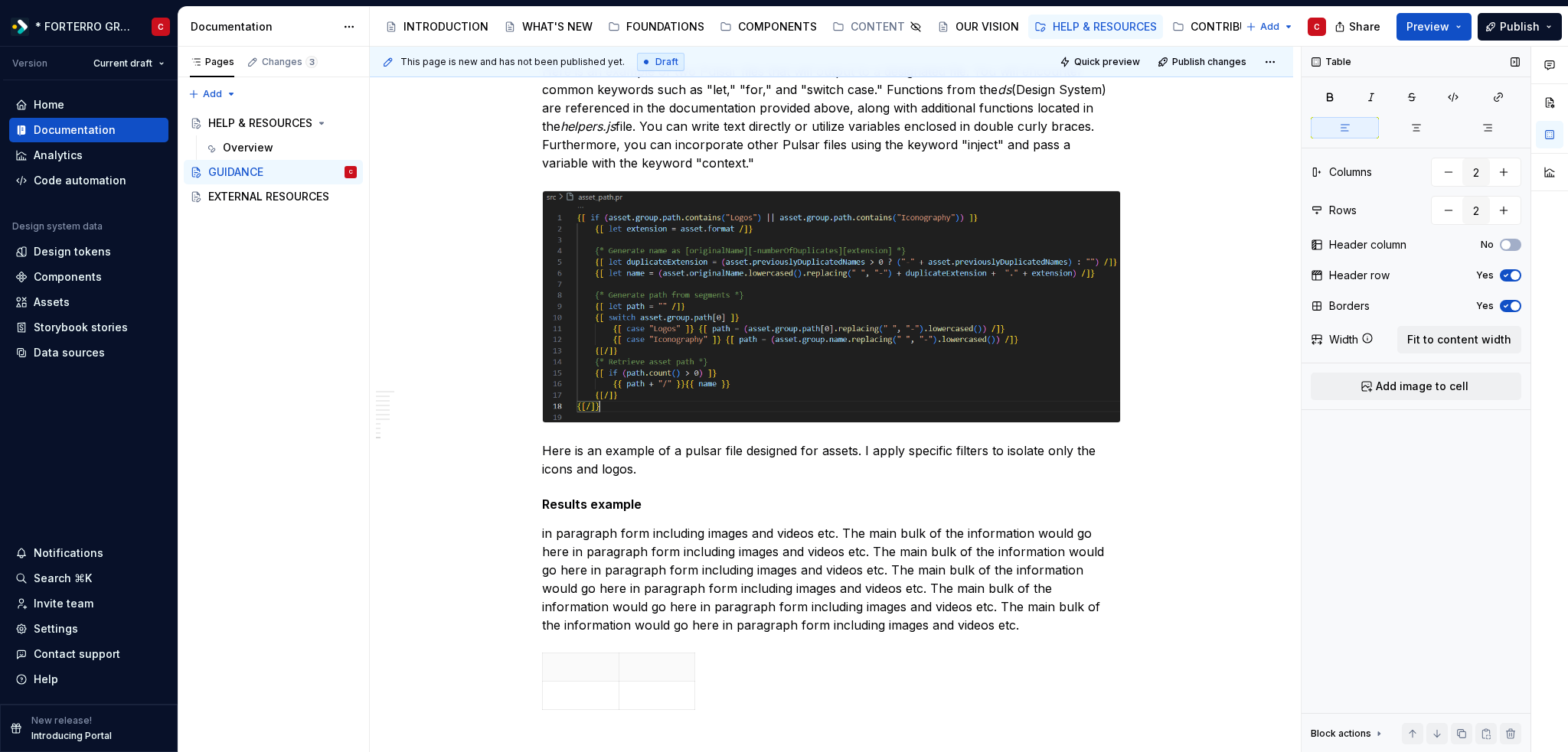
click at [1504, 281] on div "Header row Yes" at bounding box center [1416, 275] width 210 height 21
click at [1504, 275] on icon "button" at bounding box center [1506, 275] width 4 height 2
click at [1436, 381] on span "Add image to cell" at bounding box center [1422, 386] width 93 height 16
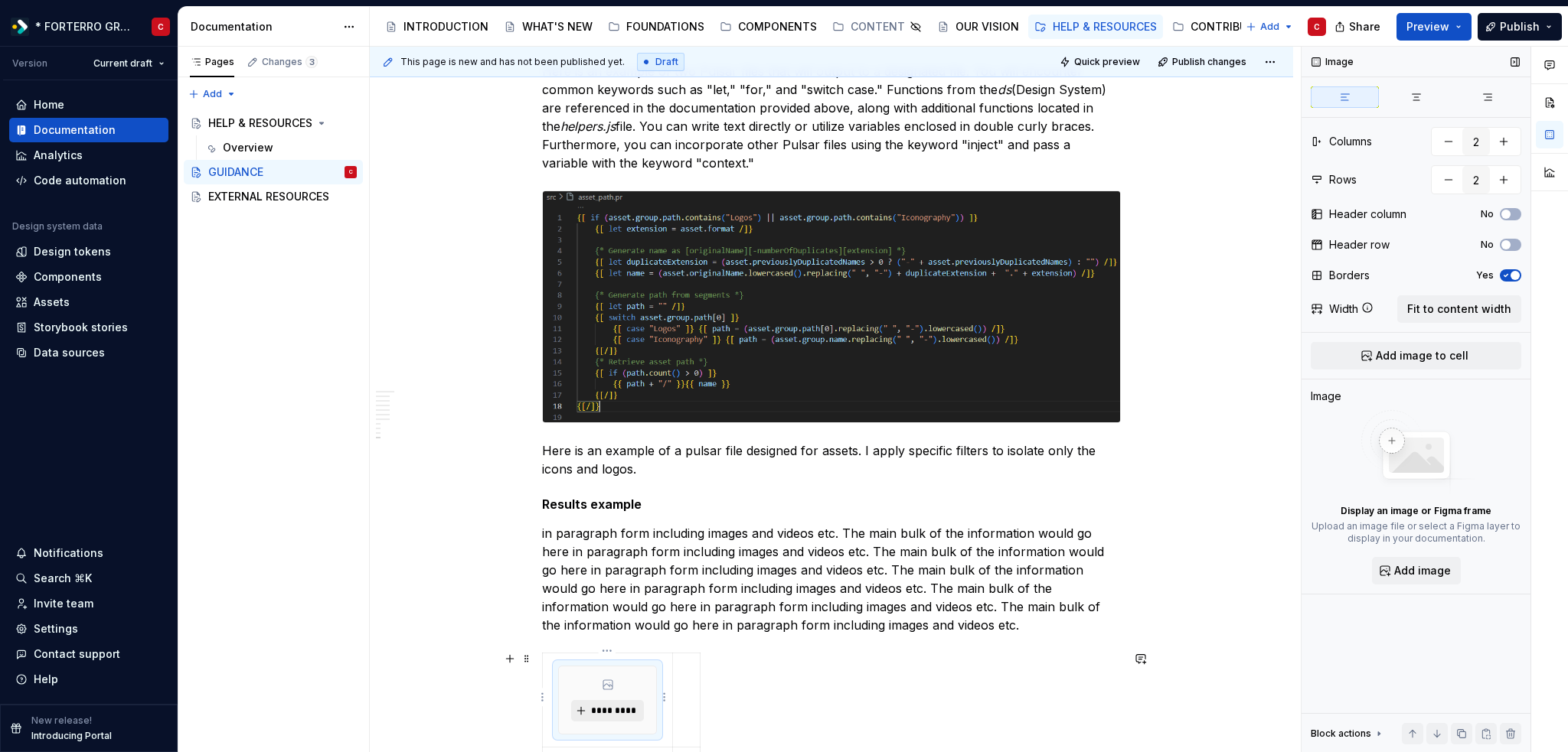
click at [609, 708] on span "*********" at bounding box center [613, 710] width 47 height 12
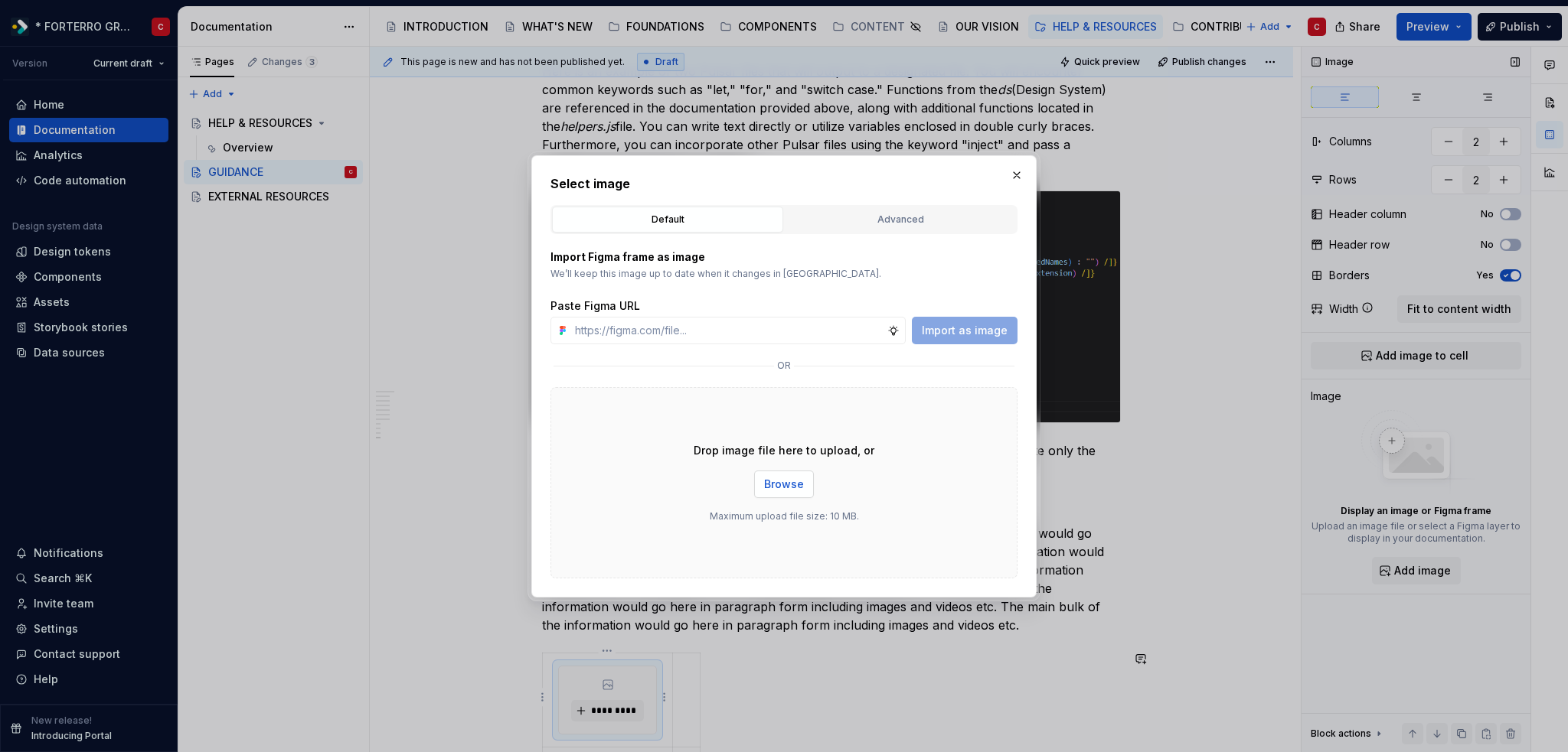
click at [775, 482] on span "Browse" at bounding box center [784, 484] width 39 height 16
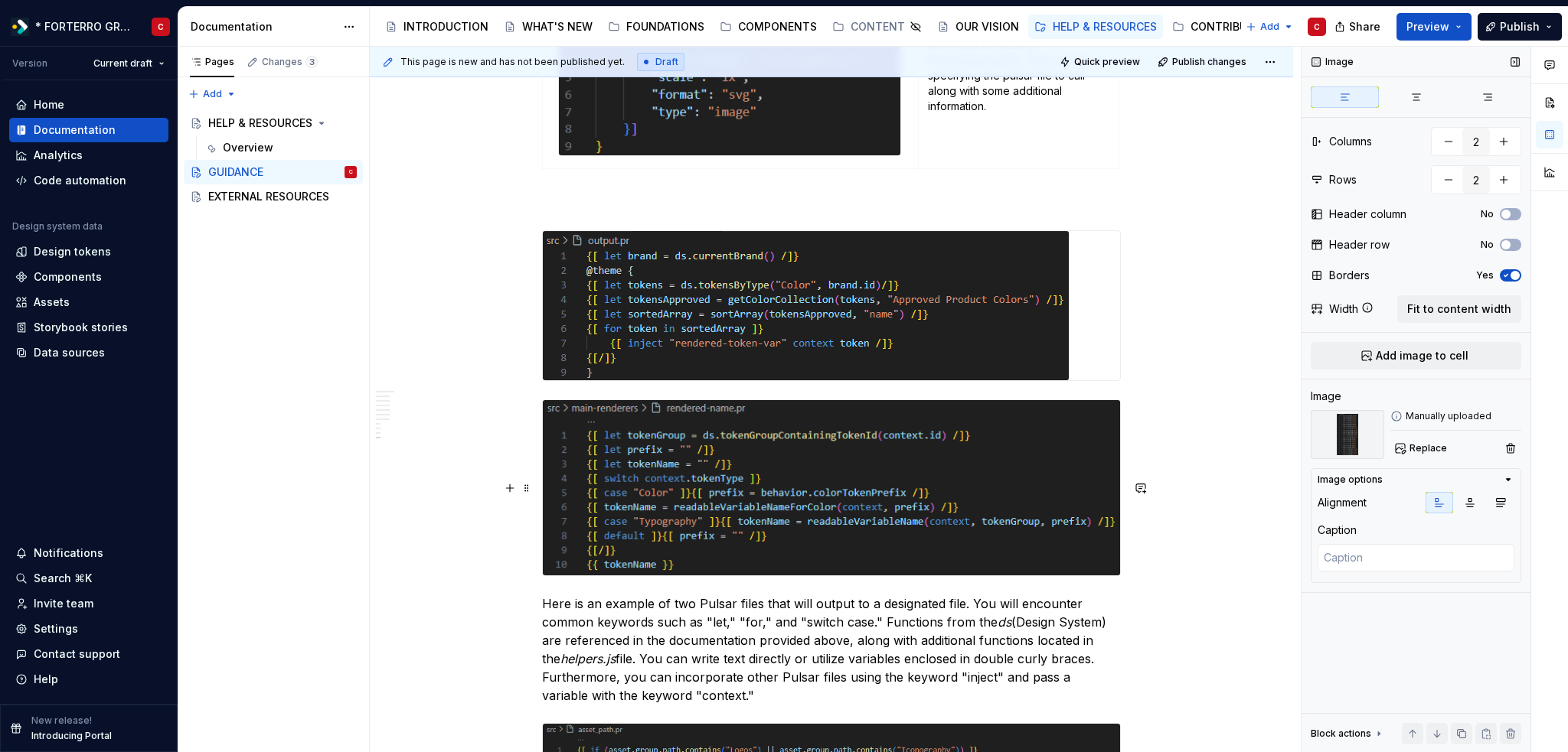
scroll to position [3052, 0]
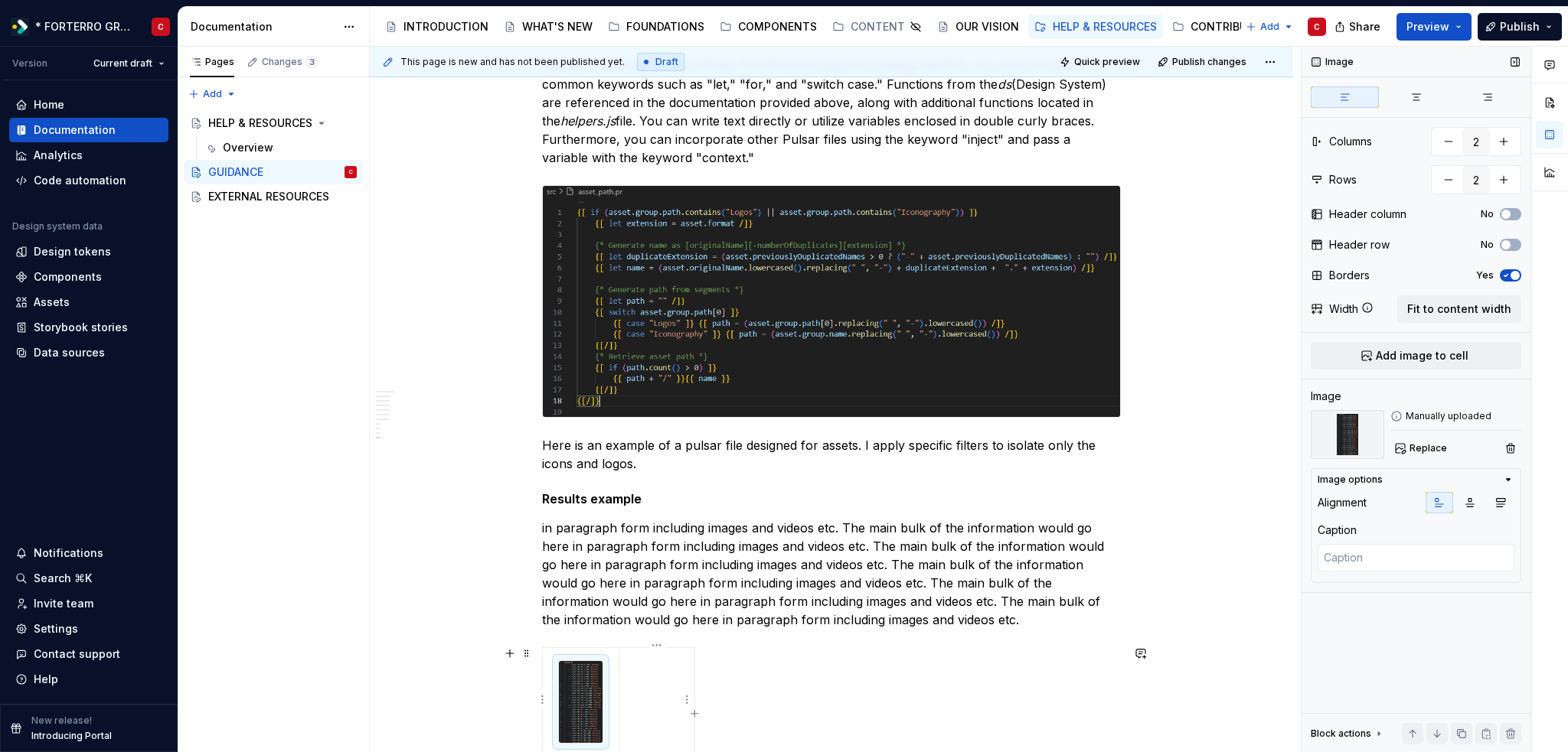
click at [648, 692] on td at bounding box center [656, 702] width 76 height 108
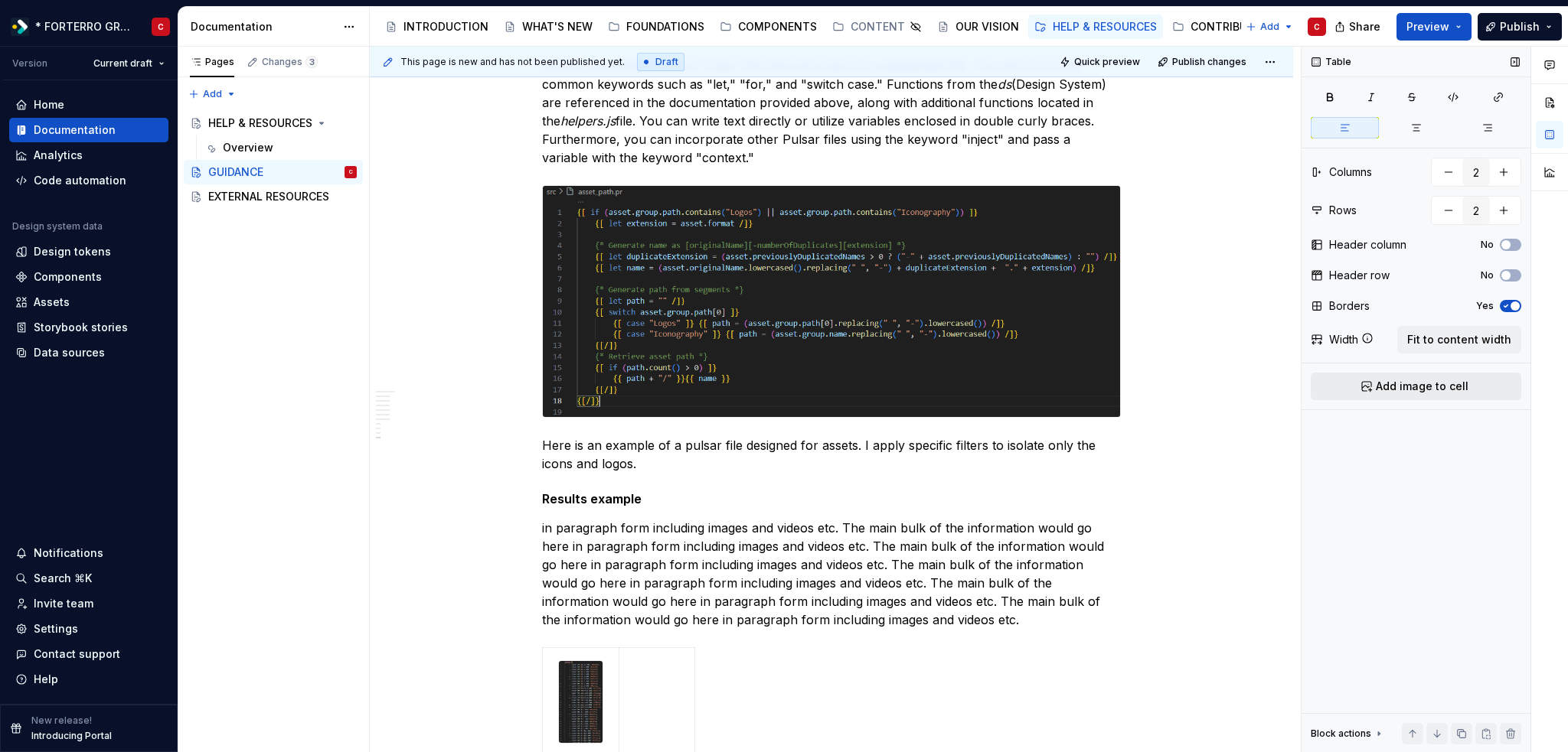
click at [1438, 389] on span "Add image to cell" at bounding box center [1422, 386] width 93 height 16
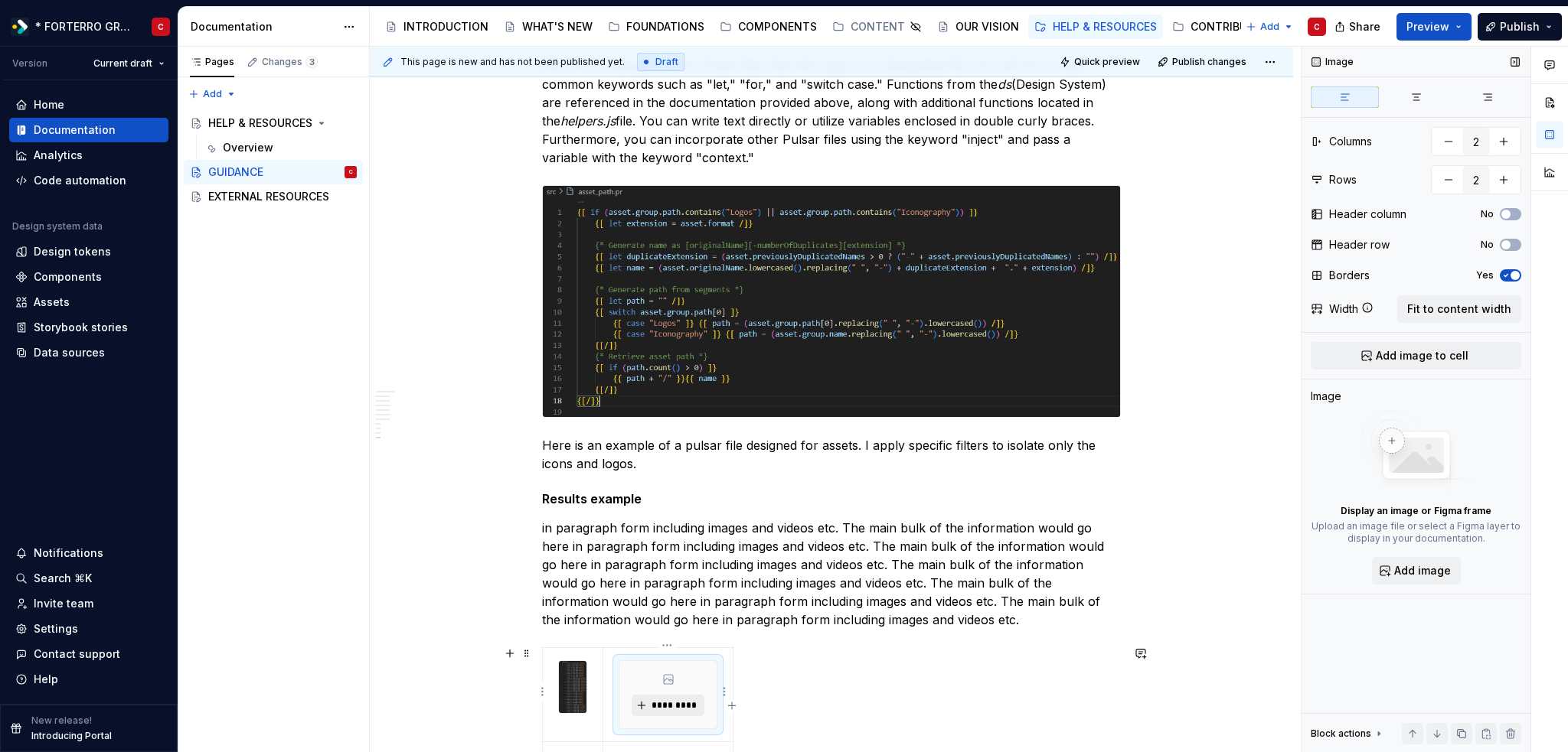
click at [670, 704] on span "*********" at bounding box center [673, 705] width 47 height 12
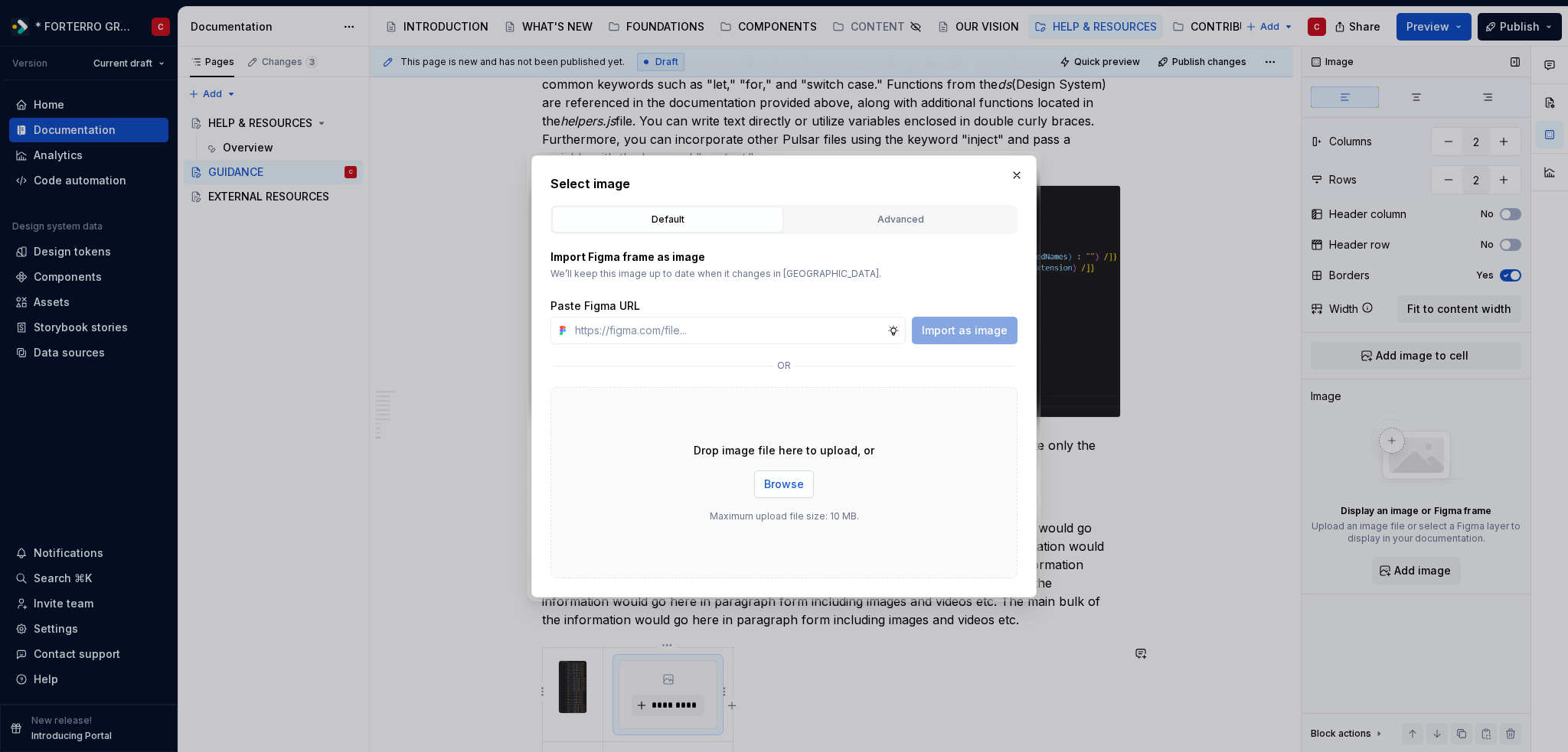
click at [793, 483] on span "Browse" at bounding box center [784, 484] width 39 height 16
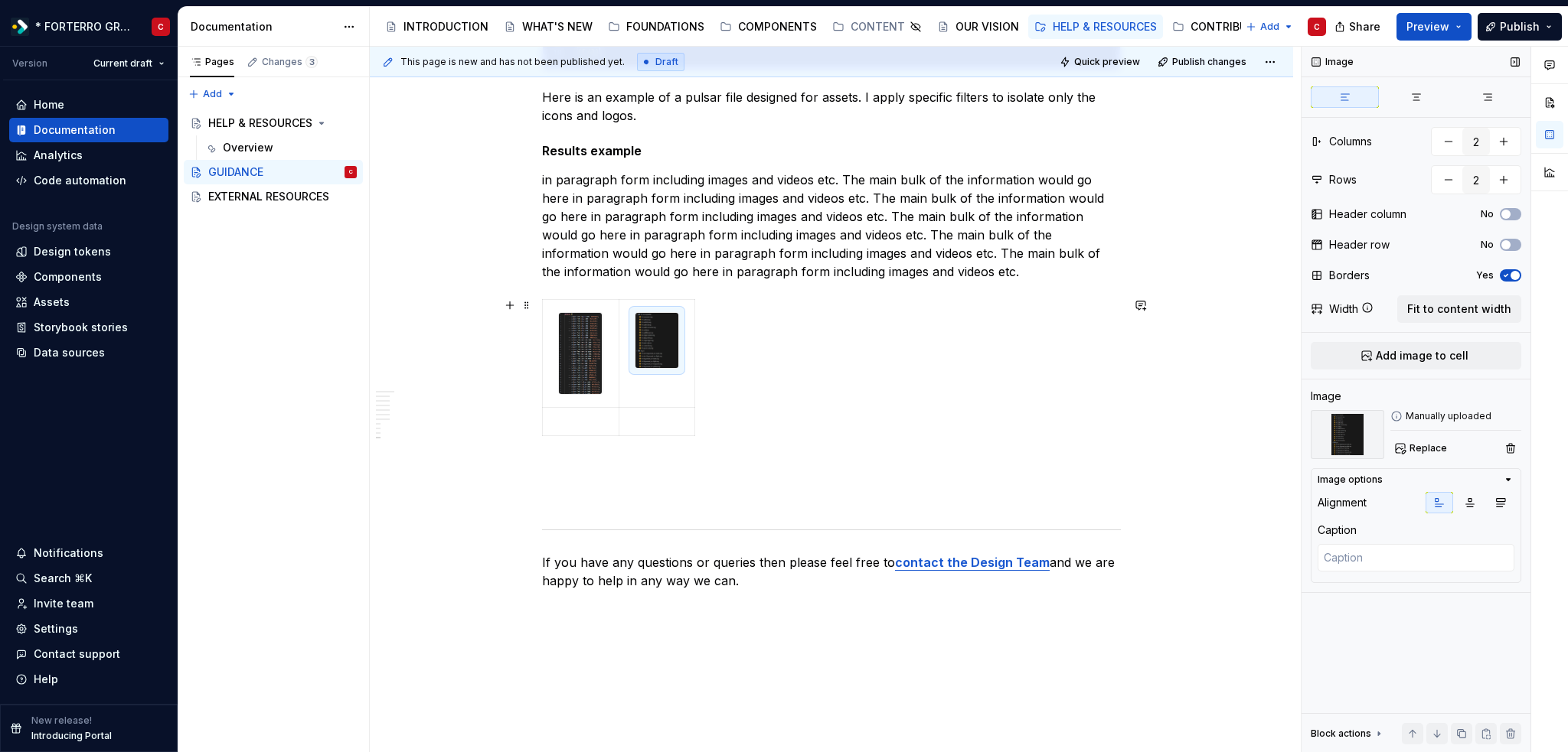
scroll to position [3435, 0]
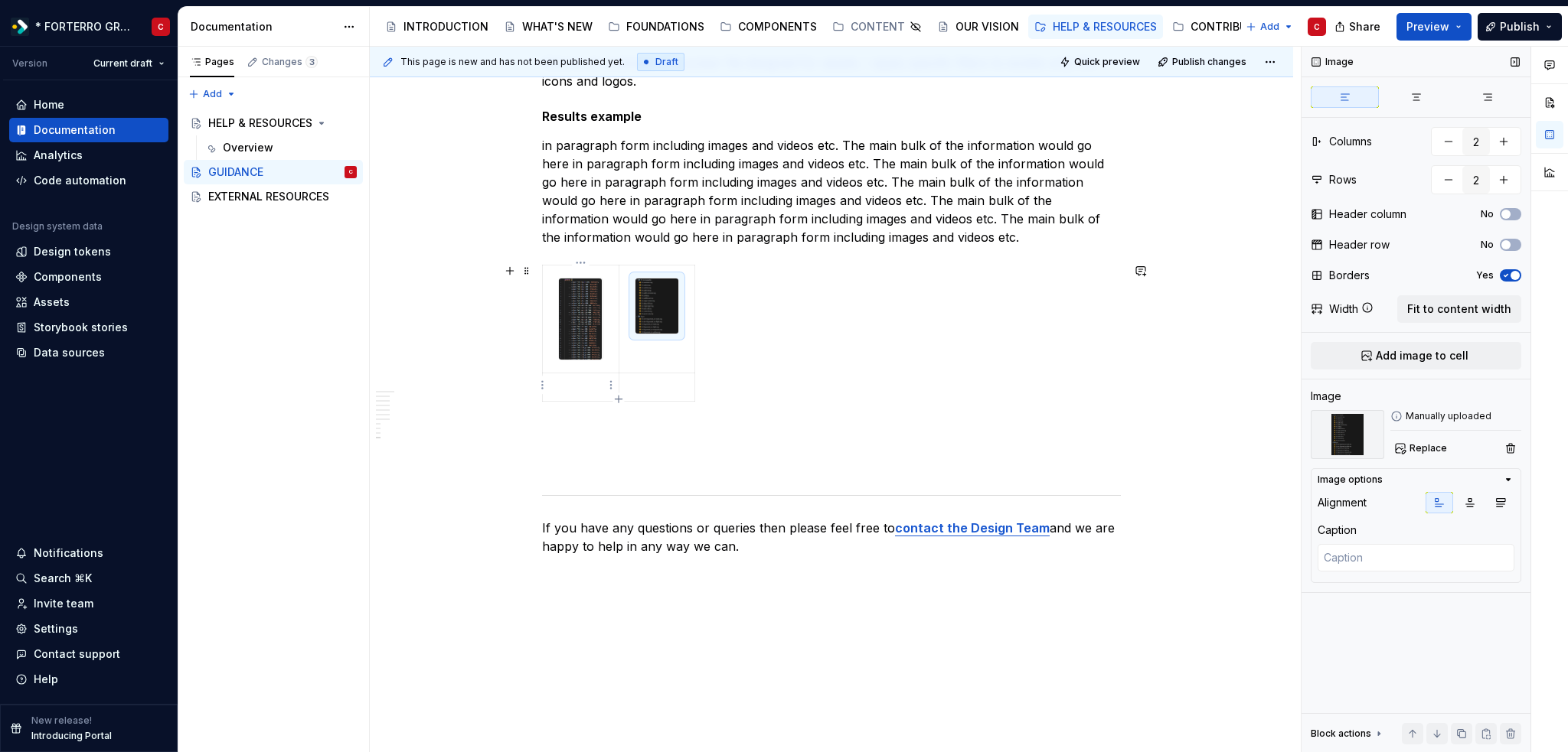
click at [594, 393] on p at bounding box center [580, 387] width 58 height 16
click at [592, 382] on p at bounding box center [580, 387] width 58 height 16
click at [576, 388] on p at bounding box center [580, 387] width 58 height 16
click at [569, 389] on p at bounding box center [580, 387] width 58 height 16
click at [569, 380] on p at bounding box center [580, 387] width 58 height 16
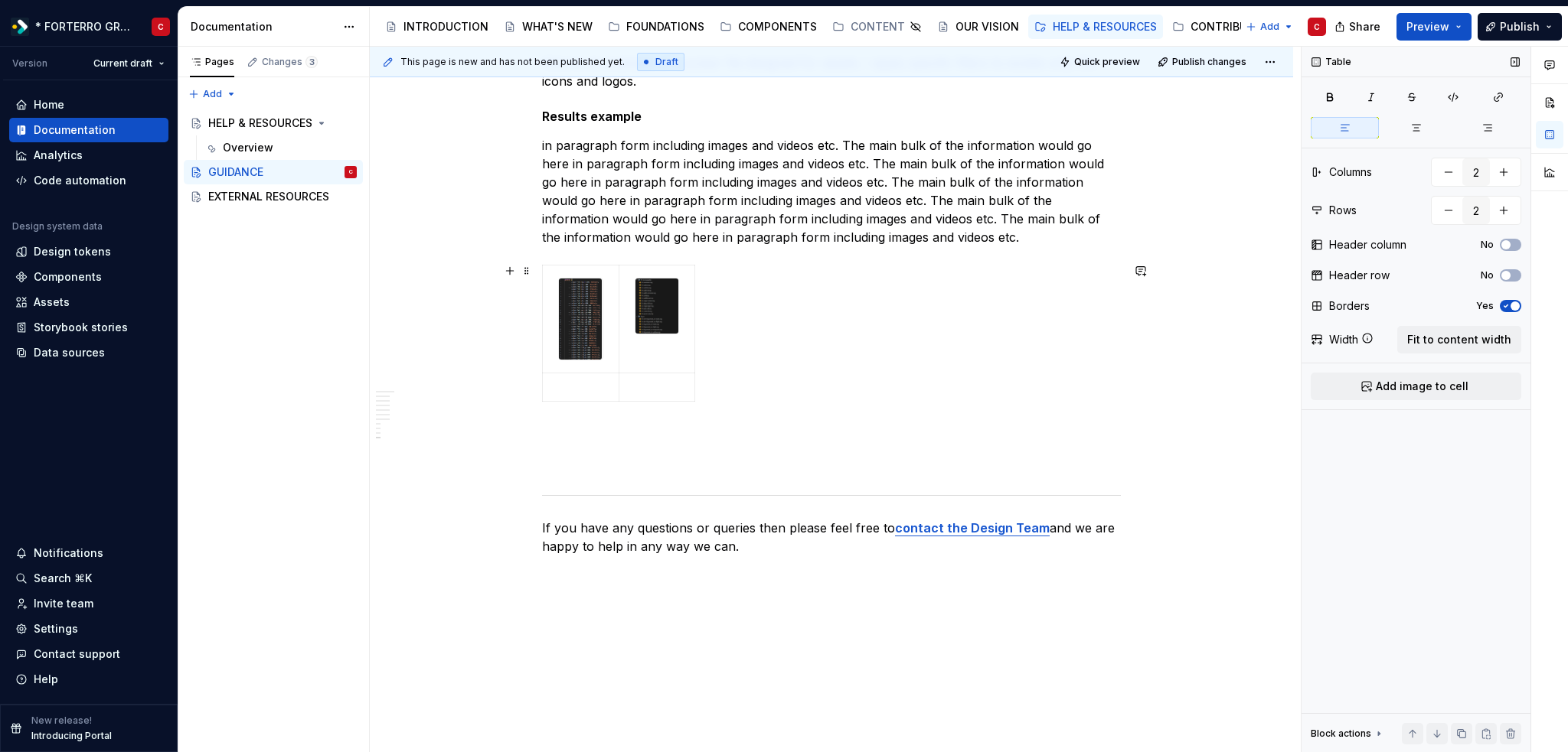
click at [701, 337] on div at bounding box center [831, 336] width 579 height 143
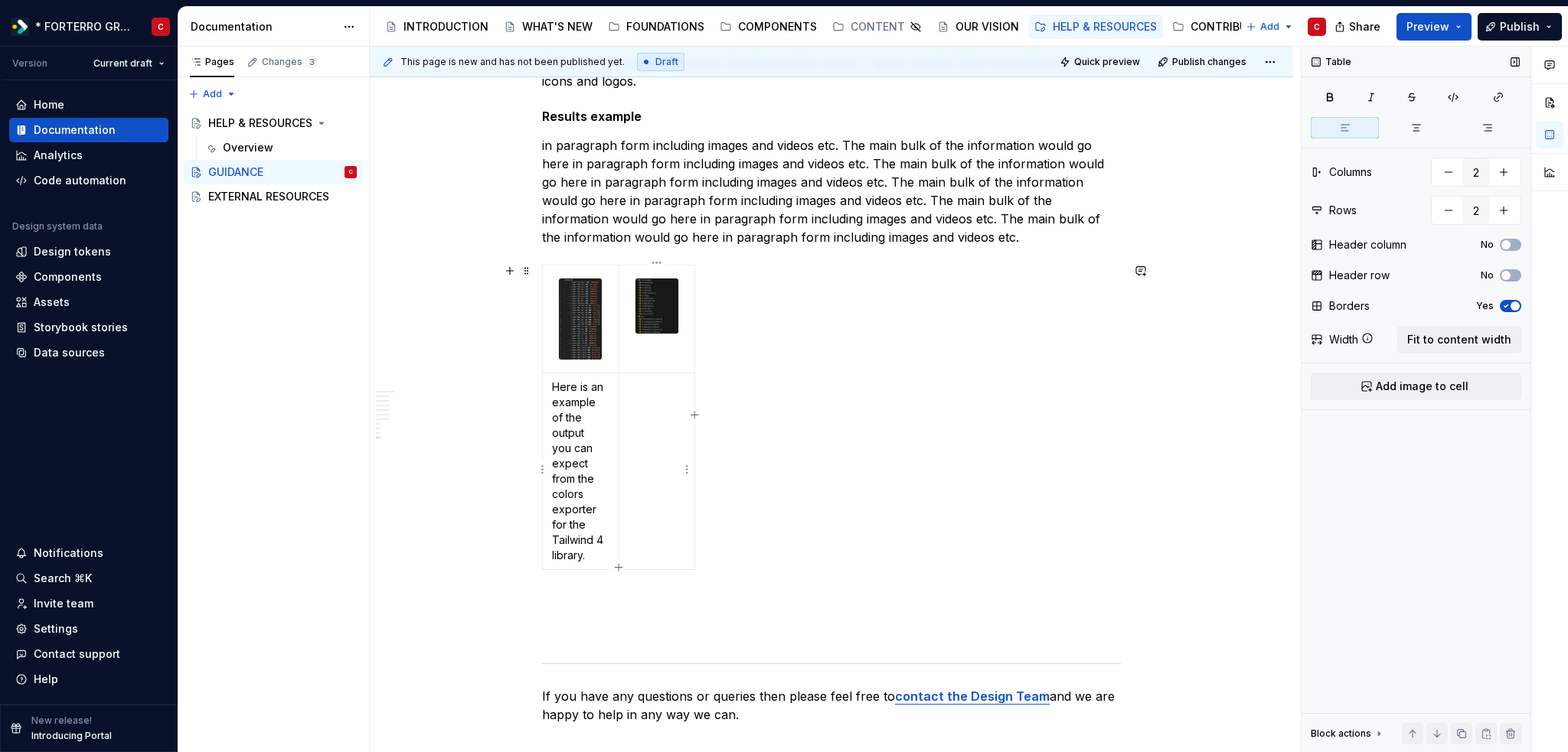
click at [675, 408] on td at bounding box center [656, 471] width 76 height 196
click at [615, 352] on td at bounding box center [580, 319] width 76 height 108
click at [1464, 342] on span "Fit to content width" at bounding box center [1459, 339] width 104 height 16
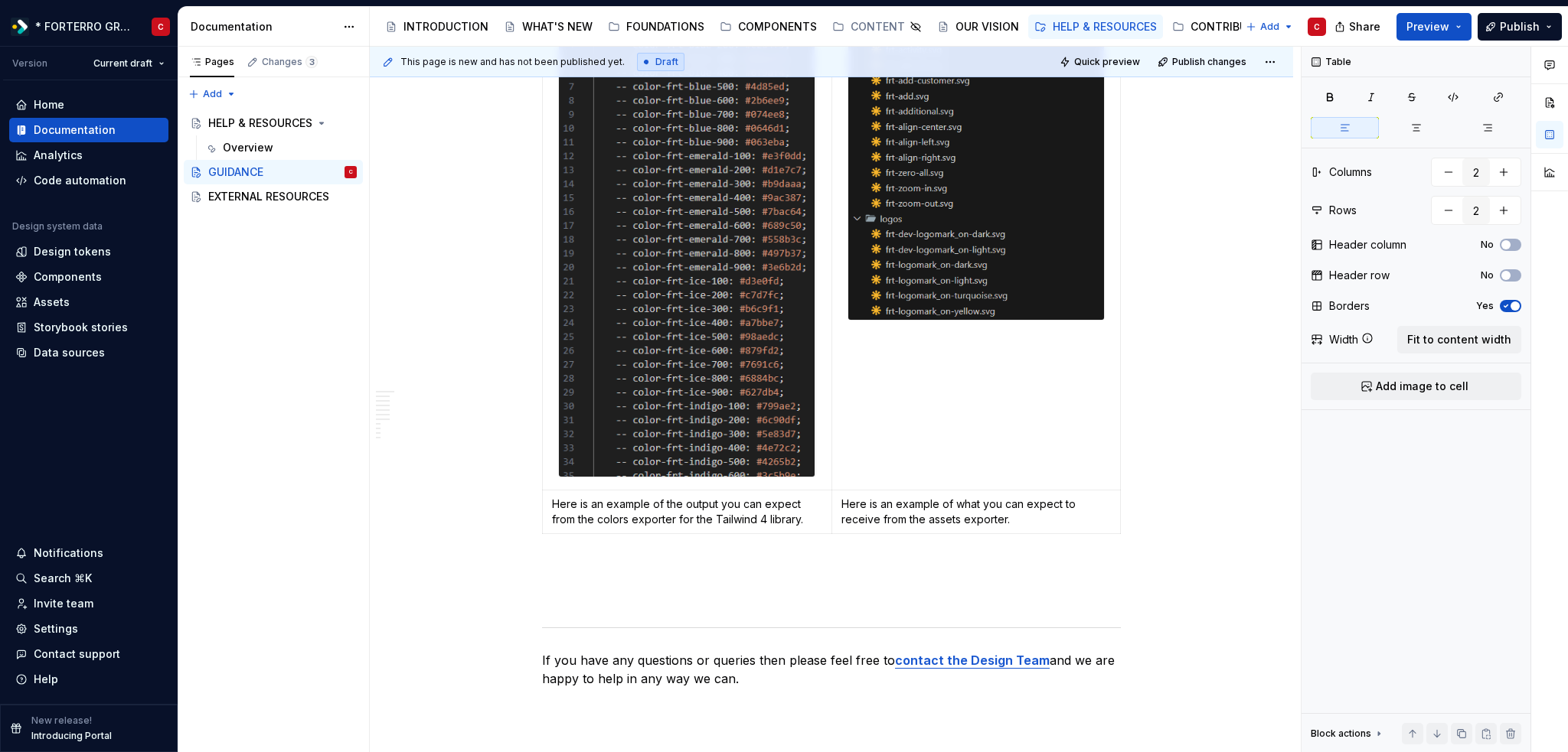
scroll to position [3722, 0]
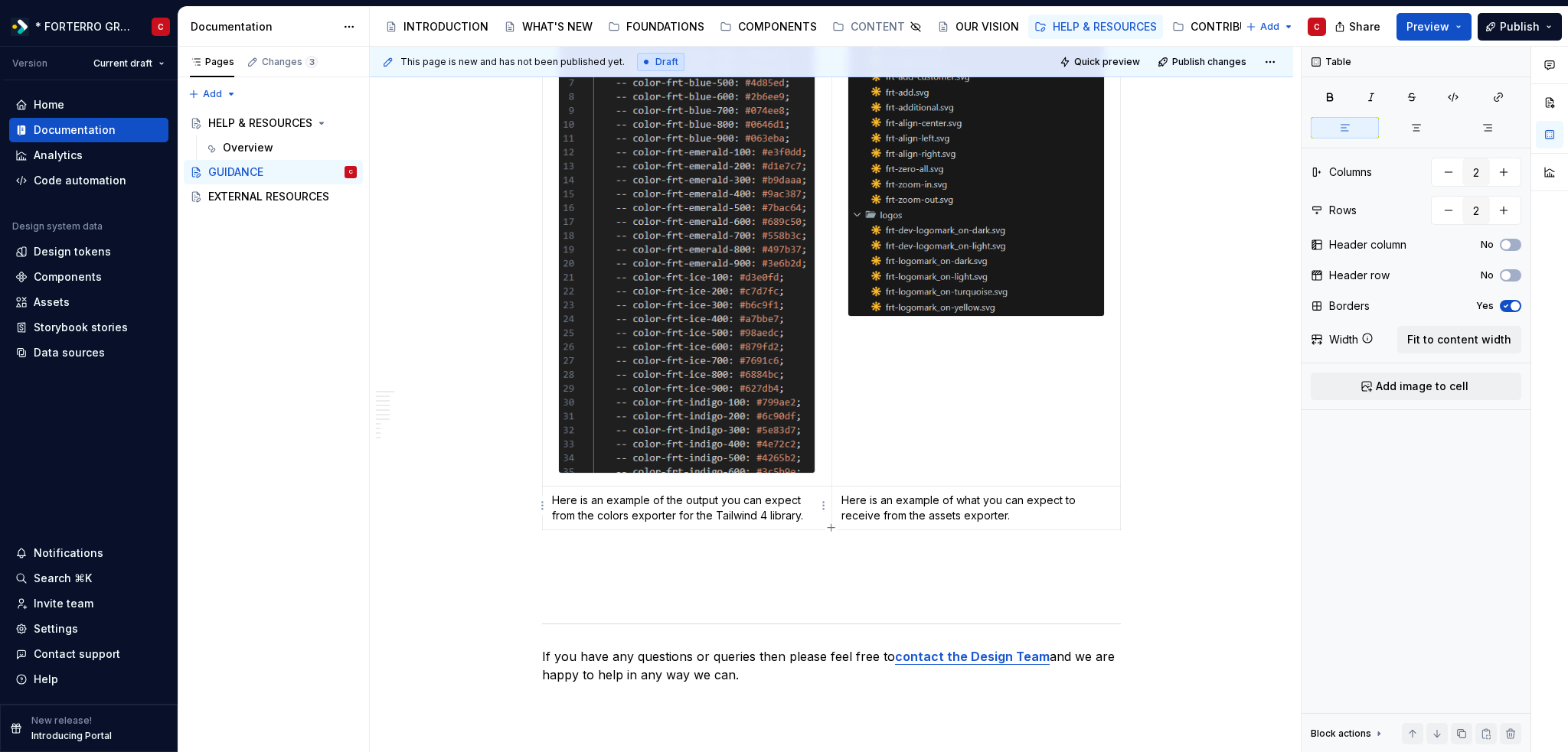
click at [622, 504] on p "Here is an example of the output you can expect from the colors exporter for th…" at bounding box center [687, 508] width 271 height 30
click at [1514, 302] on span "button" at bounding box center [1515, 306] width 9 height 9
click at [1551, 100] on button "button" at bounding box center [1549, 103] width 28 height 28
click at [798, 504] on p "Here is an example of the output you can expect from the colors exporter for th…" at bounding box center [687, 508] width 271 height 30
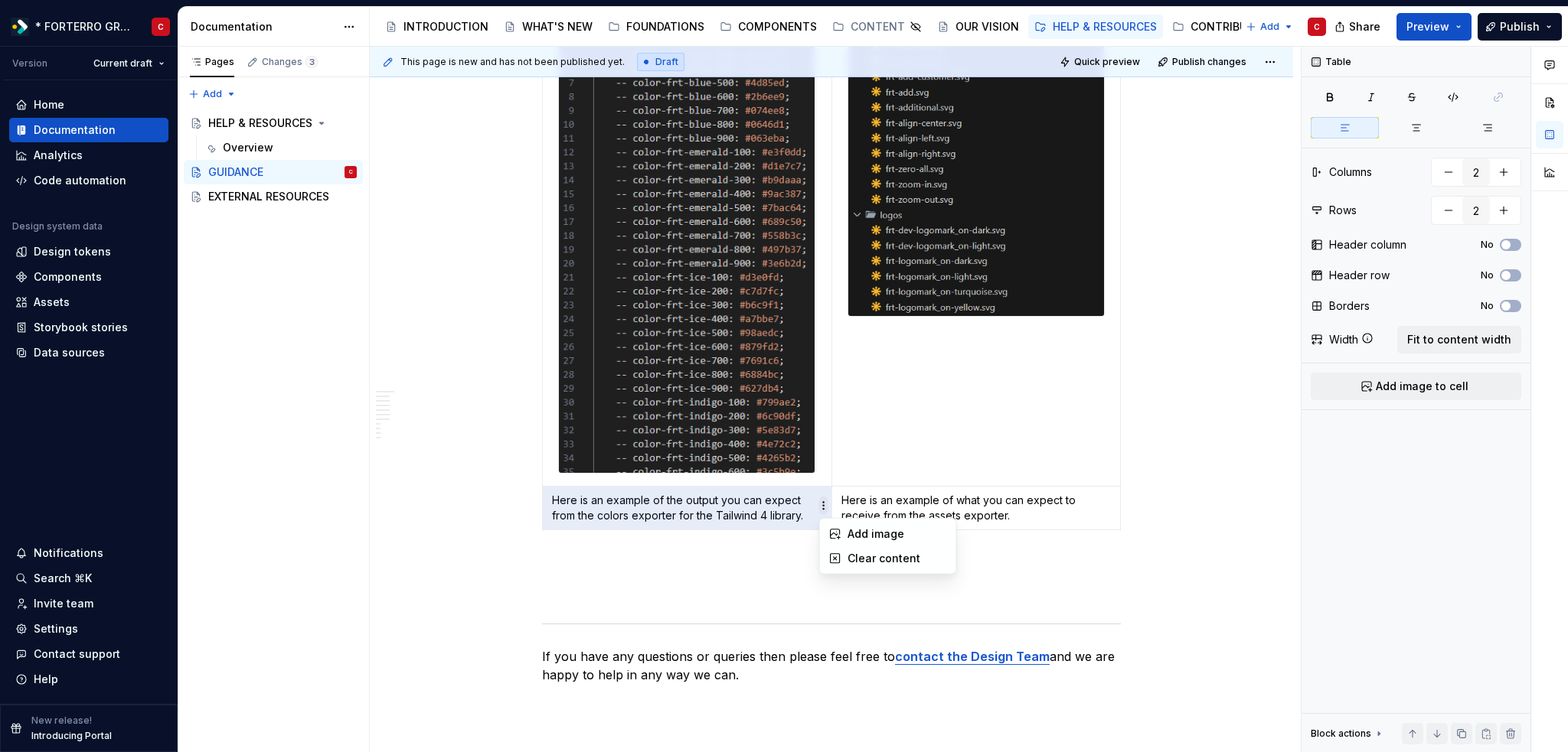
click at [821, 510] on html "* FORTERRO GROUP * C Version Current draft Home Documentation Analytics Code au…" at bounding box center [784, 376] width 1568 height 752
click at [770, 507] on html "* FORTERRO GROUP * C Version Current draft Home Documentation Analytics Code au…" at bounding box center [784, 376] width 1568 height 752
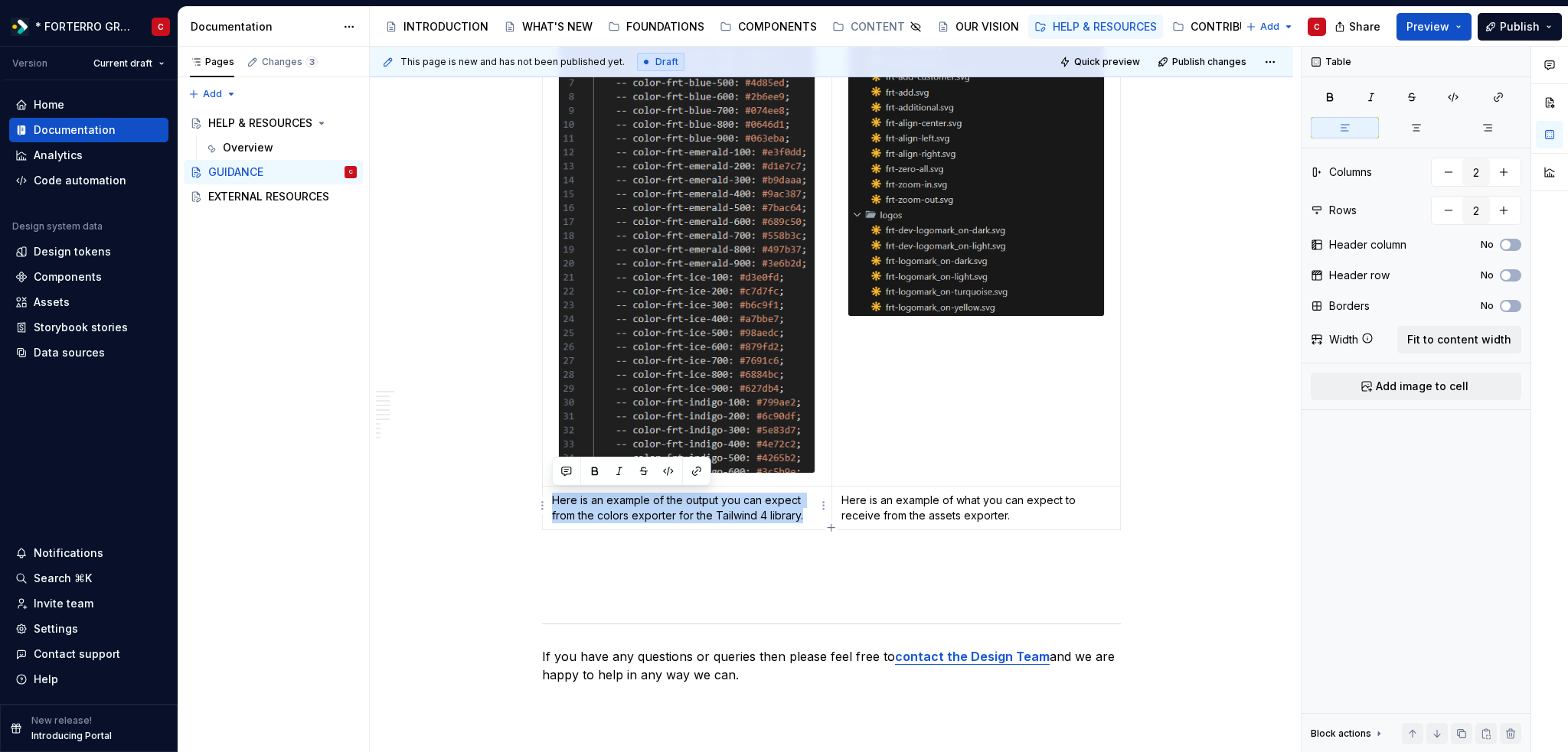
drag, startPoint x: 806, startPoint y: 512, endPoint x: 542, endPoint y: 487, distance: 265.2
click at [543, 487] on td "Here is an example of the output you can expect from the colors exporter for th…" at bounding box center [687, 508] width 289 height 44
click at [661, 468] on button "button" at bounding box center [668, 471] width 21 height 21
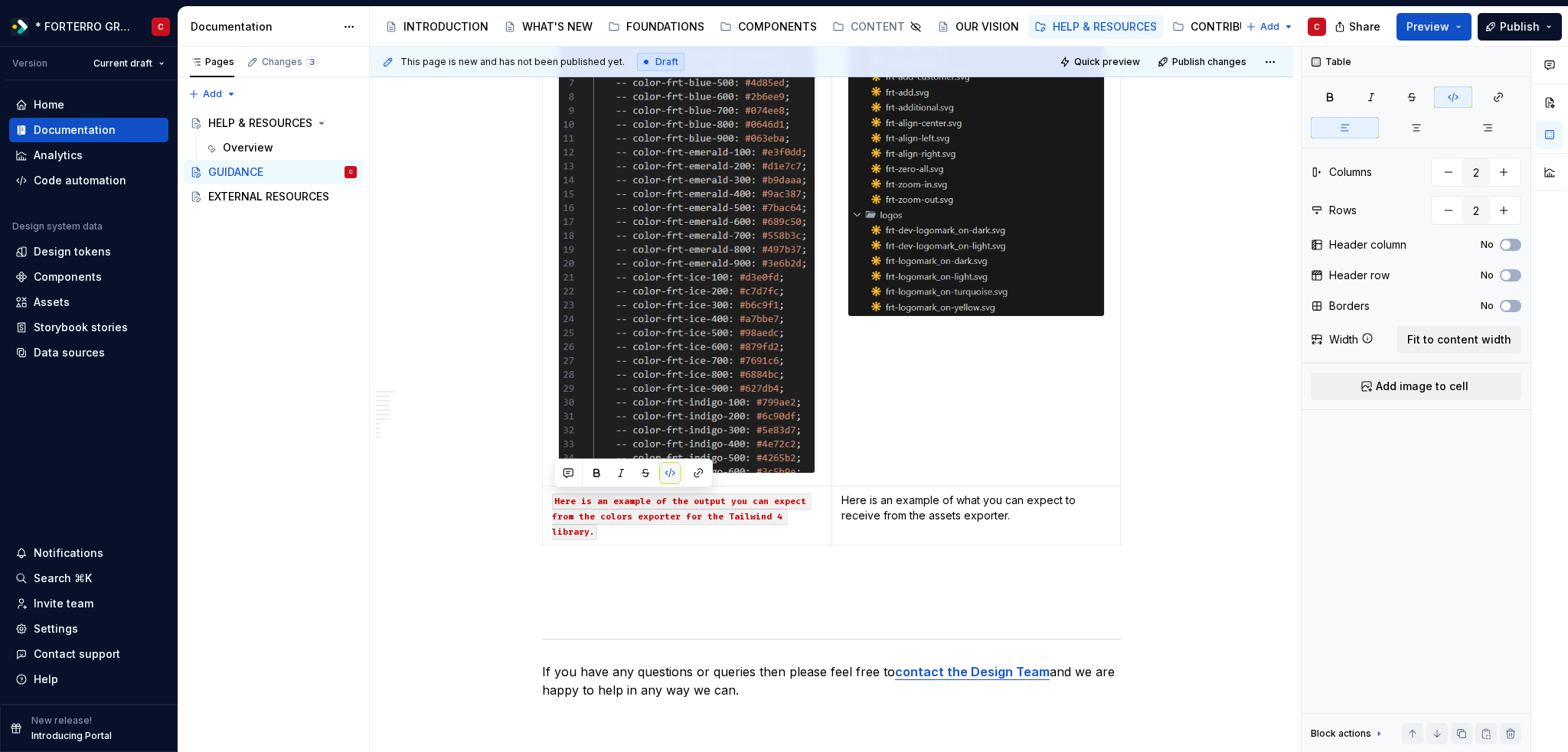
click at [671, 477] on button "button" at bounding box center [670, 473] width 21 height 21
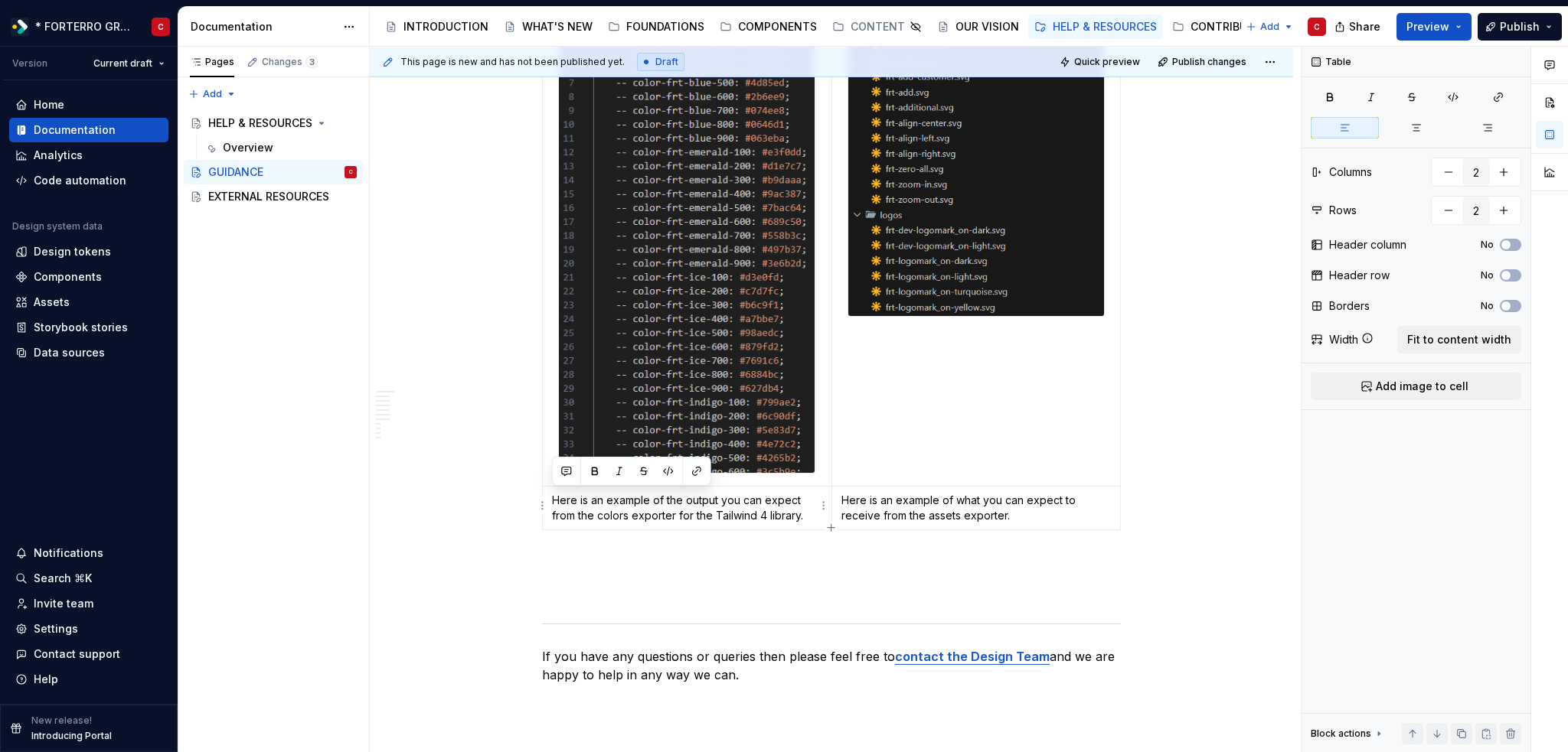
click at [673, 507] on p "Here is an example of the output you can expect from the colors exporter for th…" at bounding box center [687, 508] width 271 height 30
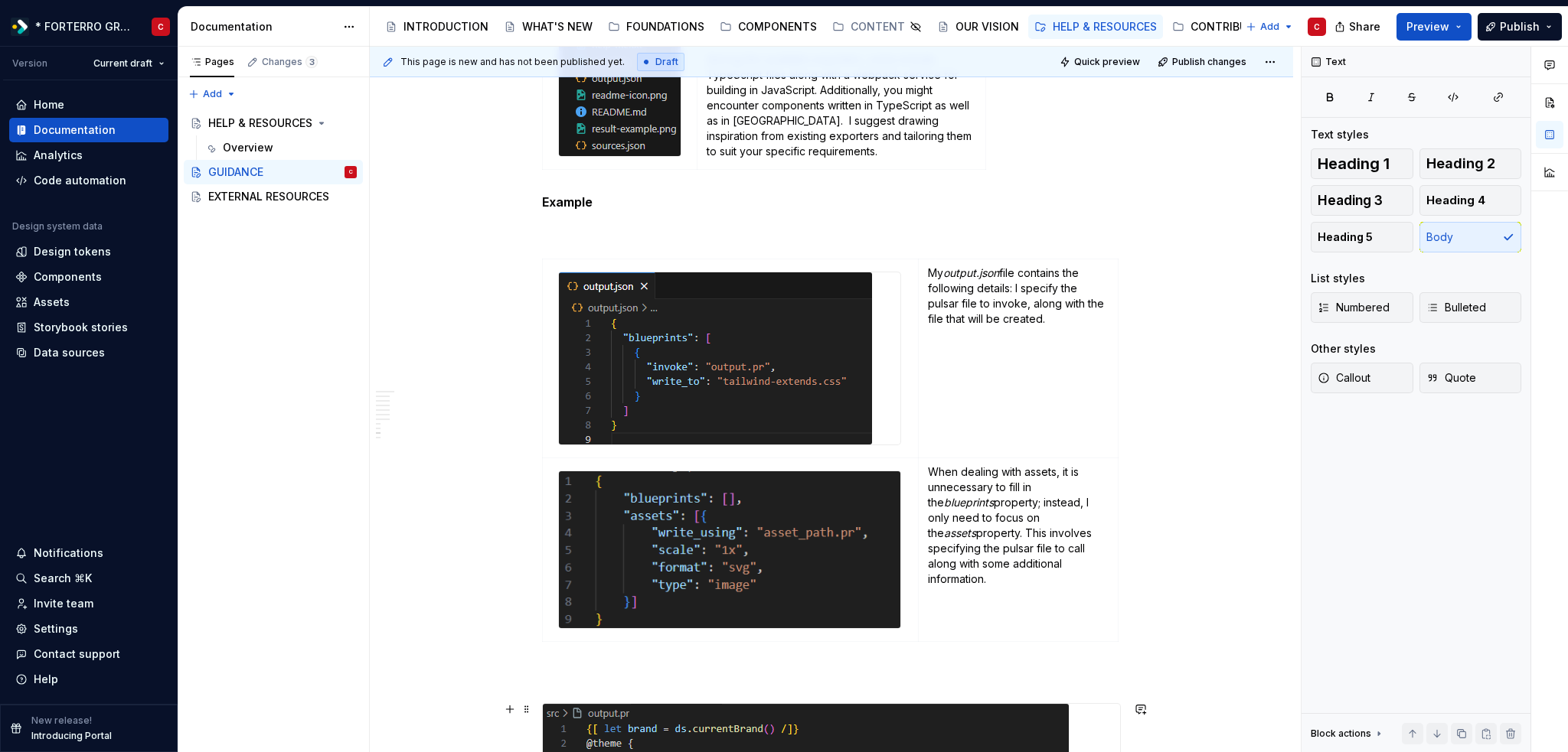
scroll to position [2039, 0]
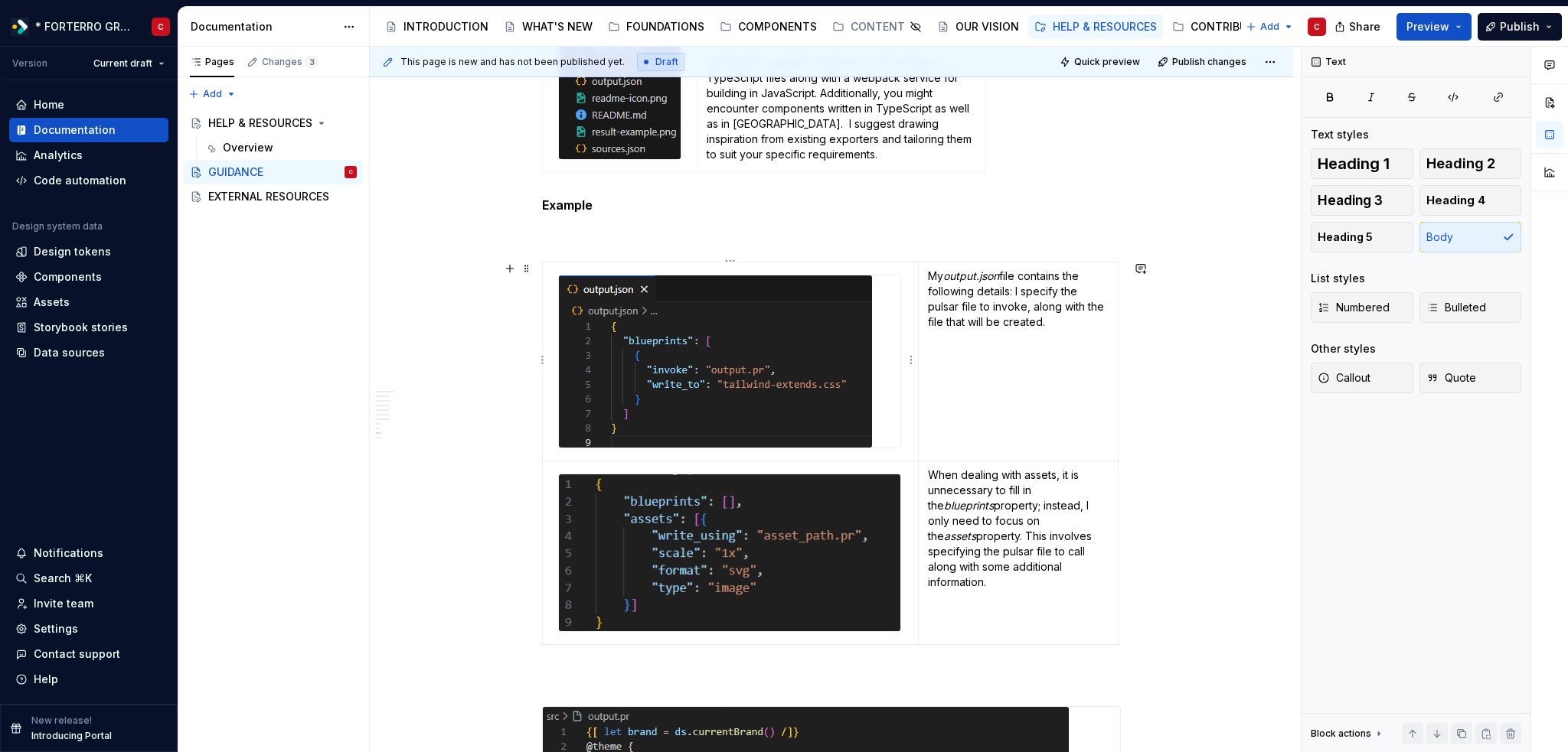
click at [645, 368] on img at bounding box center [715, 361] width 313 height 172
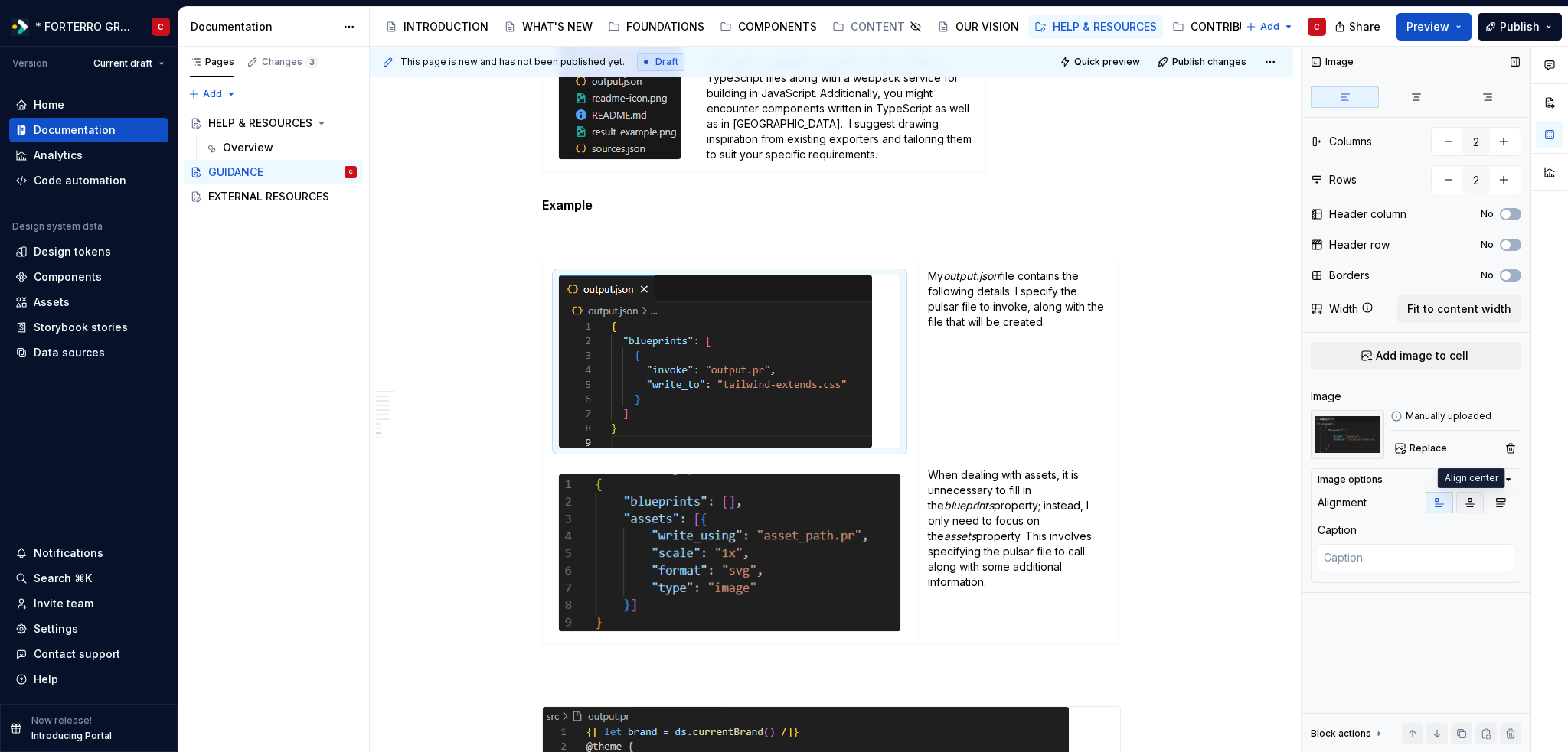
click at [1473, 504] on icon "button" at bounding box center [1470, 503] width 8 height 8
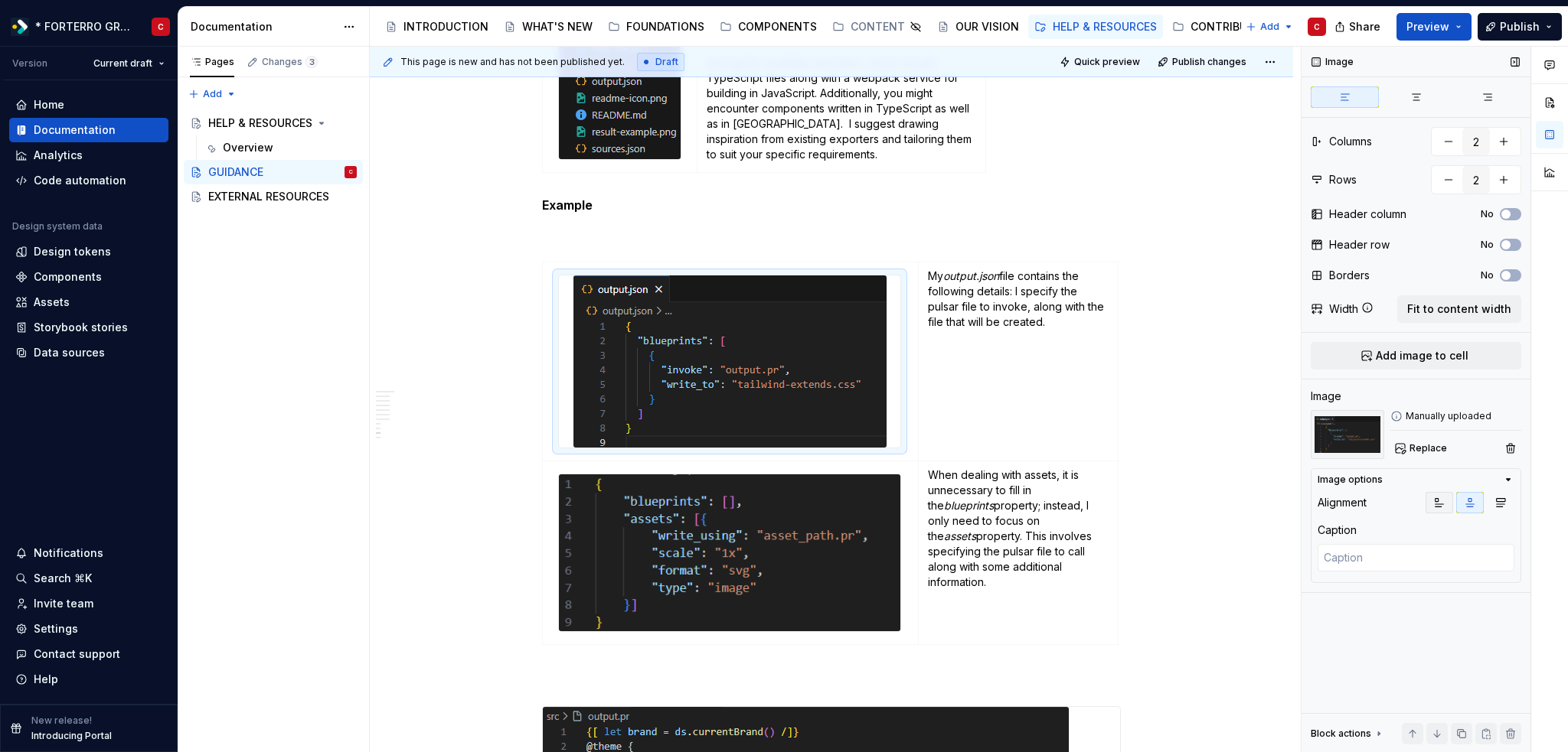
click at [1448, 504] on button "button" at bounding box center [1439, 503] width 28 height 21
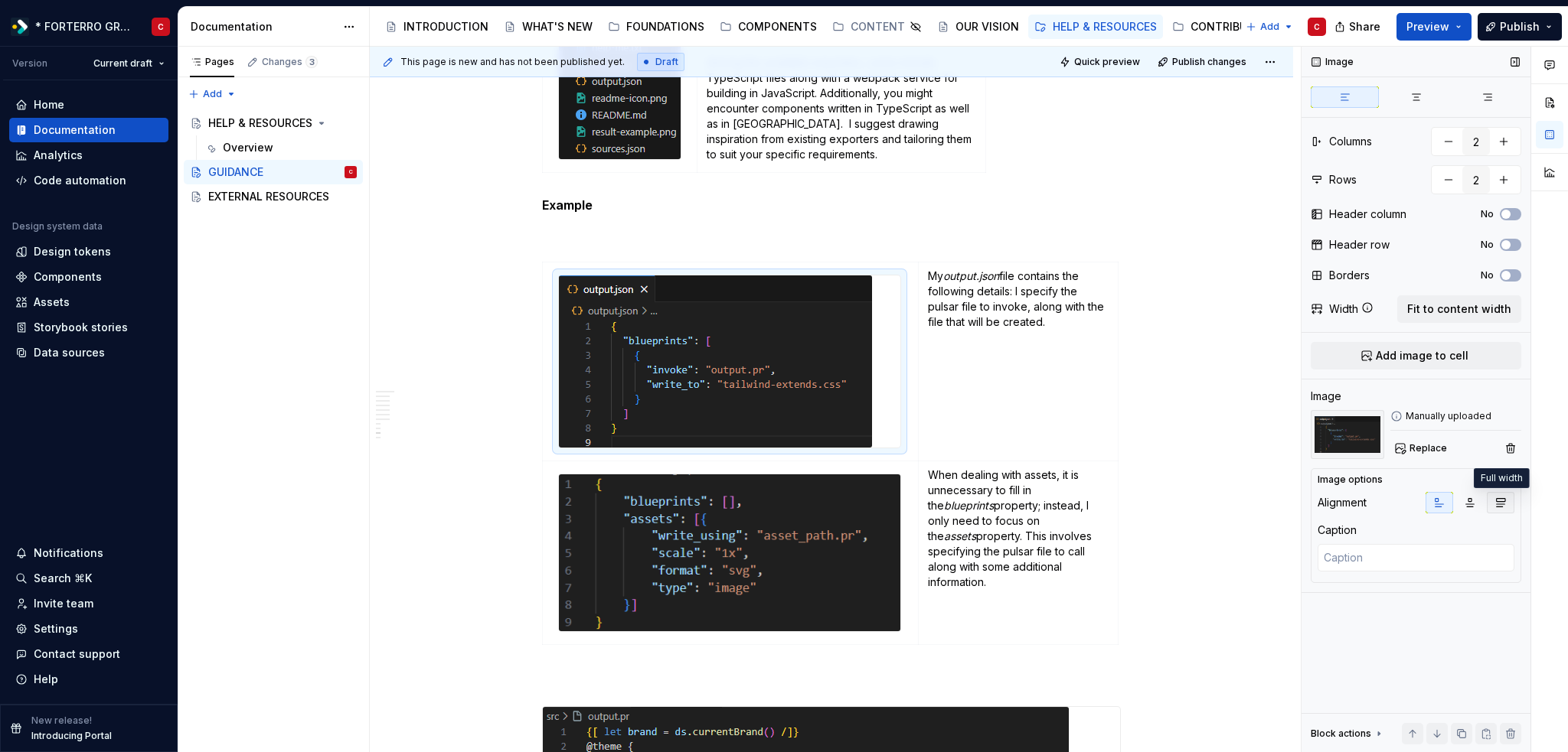
click at [1501, 501] on icon "button" at bounding box center [1500, 502] width 12 height 12
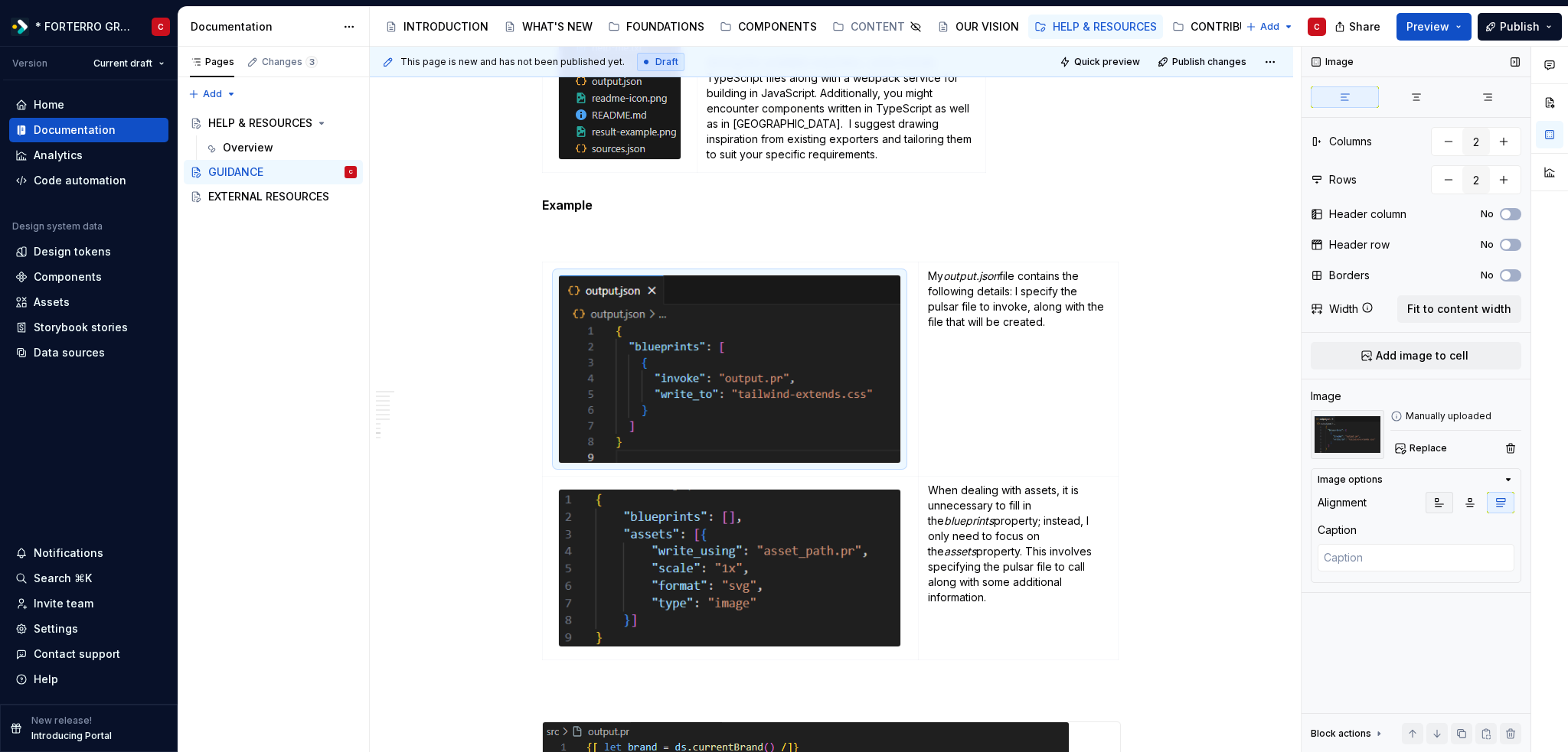
click at [1432, 505] on button "button" at bounding box center [1439, 503] width 28 height 21
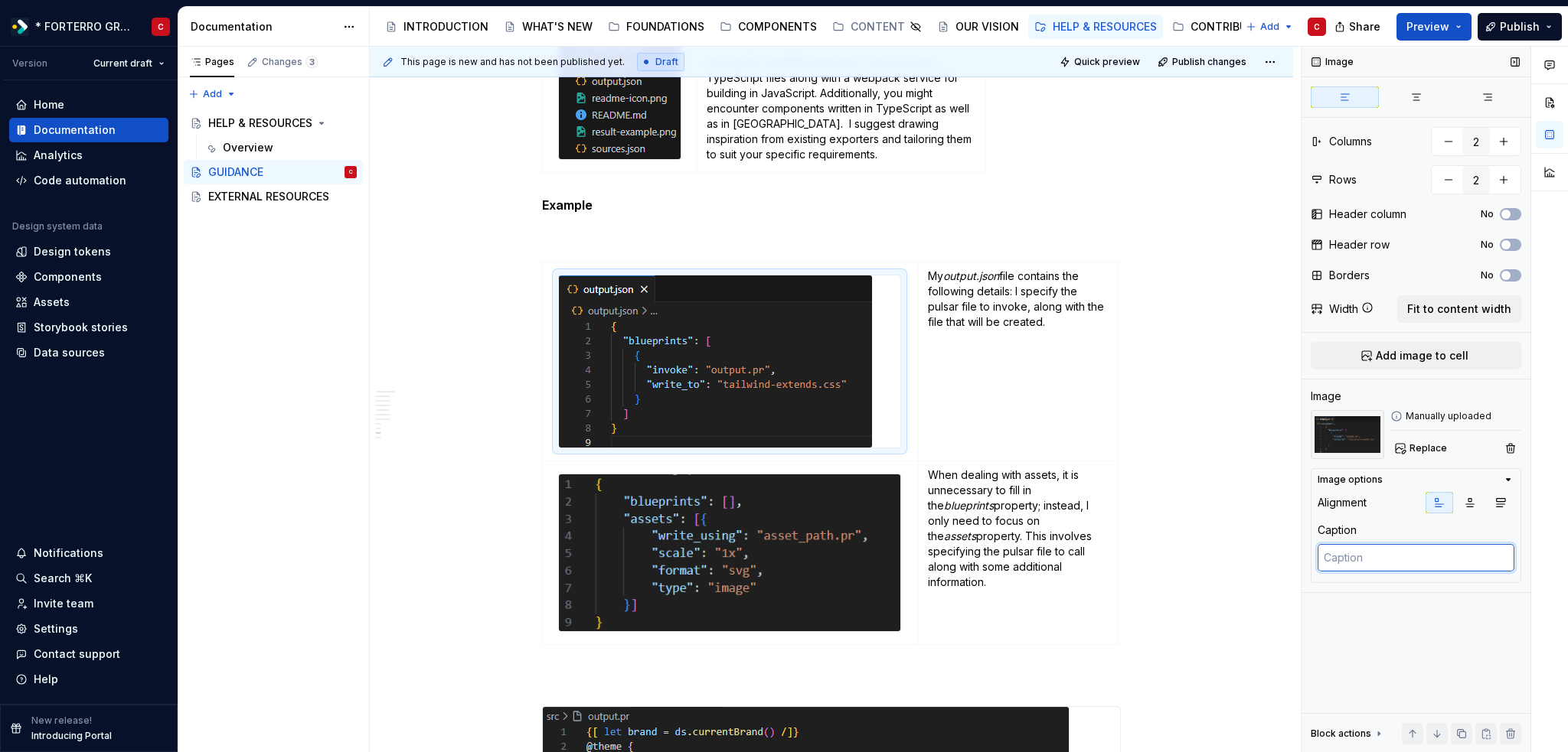
click at [1391, 564] on textarea at bounding box center [1415, 558] width 197 height 28
type textarea "*"
type textarea "g"
type textarea "*"
type textarea "gj"
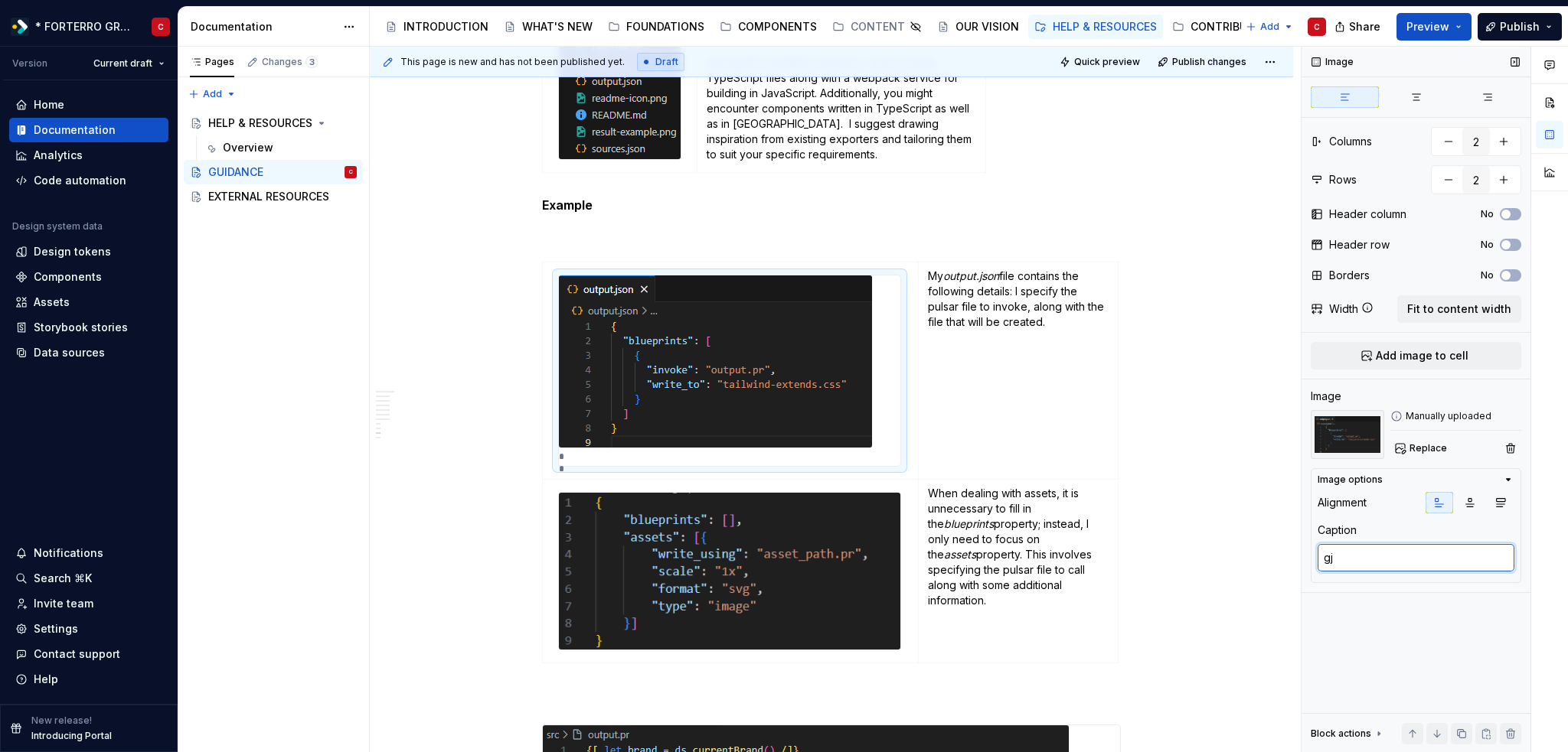
type textarea "*"
type textarea "gjg"
type textarea "*"
type textarea "gjgh"
type textarea "*"
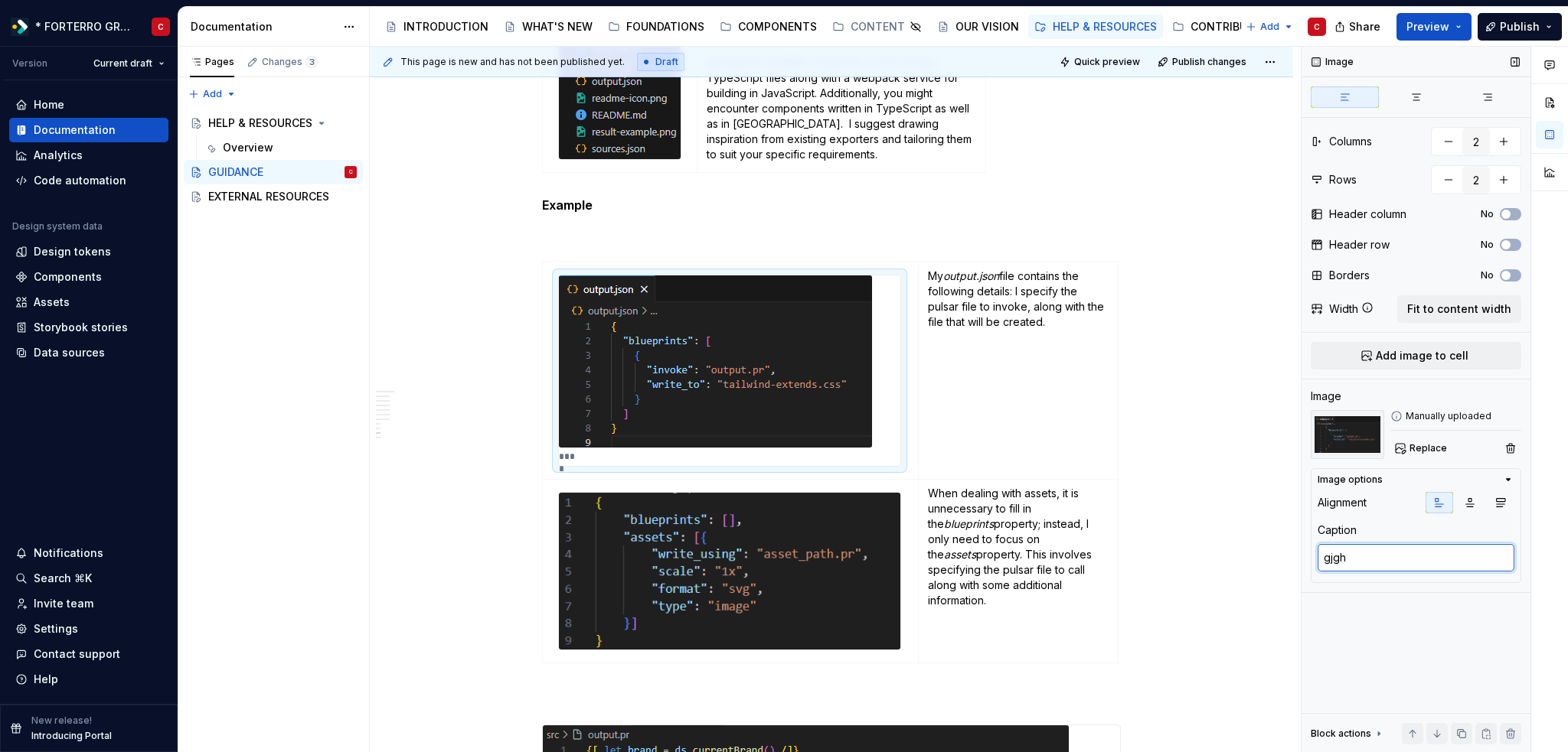
type textarea "gjghj"
type textarea "*"
type textarea "gjgh"
type textarea "*"
type textarea "gjg"
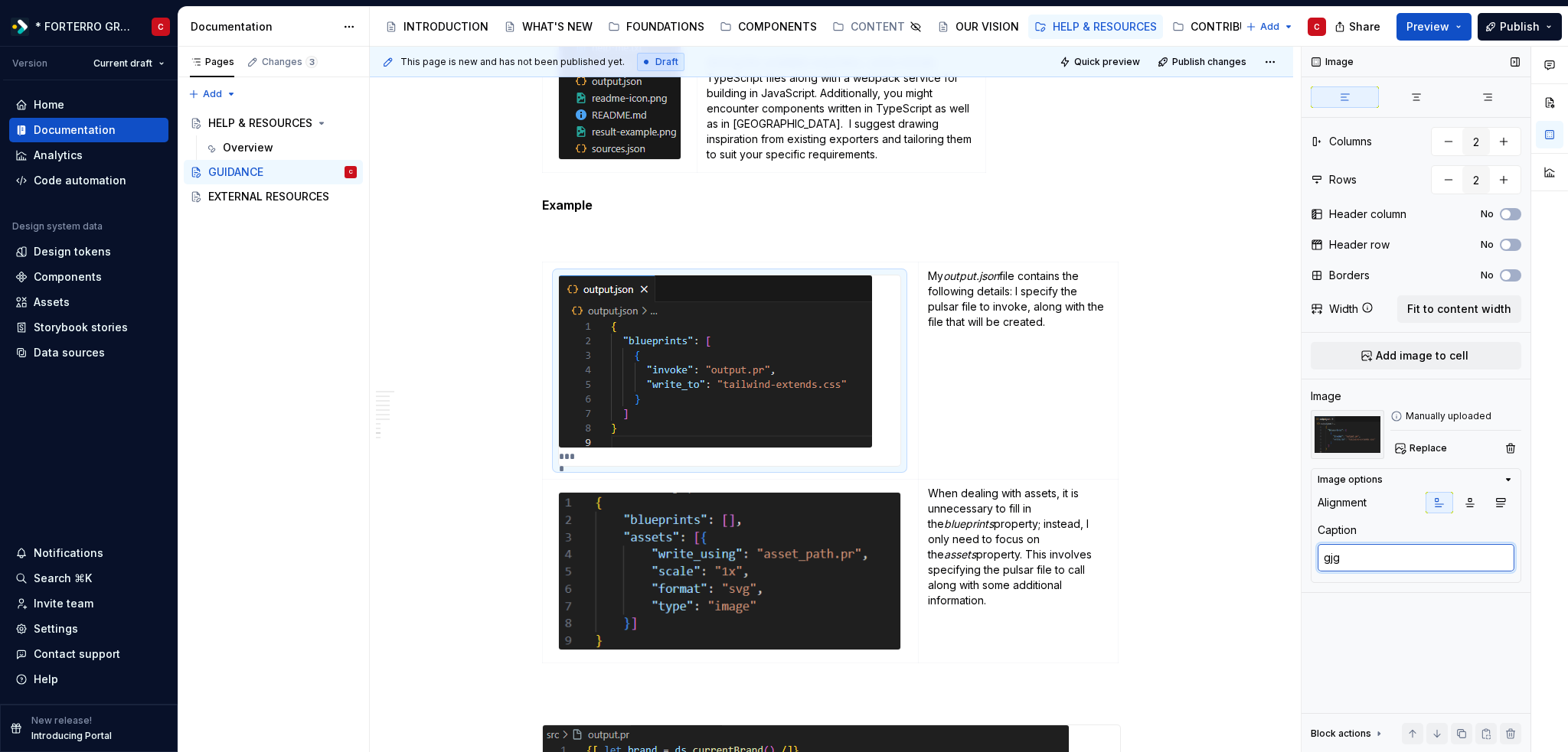
type textarea "*"
type textarea "gj"
type textarea "*"
type textarea "g"
type textarea "*"
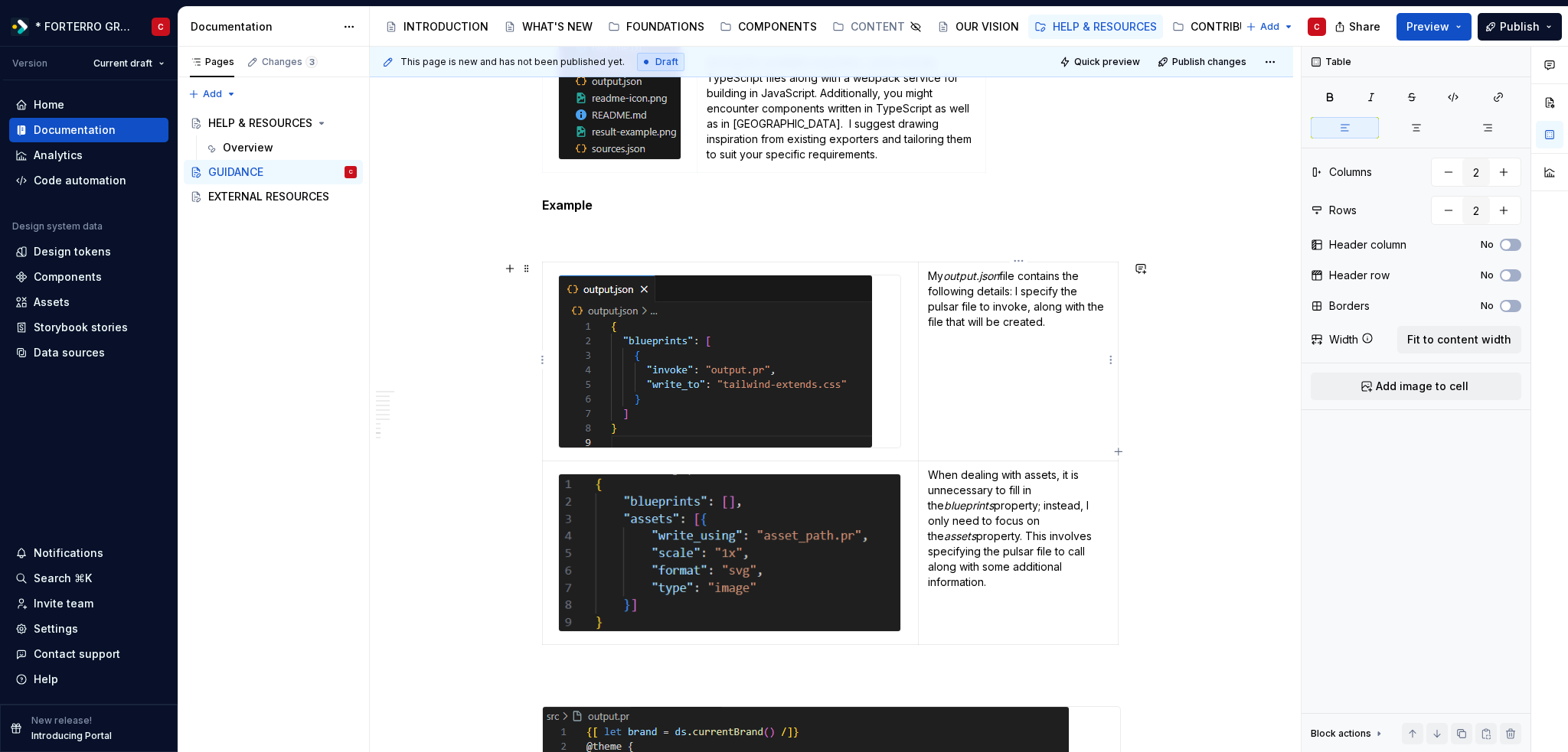
click at [1004, 284] on p "My output.json file contains the following details: I specify the pulsar file t…" at bounding box center [1018, 299] width 181 height 61
click at [1017, 262] on html "* FORTERRO GROUP * C Version Current draft Home Documentation Analytics Code au…" at bounding box center [784, 376] width 1568 height 752
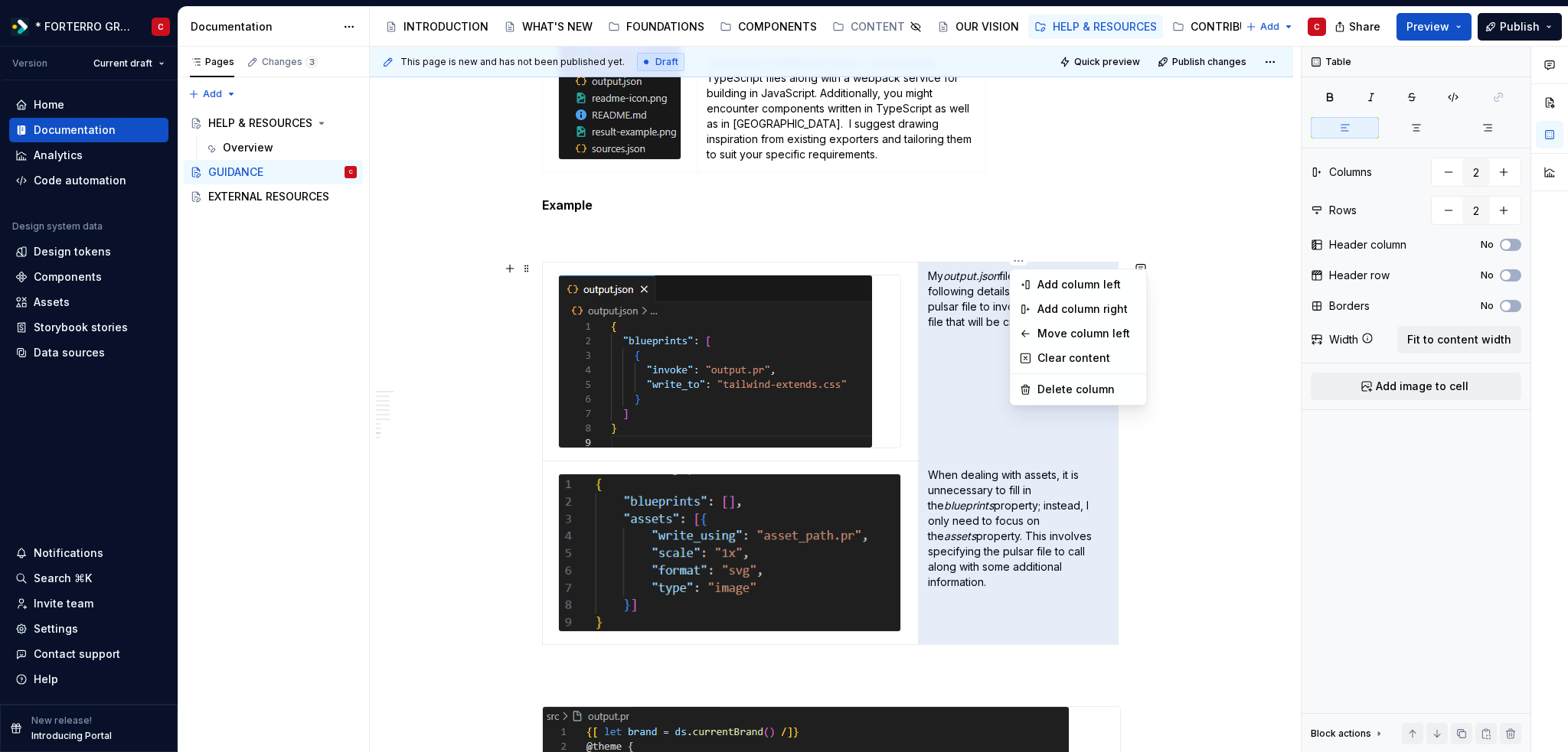
click at [977, 380] on html "* FORTERRO GROUP * C Version Current draft Home Documentation Analytics Code au…" at bounding box center [784, 376] width 1568 height 752
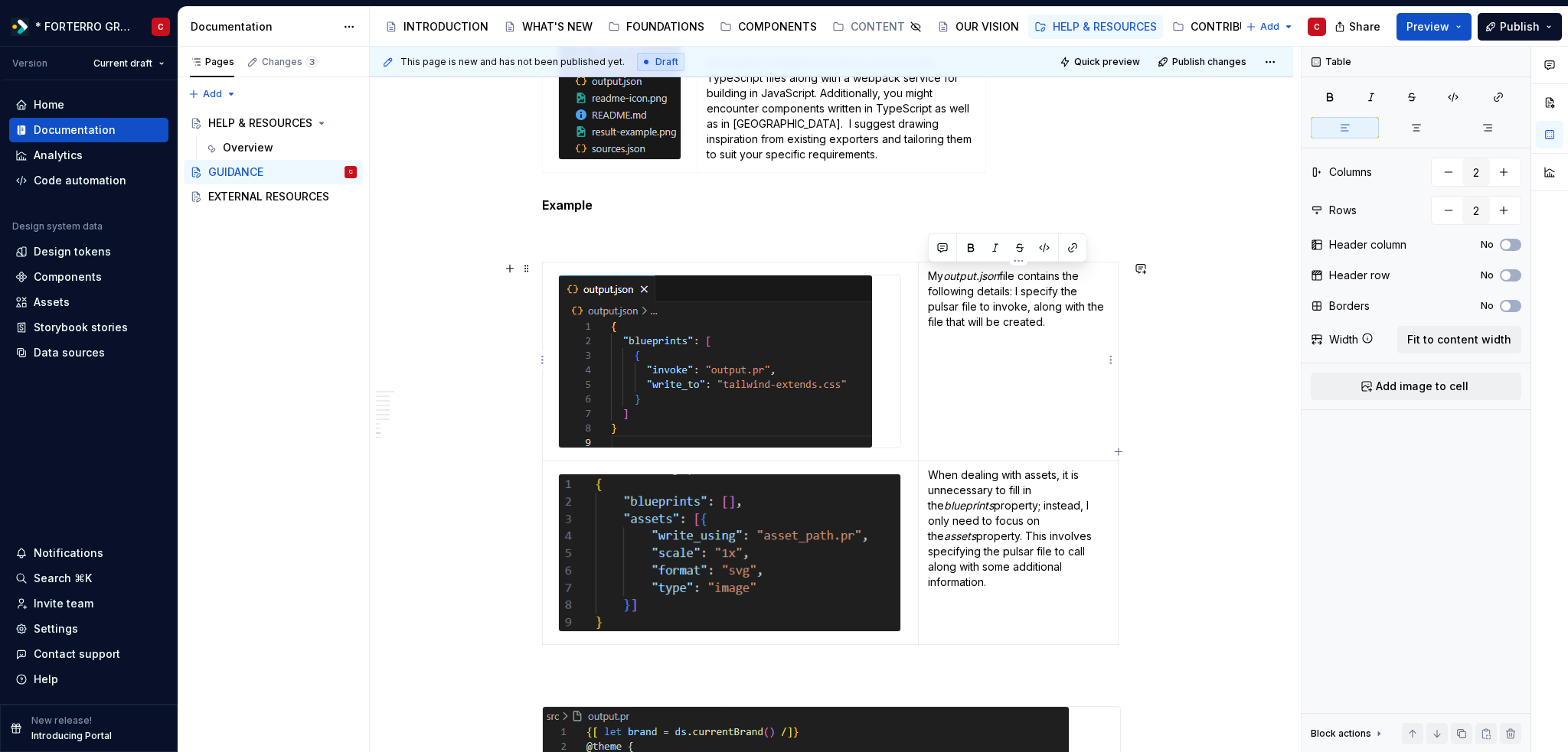
drag, startPoint x: 1045, startPoint y: 322, endPoint x: 929, endPoint y: 267, distance: 128.4
click at [929, 269] on p "My output.json file contains the following details: I specify the pulsar file t…" at bounding box center [1018, 299] width 181 height 61
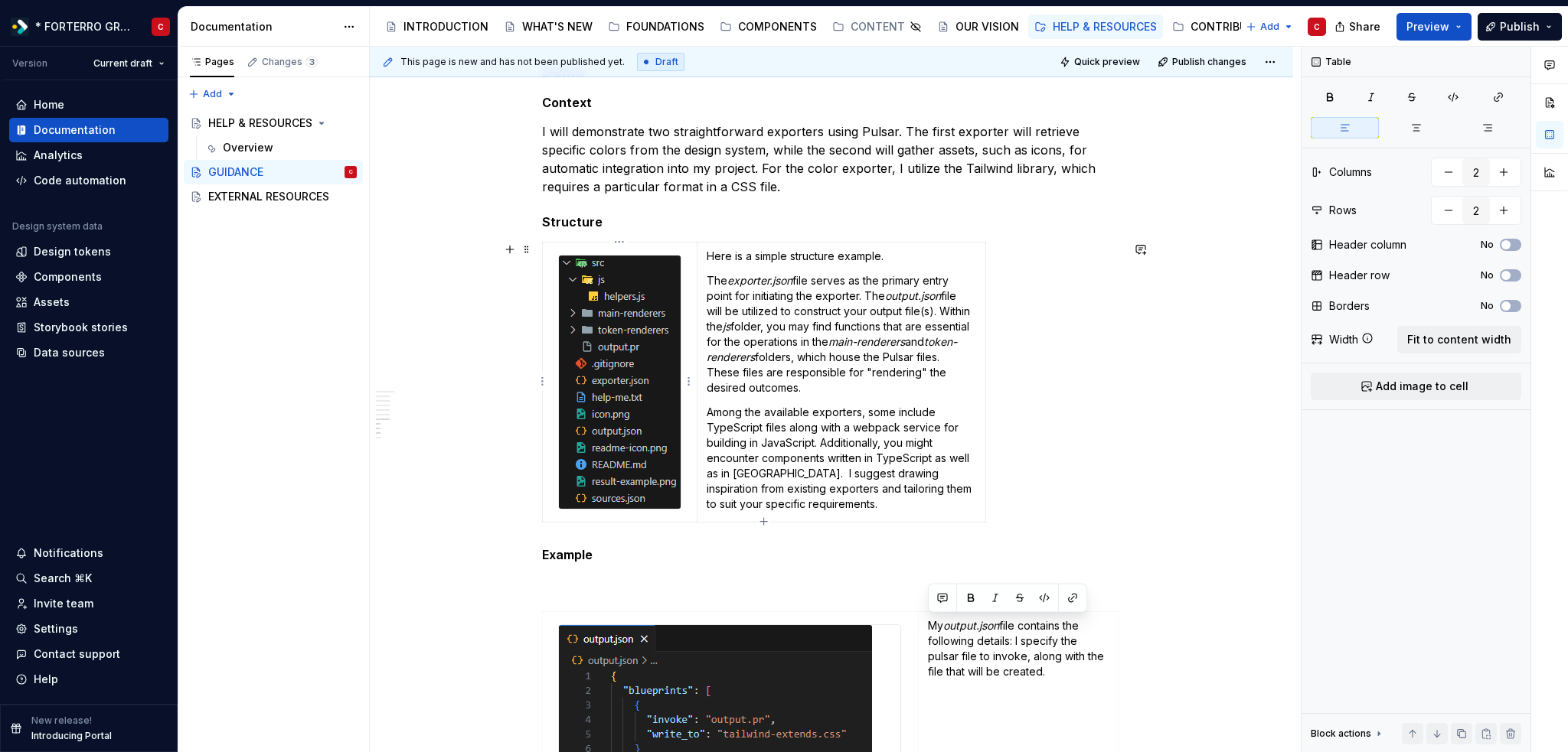
scroll to position [1656, 0]
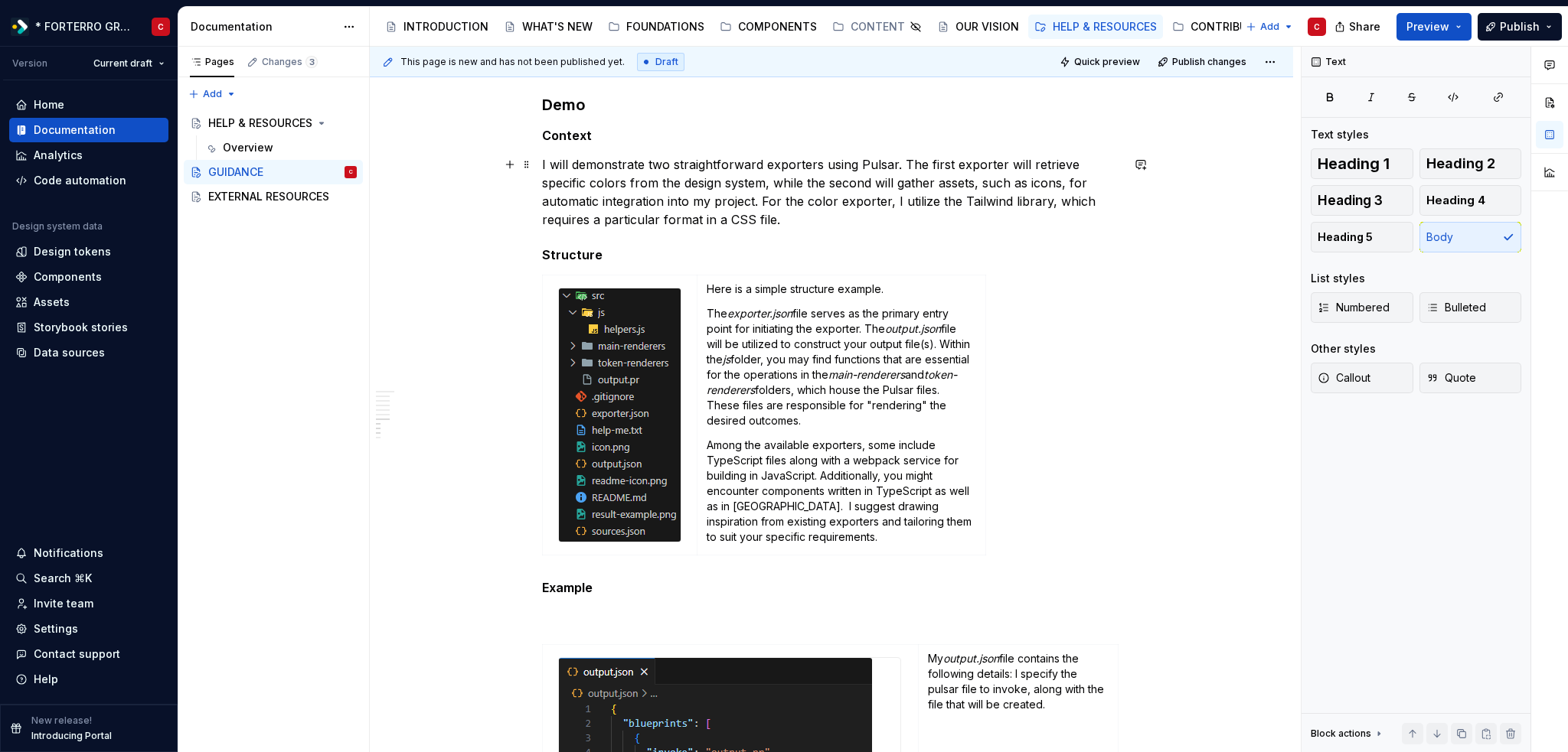
click at [736, 166] on p "I will demonstrate two straightforward exporters using Pulsar. The first export…" at bounding box center [831, 191] width 579 height 73
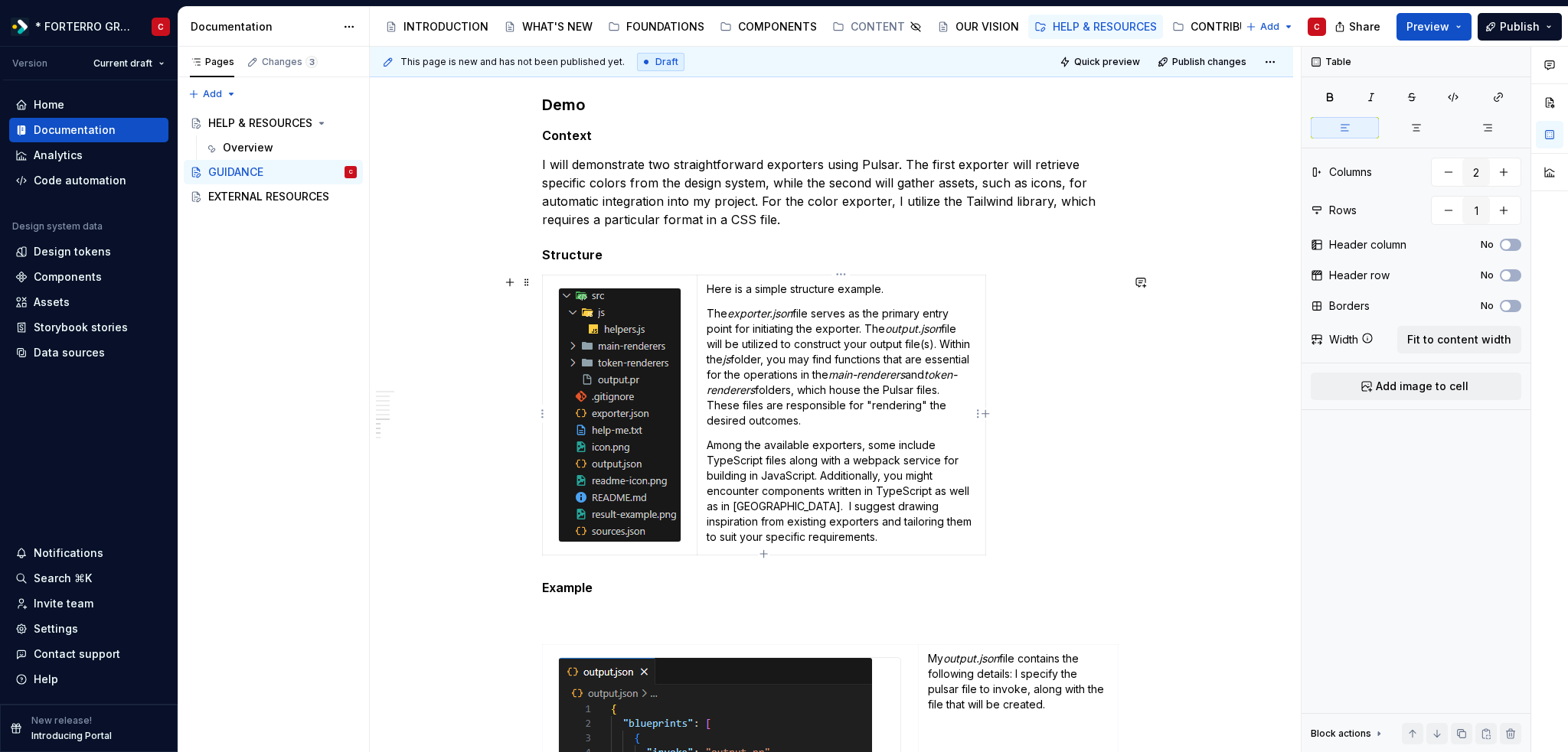
click at [774, 341] on p "The exporter.json file serves as the primary entry point for initiating the exp…" at bounding box center [841, 367] width 270 height 122
click at [939, 477] on p "Among the available exporters, some include TypeScript files along with a webpa…" at bounding box center [841, 491] width 270 height 107
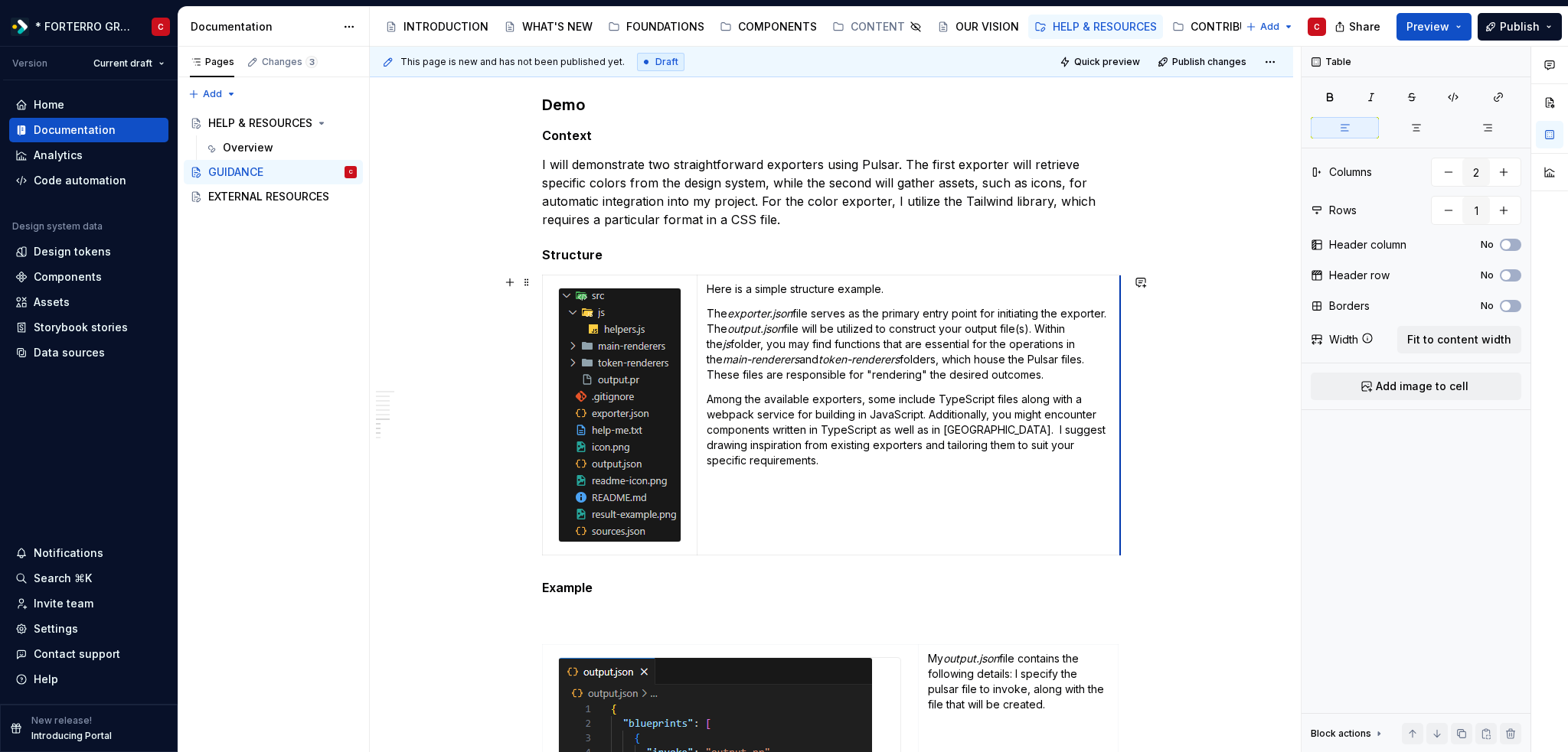
drag, startPoint x: 985, startPoint y: 465, endPoint x: 1120, endPoint y: 459, distance: 135.1
click at [778, 376] on p "The exporter.json file serves as the primary entry point for initiating the exp…" at bounding box center [909, 344] width 405 height 76
click at [525, 283] on span at bounding box center [526, 282] width 12 height 21
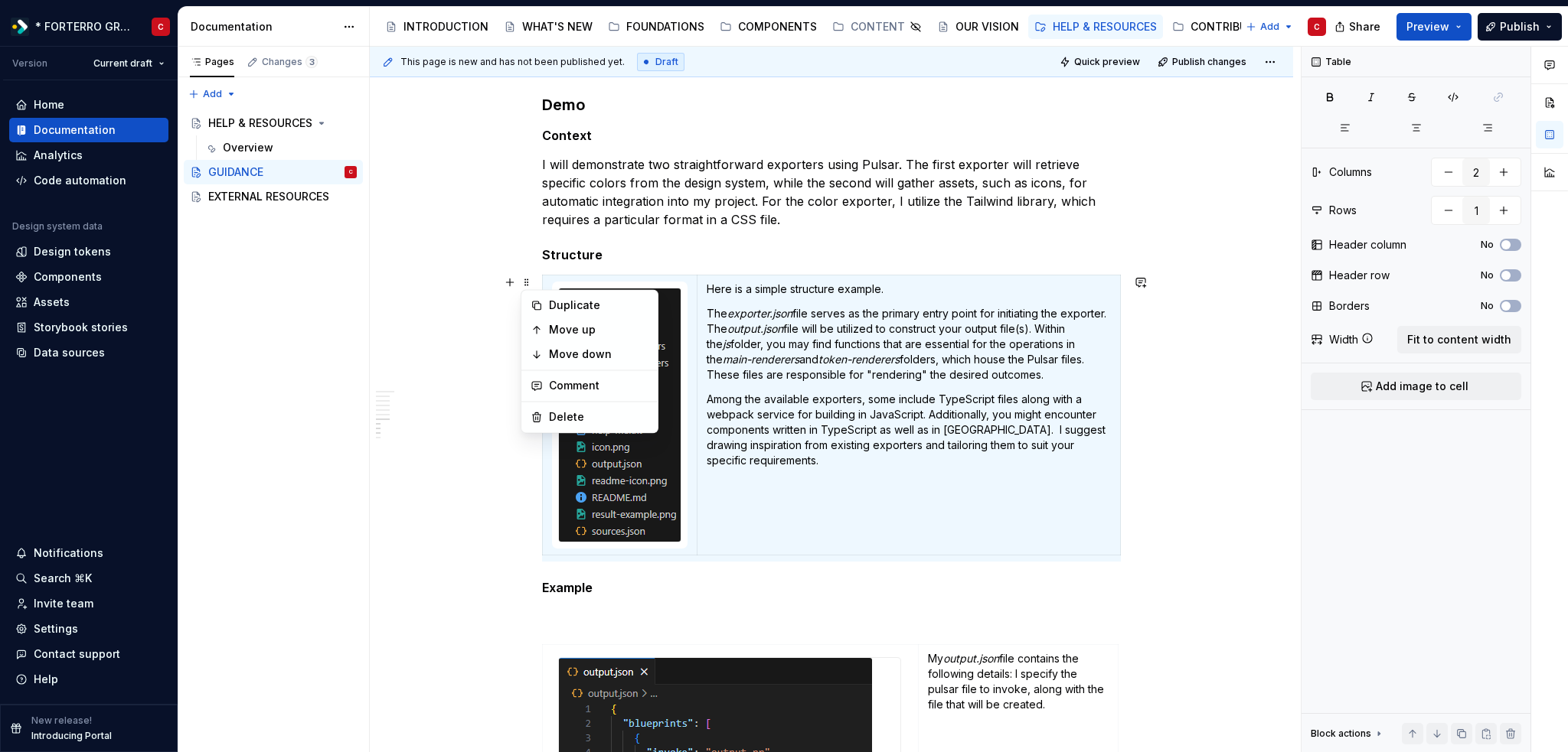
click at [876, 370] on p "The exporter.json file serves as the primary entry point for initiating the exp…" at bounding box center [909, 344] width 405 height 76
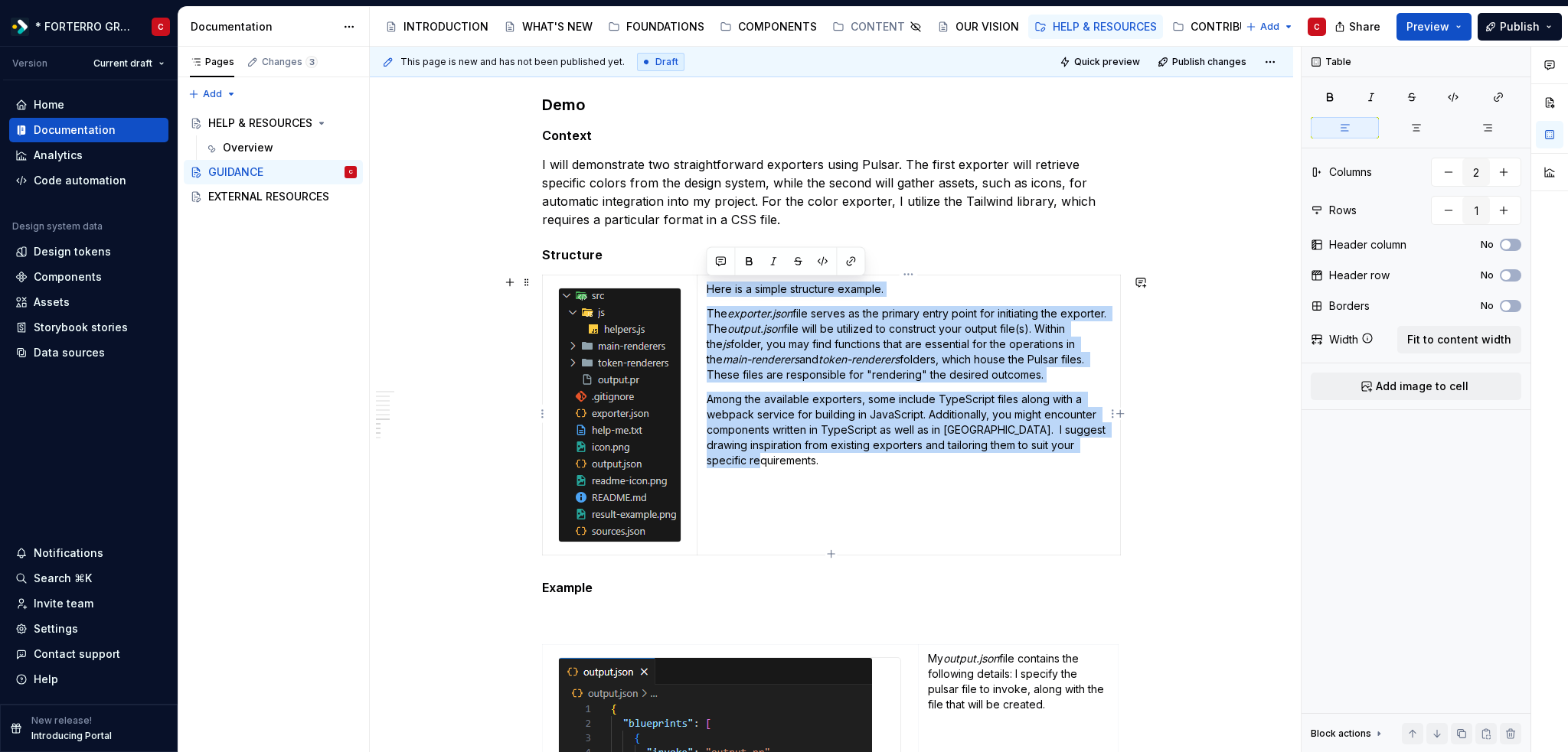
drag, startPoint x: 776, startPoint y: 457, endPoint x: 706, endPoint y: 280, distance: 190.3
click at [706, 280] on td "Here is a simple structure example. The exporter.json file serves as the primar…" at bounding box center [908, 415] width 423 height 280
click at [1265, 72] on html "* FORTERRO GROUP * C Version Current draft Home Documentation Analytics Code au…" at bounding box center [784, 376] width 1568 height 752
click at [934, 325] on html "* FORTERRO GROUP * C Version Current draft Home Documentation Analytics Code au…" at bounding box center [784, 376] width 1568 height 752
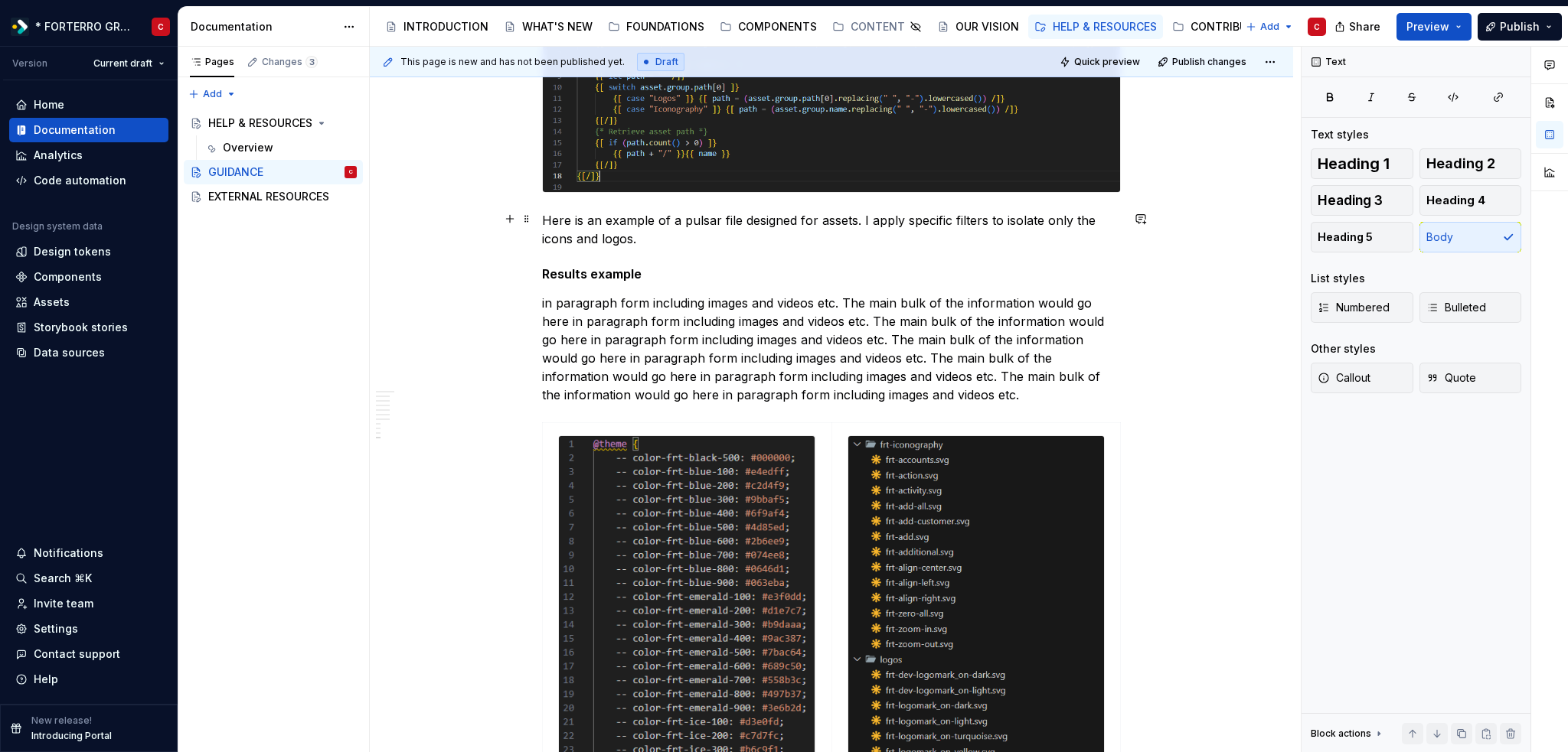
scroll to position [3308, 0]
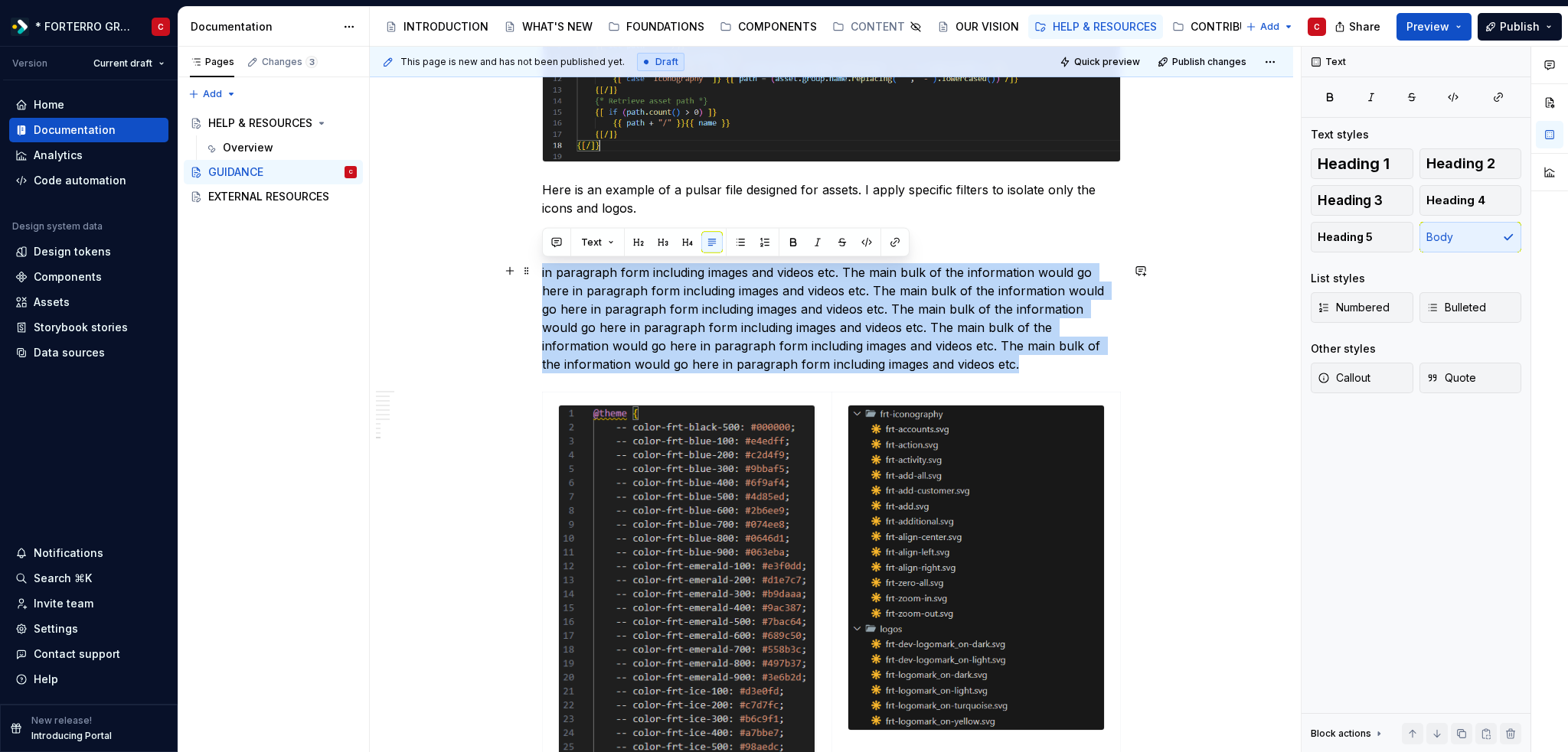
drag, startPoint x: 844, startPoint y: 361, endPoint x: 541, endPoint y: 275, distance: 315.0
click at [542, 275] on p "in paragraph form including images and videos etc. The main bulk of the informa…" at bounding box center [831, 318] width 579 height 110
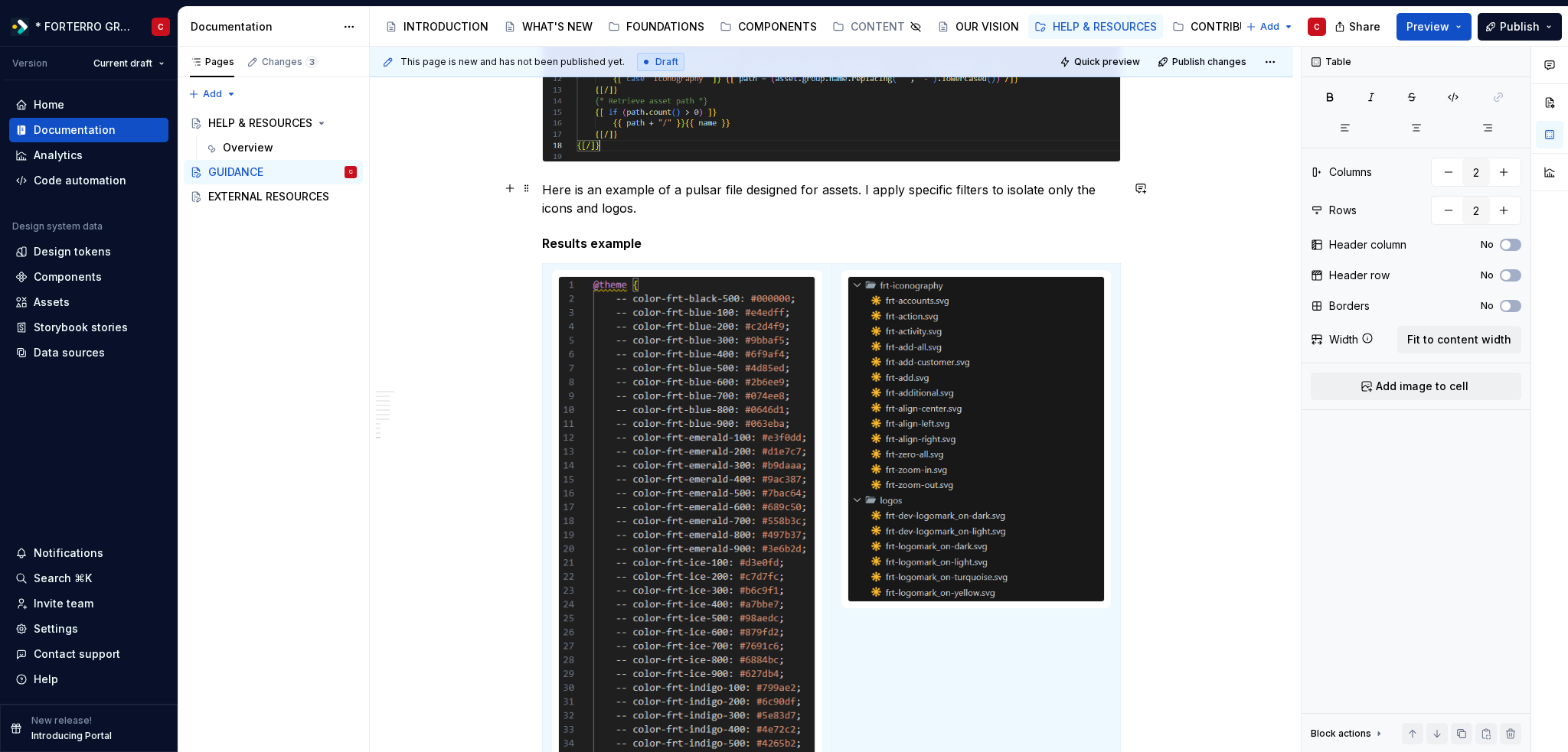
click at [814, 209] on p "Here is an example of a pulsar file designed for assets. I apply specific filte…" at bounding box center [831, 199] width 579 height 37
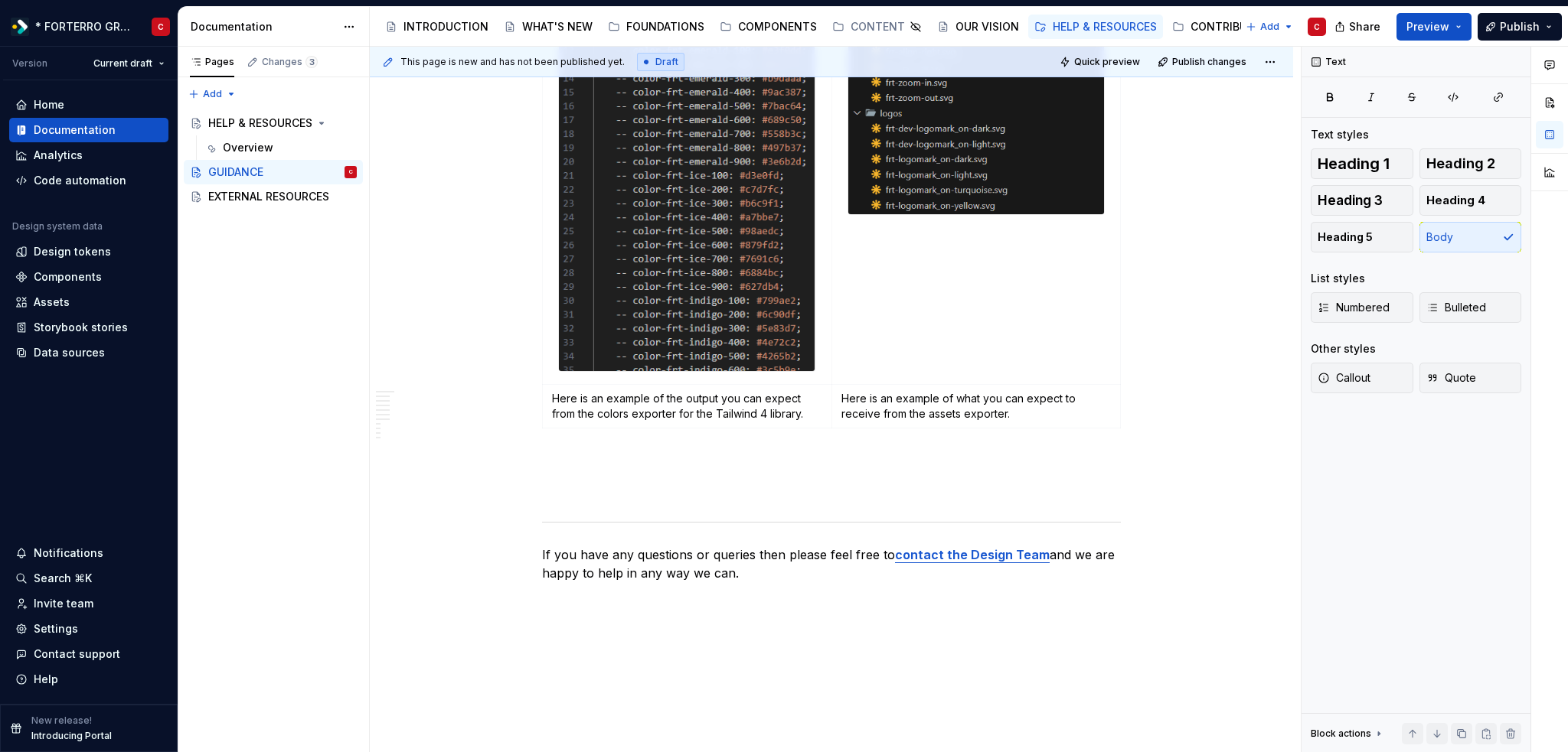
scroll to position [3767, 0]
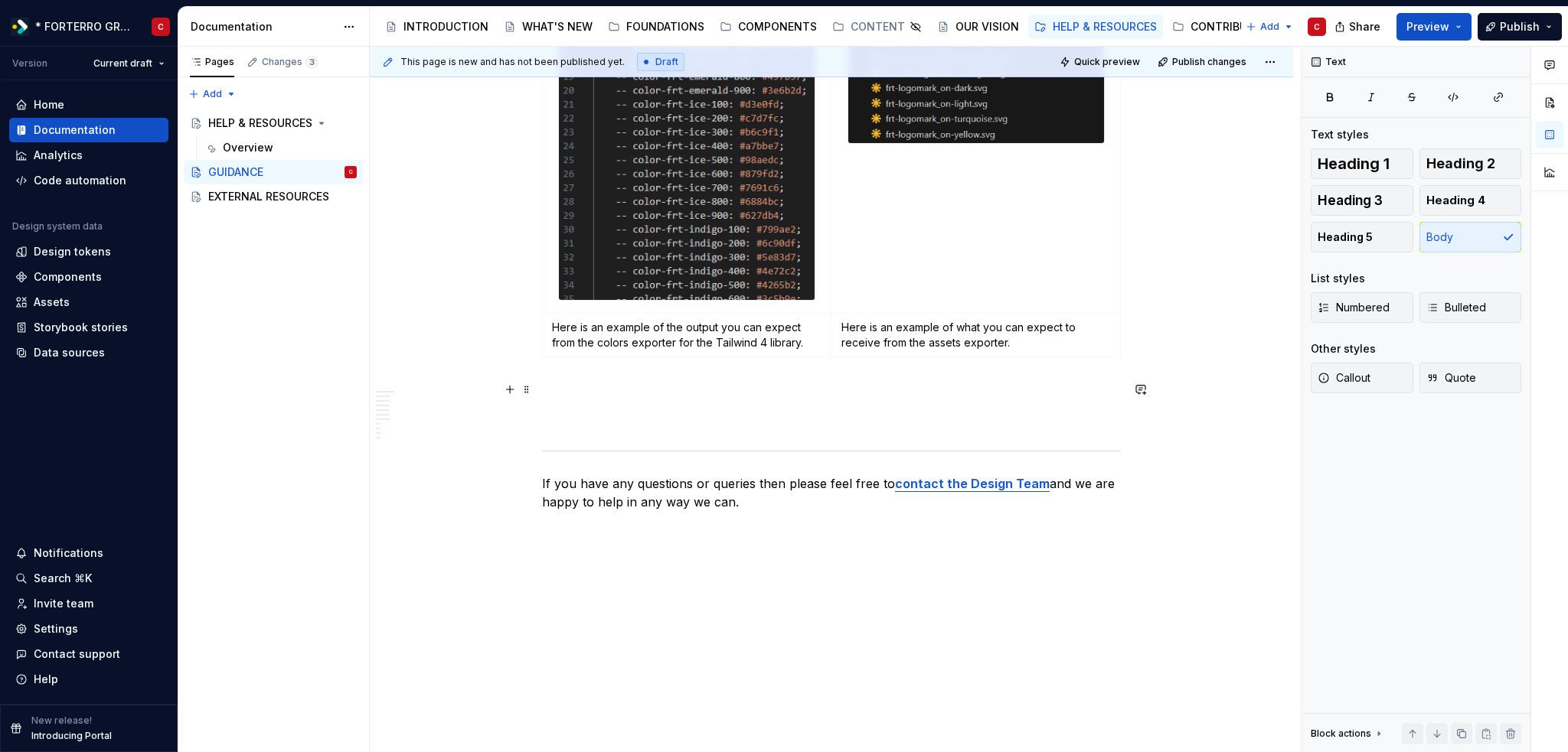
click at [590, 389] on p at bounding box center [831, 391] width 579 height 18
click at [513, 383] on button "button" at bounding box center [510, 390] width 21 height 21
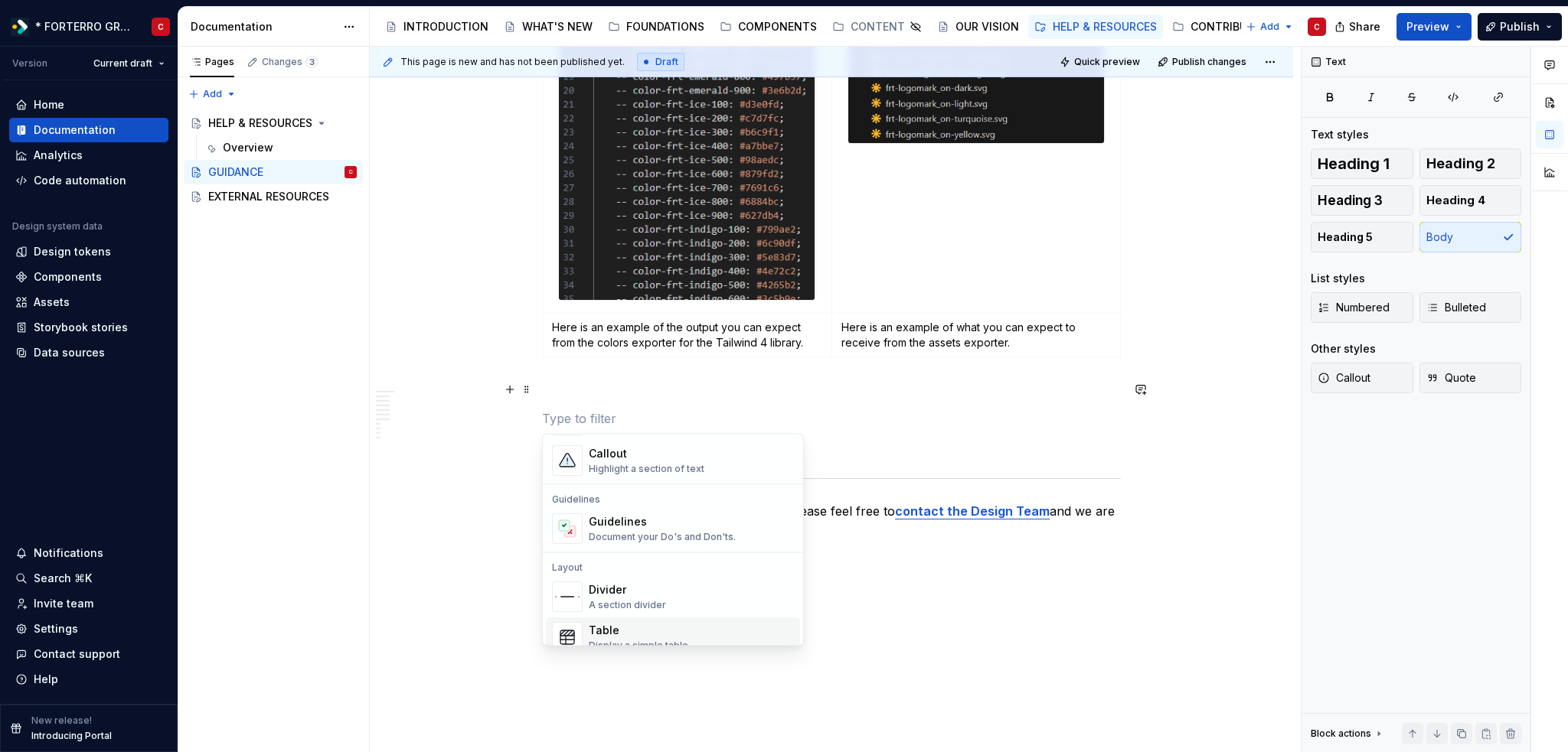
scroll to position [0, 0]
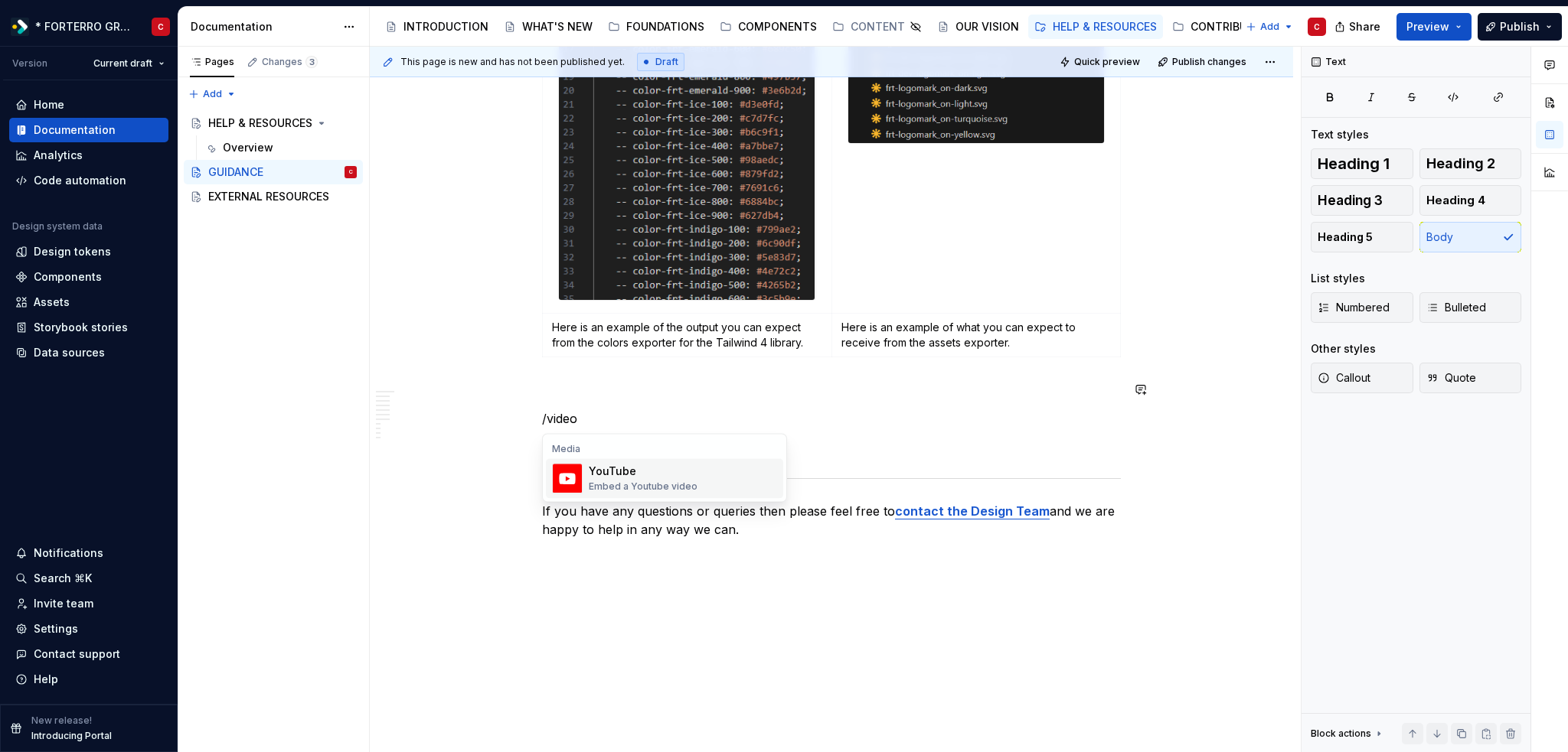
click at [636, 464] on div "YouTube" at bounding box center [643, 471] width 109 height 16
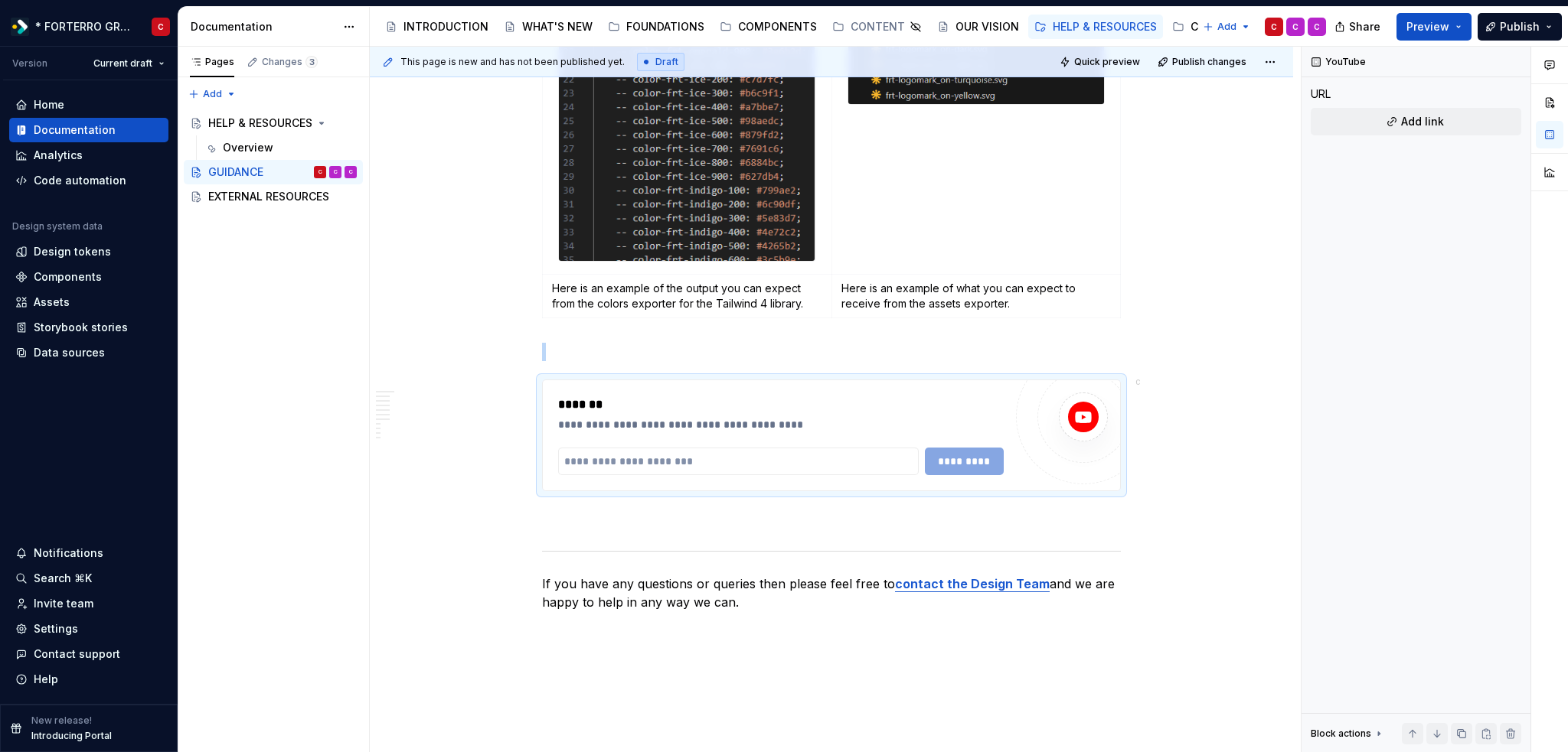
scroll to position [3828, 0]
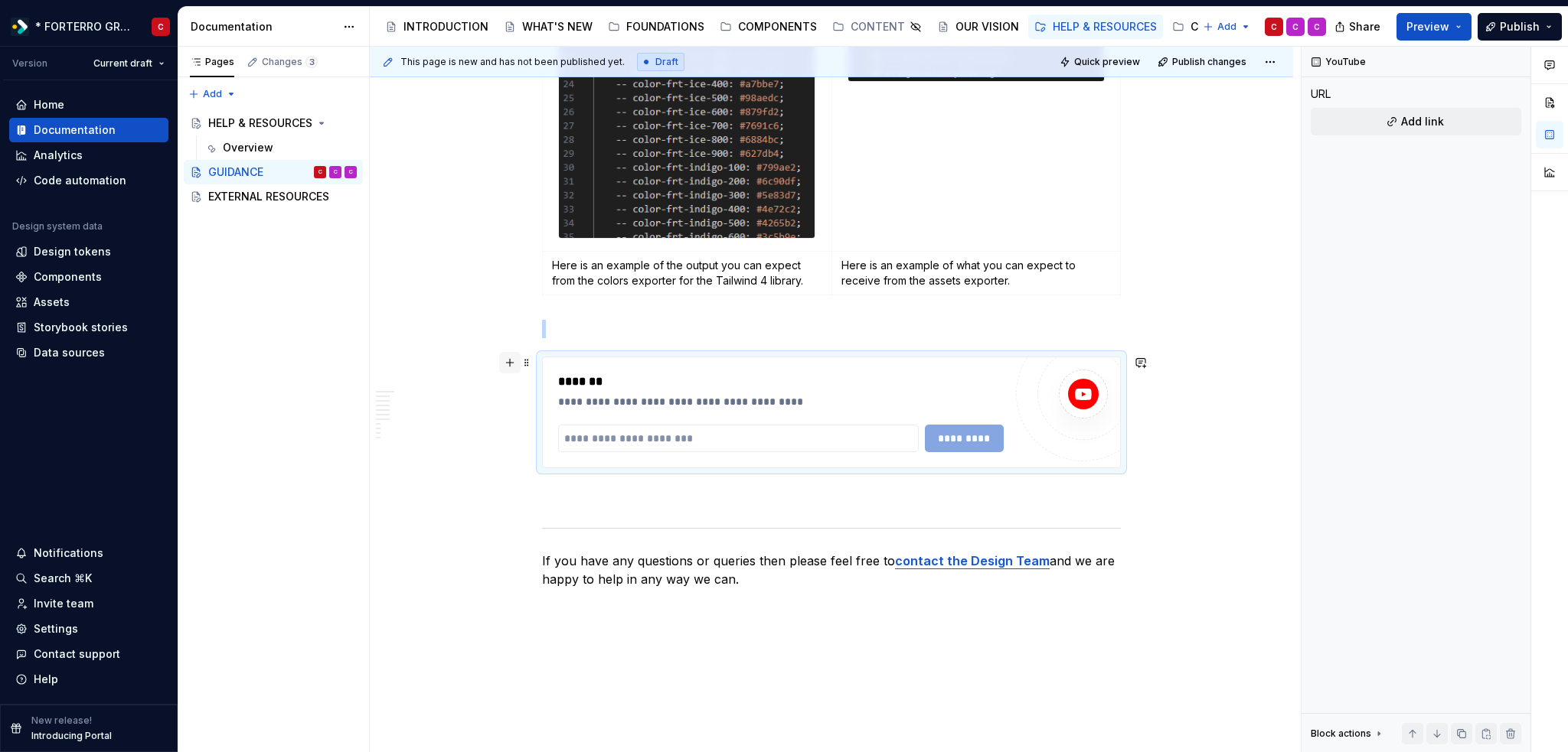
click at [500, 368] on button "button" at bounding box center [510, 362] width 21 height 21
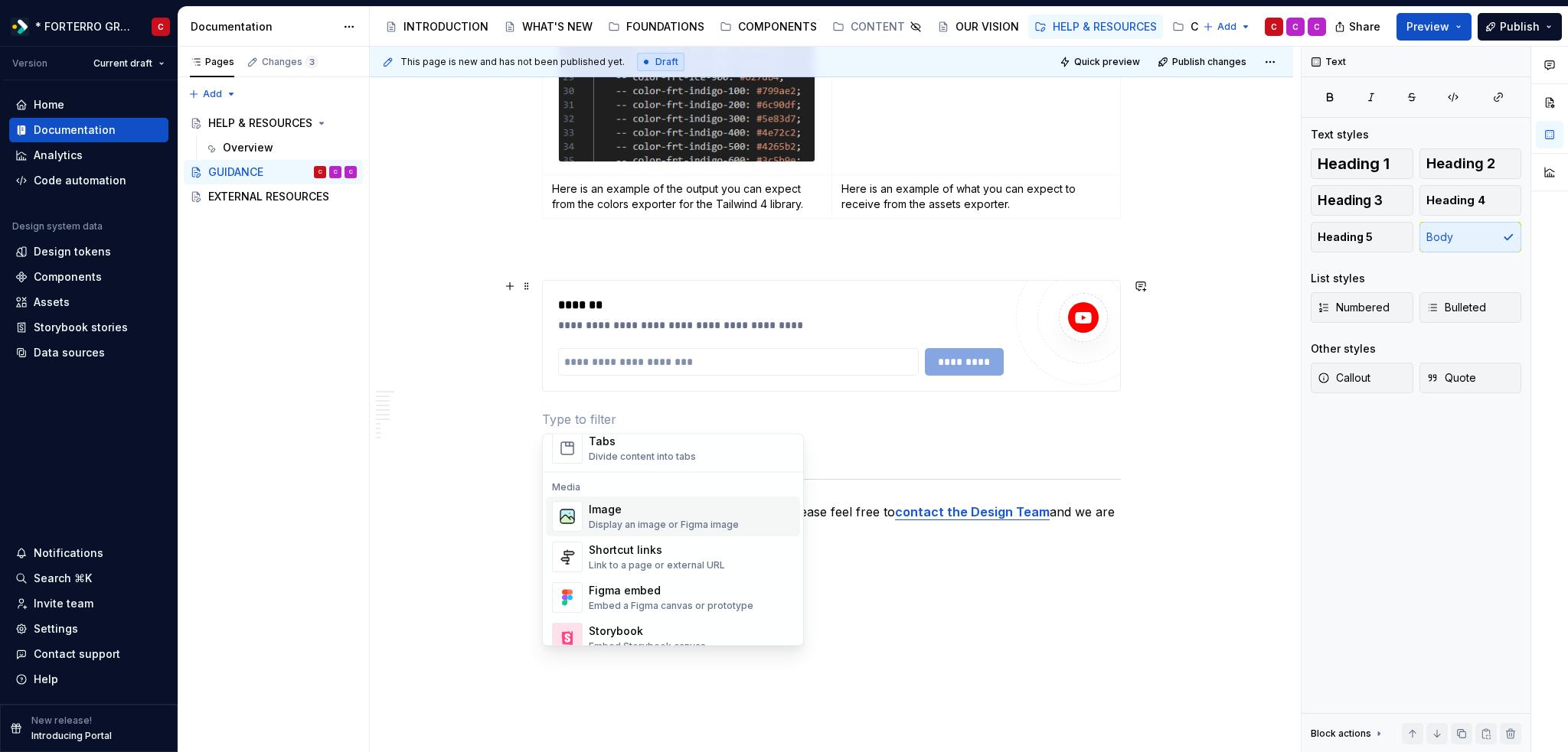
scroll to position [689, 0]
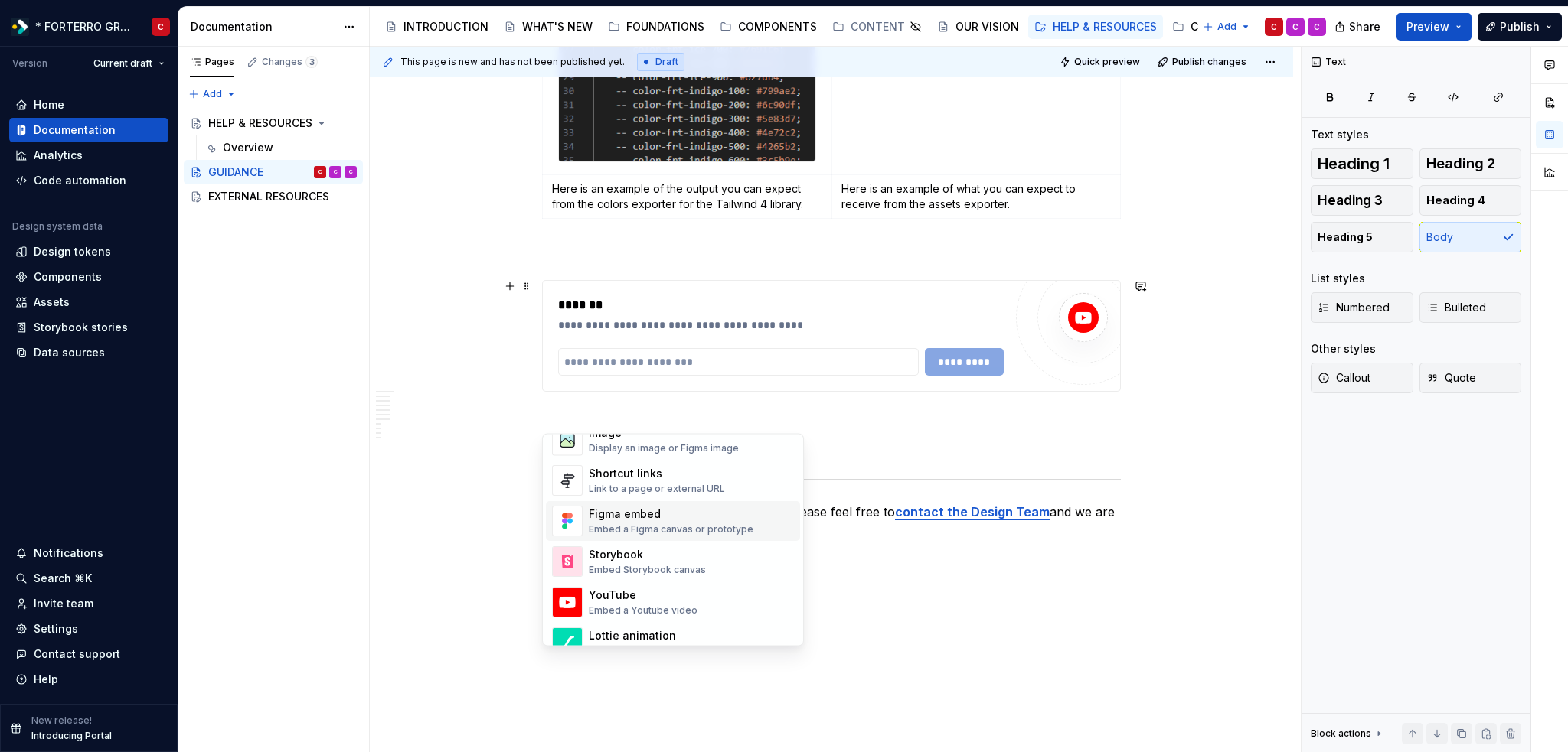
click at [631, 524] on div "Embed a Figma canvas or prototype" at bounding box center [671, 529] width 164 height 12
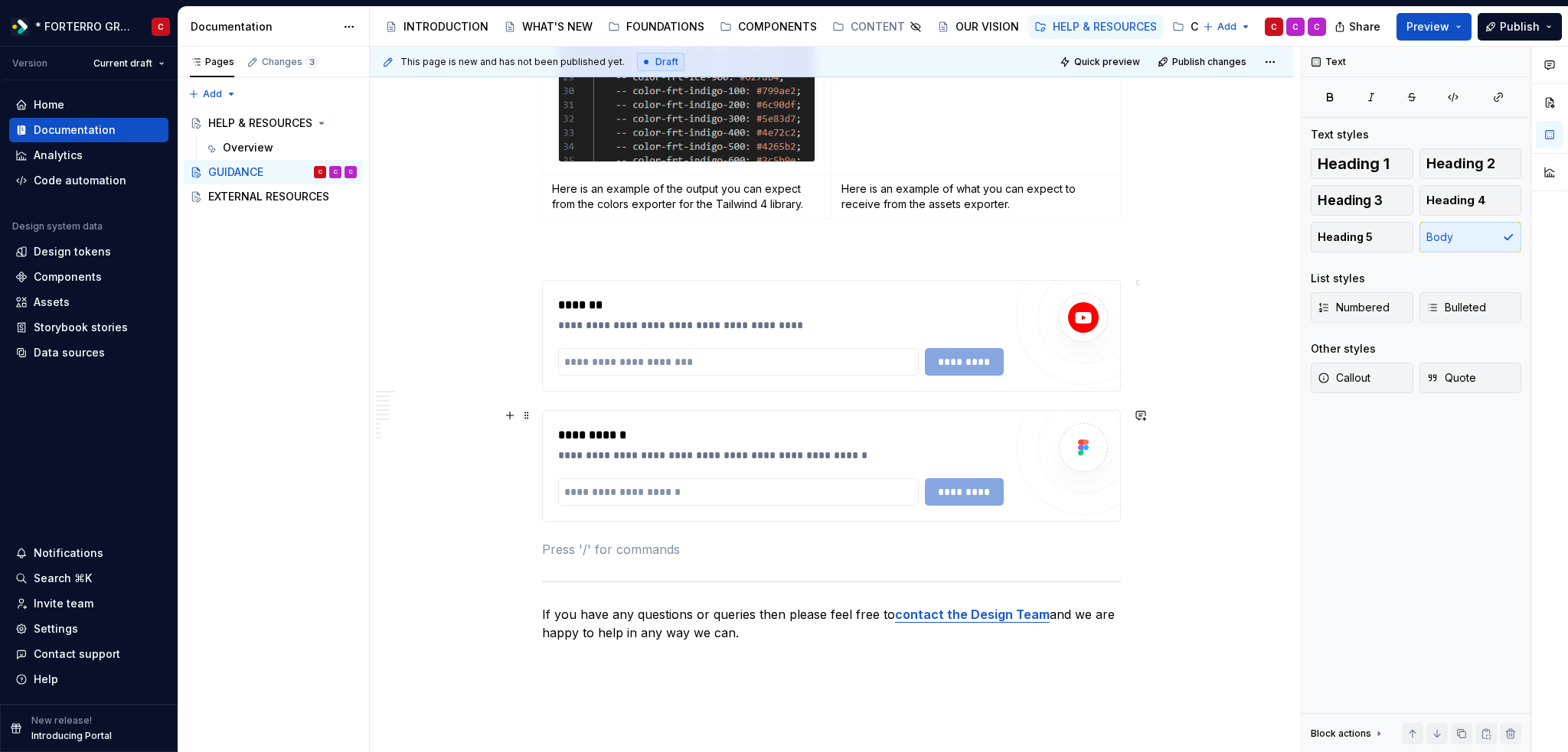
click at [515, 415] on button "button" at bounding box center [510, 415] width 21 height 21
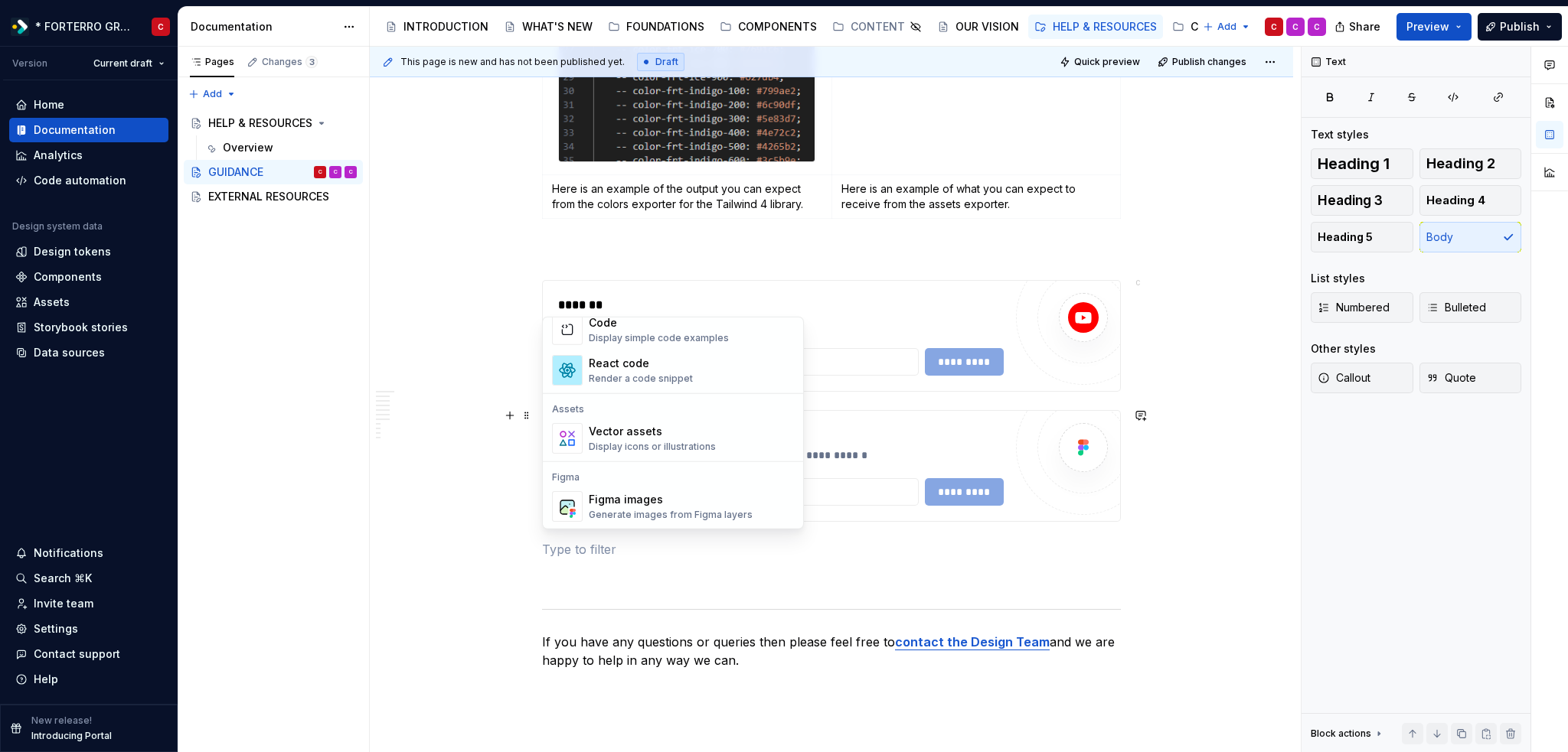
scroll to position [1216, 0]
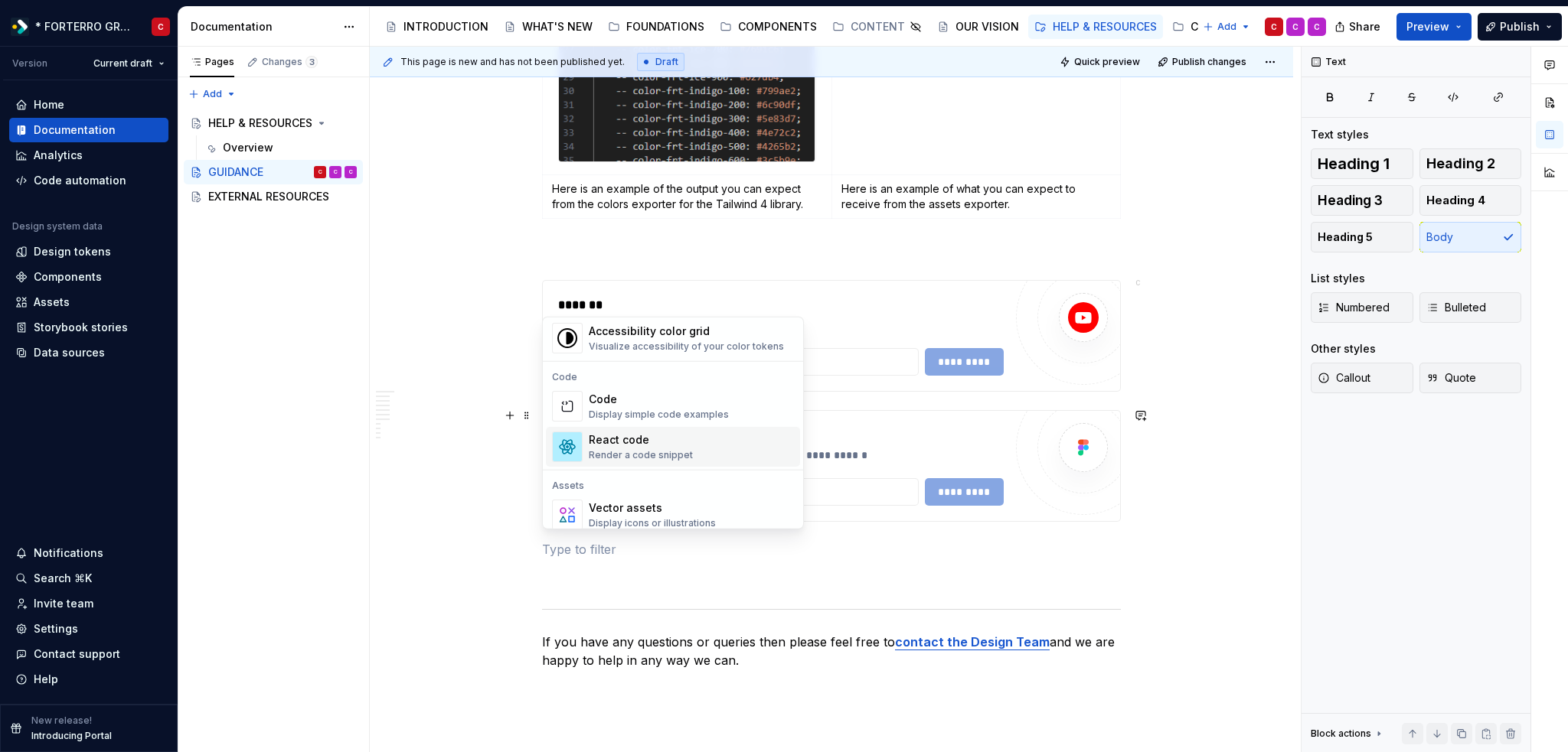
click at [651, 449] on div "Render a code snippet" at bounding box center [641, 454] width 104 height 12
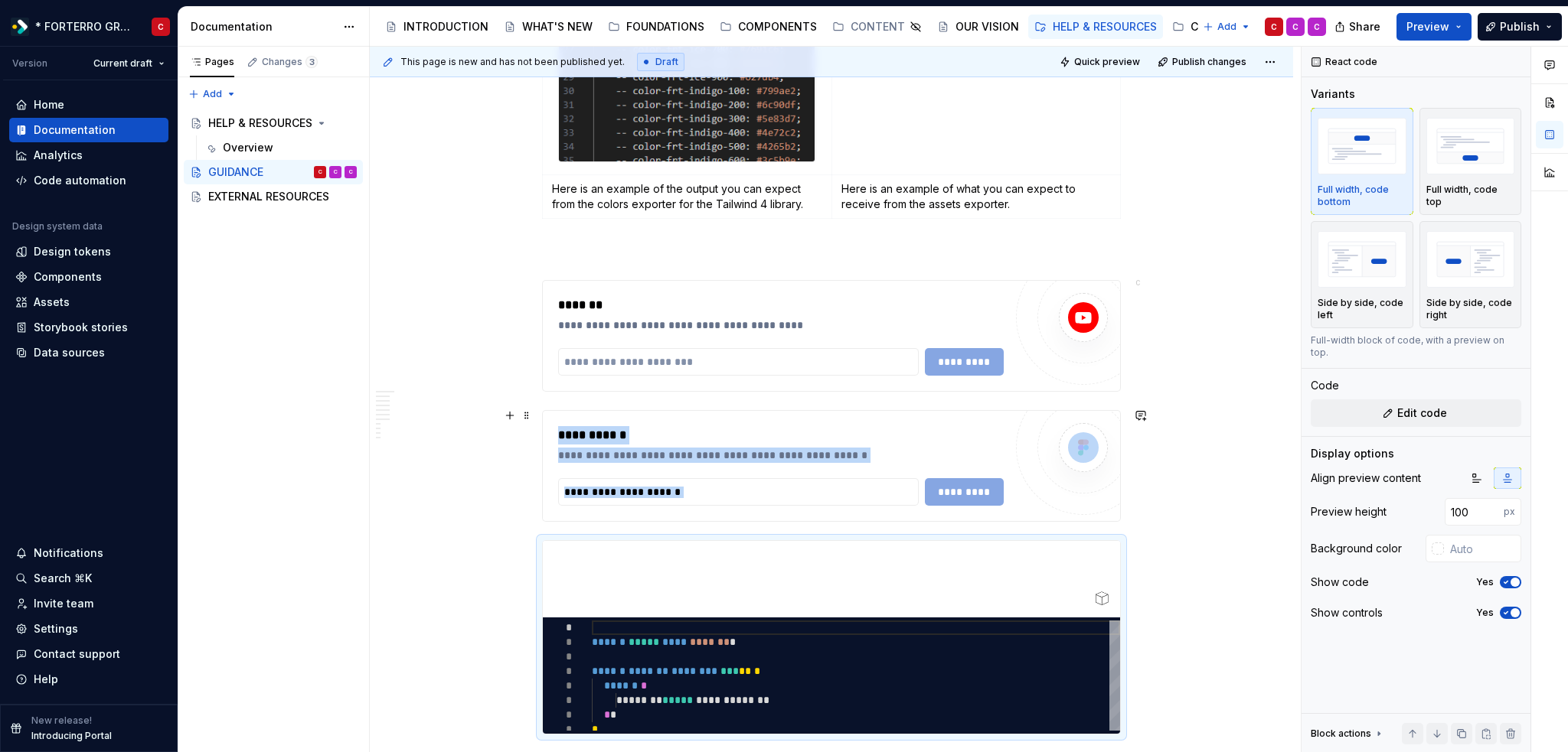
type textarea "*"
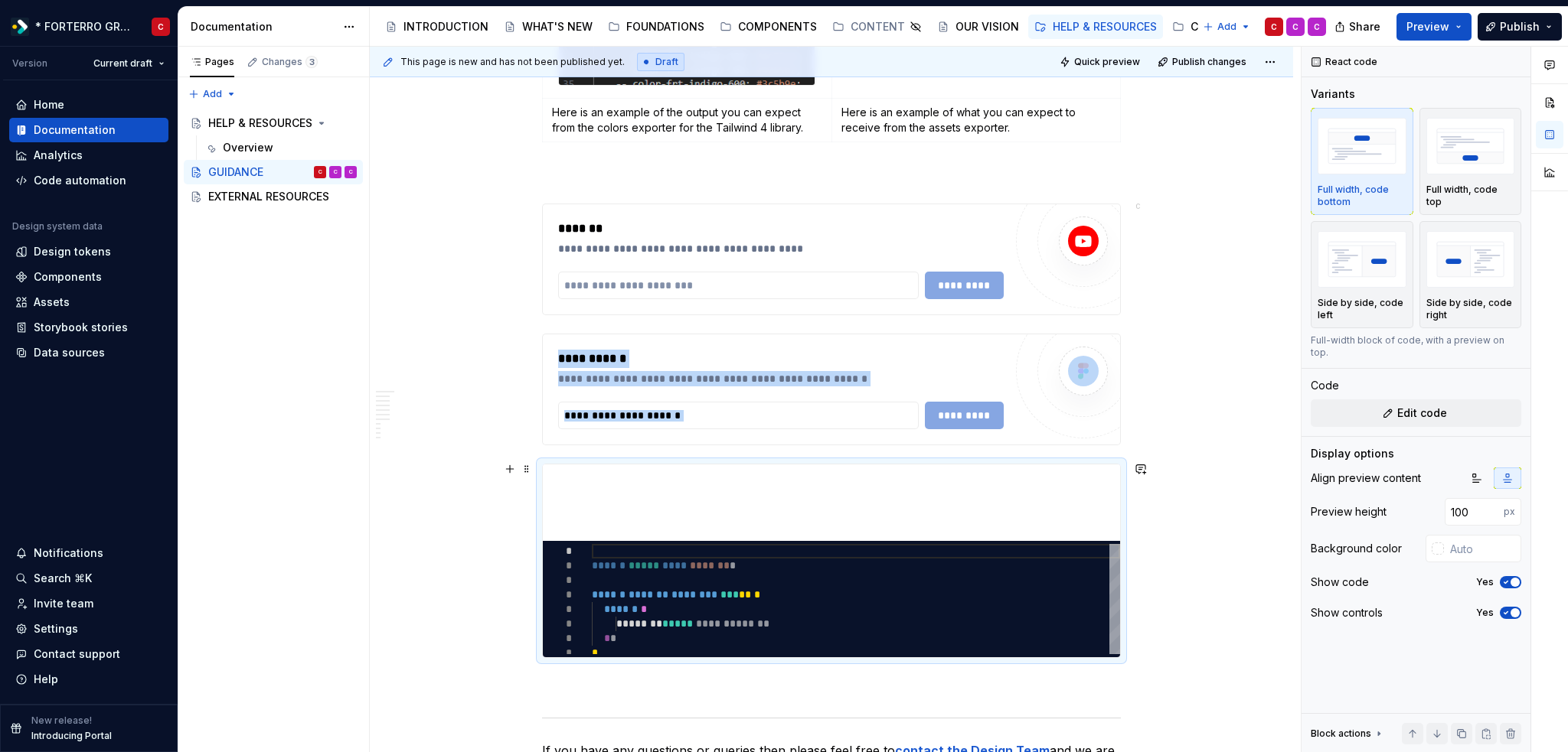
scroll to position [4058, 0]
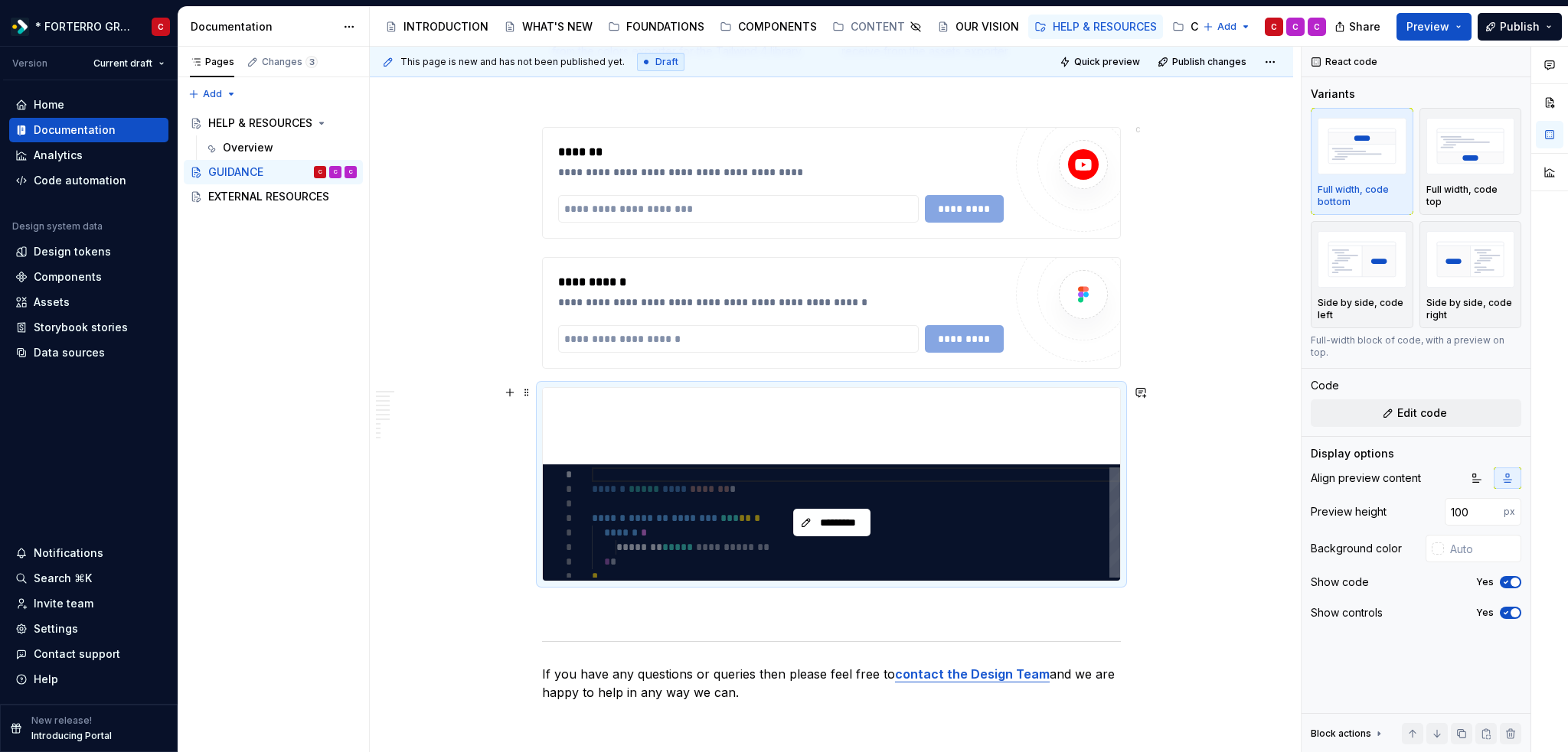
click at [723, 552] on div "*********" at bounding box center [831, 522] width 577 height 116
click at [827, 519] on span "*********" at bounding box center [837, 523] width 45 height 16
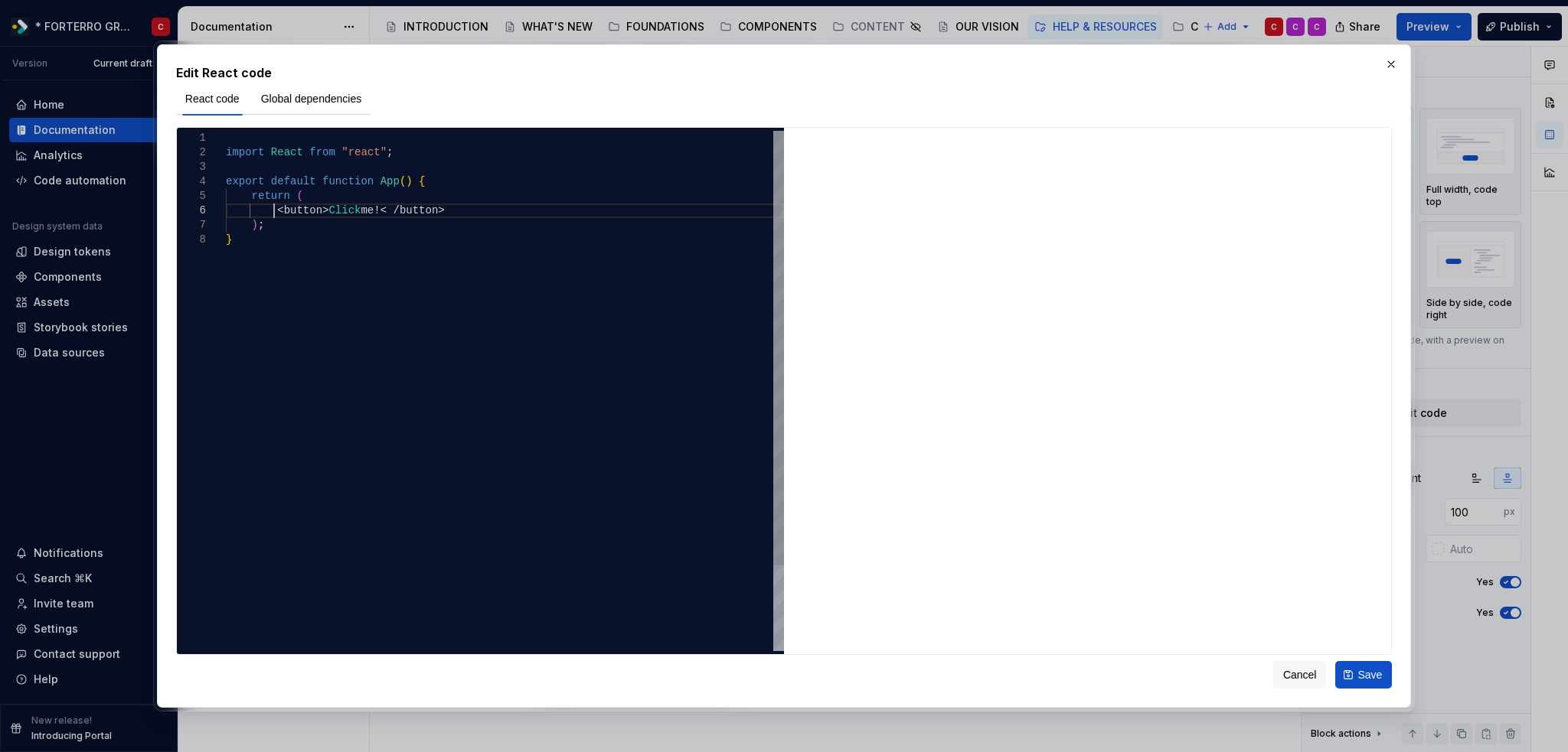
scroll to position [0, 5]
drag, startPoint x: 272, startPoint y: 214, endPoint x: 434, endPoint y: 205, distance: 162.2
click at [434, 205] on div "import React from "react" ; export default function App ( ) { return ( < button…" at bounding box center [505, 441] width 558 height 622
type textarea "**********"
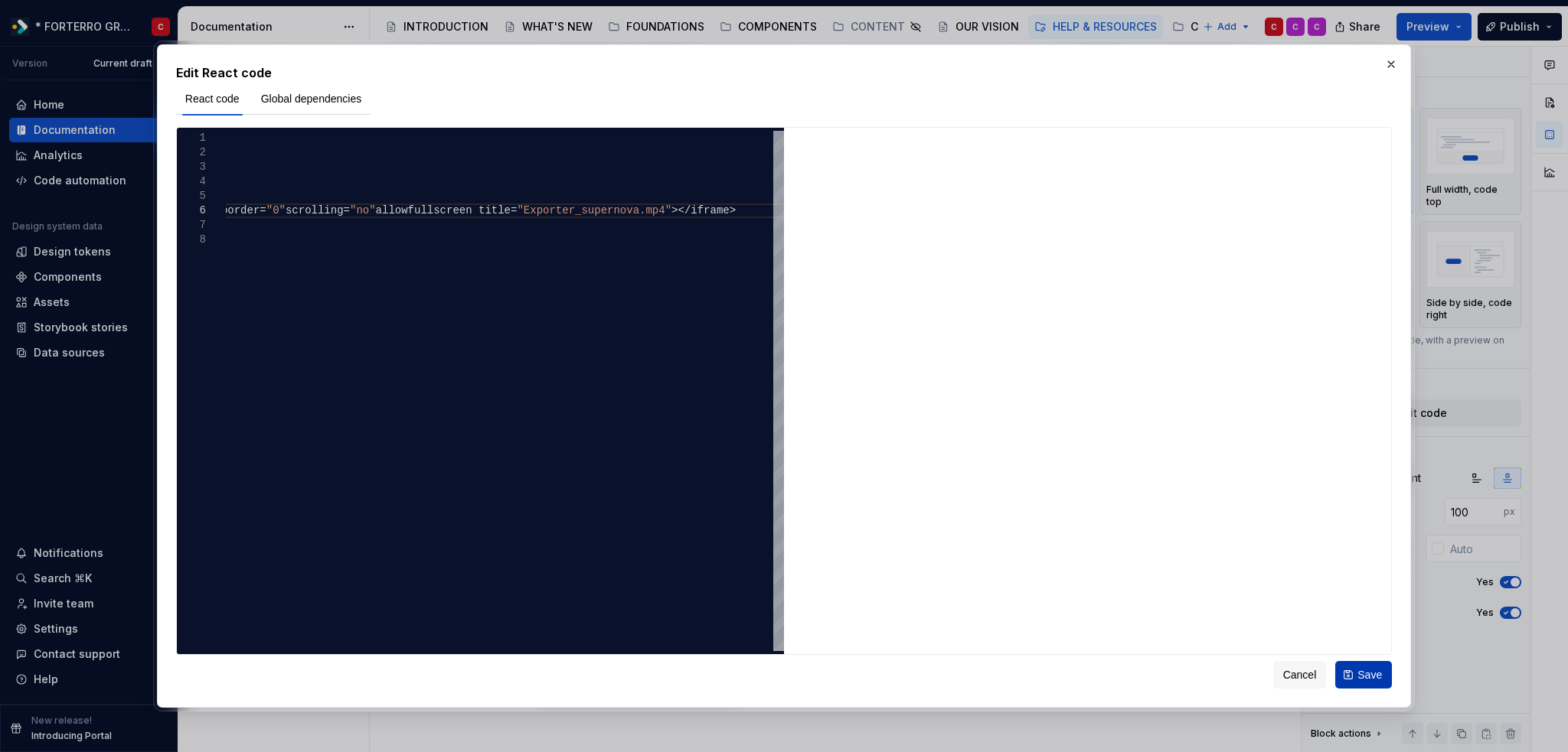
click at [1348, 680] on button "Save" at bounding box center [1363, 675] width 57 height 28
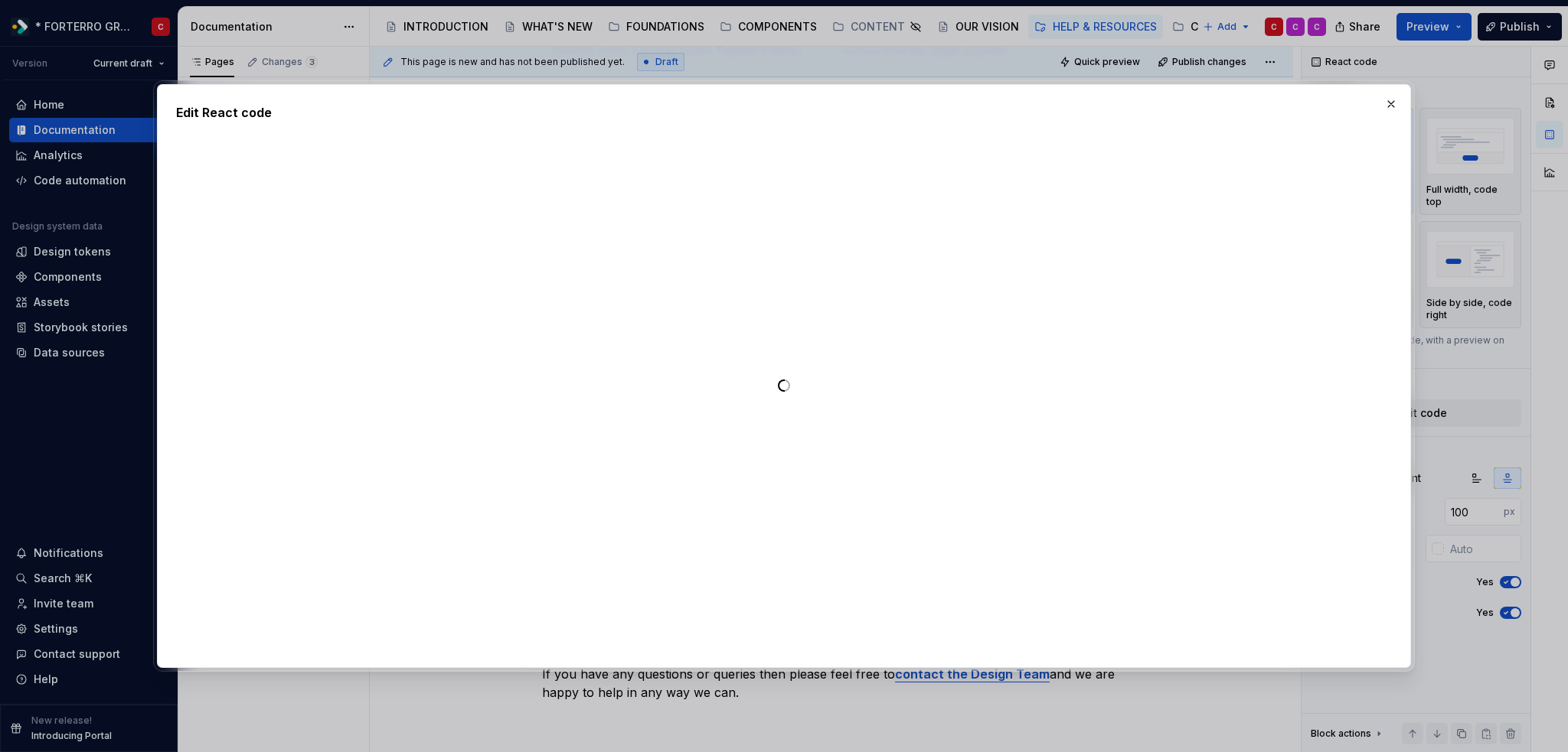
type textarea "*"
type textarea "**********"
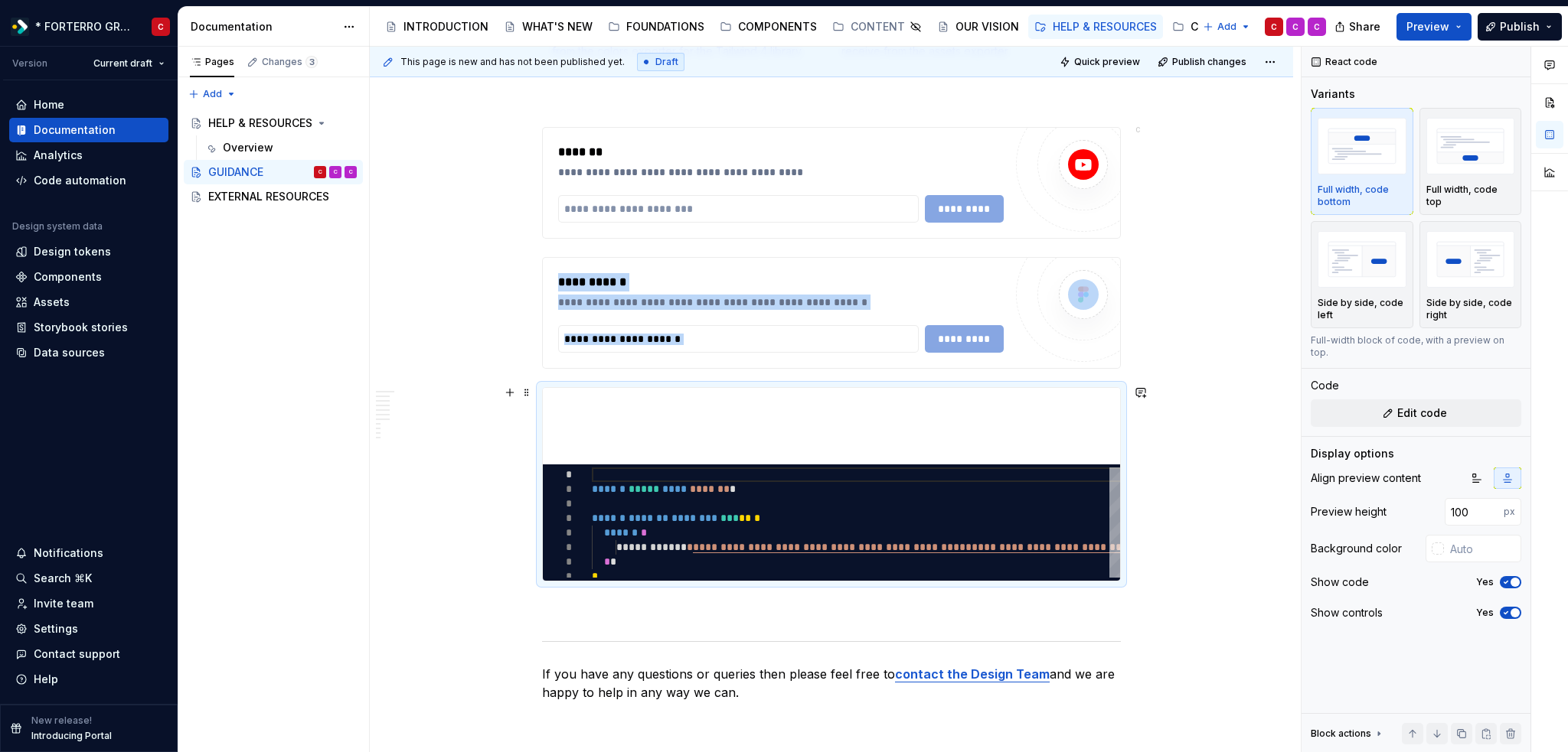
click at [526, 261] on span at bounding box center [526, 262] width 12 height 21
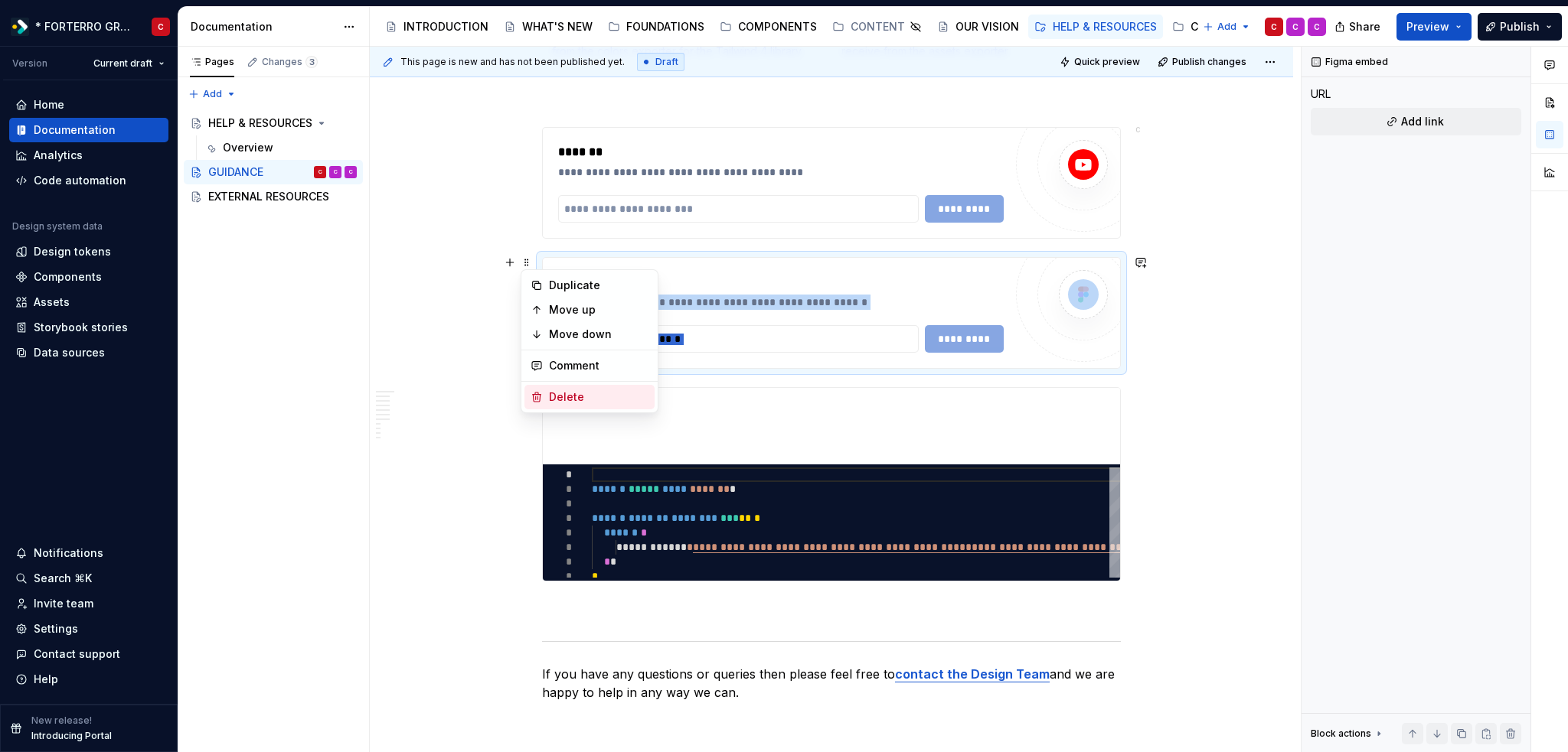
click at [561, 397] on div "Delete" at bounding box center [598, 397] width 99 height 16
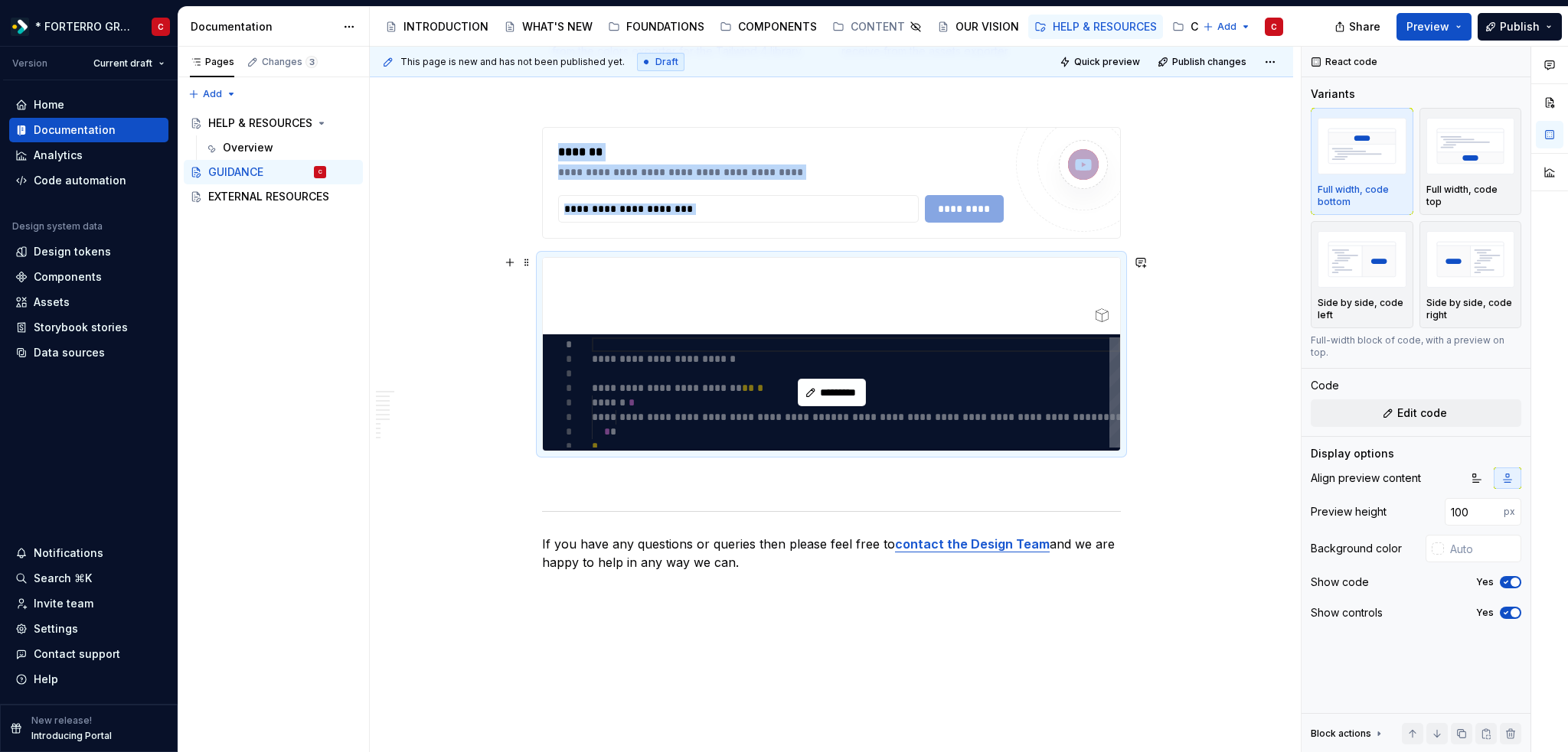
scroll to position [4021, 0]
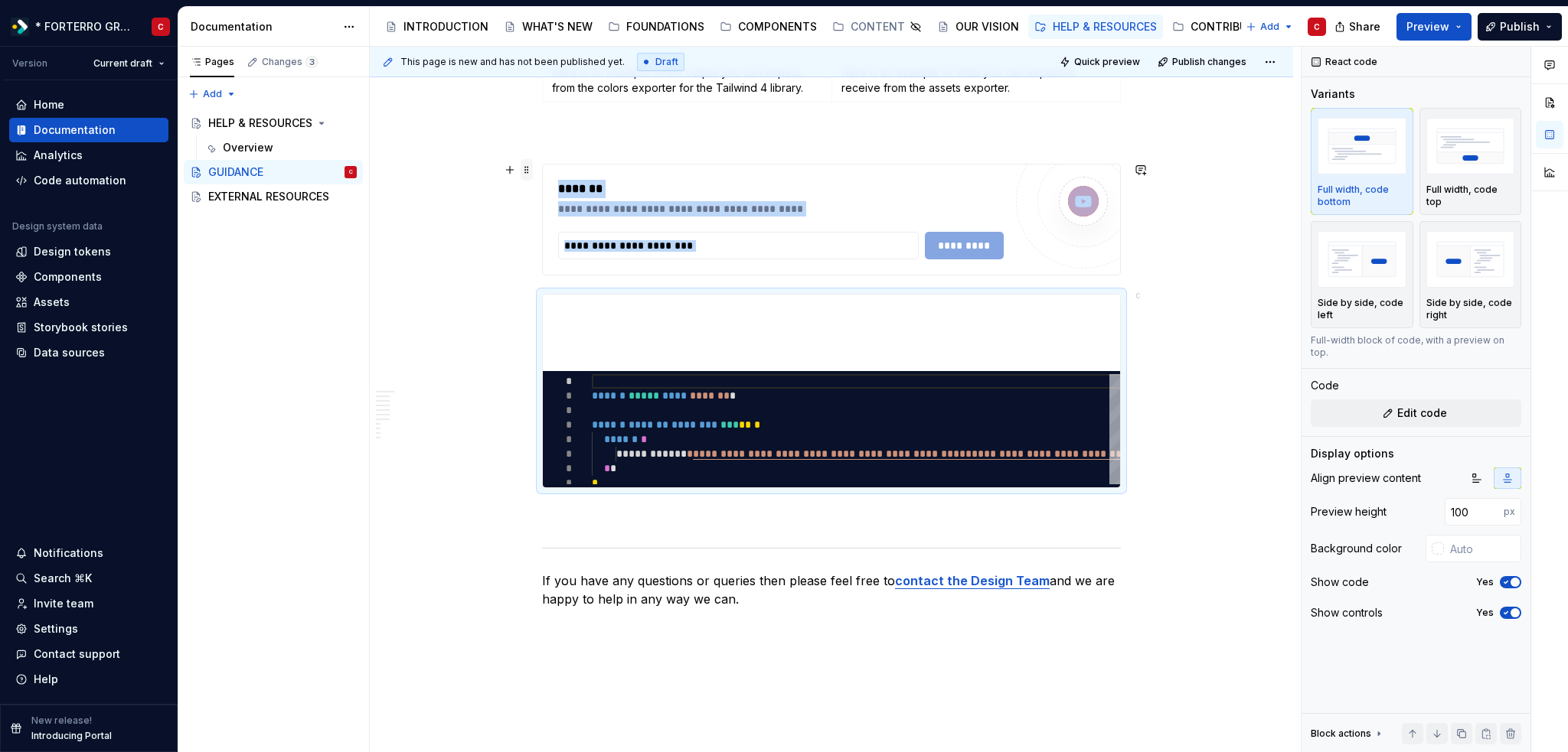
click at [526, 168] on span at bounding box center [526, 170] width 12 height 21
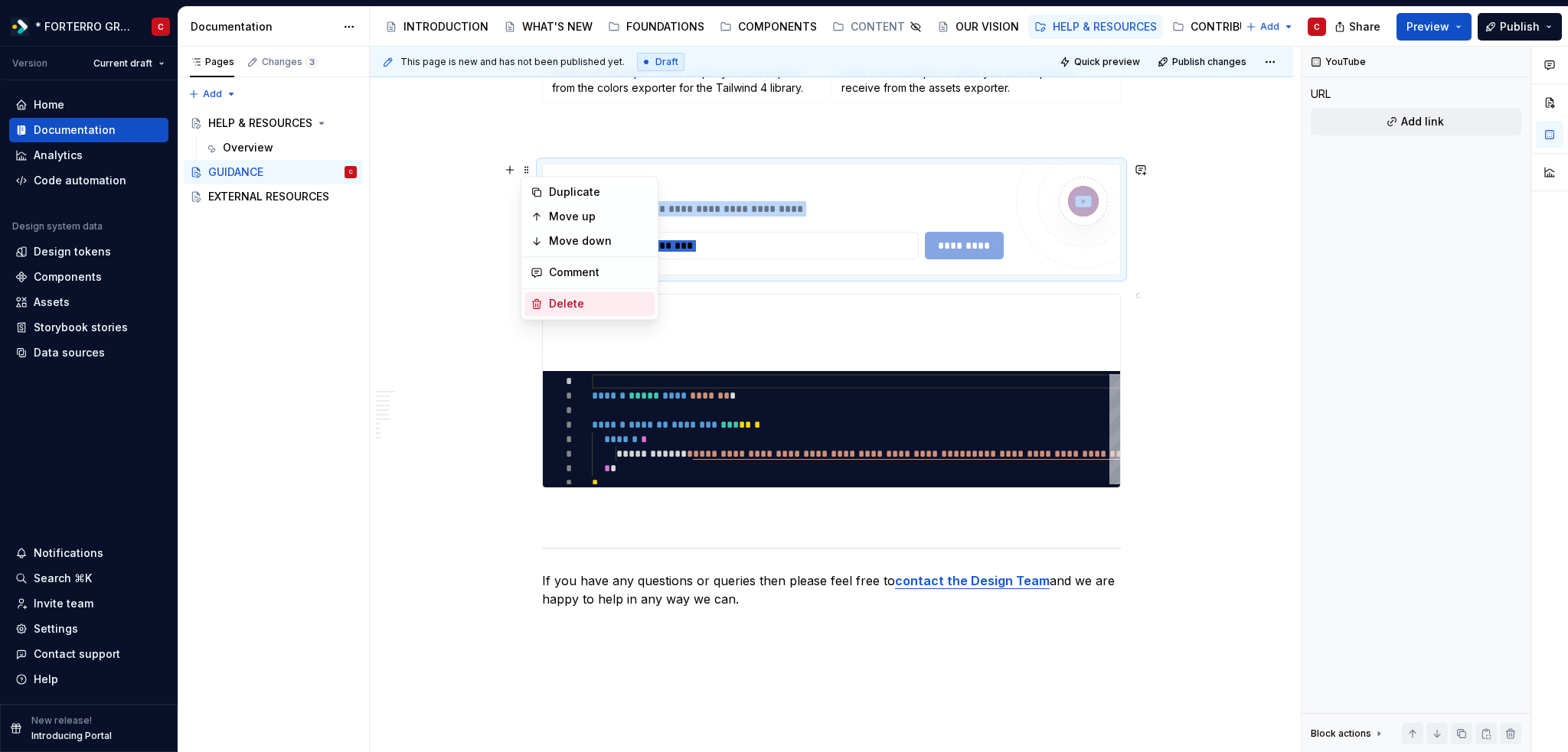
click at [576, 304] on div "Delete" at bounding box center [598, 303] width 99 height 16
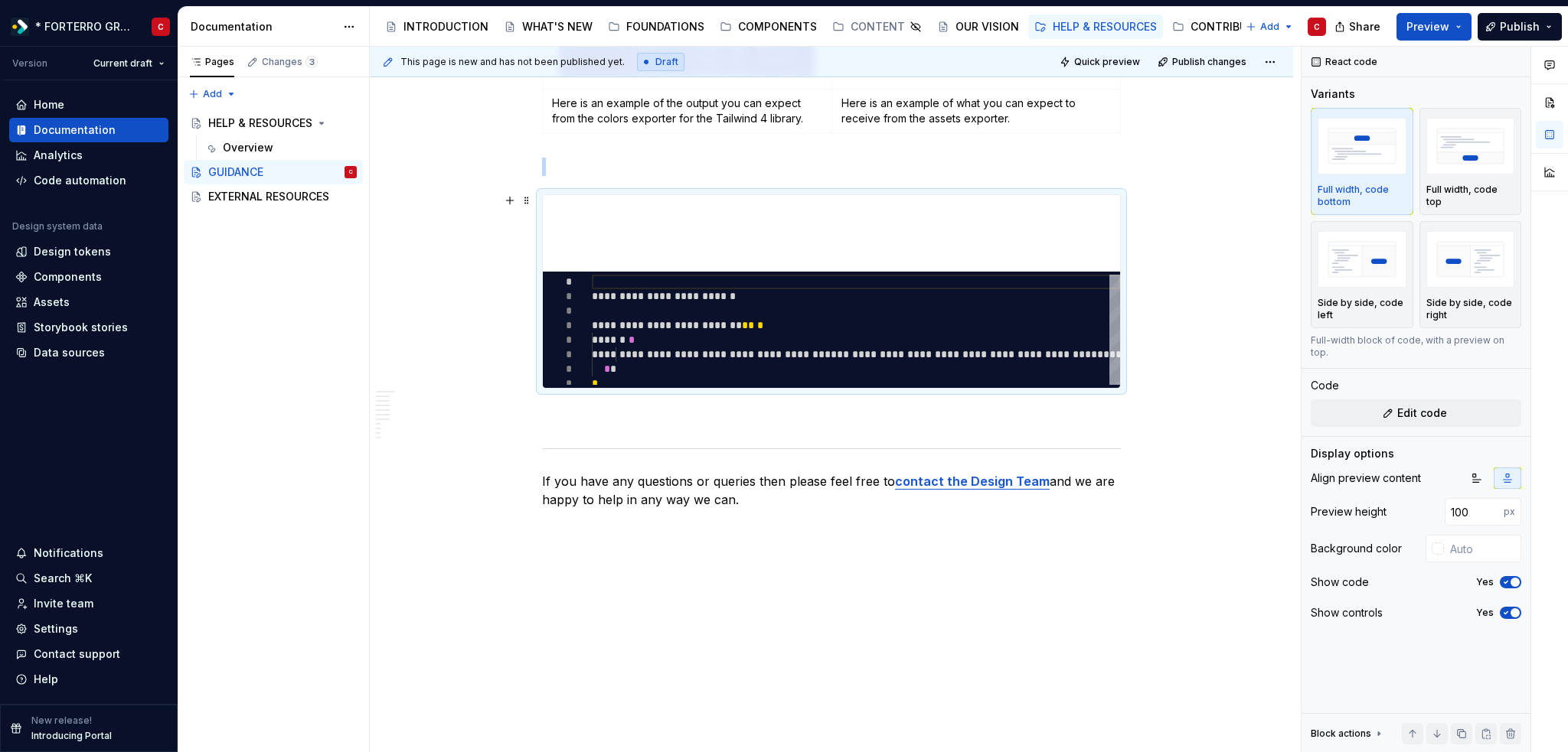
scroll to position [3892, 0]
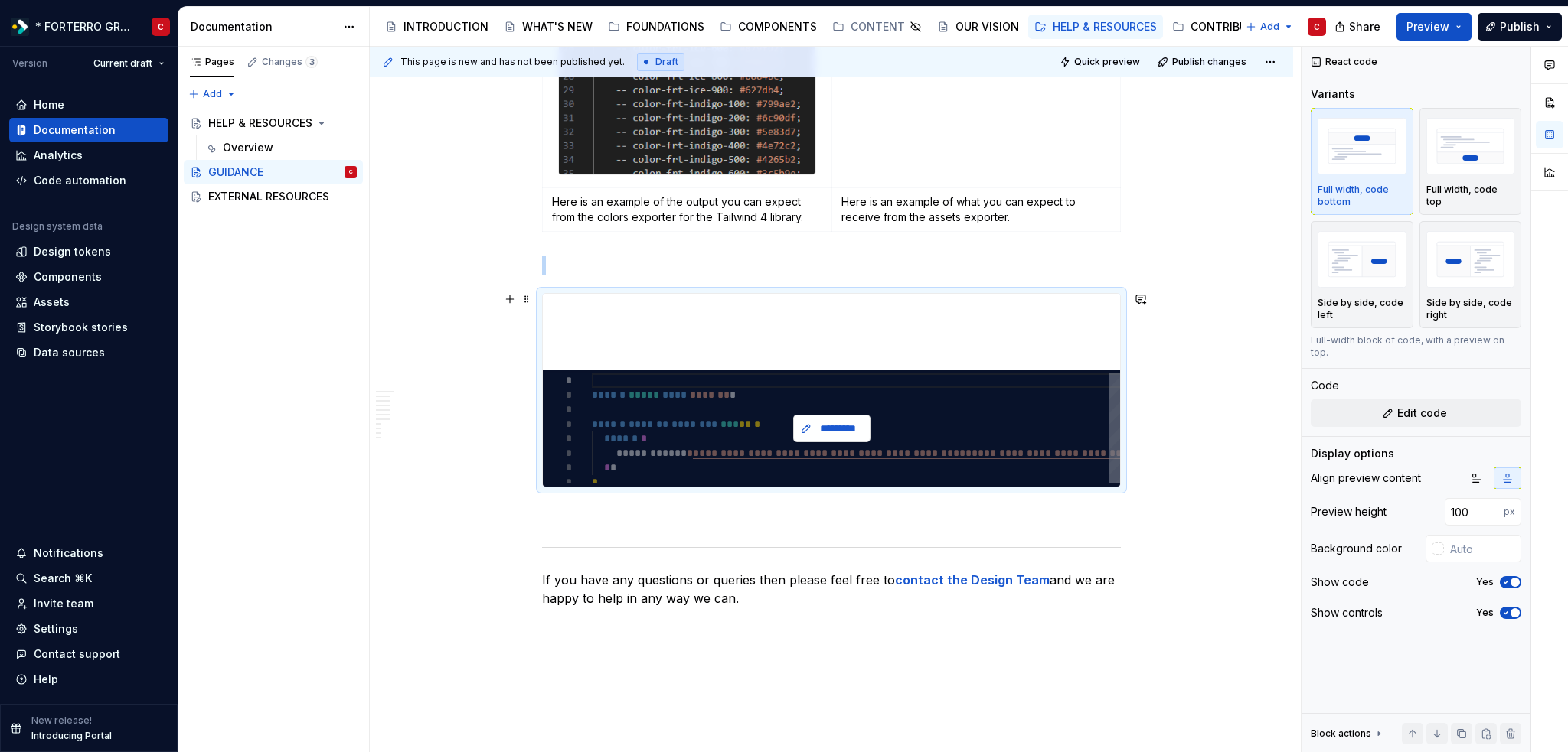
click at [843, 431] on span "*********" at bounding box center [837, 428] width 45 height 16
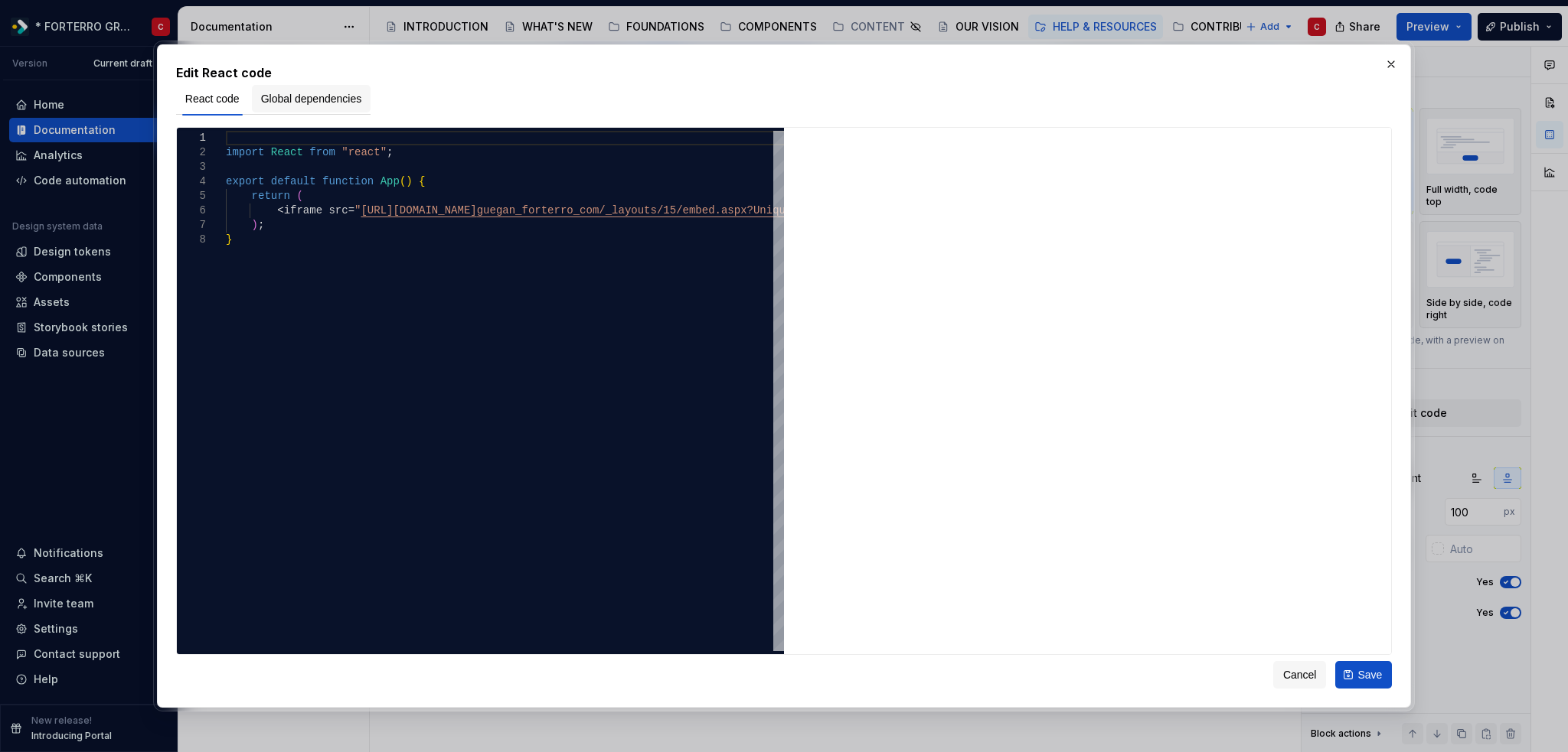
click at [308, 102] on span "Global dependencies" at bounding box center [311, 99] width 101 height 16
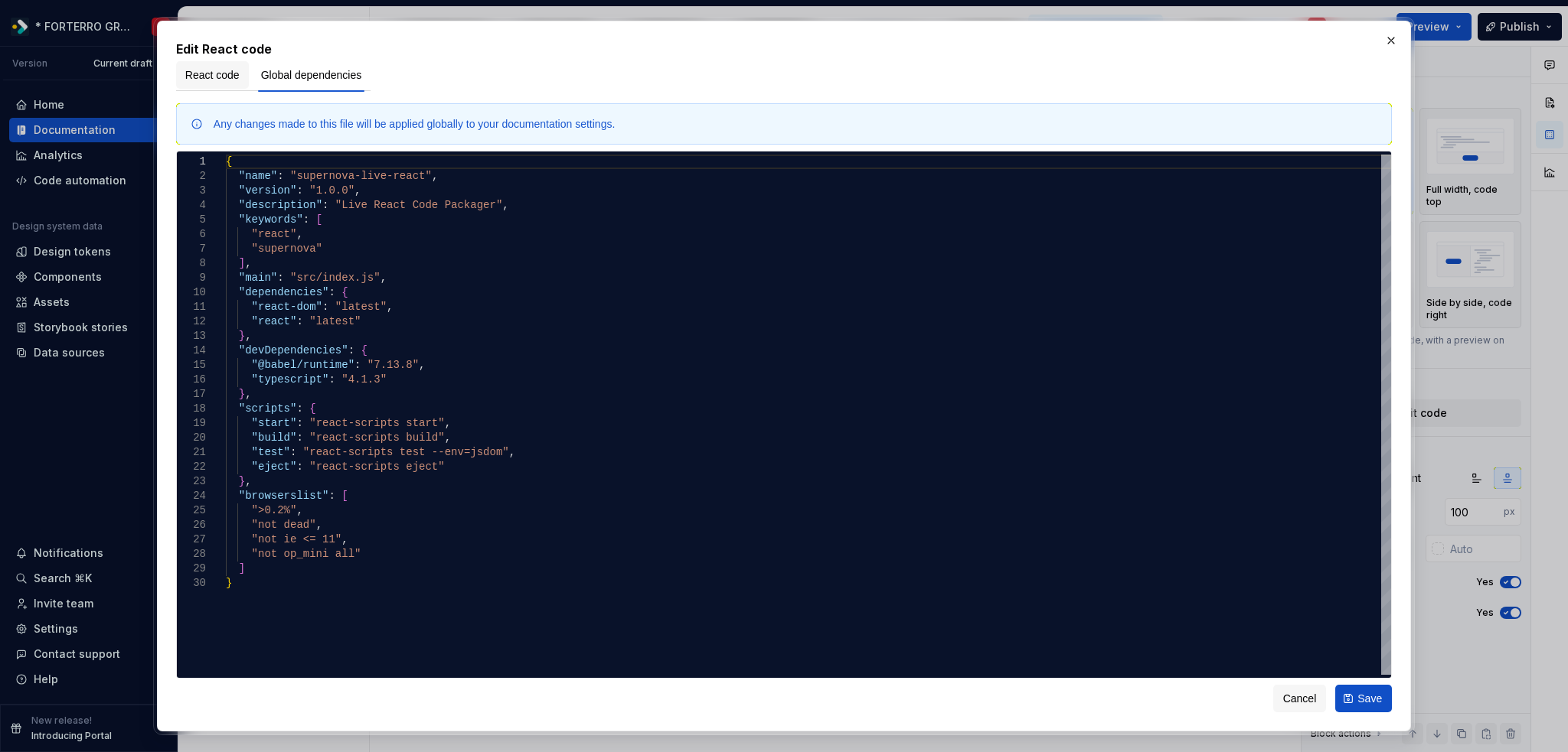
click at [227, 82] on span "React code" at bounding box center [212, 75] width 54 height 16
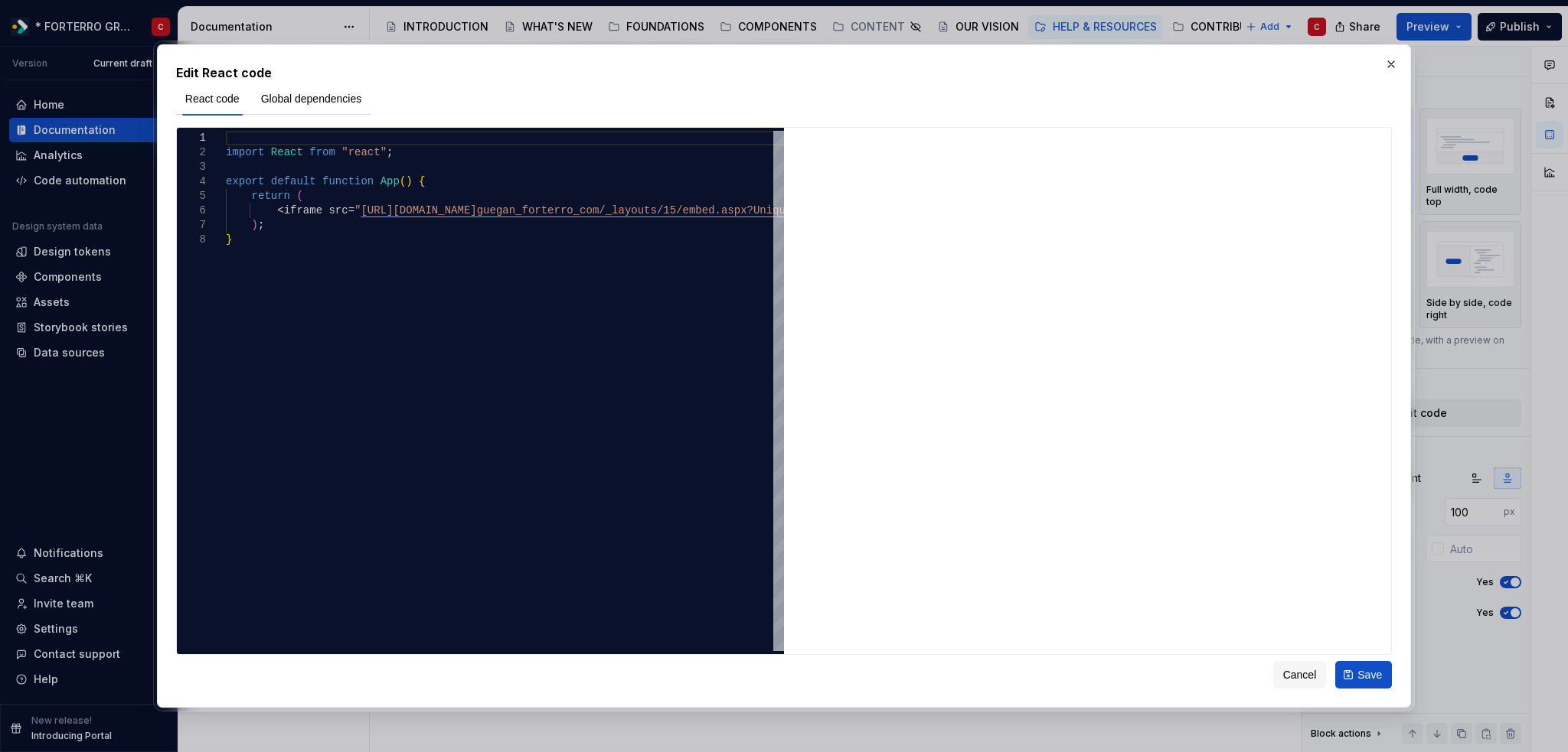
drag, startPoint x: 1392, startPoint y: 59, endPoint x: 1382, endPoint y: 63, distance: 10.8
click at [1389, 58] on button "button" at bounding box center [1390, 64] width 21 height 21
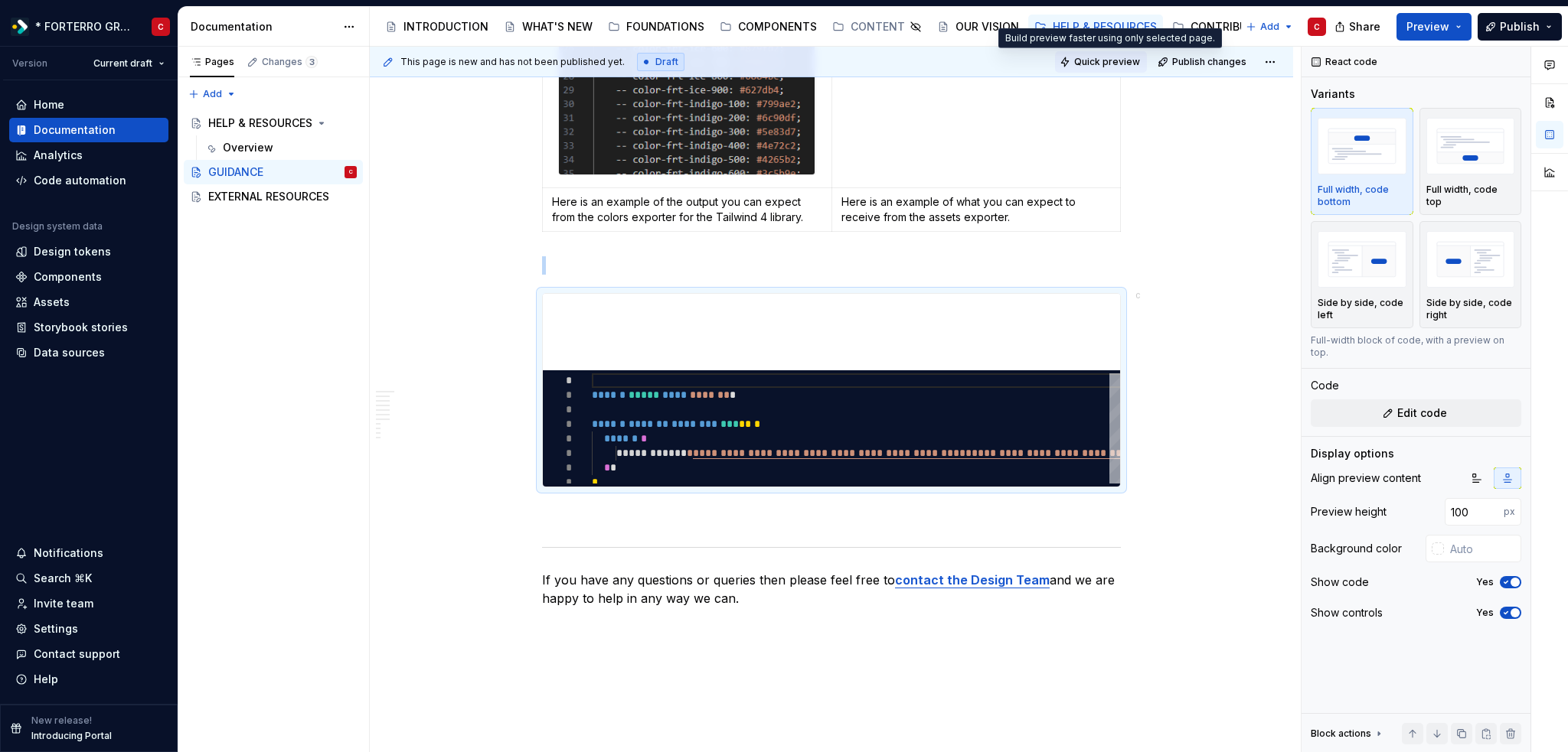
click at [1095, 67] on span "Quick preview" at bounding box center [1107, 62] width 66 height 12
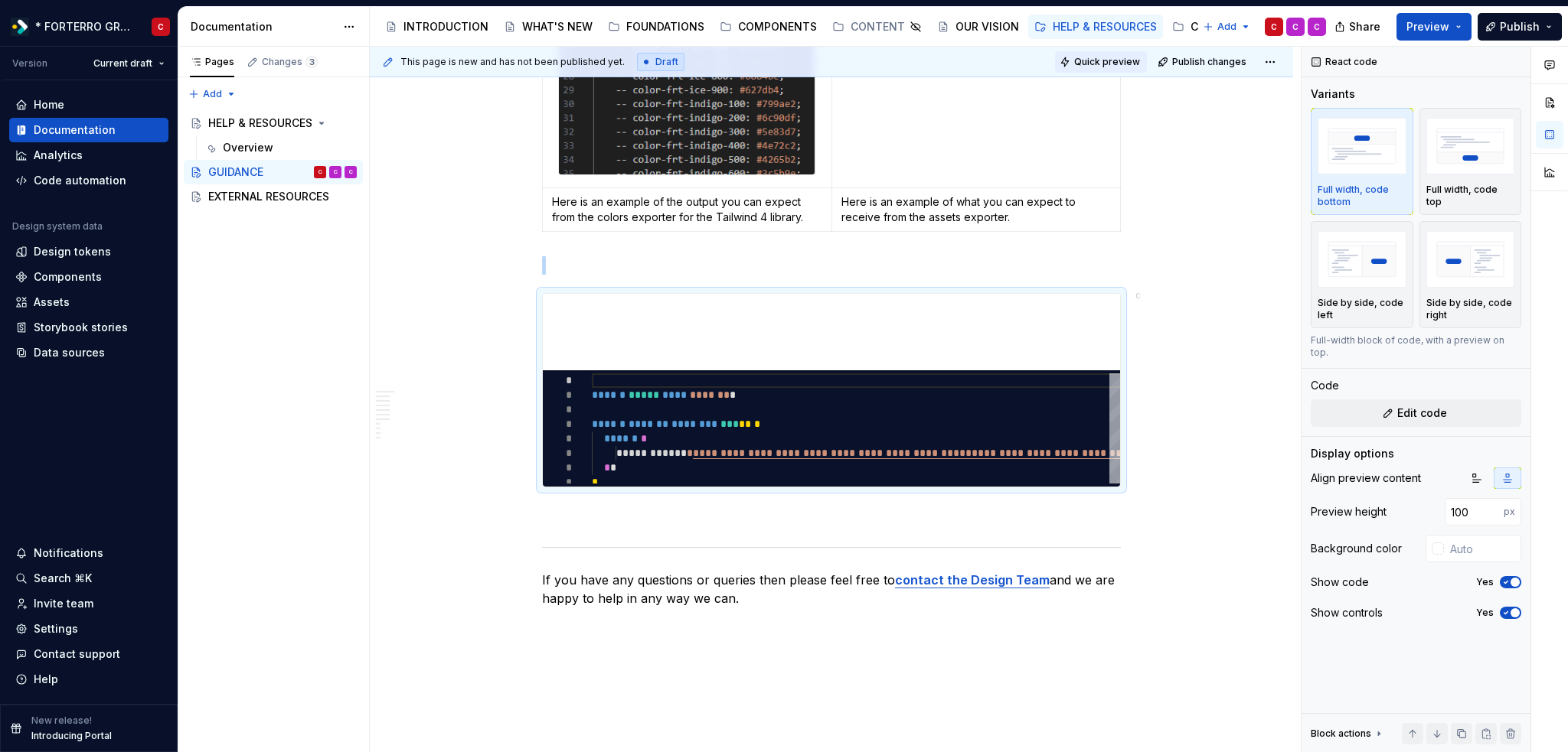
click at [1103, 56] on span "Quick preview" at bounding box center [1107, 62] width 66 height 12
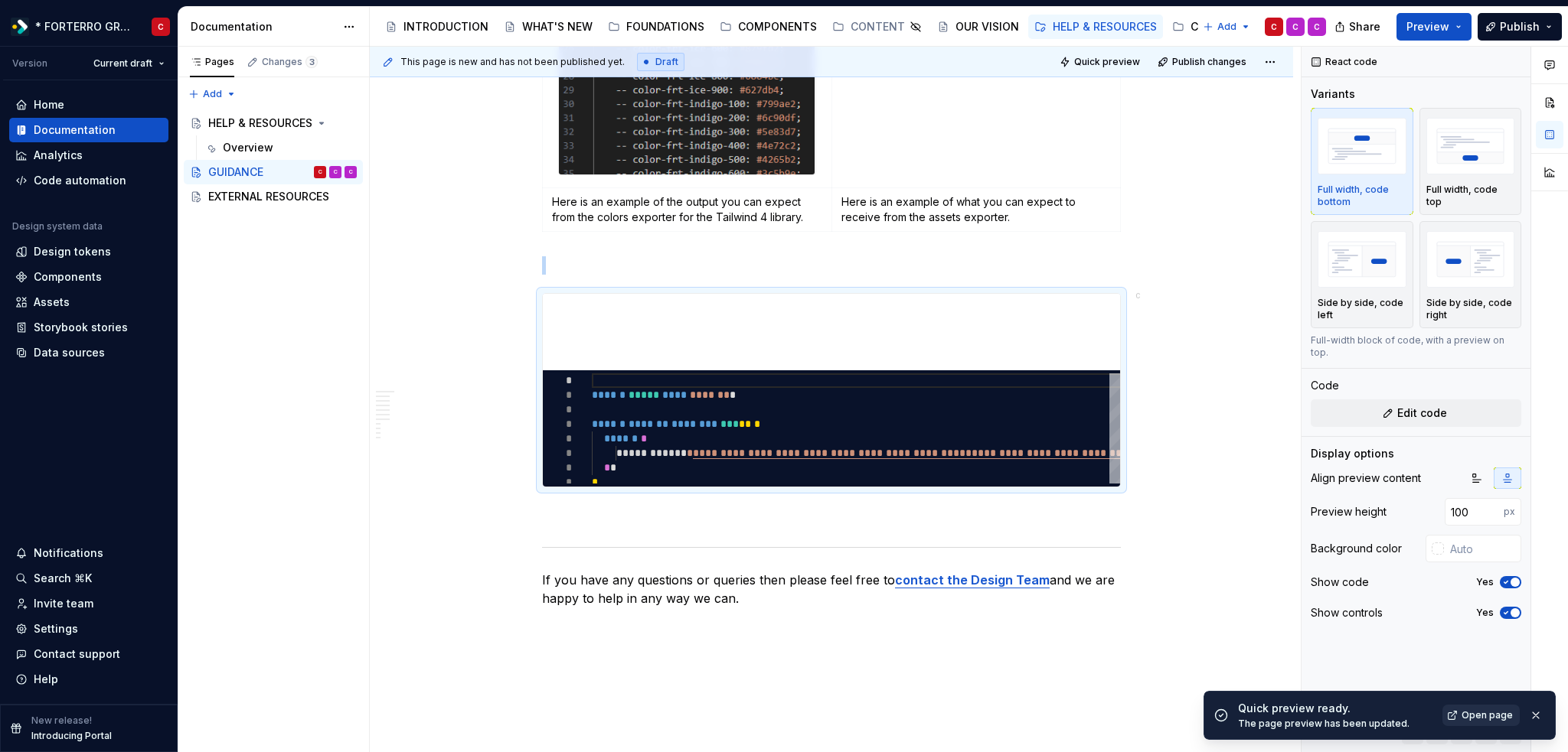
click at [1460, 708] on link "Open page" at bounding box center [1481, 715] width 77 height 21
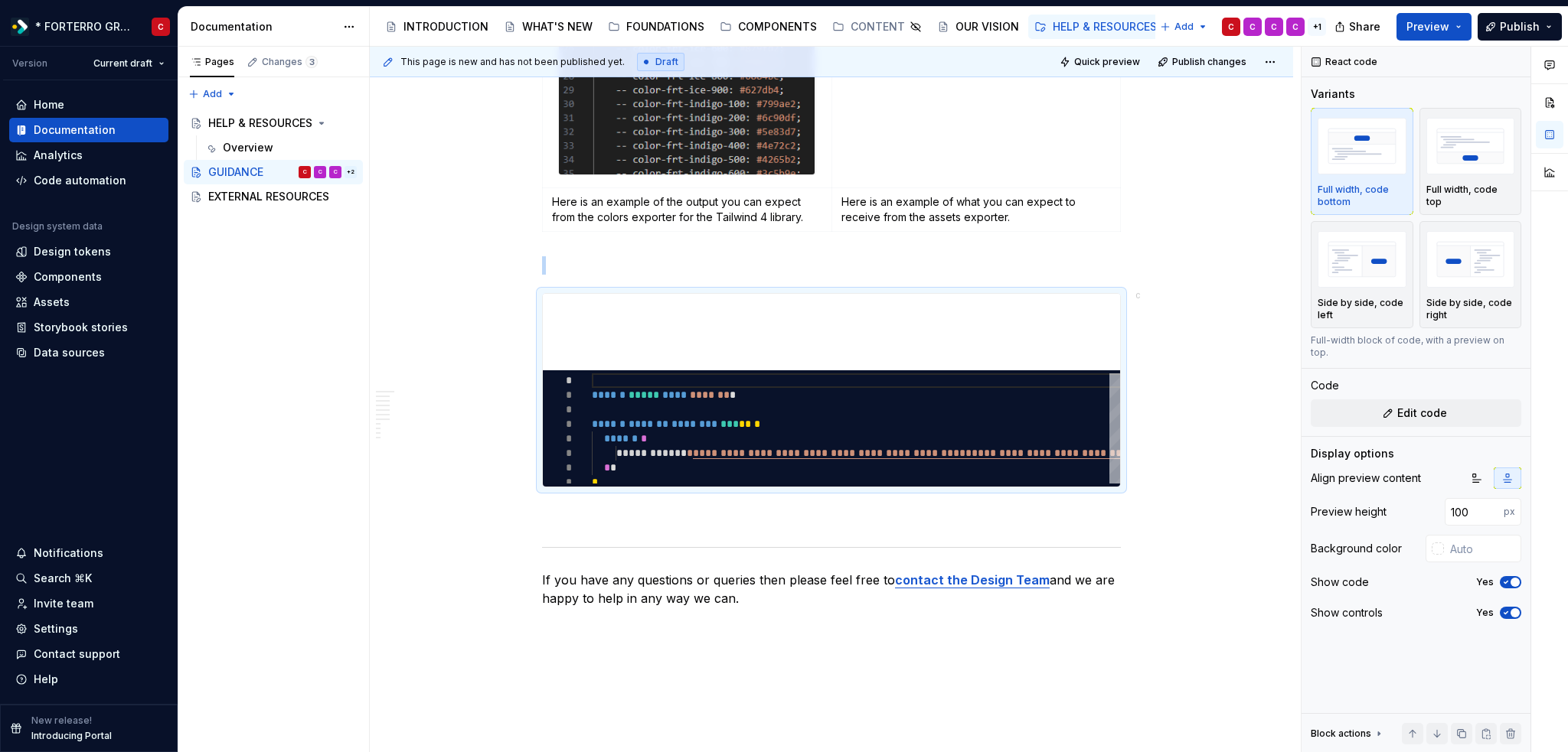
type textarea "*"
click at [1512, 578] on span "button" at bounding box center [1515, 582] width 9 height 9
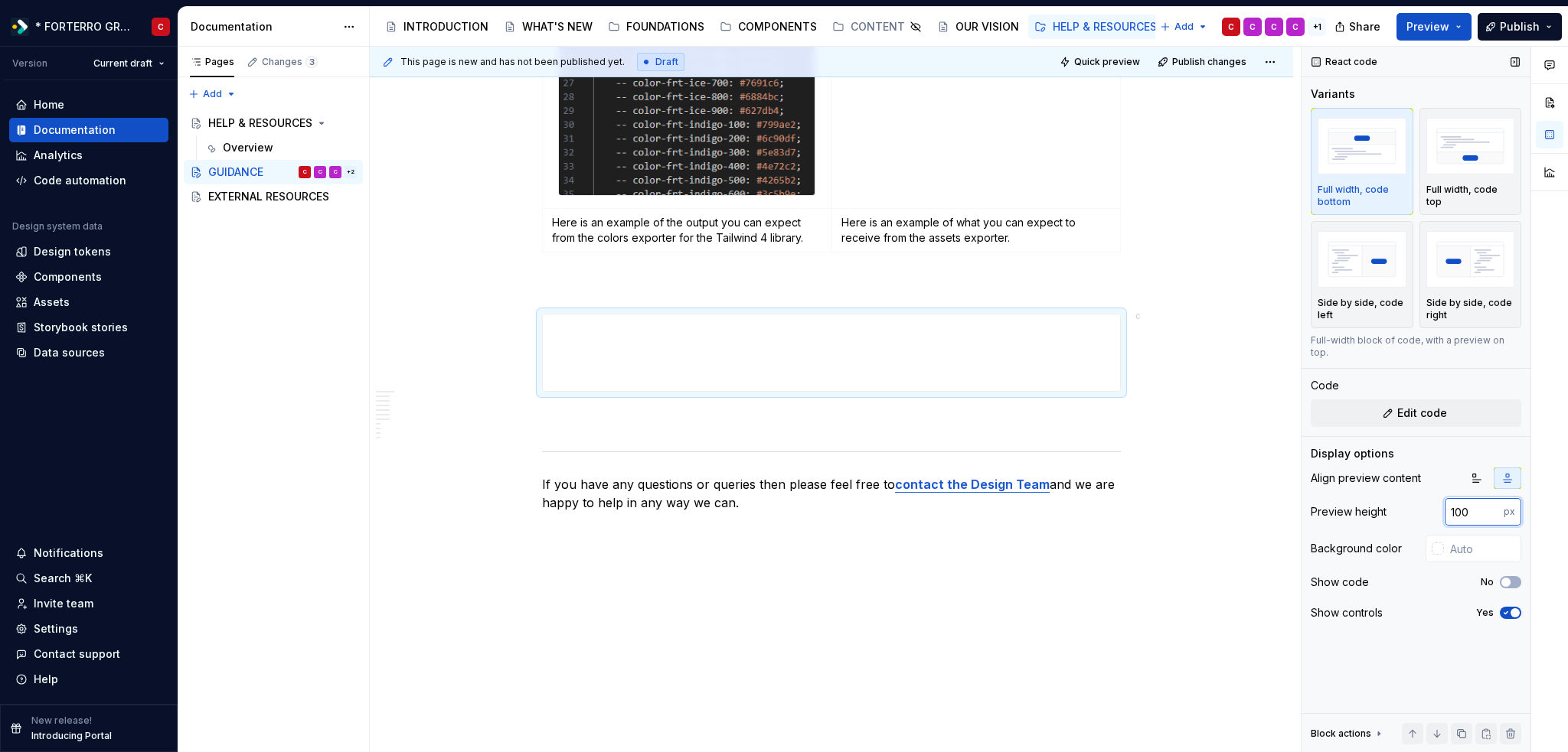
drag, startPoint x: 1473, startPoint y: 496, endPoint x: 1432, endPoint y: 501, distance: 41.3
click at [1432, 501] on div "Preview height 100 px" at bounding box center [1416, 512] width 210 height 28
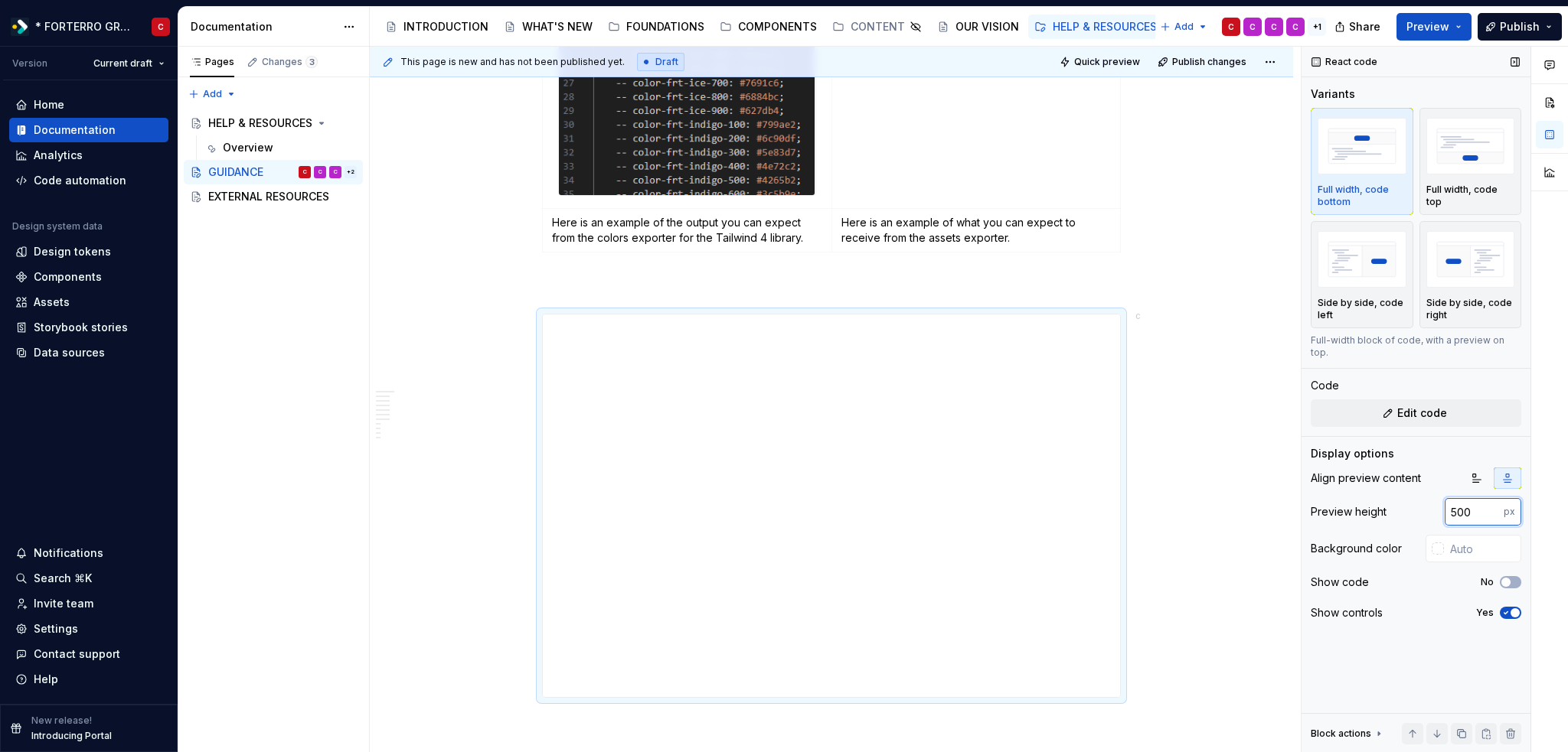
click at [1451, 498] on input "500" at bounding box center [1474, 512] width 59 height 28
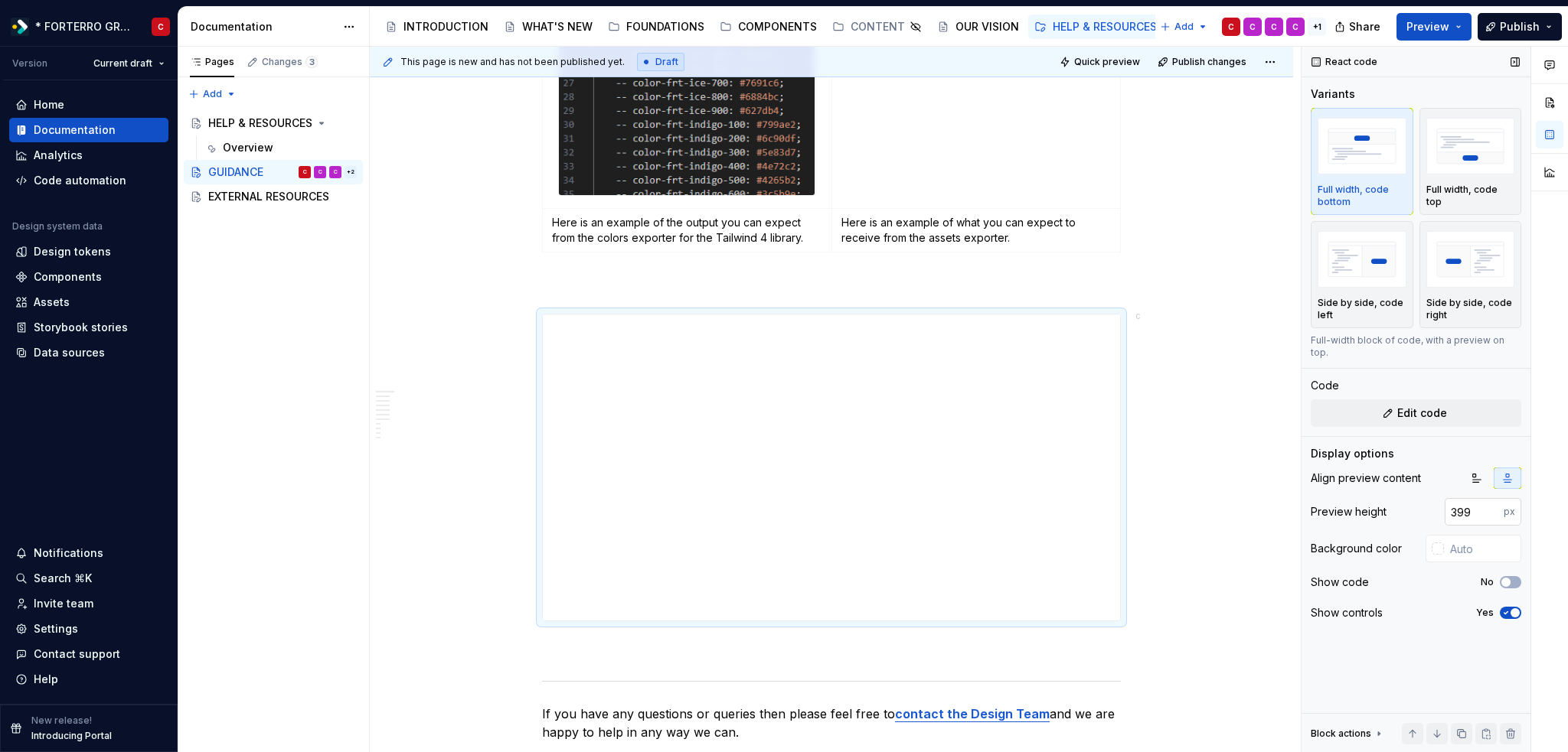
click at [1493, 501] on input "399" at bounding box center [1474, 512] width 59 height 28
click at [1493, 501] on input "398" at bounding box center [1474, 512] width 59 height 28
click at [1493, 501] on input "397" at bounding box center [1474, 512] width 59 height 28
click at [1493, 501] on input "396" at bounding box center [1474, 512] width 59 height 28
click at [1493, 501] on input "395" at bounding box center [1474, 512] width 59 height 28
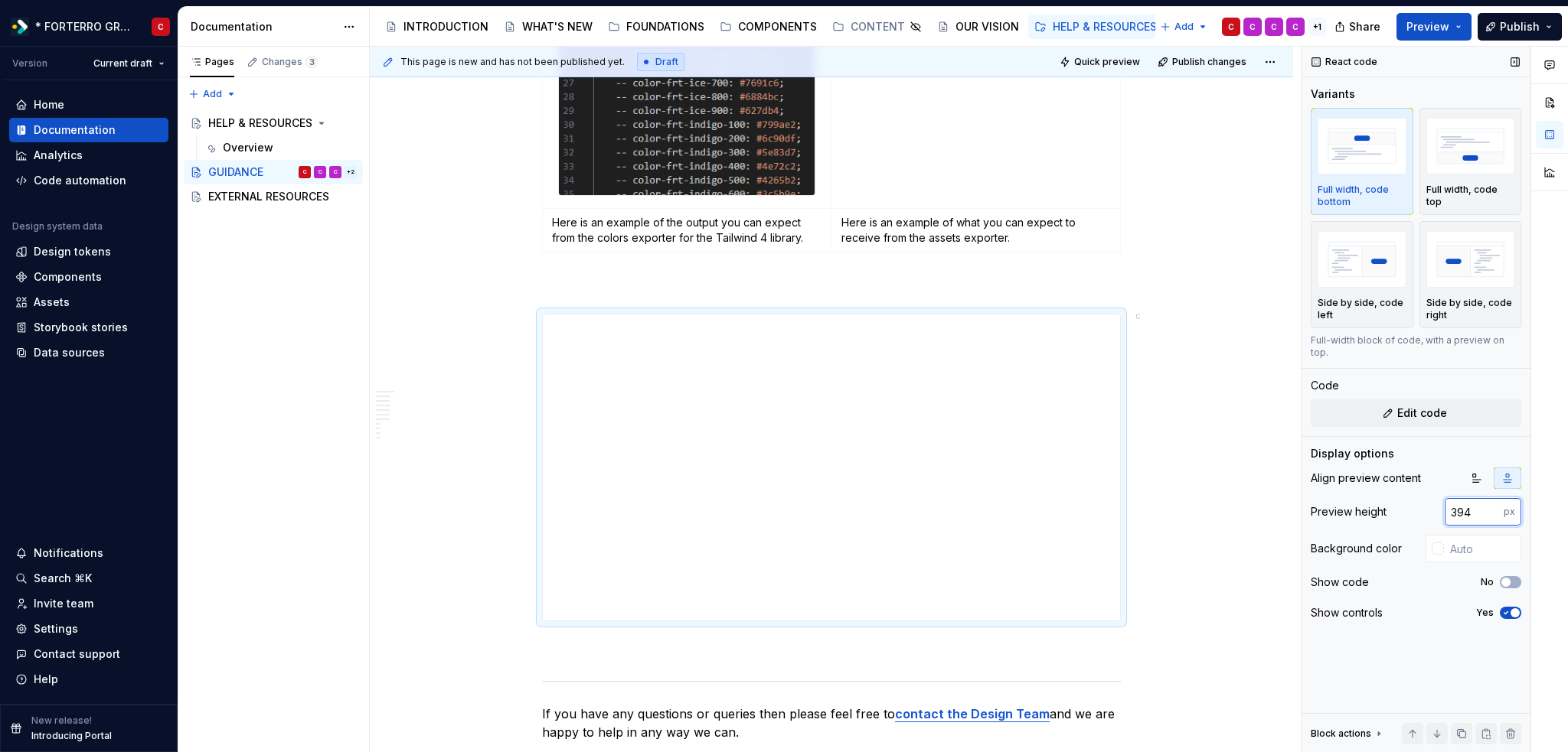
click at [1493, 501] on input "394" at bounding box center [1474, 512] width 59 height 28
drag, startPoint x: 1479, startPoint y: 492, endPoint x: 1418, endPoint y: 499, distance: 61.4
click at [1422, 499] on div "Preview height 394 px" at bounding box center [1416, 512] width 210 height 28
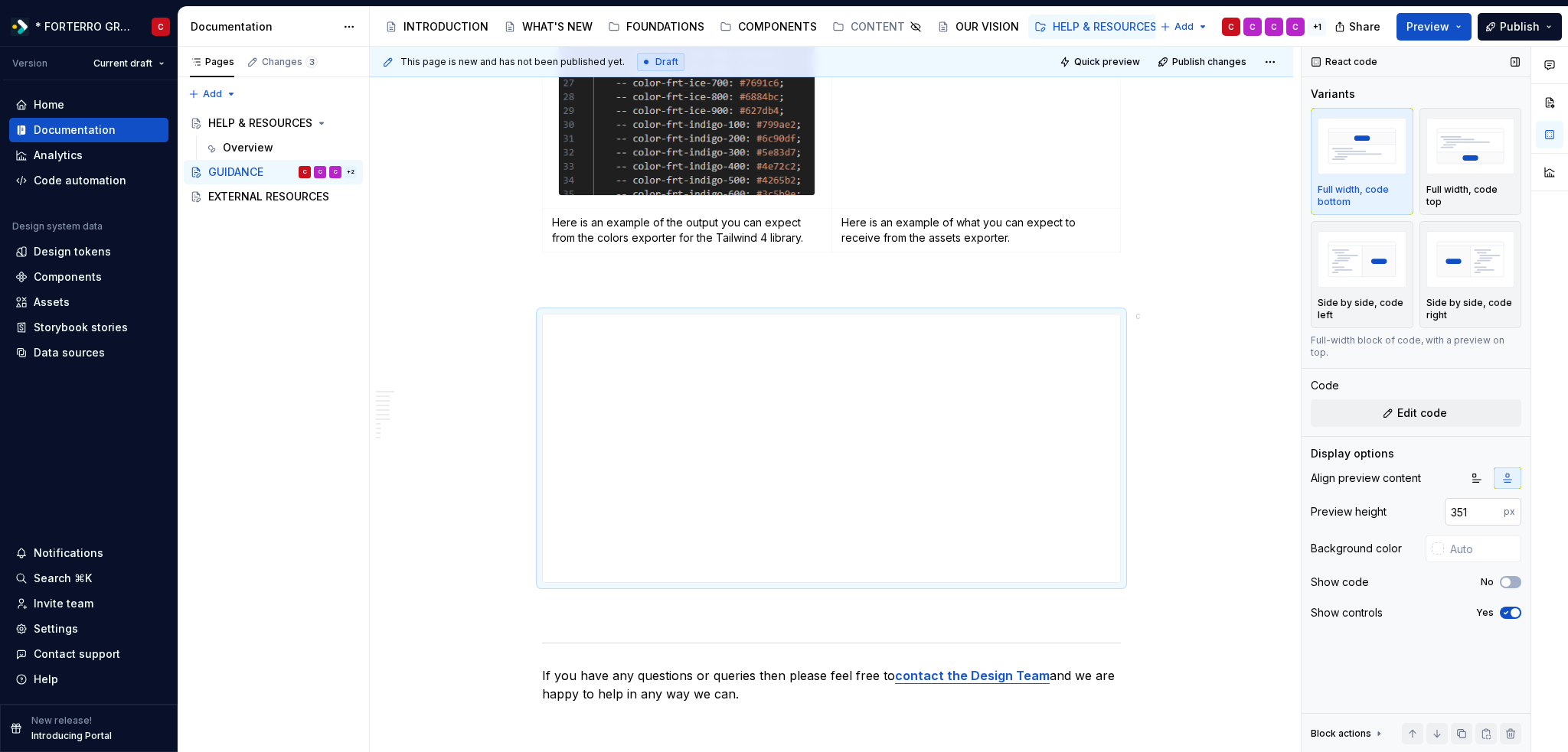
click at [1492, 498] on input "351" at bounding box center [1474, 512] width 59 height 28
click at [1492, 498] on input "352" at bounding box center [1474, 512] width 59 height 28
click at [1492, 498] on input "353" at bounding box center [1474, 512] width 59 height 28
click at [1492, 498] on input "354" at bounding box center [1474, 512] width 59 height 28
click at [1492, 498] on input "355" at bounding box center [1474, 512] width 59 height 28
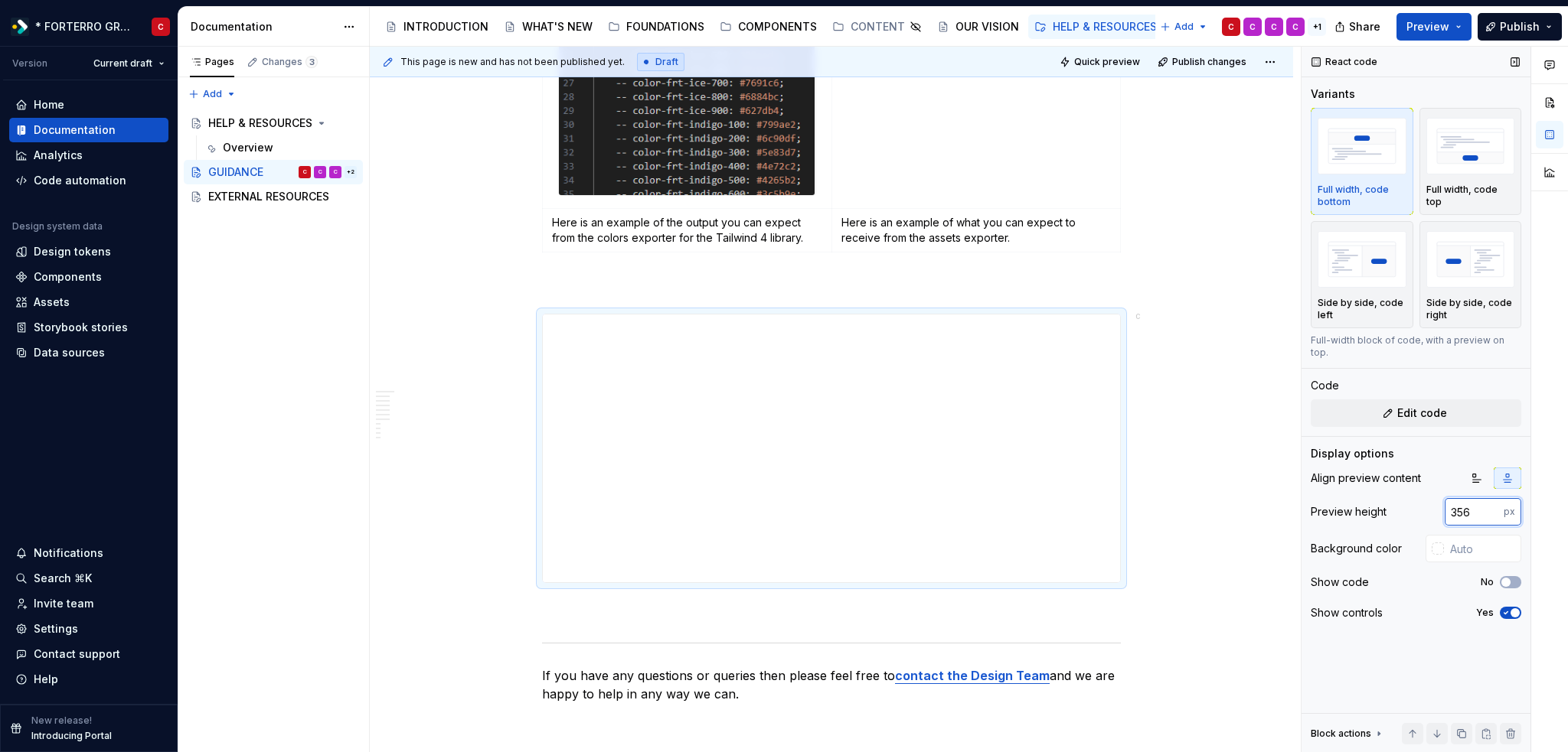
click at [1492, 498] on input "356" at bounding box center [1474, 512] width 59 height 28
click at [1492, 498] on input "357" at bounding box center [1474, 512] width 59 height 28
click at [1492, 498] on input "376" at bounding box center [1474, 512] width 59 height 28
click at [1410, 518] on div "Align preview content Preview height 376 px Background color Show code No Show …" at bounding box center [1416, 550] width 210 height 165
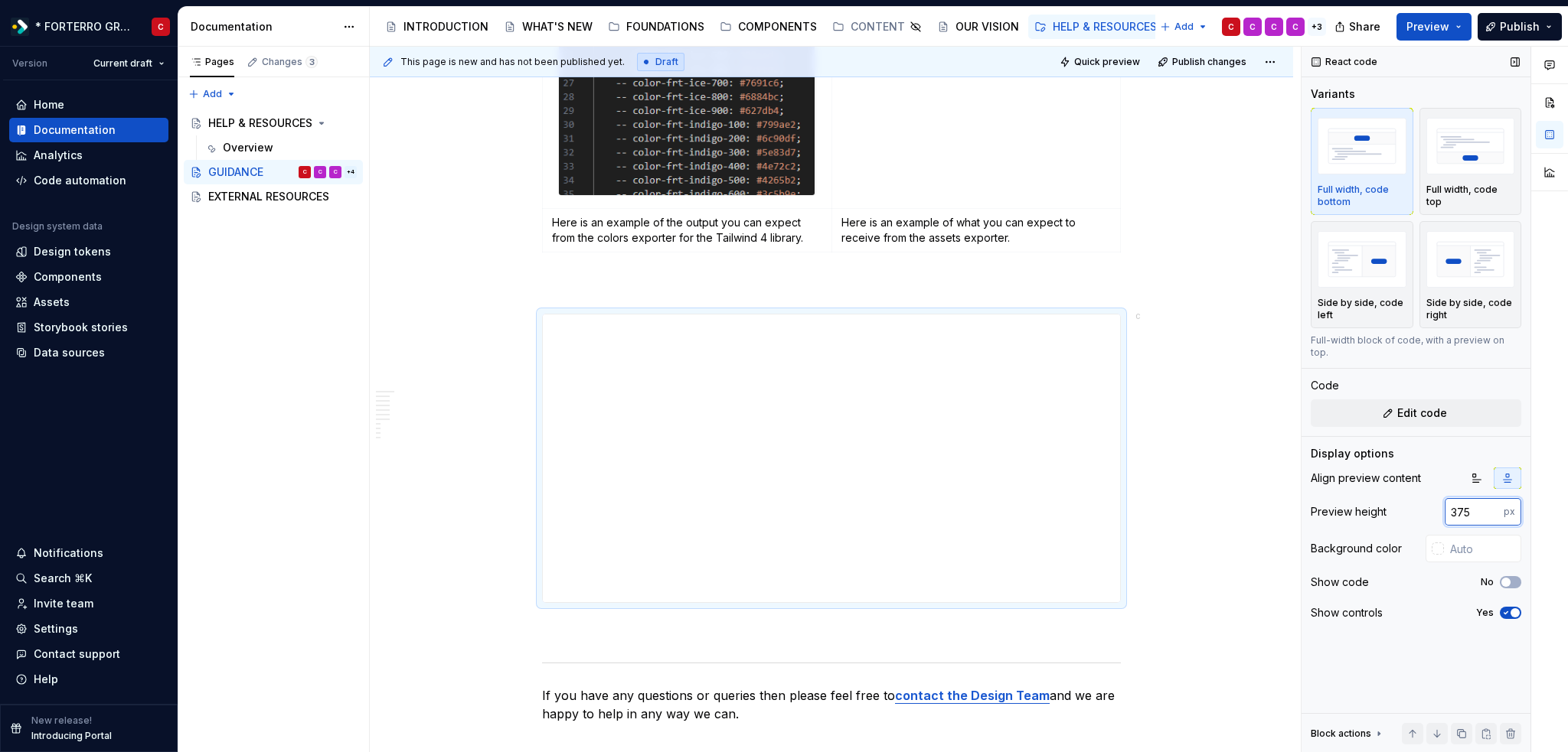
click at [1491, 499] on input "375" at bounding box center [1474, 512] width 59 height 28
click at [1491, 499] on input "374" at bounding box center [1474, 512] width 59 height 28
click at [1491, 499] on input "373" at bounding box center [1474, 512] width 59 height 28
click at [1491, 499] on input "372" at bounding box center [1474, 512] width 59 height 28
click at [1491, 499] on input "371" at bounding box center [1474, 512] width 59 height 28
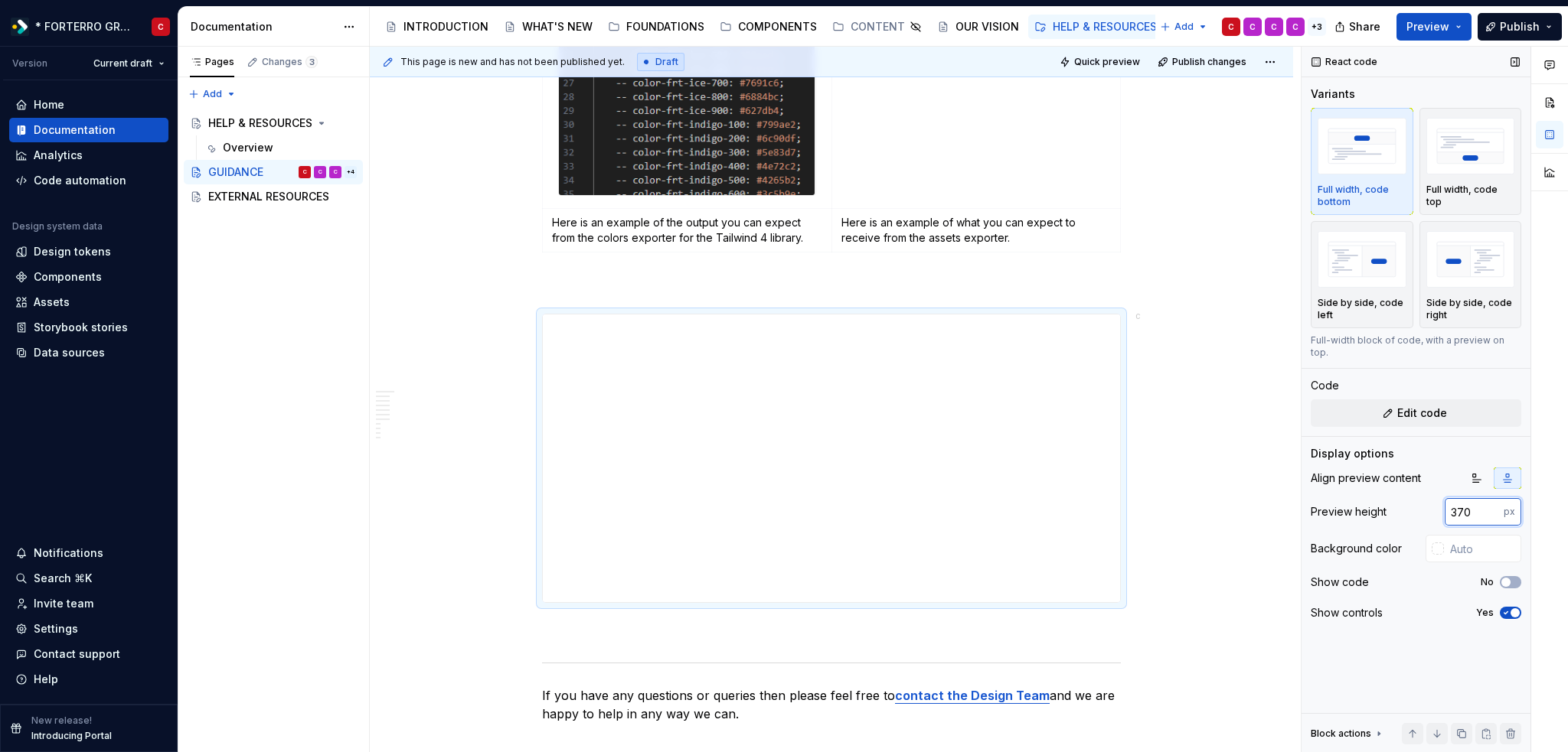
click at [1491, 499] on input "370" at bounding box center [1474, 512] width 59 height 28
click at [1397, 516] on div "Align preview content Preview height 370 px Background color Show code No Show …" at bounding box center [1416, 550] width 210 height 165
click at [1491, 503] on input "369" at bounding box center [1474, 512] width 59 height 28
click at [1491, 503] on input "368" at bounding box center [1474, 512] width 59 height 28
click at [1491, 503] on input "367" at bounding box center [1474, 512] width 59 height 28
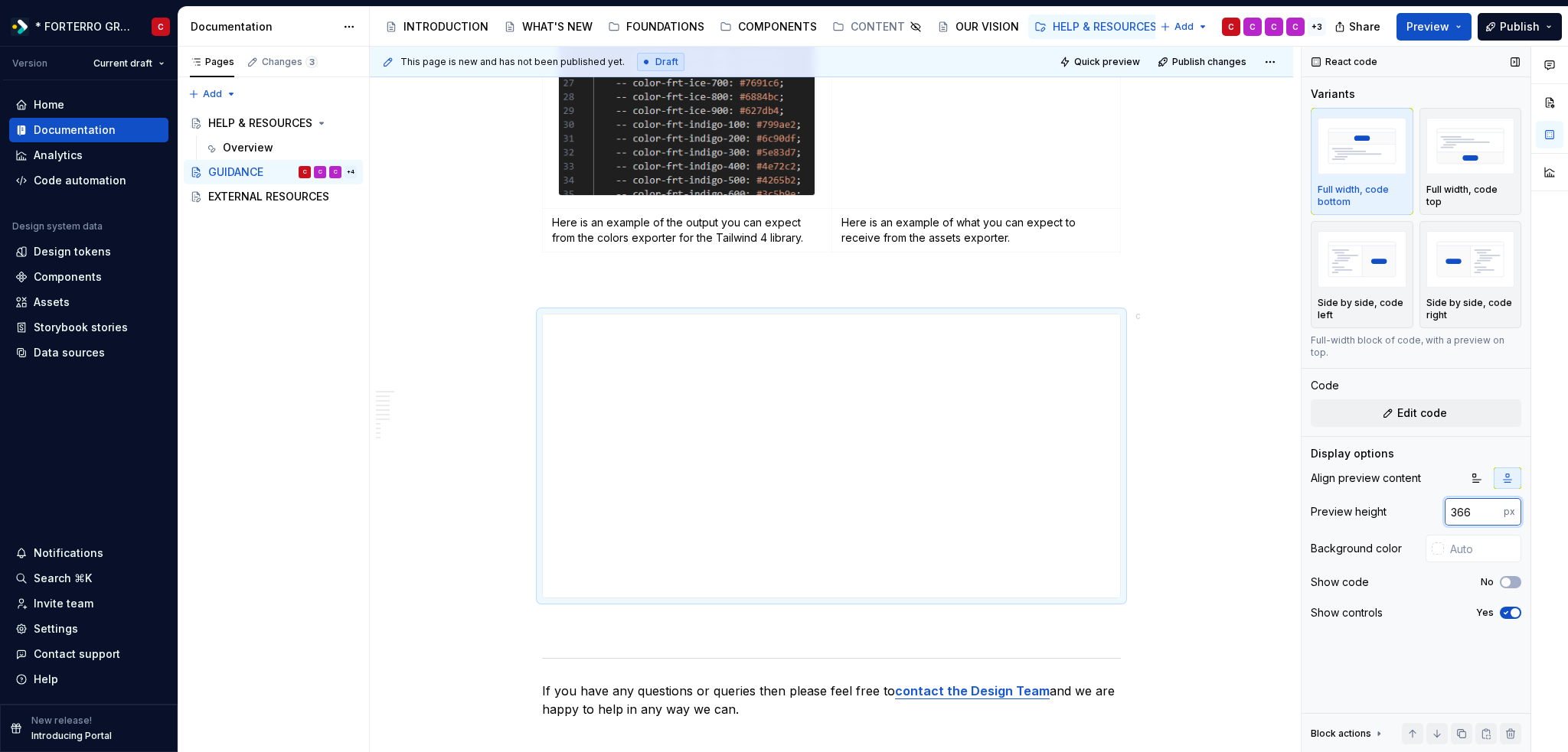
click at [1490, 502] on input "366" at bounding box center [1474, 512] width 59 height 28
click at [1490, 502] on input "365" at bounding box center [1474, 512] width 59 height 28
click at [1398, 519] on div "Align preview content Preview height 365 px Background color Show code No Show …" at bounding box center [1416, 550] width 210 height 165
click at [1491, 504] on input "364" at bounding box center [1474, 512] width 59 height 28
click at [1491, 504] on input "363" at bounding box center [1474, 512] width 59 height 28
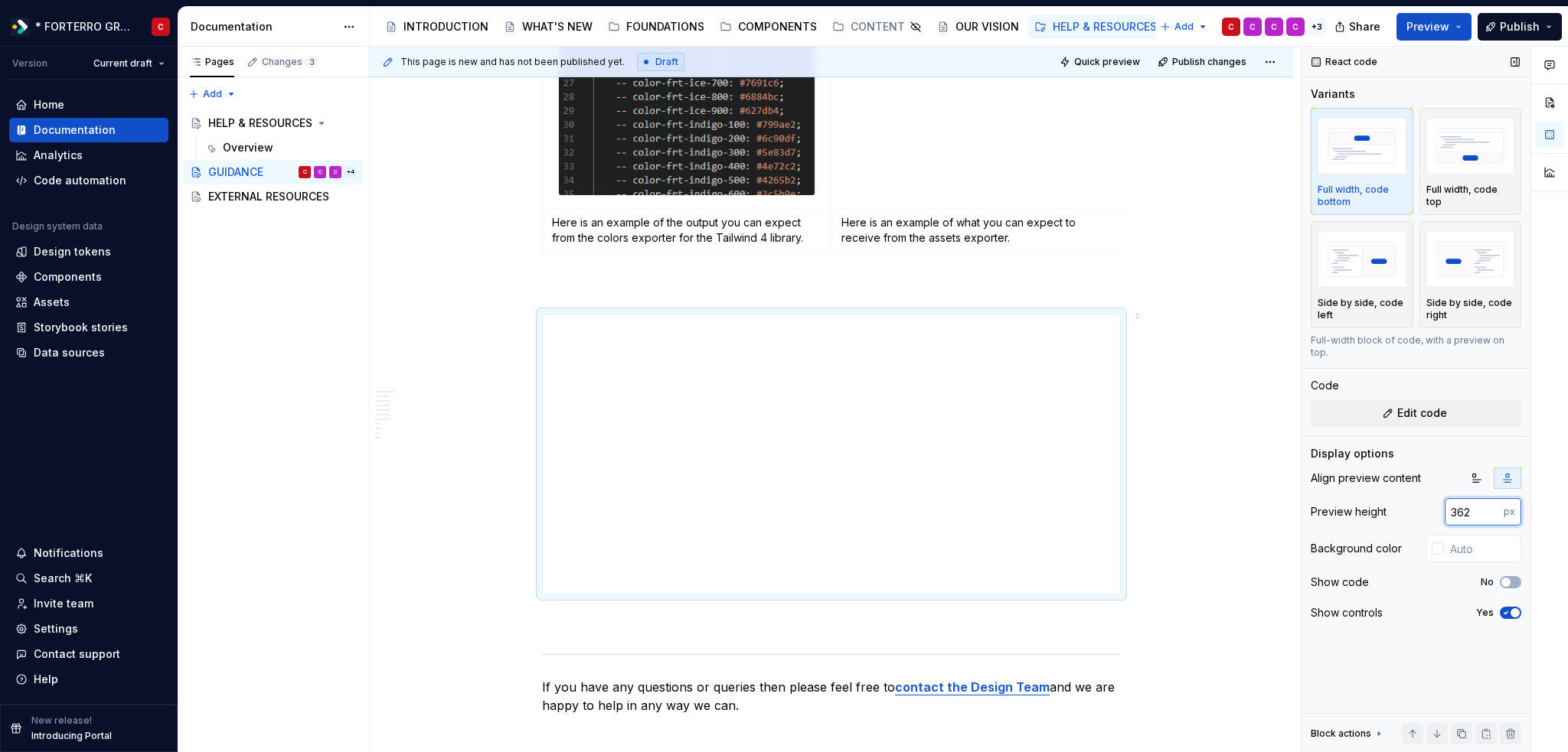
click at [1491, 504] on input "362" at bounding box center [1474, 512] width 59 height 28
click at [1491, 504] on input "361" at bounding box center [1474, 512] width 59 height 28
click at [1491, 504] on input "360" at bounding box center [1474, 512] width 59 height 28
click at [1410, 510] on div "Preview height 360 px" at bounding box center [1416, 512] width 210 height 28
click at [1490, 501] on input "359" at bounding box center [1474, 512] width 59 height 28
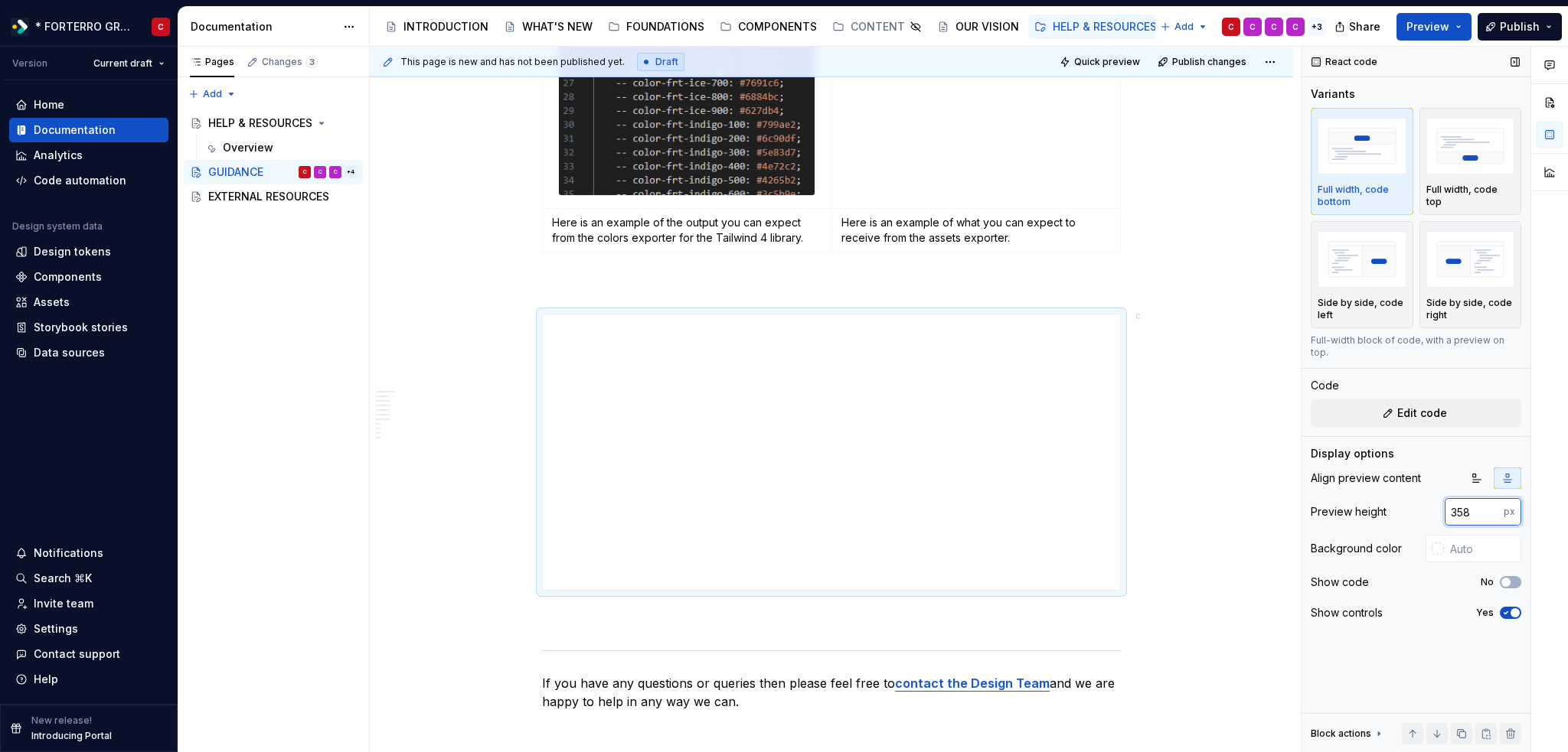
click at [1490, 501] on input "358" at bounding box center [1474, 512] width 59 height 28
click at [1490, 501] on input "357" at bounding box center [1474, 512] width 59 height 28
click at [1490, 501] on input "356" at bounding box center [1474, 512] width 59 height 28
click at [1490, 501] on input "355" at bounding box center [1474, 512] width 59 height 28
click at [1402, 508] on div "Preview height 355 px" at bounding box center [1416, 512] width 210 height 28
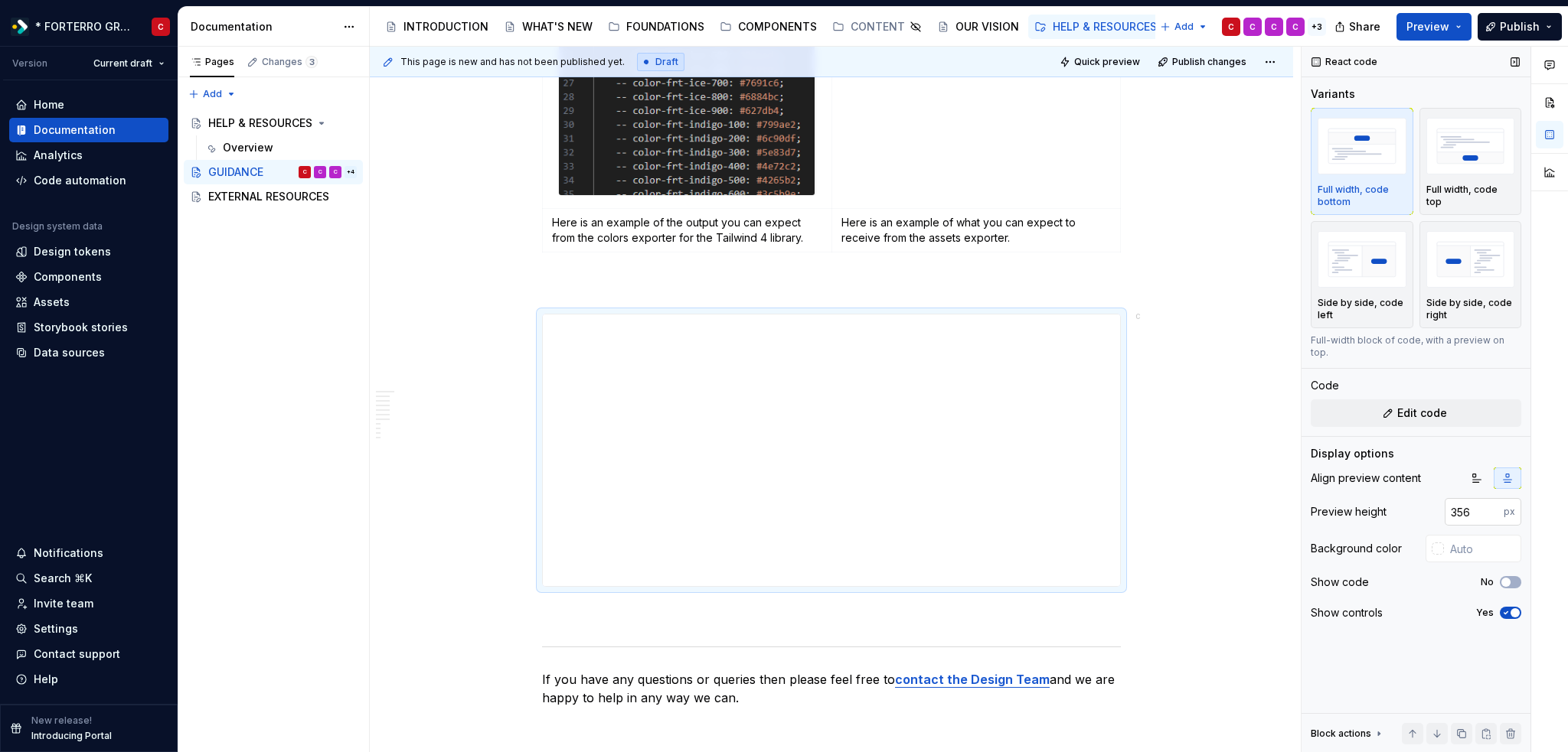
click at [1491, 498] on input "356" at bounding box center [1474, 512] width 59 height 28
click at [1491, 498] on input "357" at bounding box center [1474, 512] width 59 height 28
click at [1408, 512] on div "Preview height 357 px" at bounding box center [1416, 512] width 210 height 28
click at [1496, 498] on input "358" at bounding box center [1474, 512] width 59 height 28
click at [1496, 498] on input "359" at bounding box center [1474, 512] width 59 height 28
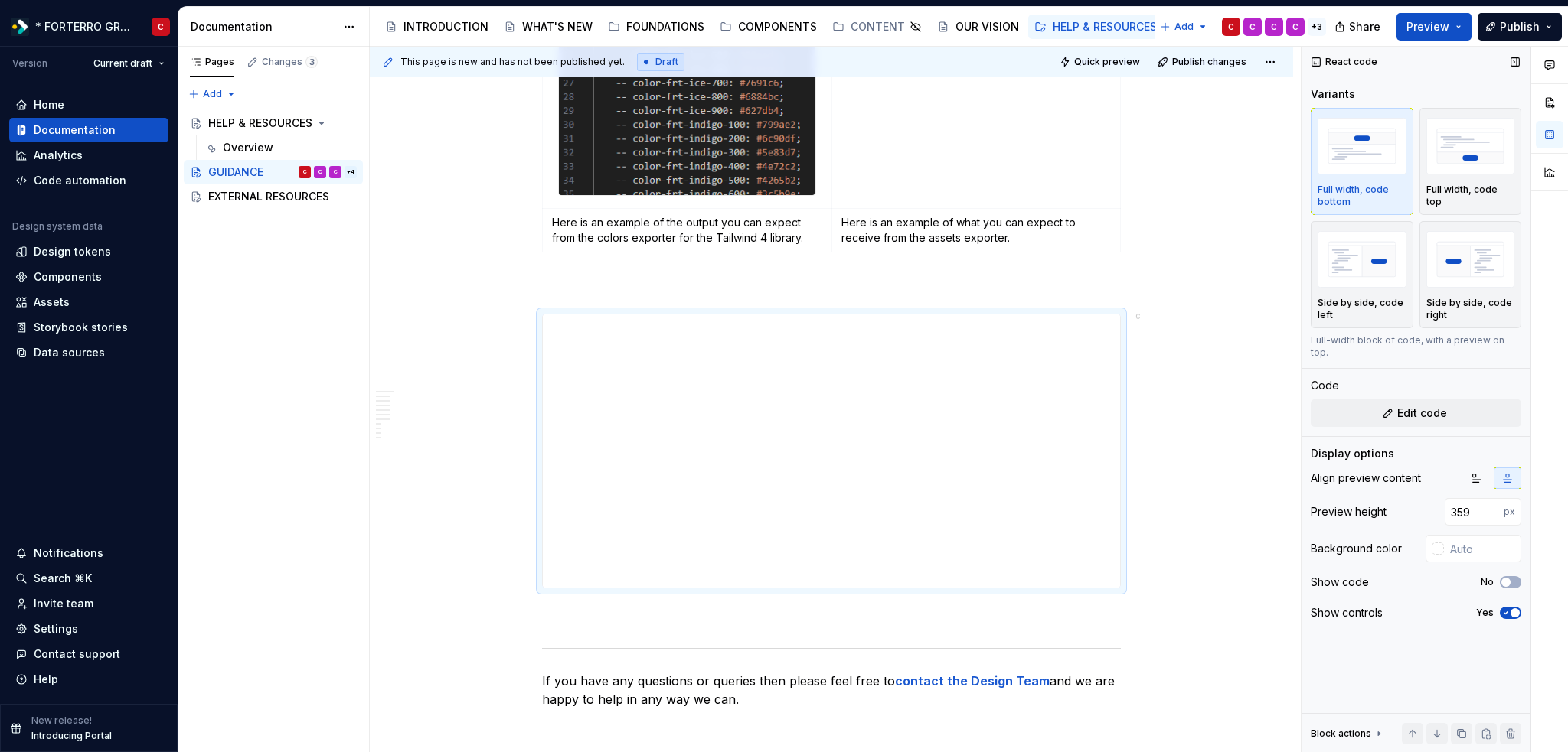
click at [1399, 509] on div "Preview height 359 px" at bounding box center [1416, 512] width 210 height 28
type input "360"
click at [1492, 498] on input "360" at bounding box center [1474, 512] width 59 height 28
click at [1404, 510] on div "Preview height 360 px" at bounding box center [1416, 512] width 210 height 28
click at [1126, 62] on span "Quick preview" at bounding box center [1107, 62] width 66 height 12
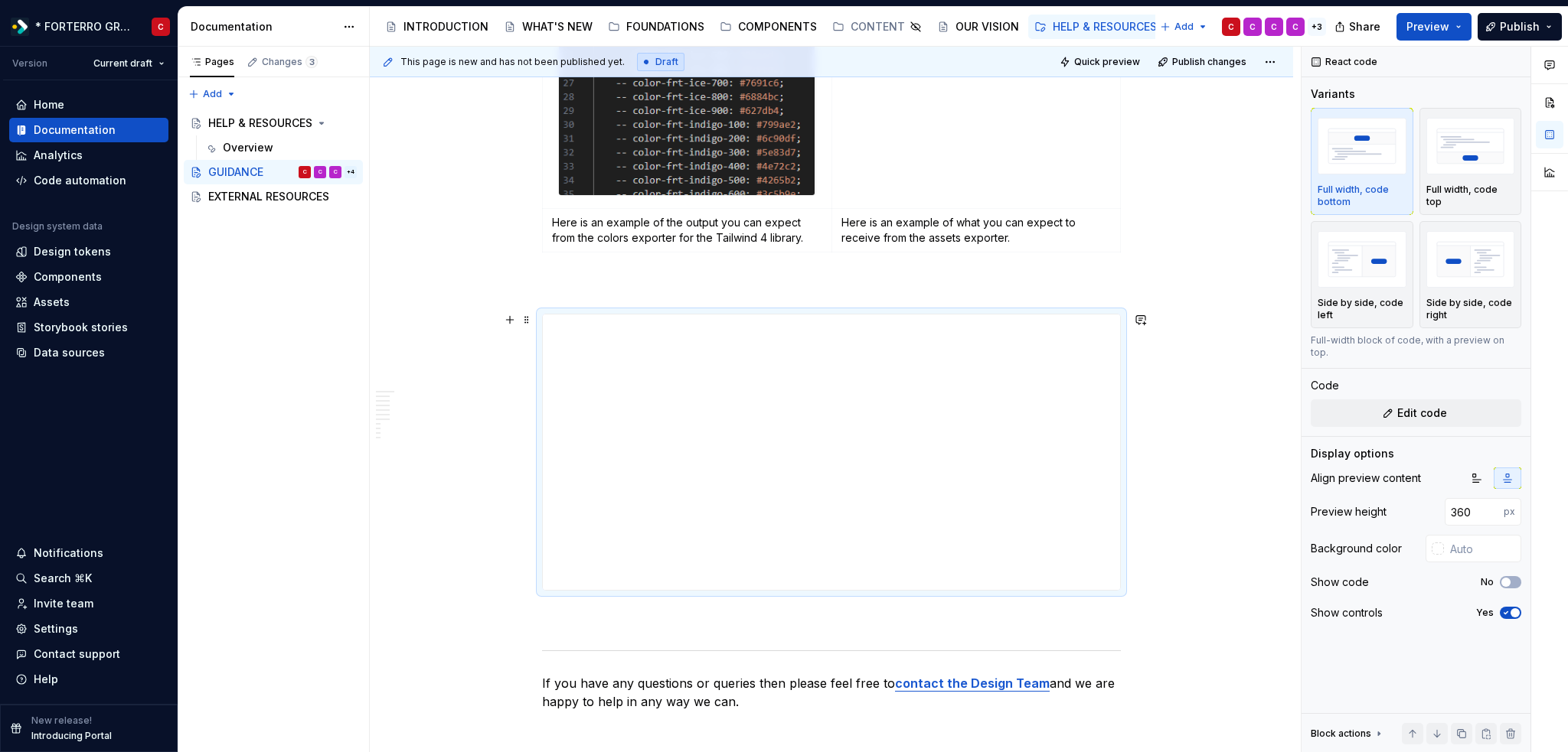
click at [1080, 73] on div "This page is new and has not been published yet. Draft Quick preview Publish ch…" at bounding box center [831, 62] width 923 height 30
click at [1087, 56] on span "Quick preview" at bounding box center [1107, 62] width 66 height 12
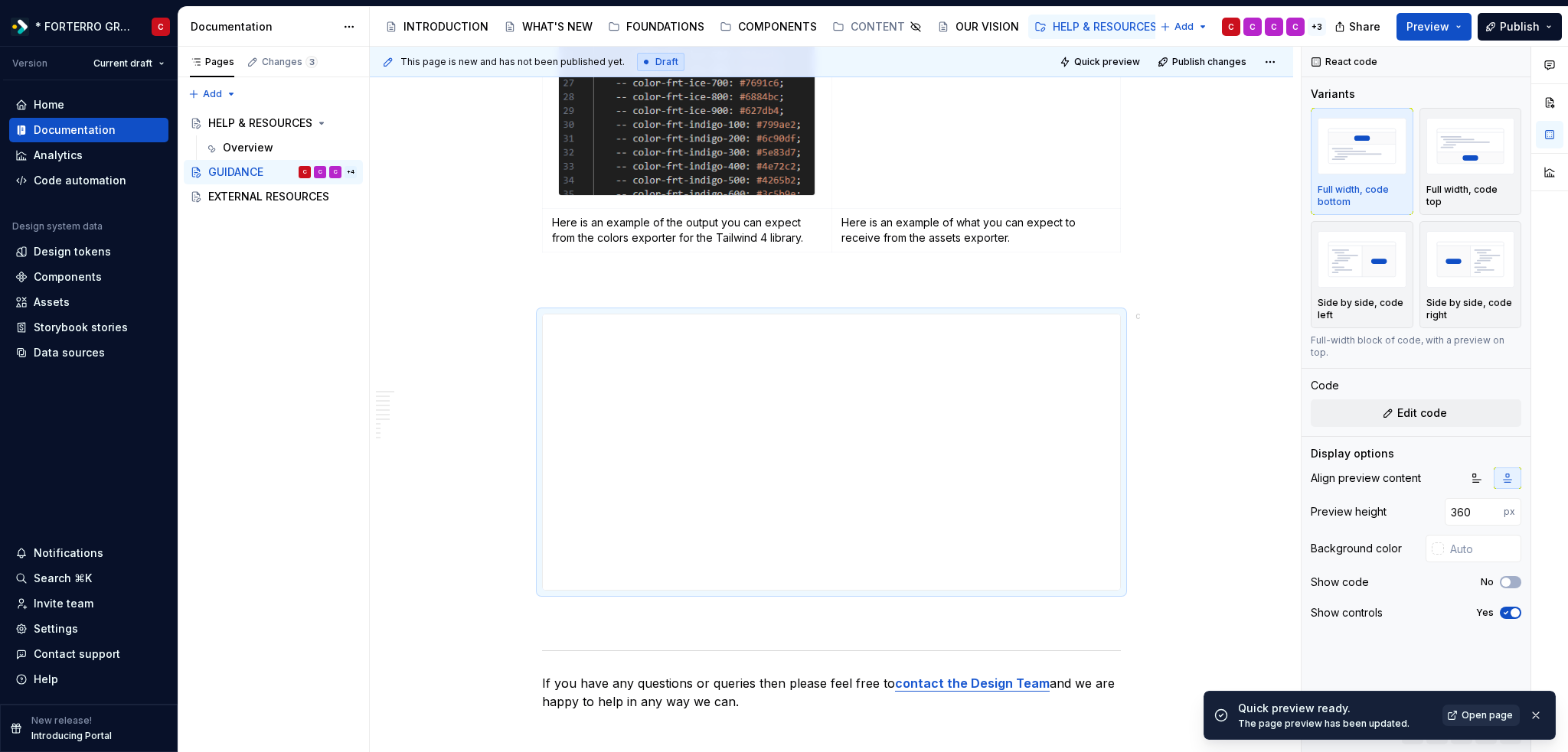
click at [1476, 715] on span "Open page" at bounding box center [1487, 715] width 51 height 12
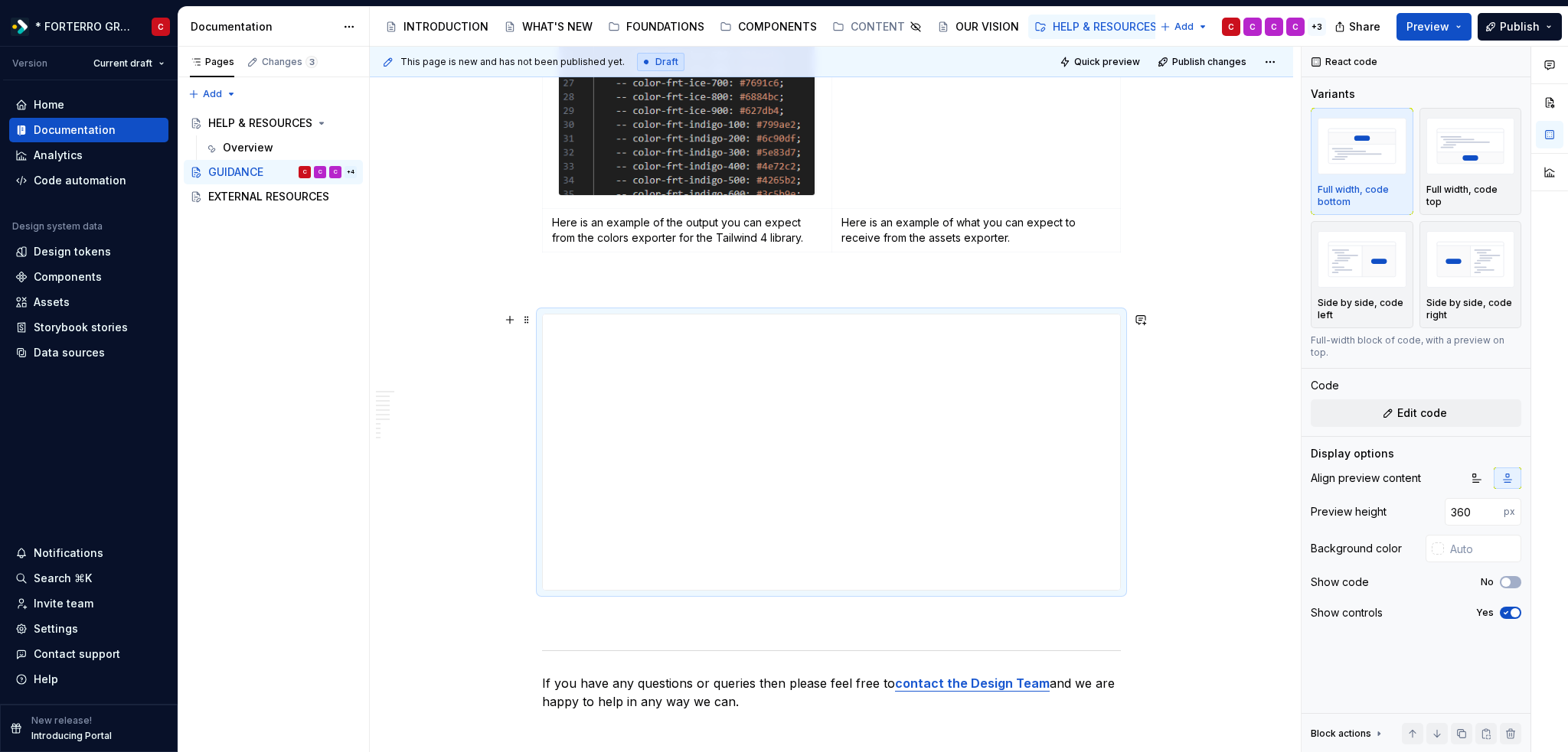
click at [542, 518] on div at bounding box center [831, 452] width 579 height 277
click at [1513, 608] on span "button" at bounding box center [1515, 612] width 9 height 9
click at [1112, 61] on span "Quick preview" at bounding box center [1107, 62] width 66 height 12
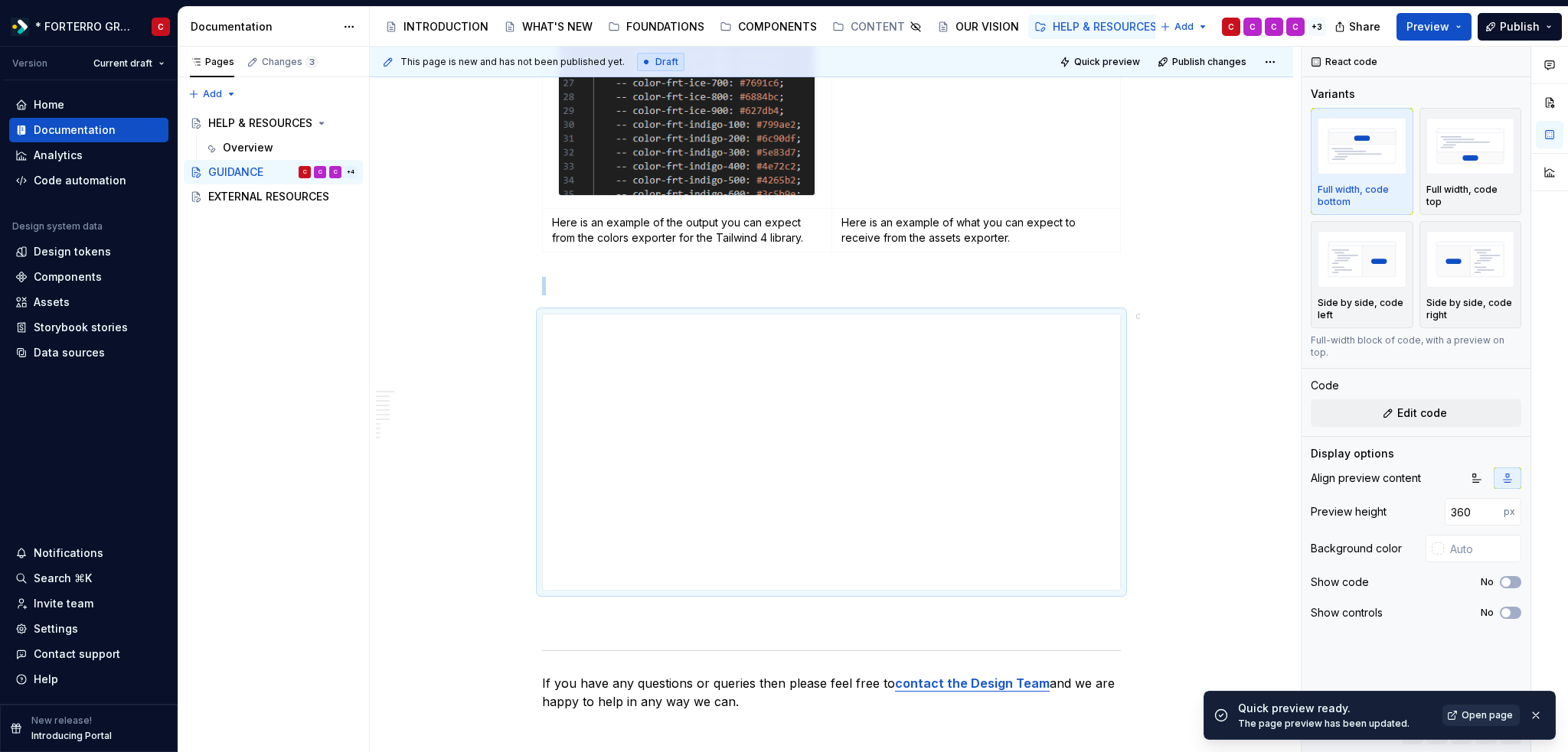
click at [1473, 715] on span "Open page" at bounding box center [1487, 715] width 51 height 12
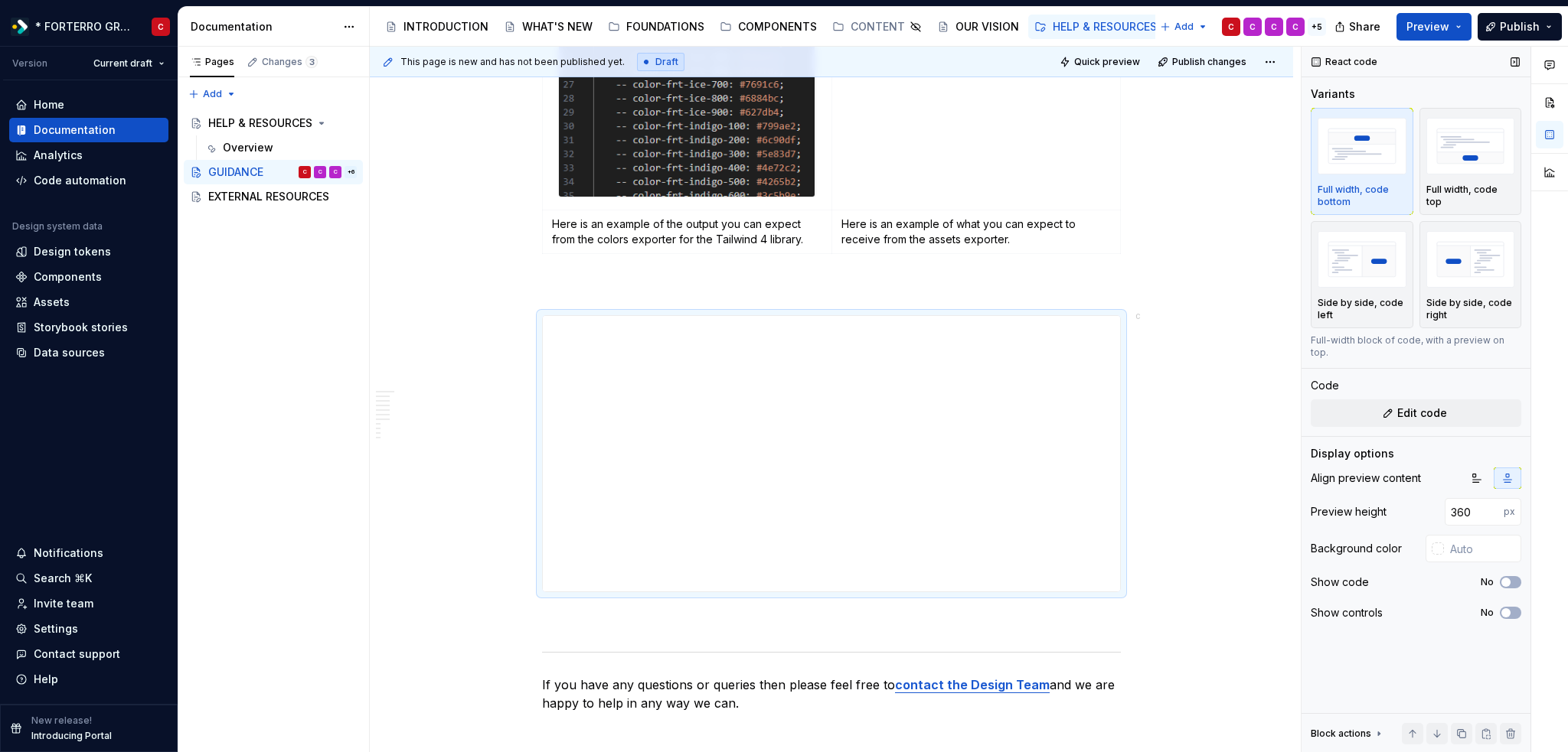
type textarea "*"
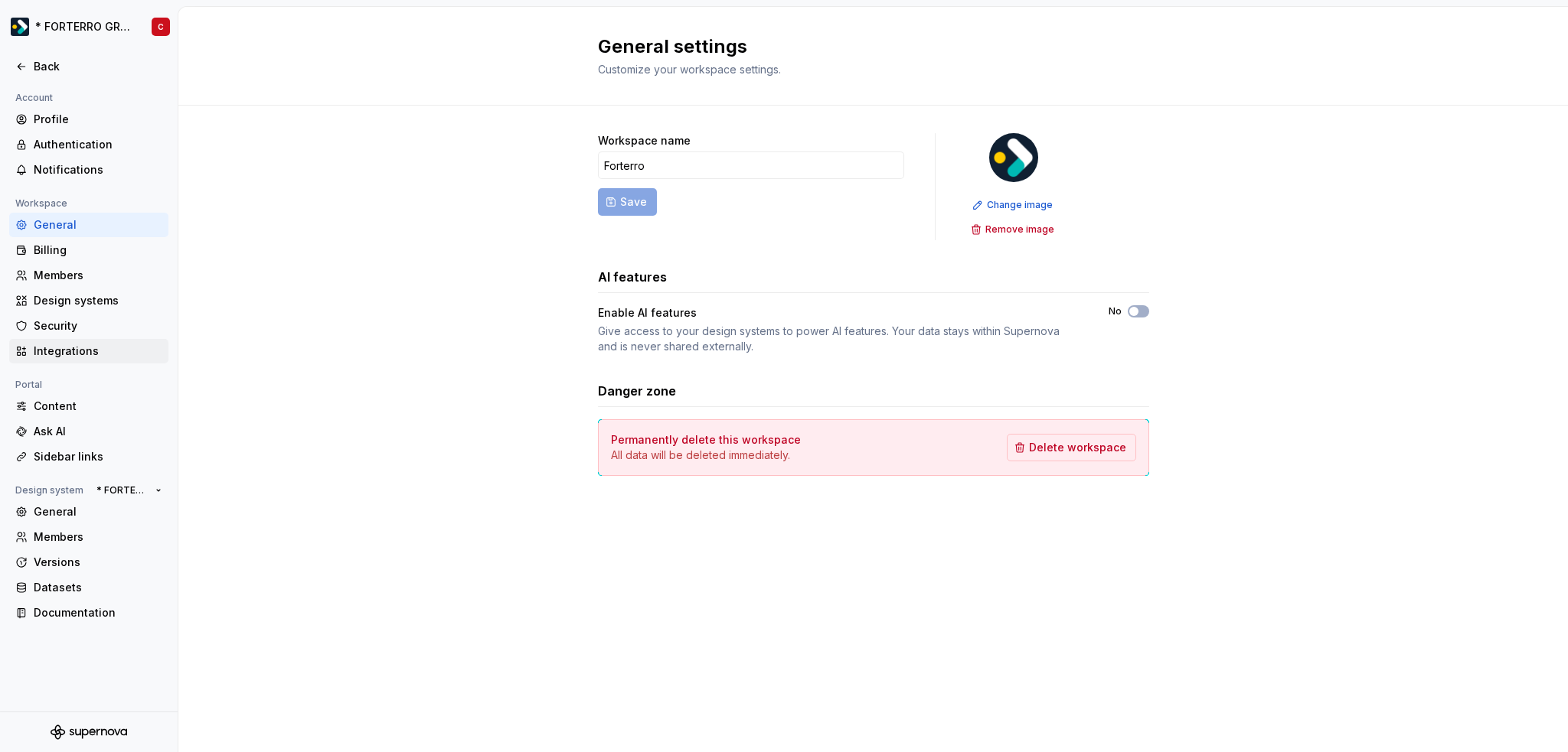
click at [65, 356] on div "Integrations" at bounding box center [98, 351] width 128 height 16
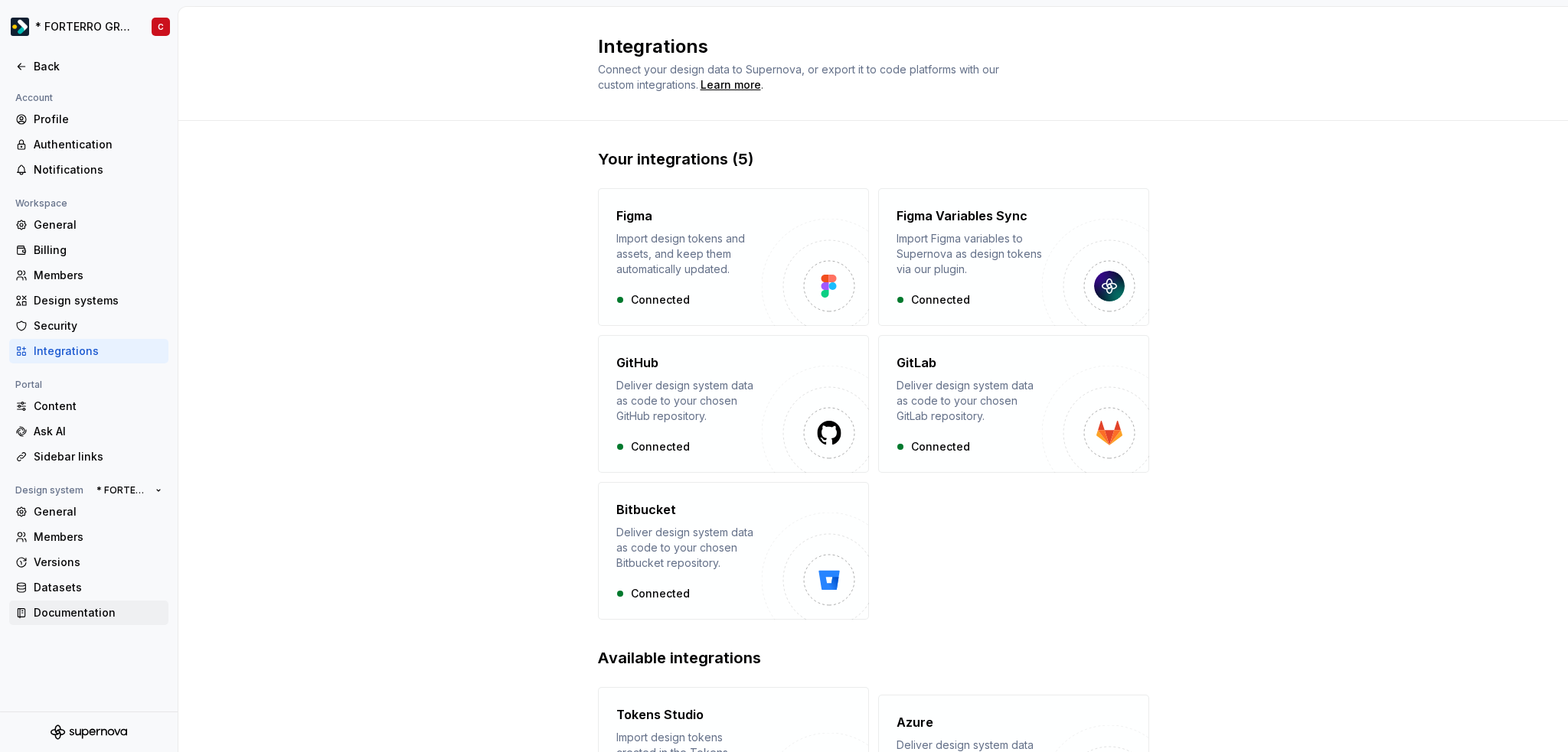
click at [98, 602] on div "Documentation" at bounding box center [89, 613] width 160 height 25
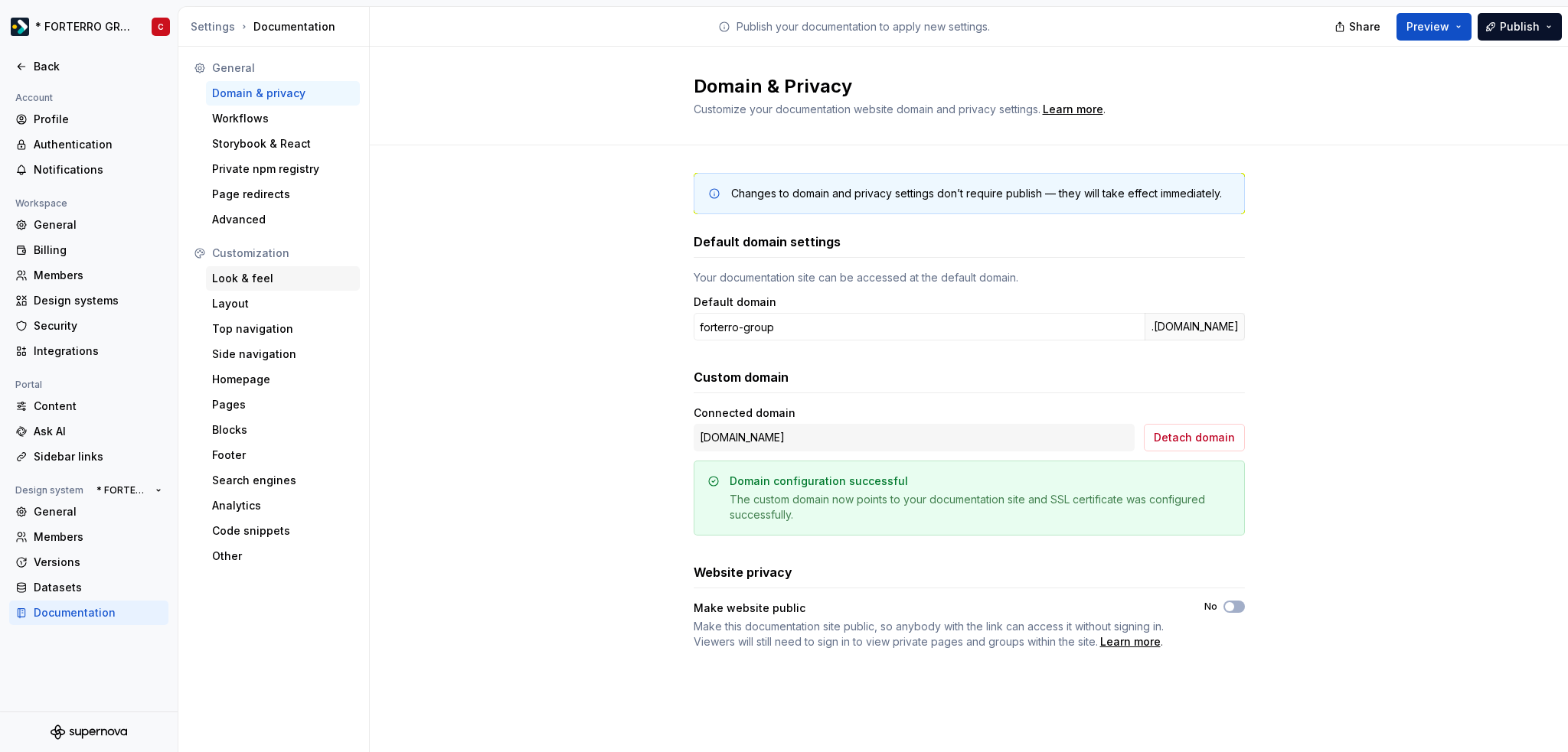
click at [245, 278] on div "Look & feel" at bounding box center [283, 279] width 141 height 16
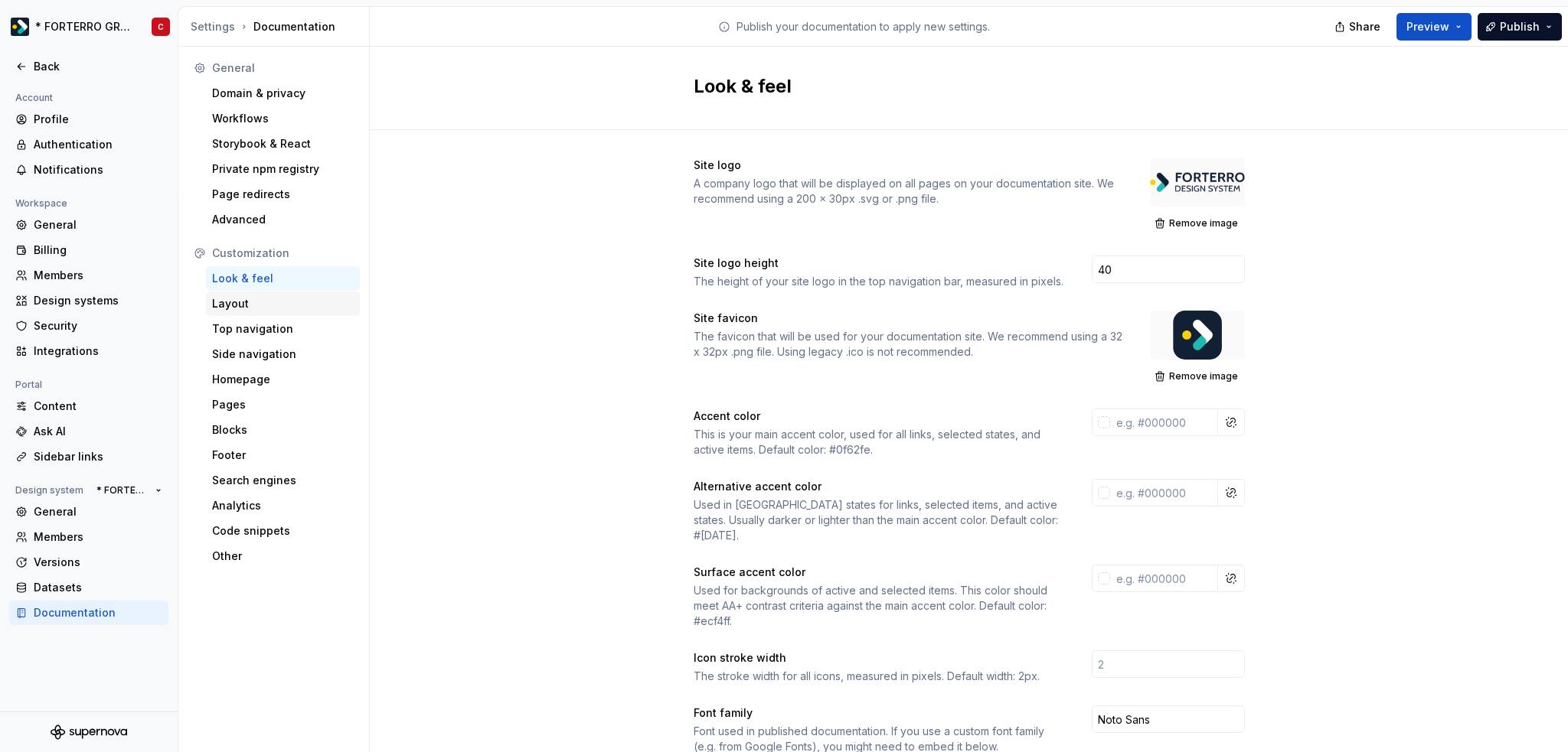
click at [248, 304] on div "Layout" at bounding box center [283, 303] width 141 height 16
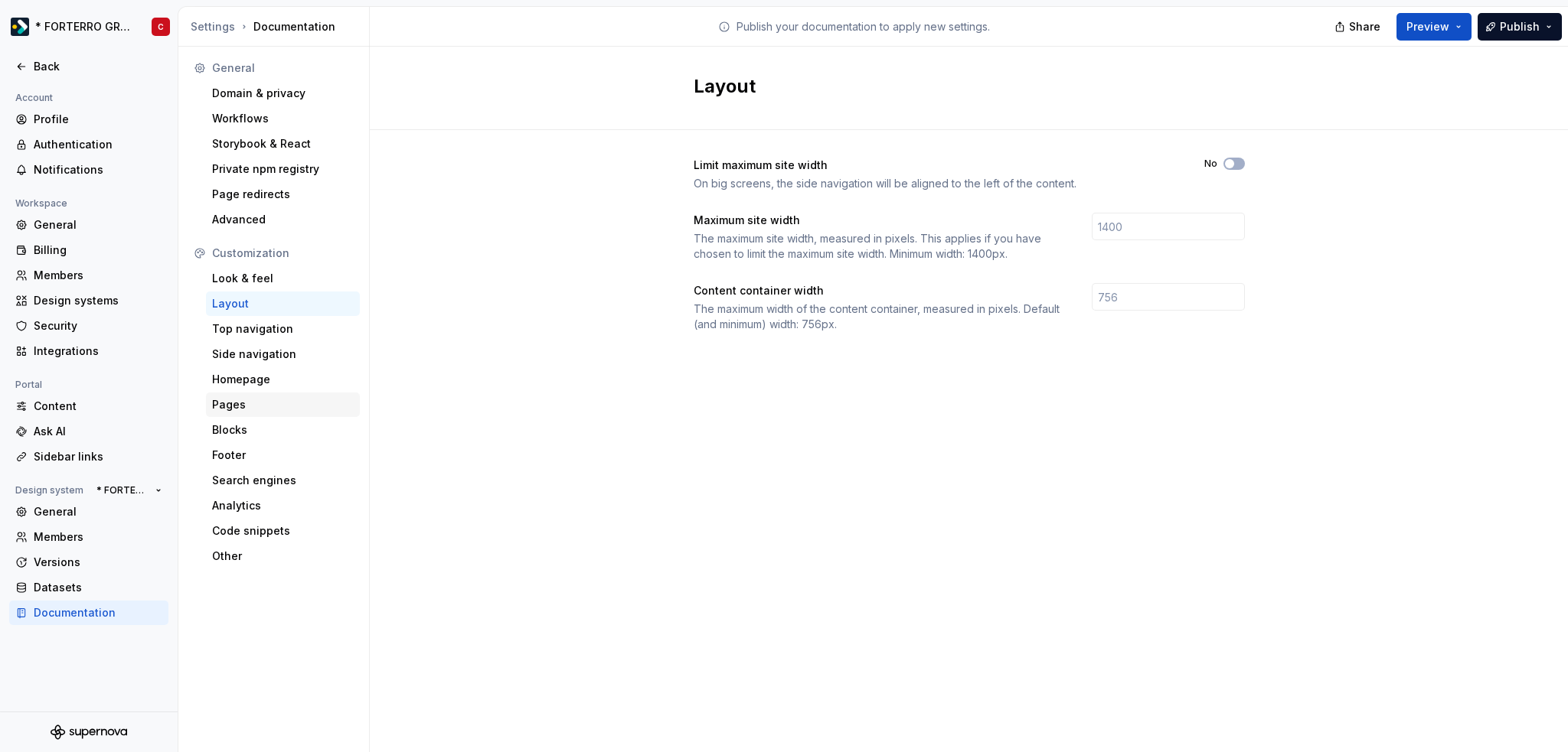
click at [230, 404] on div "Pages" at bounding box center [283, 404] width 141 height 16
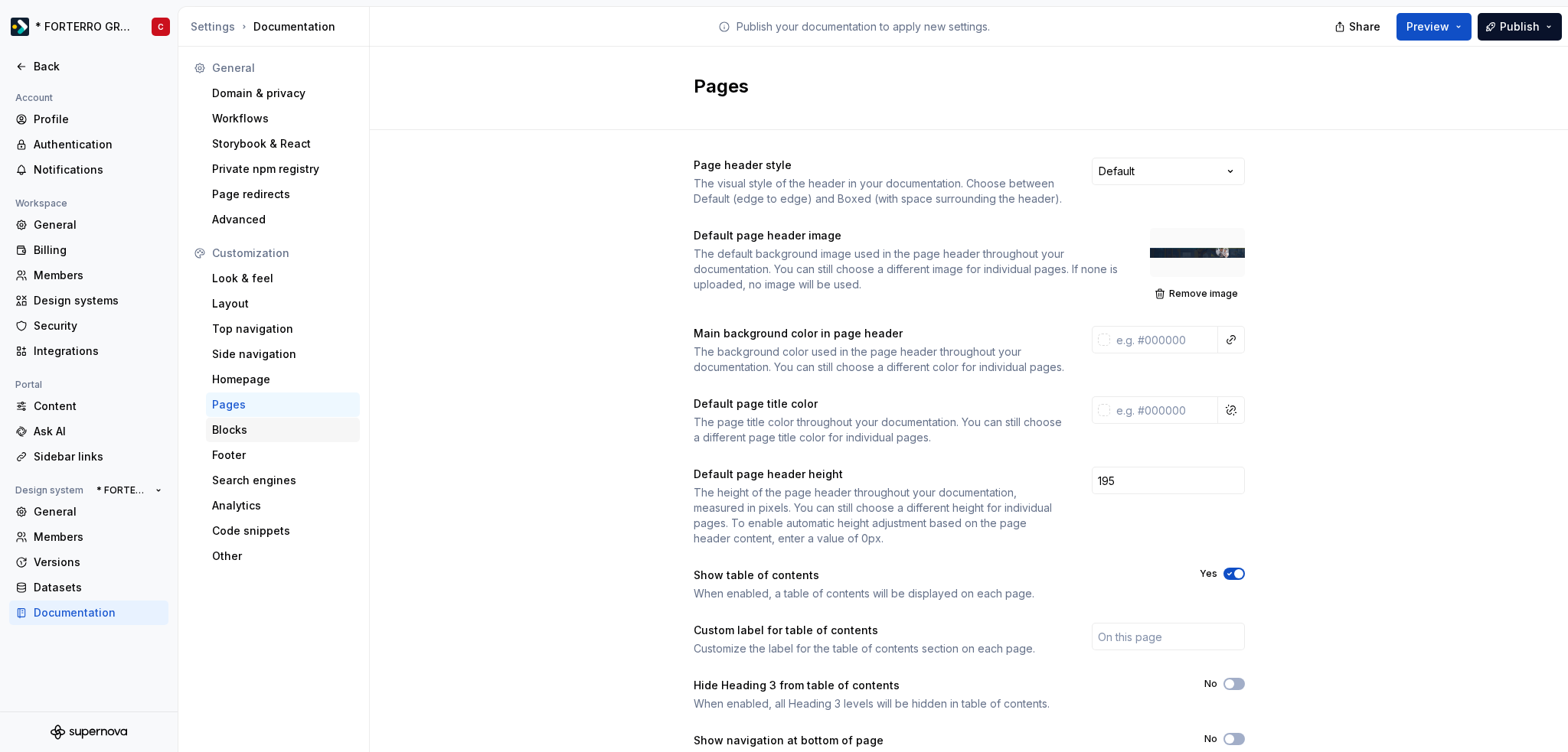
click at [275, 422] on div "Blocks" at bounding box center [283, 430] width 141 height 16
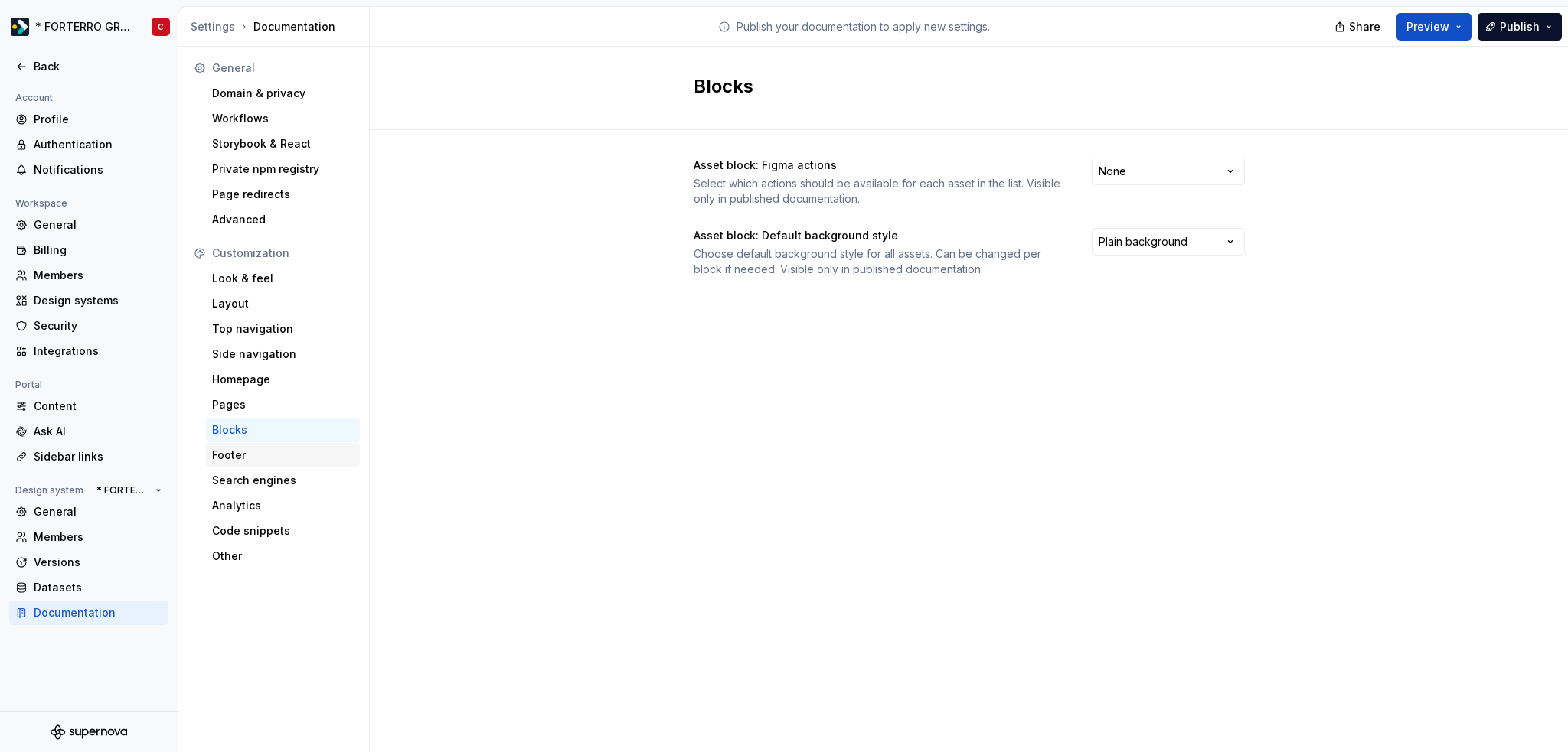
click at [267, 446] on div "Footer" at bounding box center [282, 455] width 154 height 25
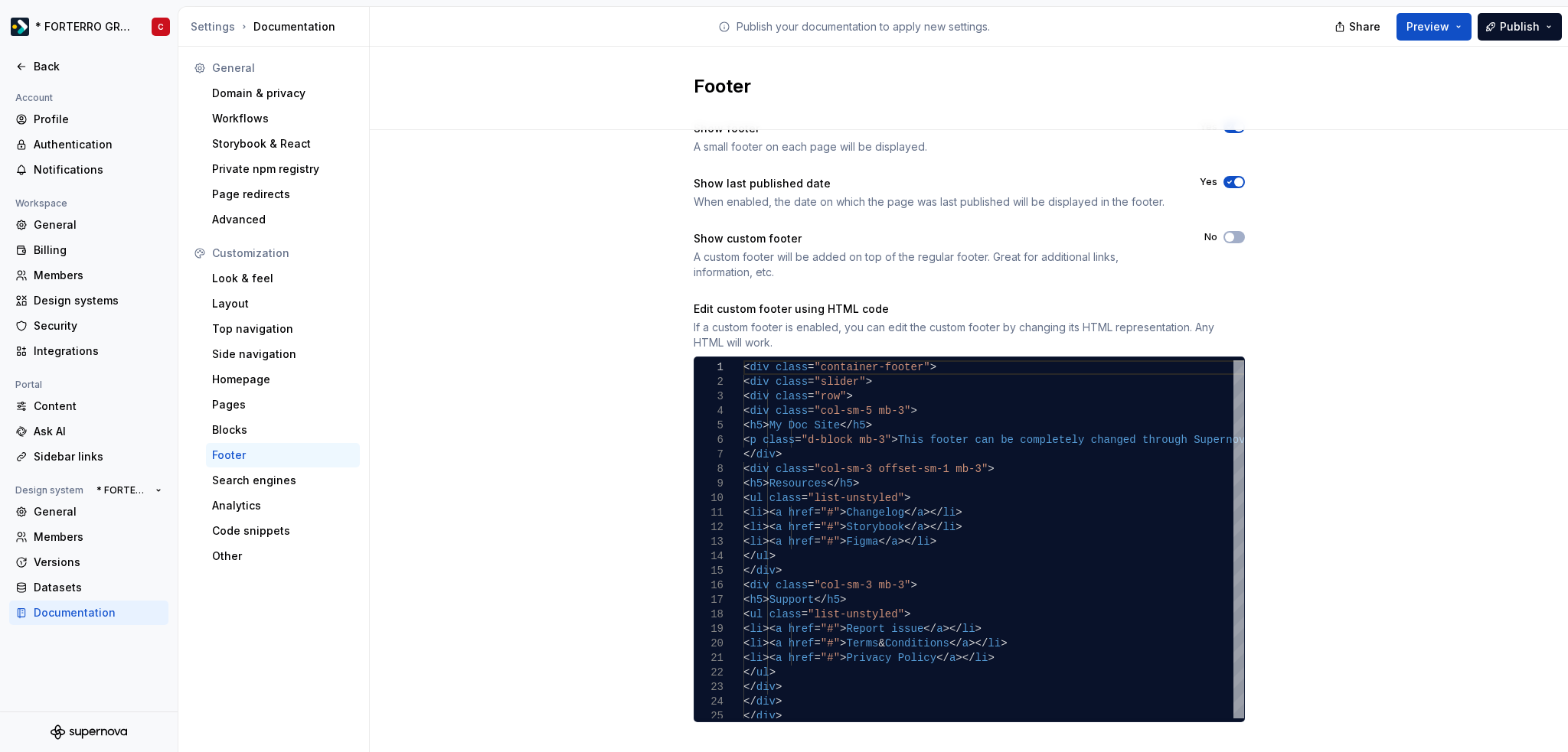
scroll to position [58, 0]
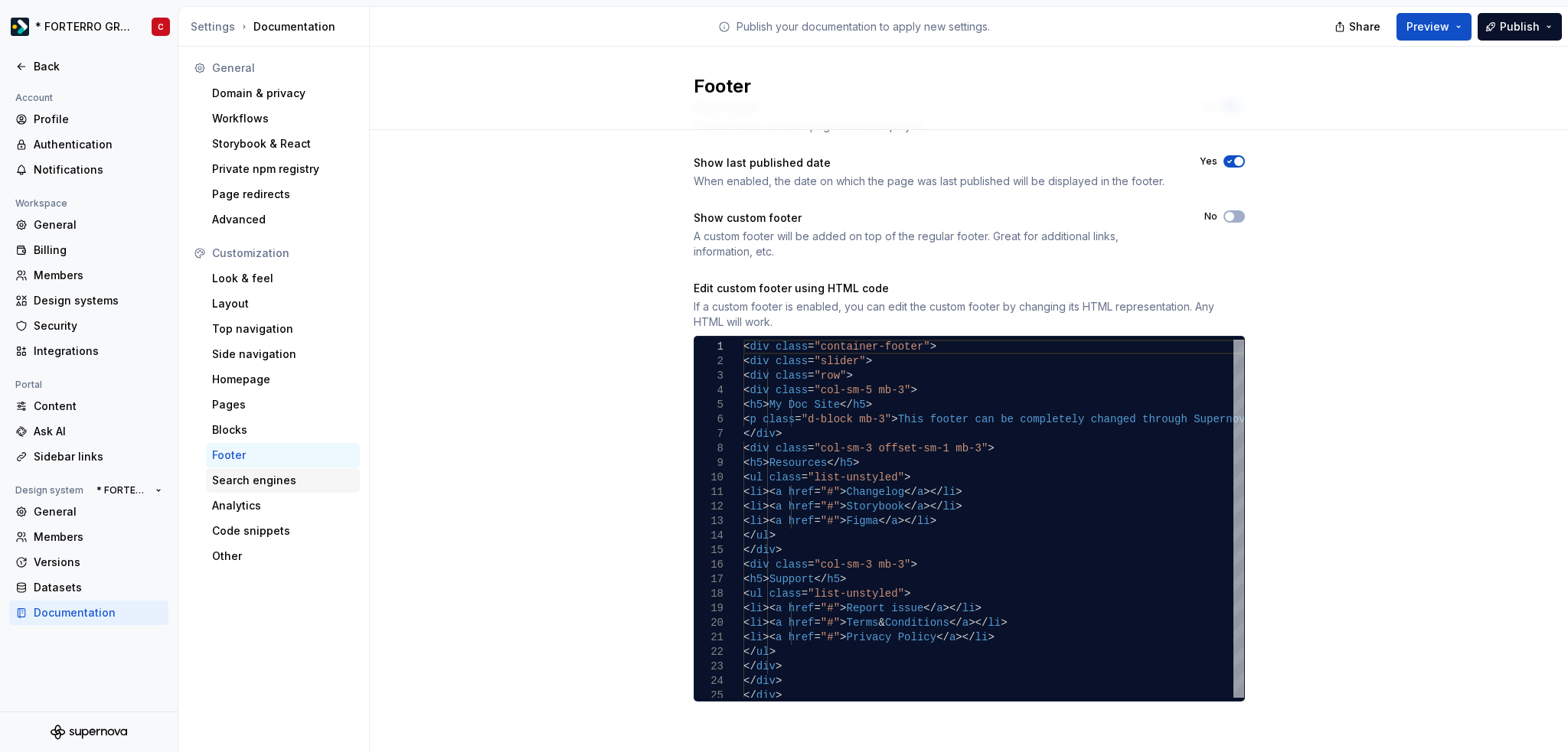
click at [263, 486] on div "Search engines" at bounding box center [283, 480] width 141 height 16
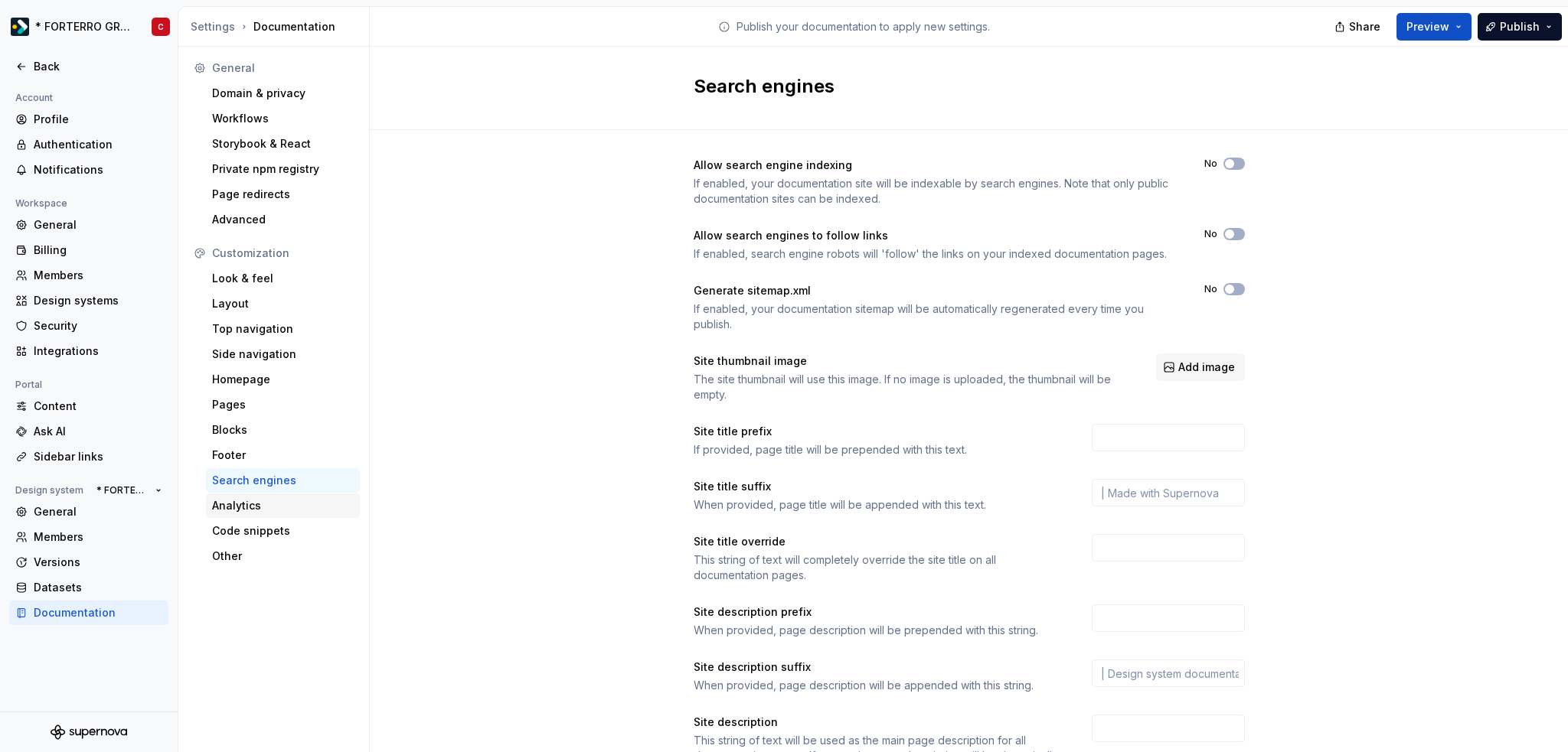
click at [291, 513] on div "Analytics" at bounding box center [283, 505] width 141 height 16
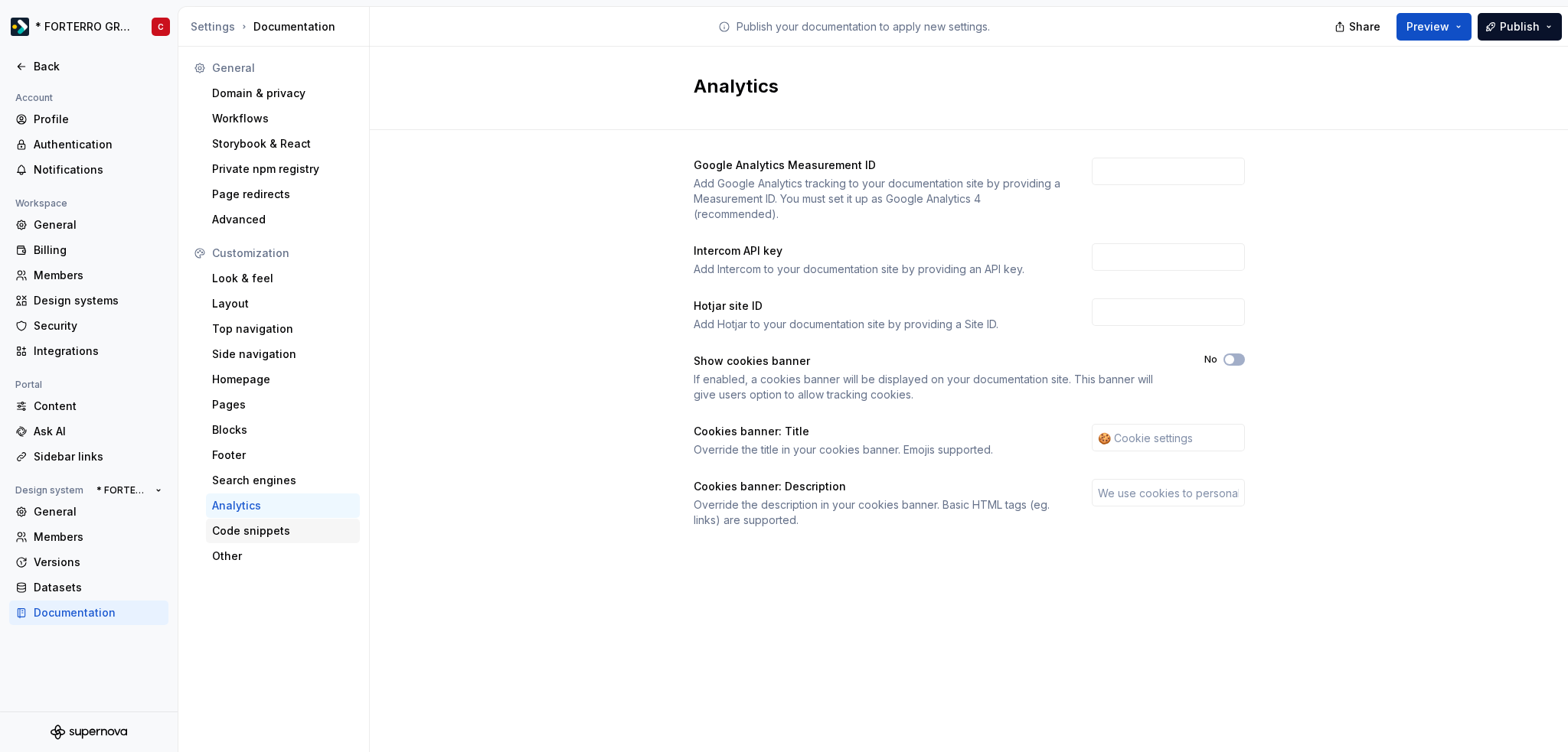
click at [267, 534] on div "Code snippets" at bounding box center [283, 531] width 141 height 16
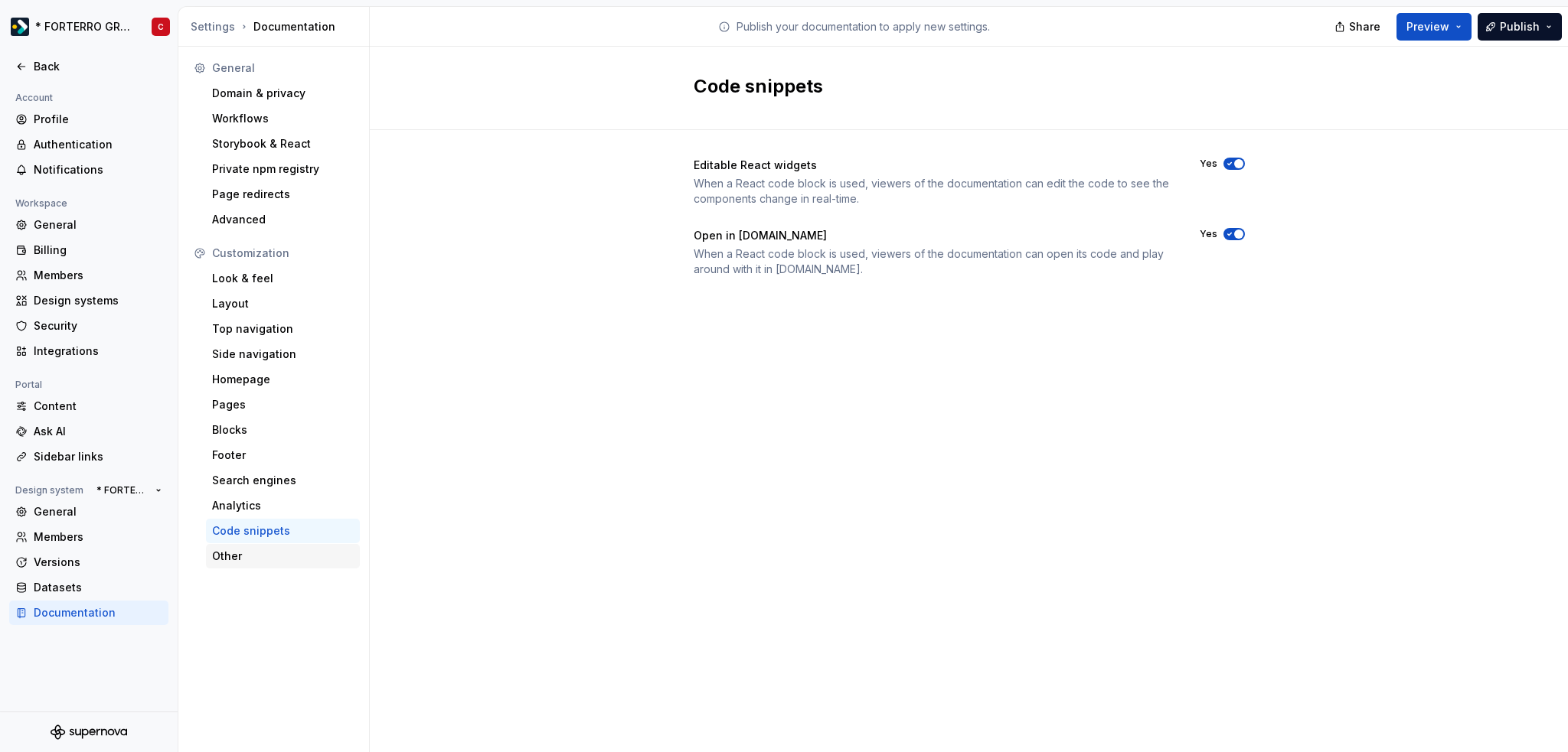
click at [266, 548] on div "Other" at bounding box center [283, 556] width 141 height 16
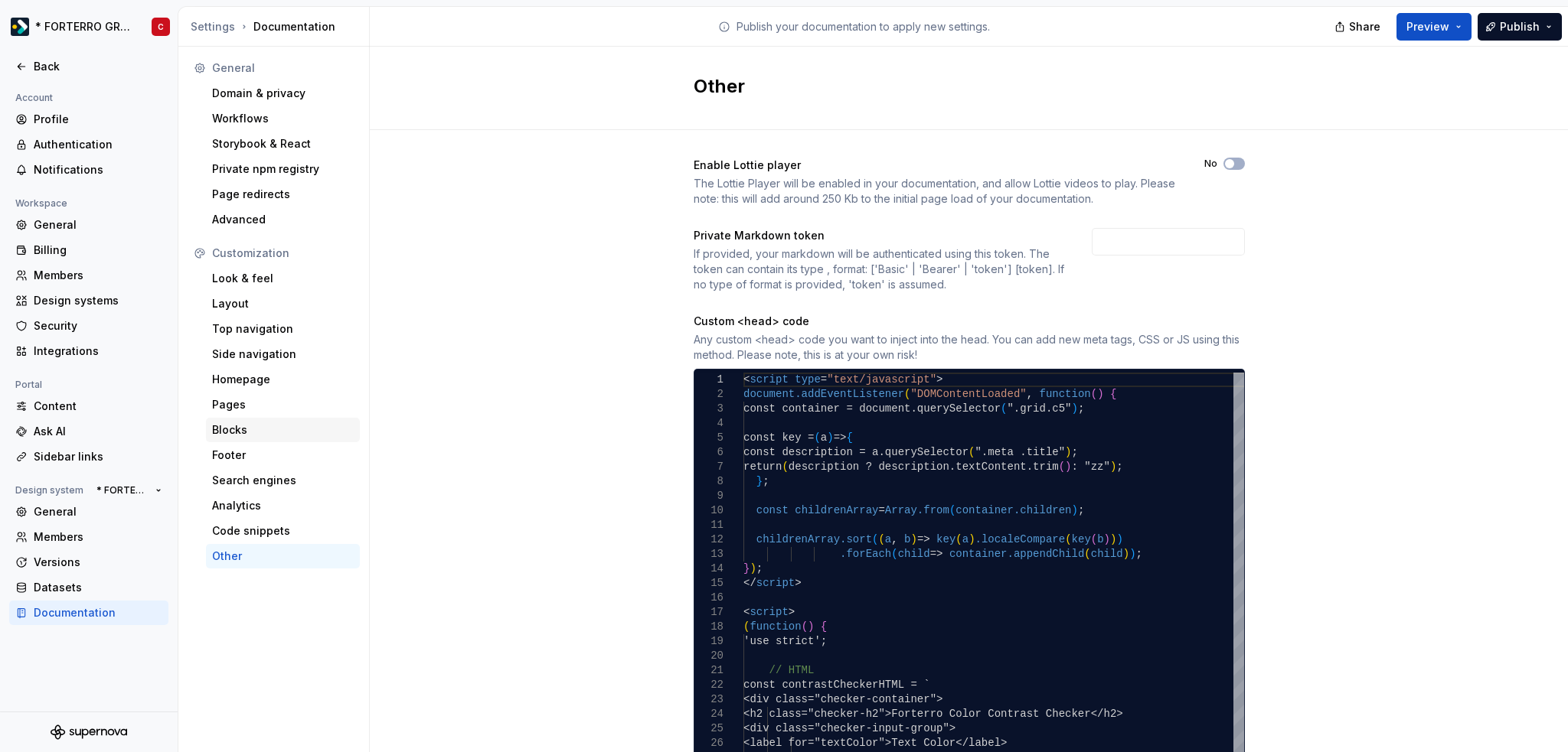
click at [236, 421] on div "Blocks" at bounding box center [282, 430] width 154 height 25
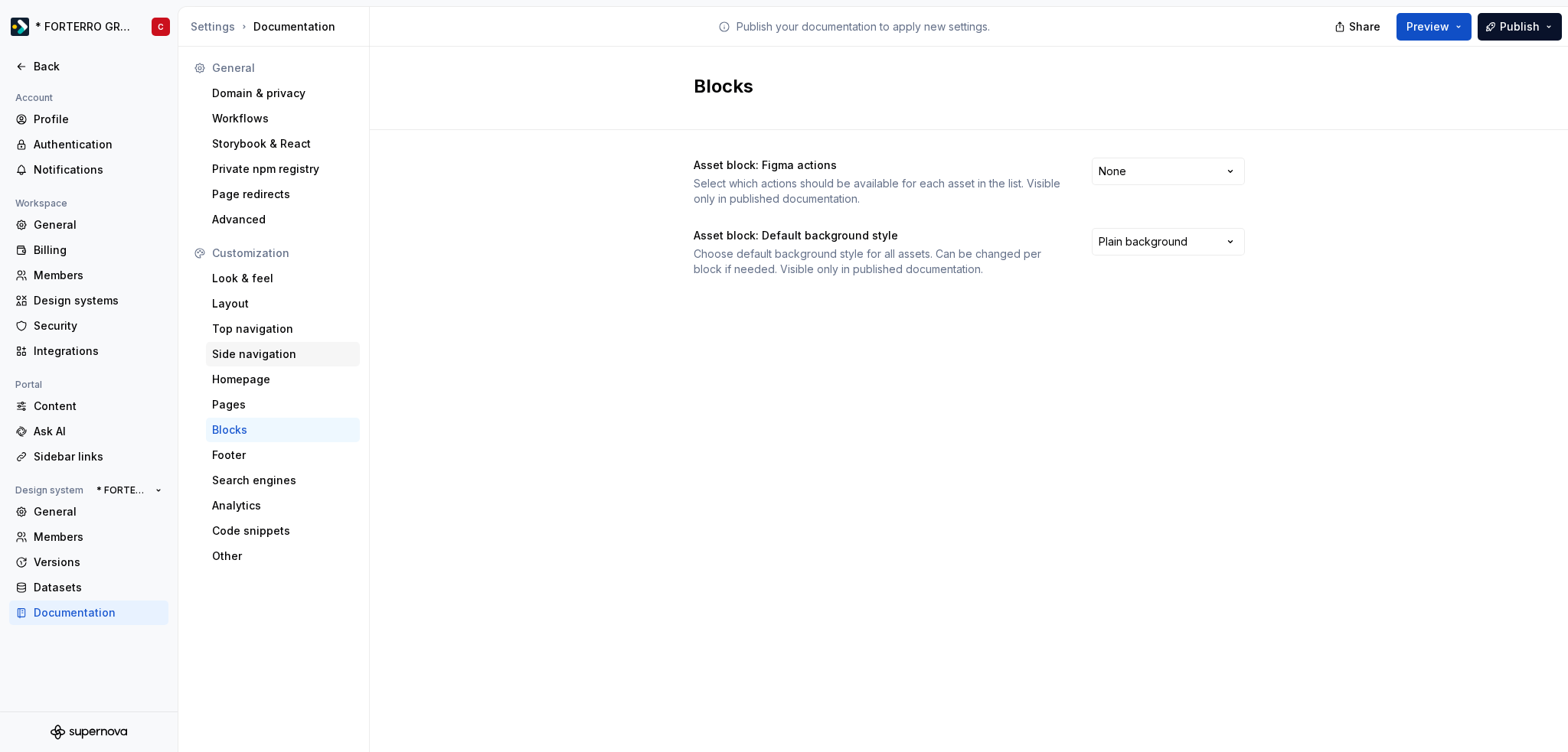
click at [242, 362] on div "Side navigation" at bounding box center [282, 354] width 154 height 25
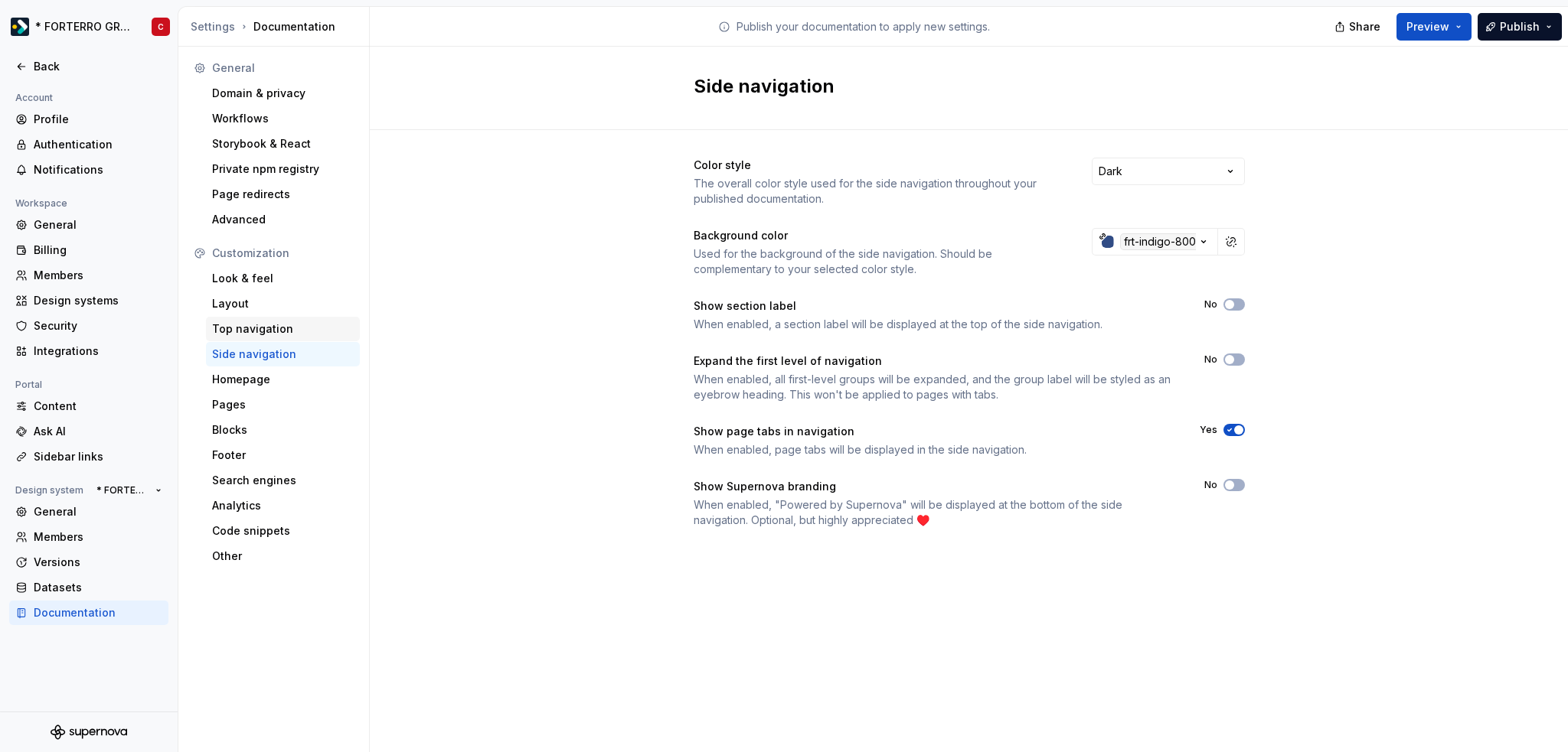
click at [243, 332] on div "Top navigation" at bounding box center [283, 329] width 141 height 16
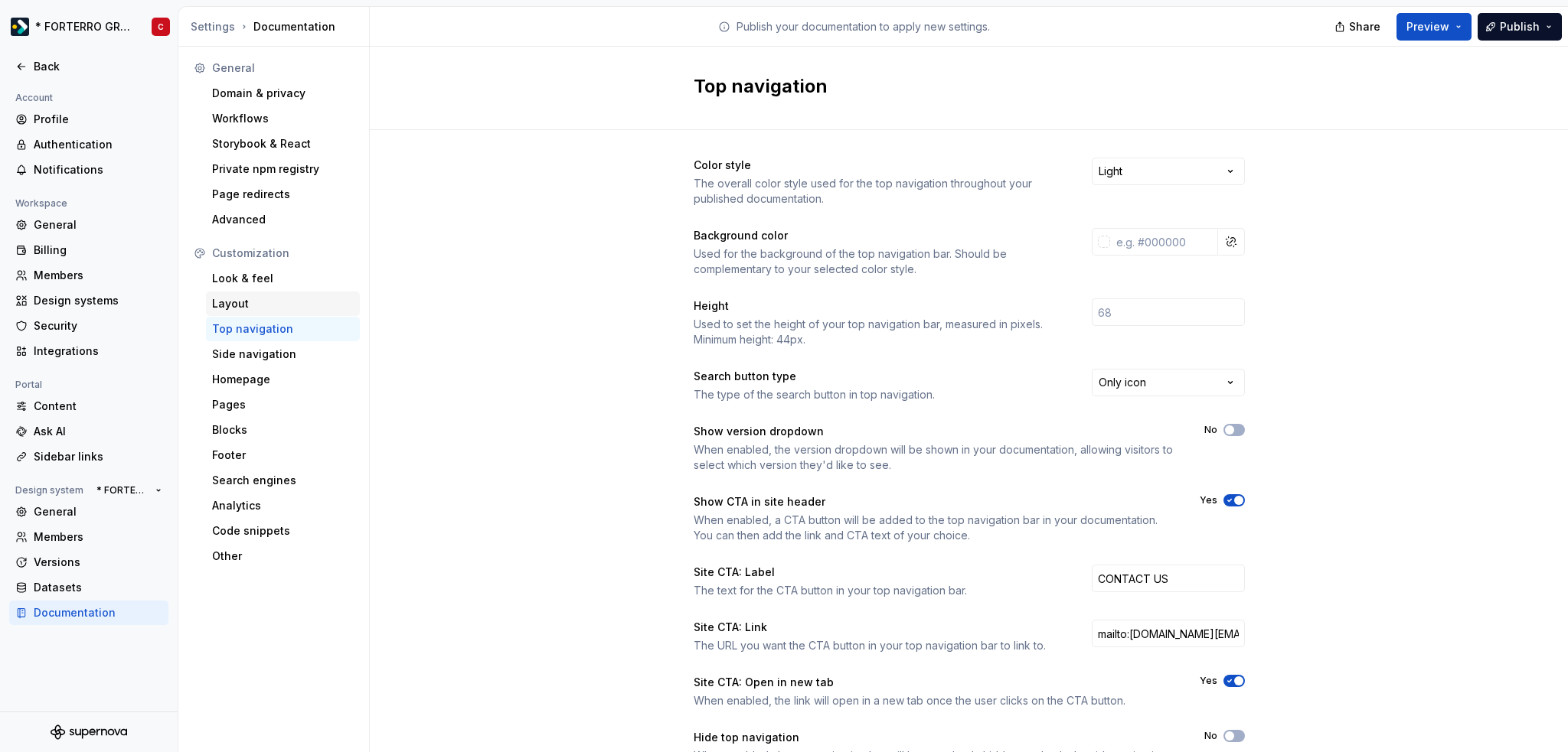
click at [270, 299] on div "Layout" at bounding box center [283, 303] width 141 height 16
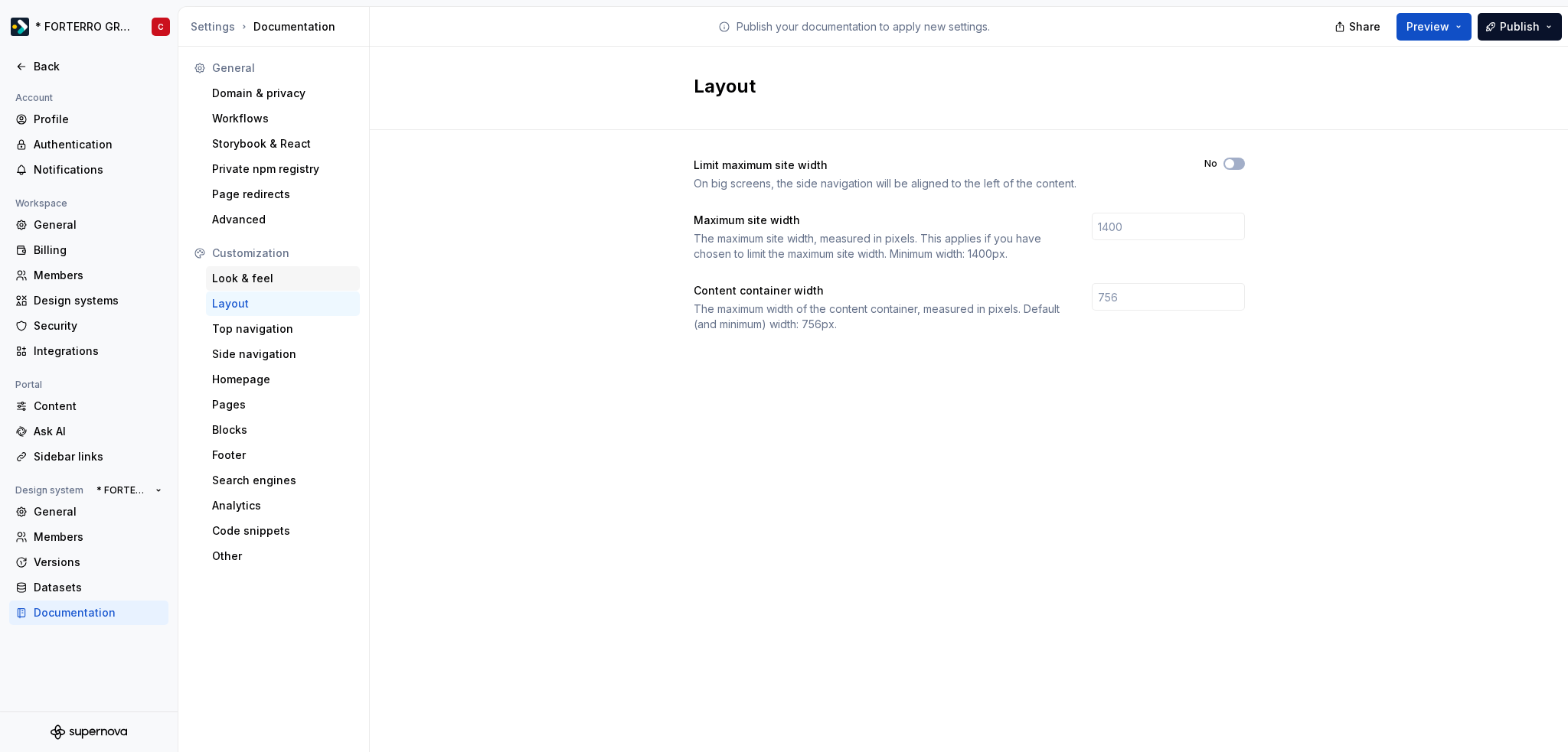
click at [263, 271] on div "Look & feel" at bounding box center [283, 279] width 141 height 16
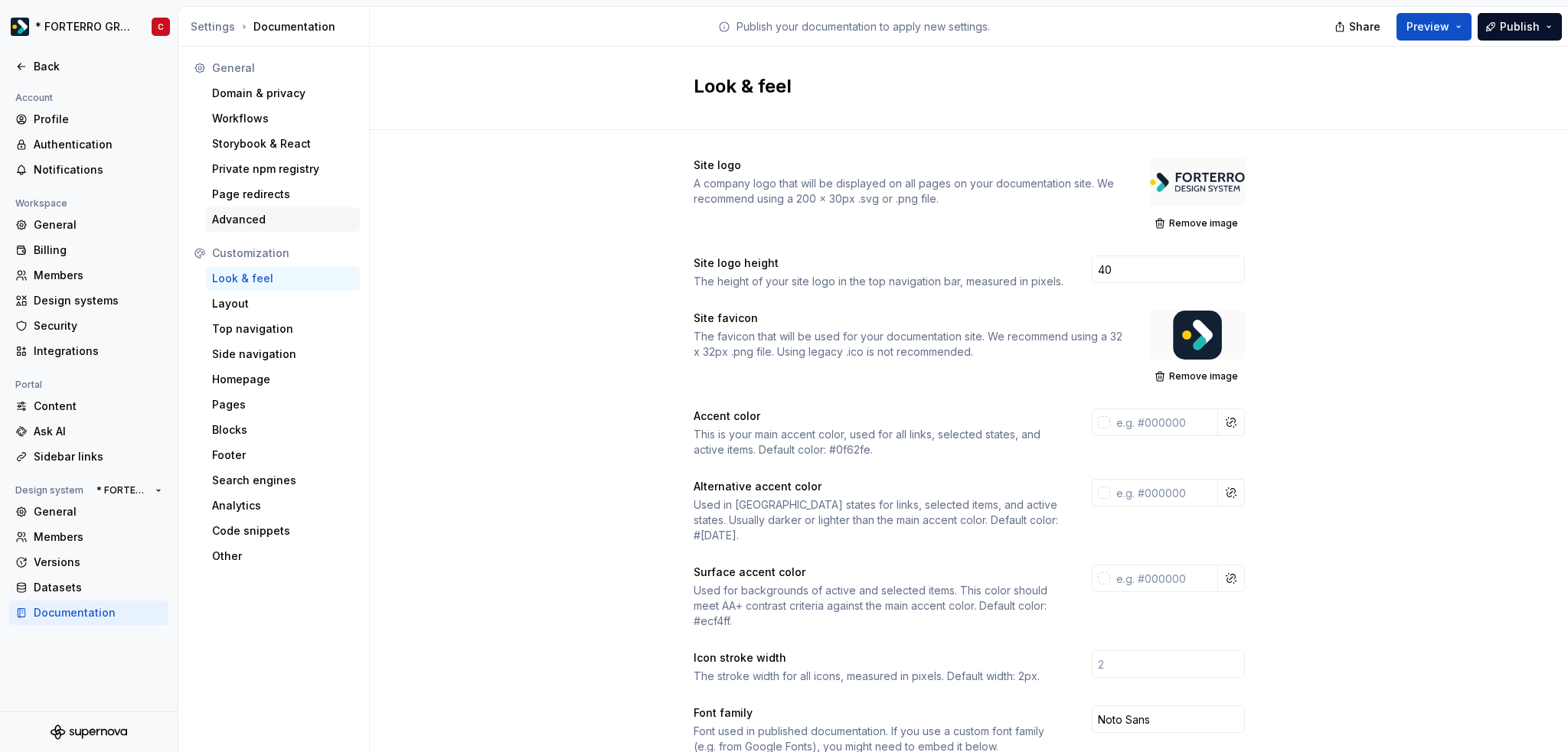
click at [266, 227] on div "Advanced" at bounding box center [282, 219] width 154 height 25
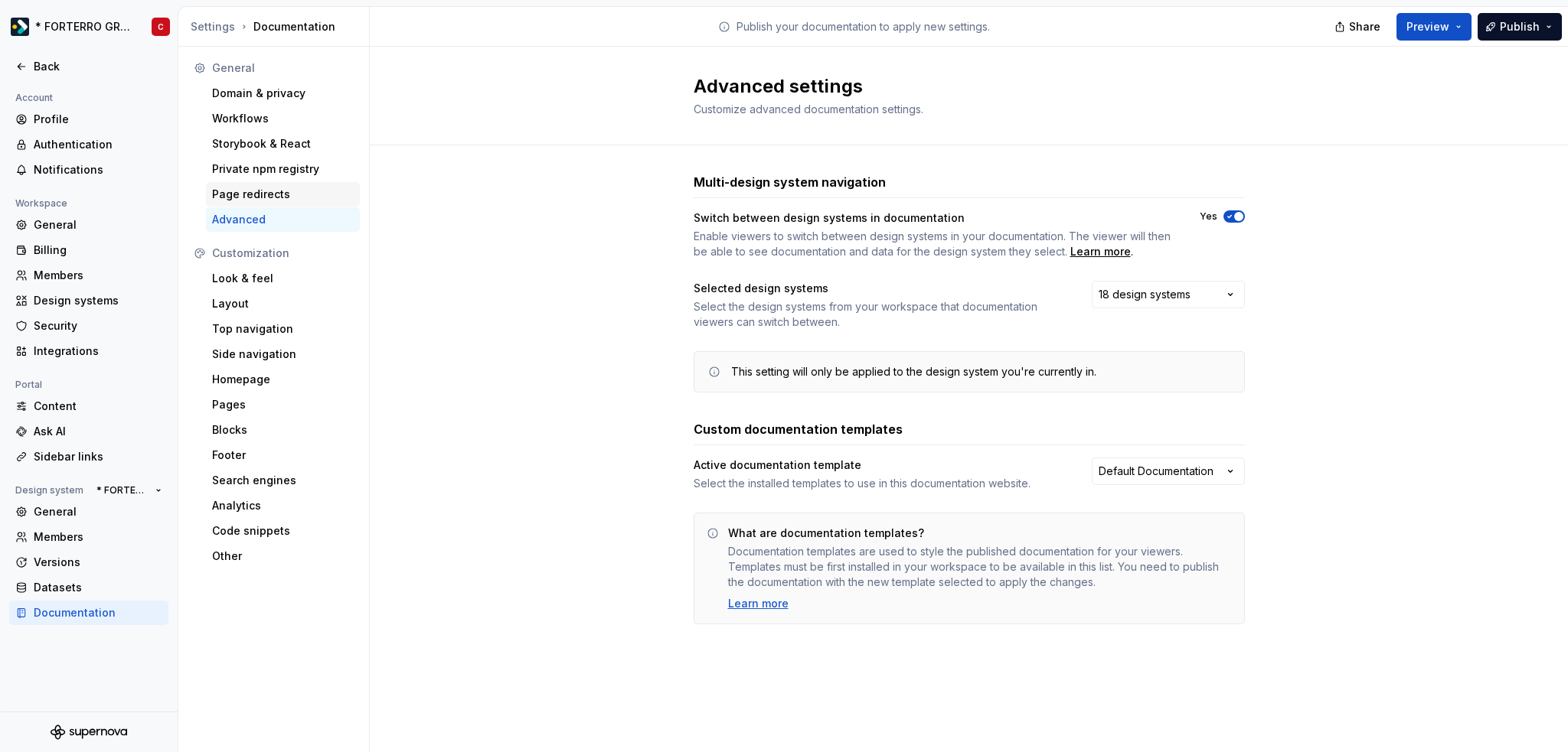
click at [261, 199] on div "Page redirects" at bounding box center [283, 194] width 141 height 16
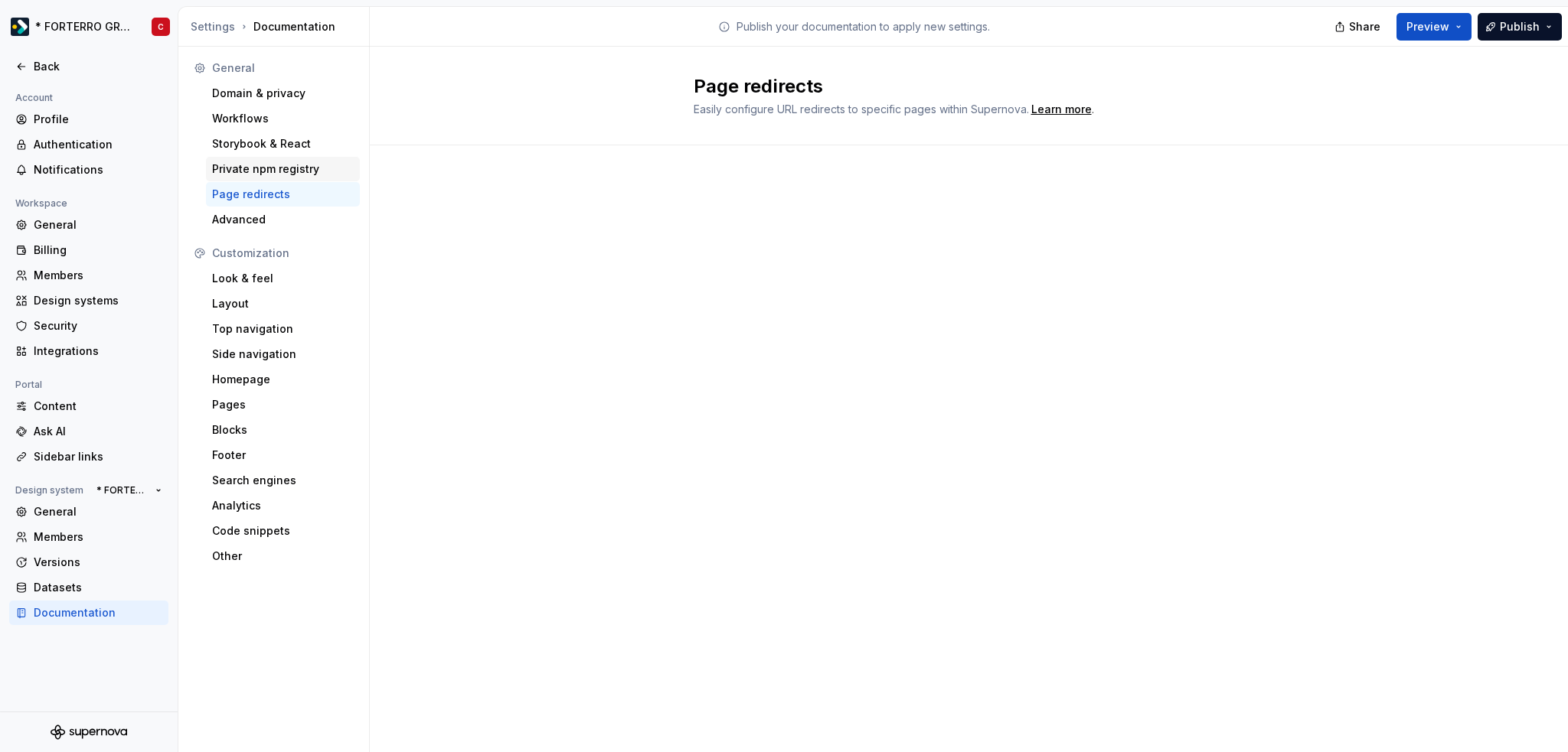
click at [284, 174] on div "Private npm registry" at bounding box center [283, 168] width 141 height 16
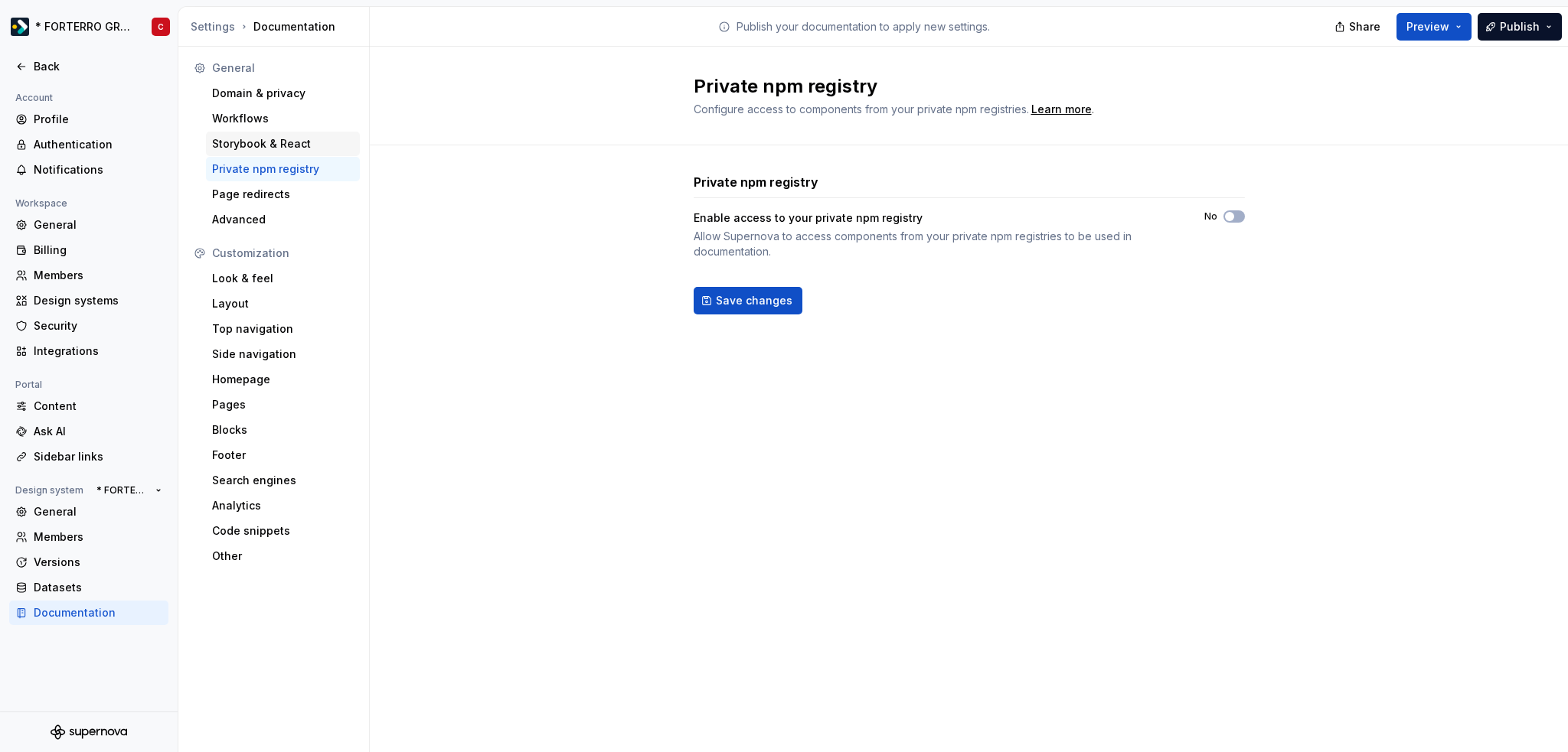
click at [265, 154] on div "Storybook & React" at bounding box center [282, 144] width 154 height 25
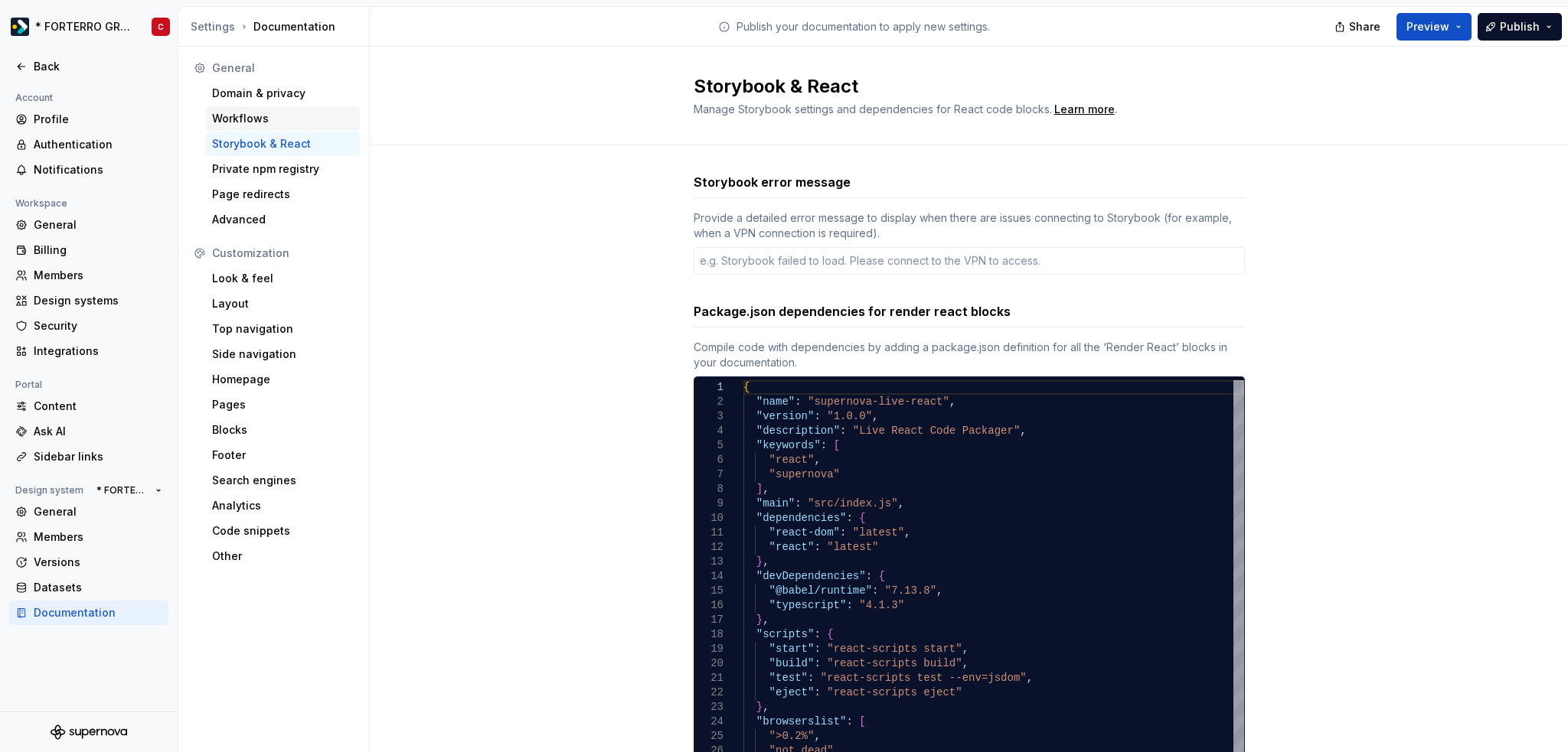
click at [243, 108] on div "Workflows" at bounding box center [282, 118] width 154 height 25
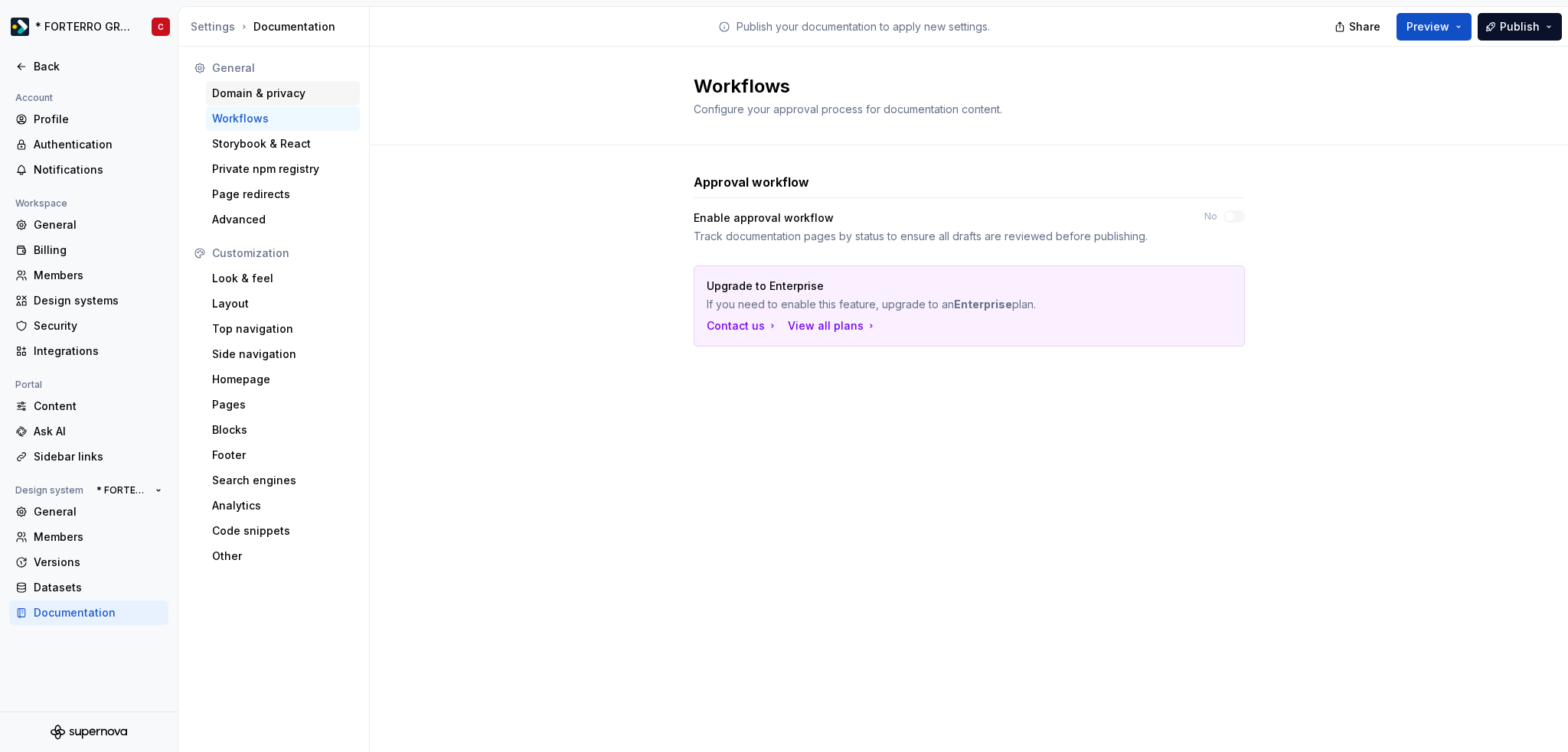
click at [243, 94] on div "Domain & privacy" at bounding box center [283, 93] width 141 height 16
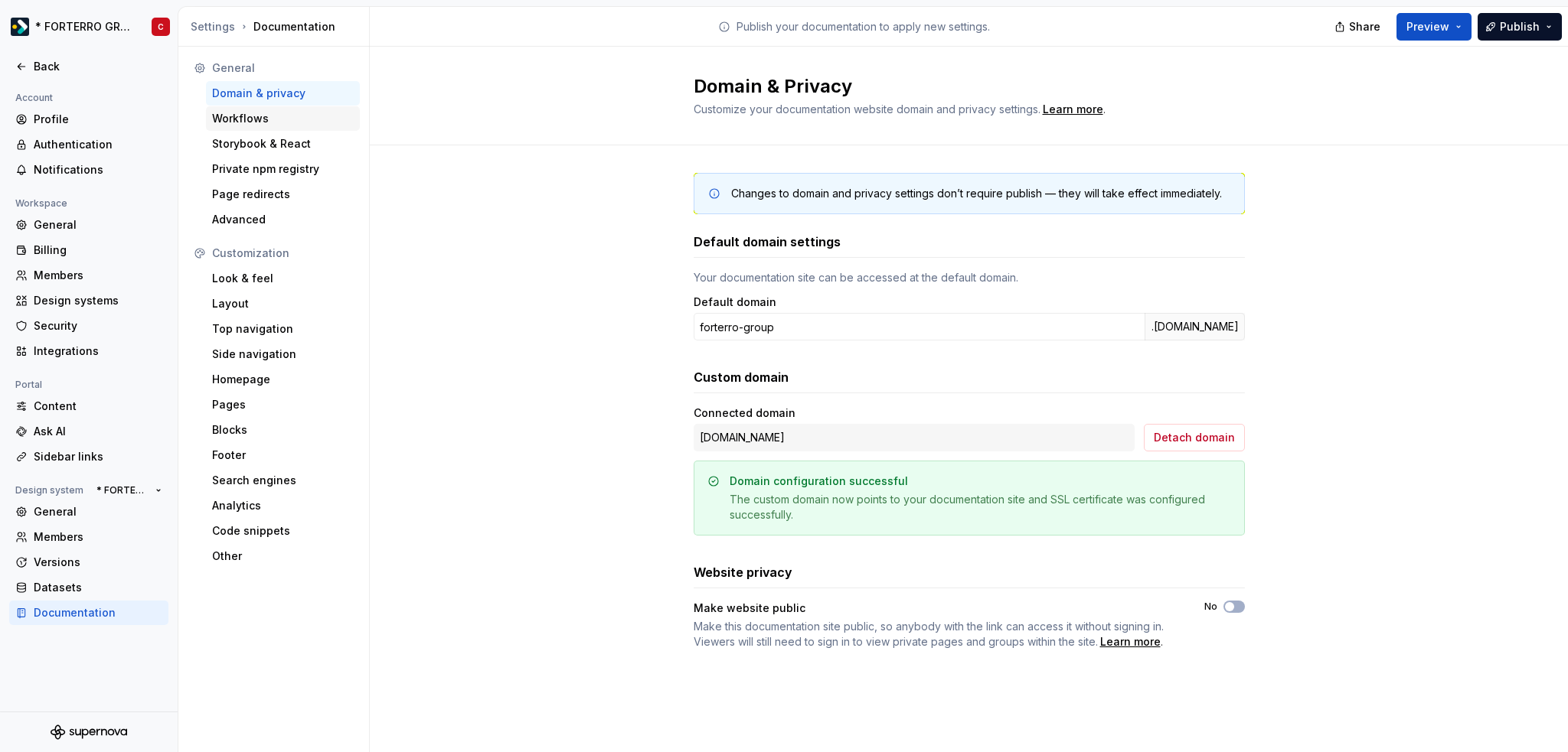
click at [279, 116] on div "Workflows" at bounding box center [283, 118] width 141 height 16
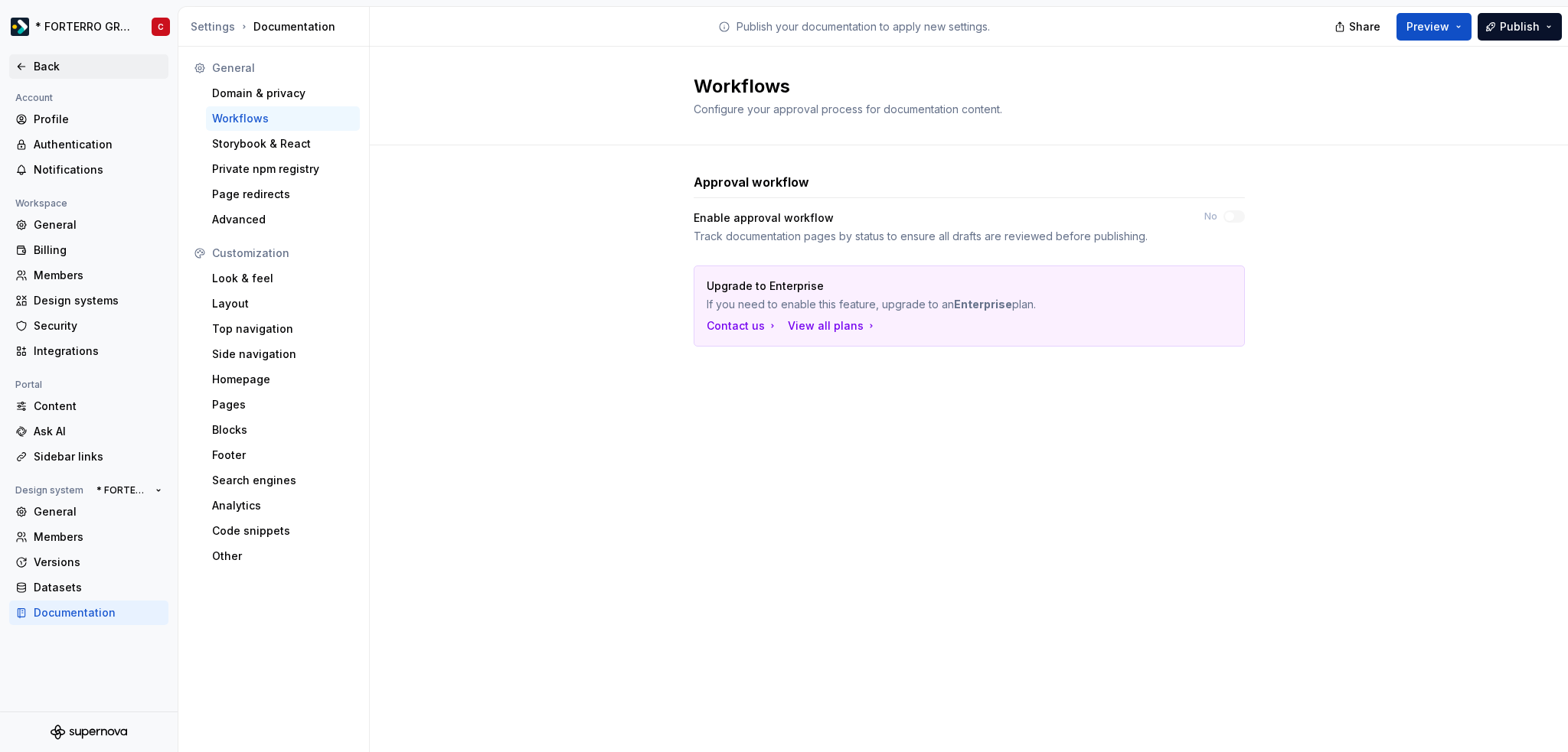
click at [58, 54] on div "Back" at bounding box center [89, 67] width 160 height 25
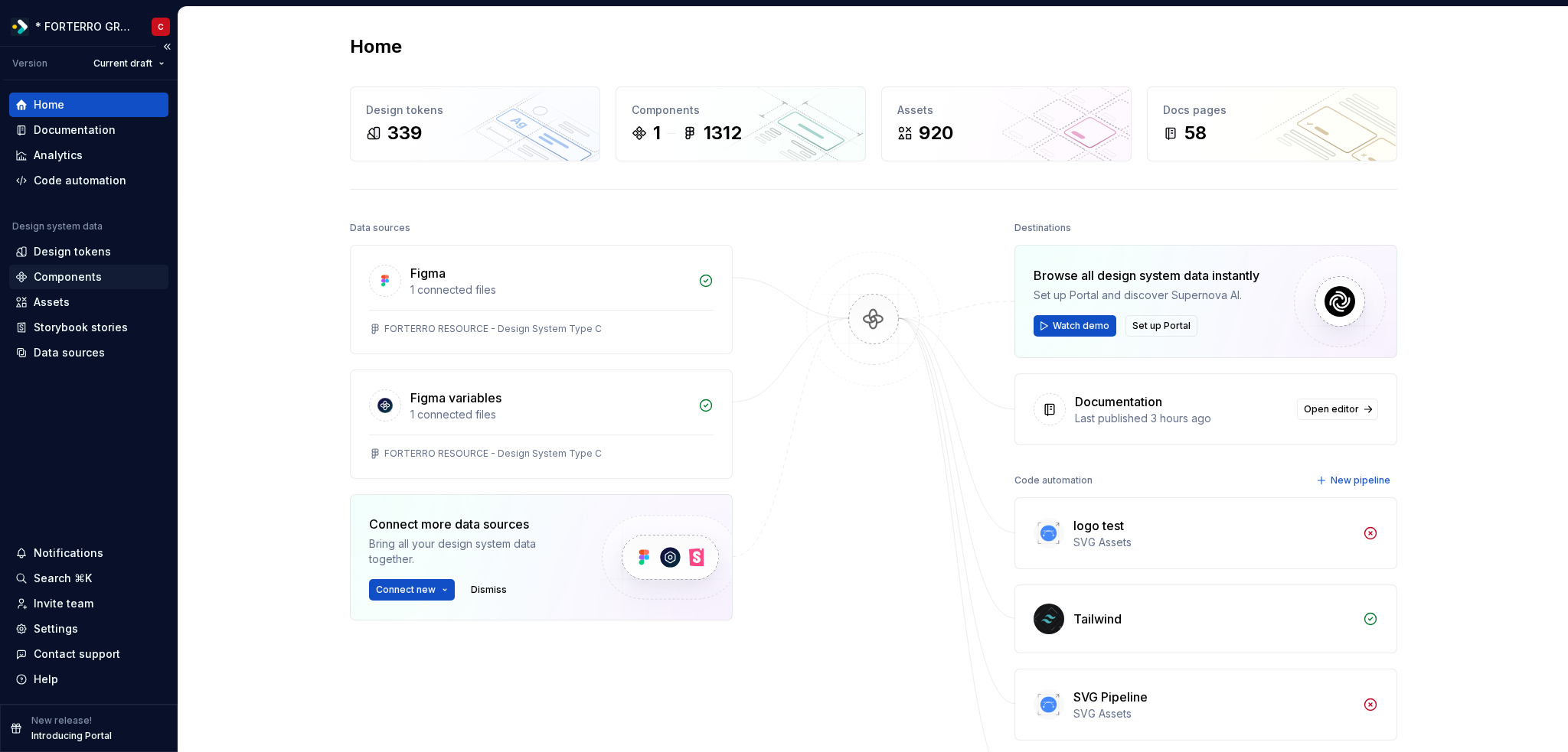
click at [71, 275] on div "Components" at bounding box center [67, 277] width 68 height 16
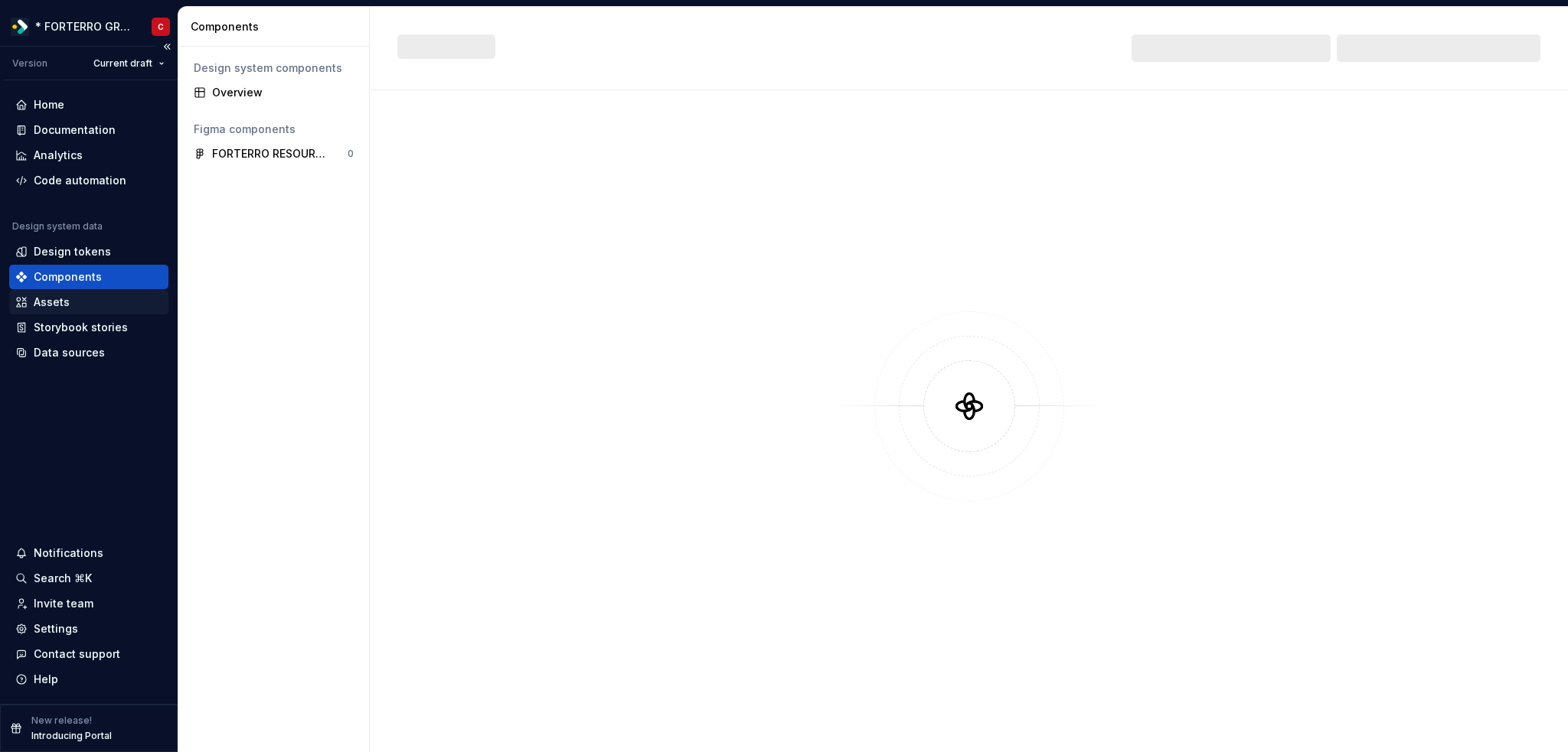
click at [56, 300] on div "Assets" at bounding box center [52, 302] width 36 height 16
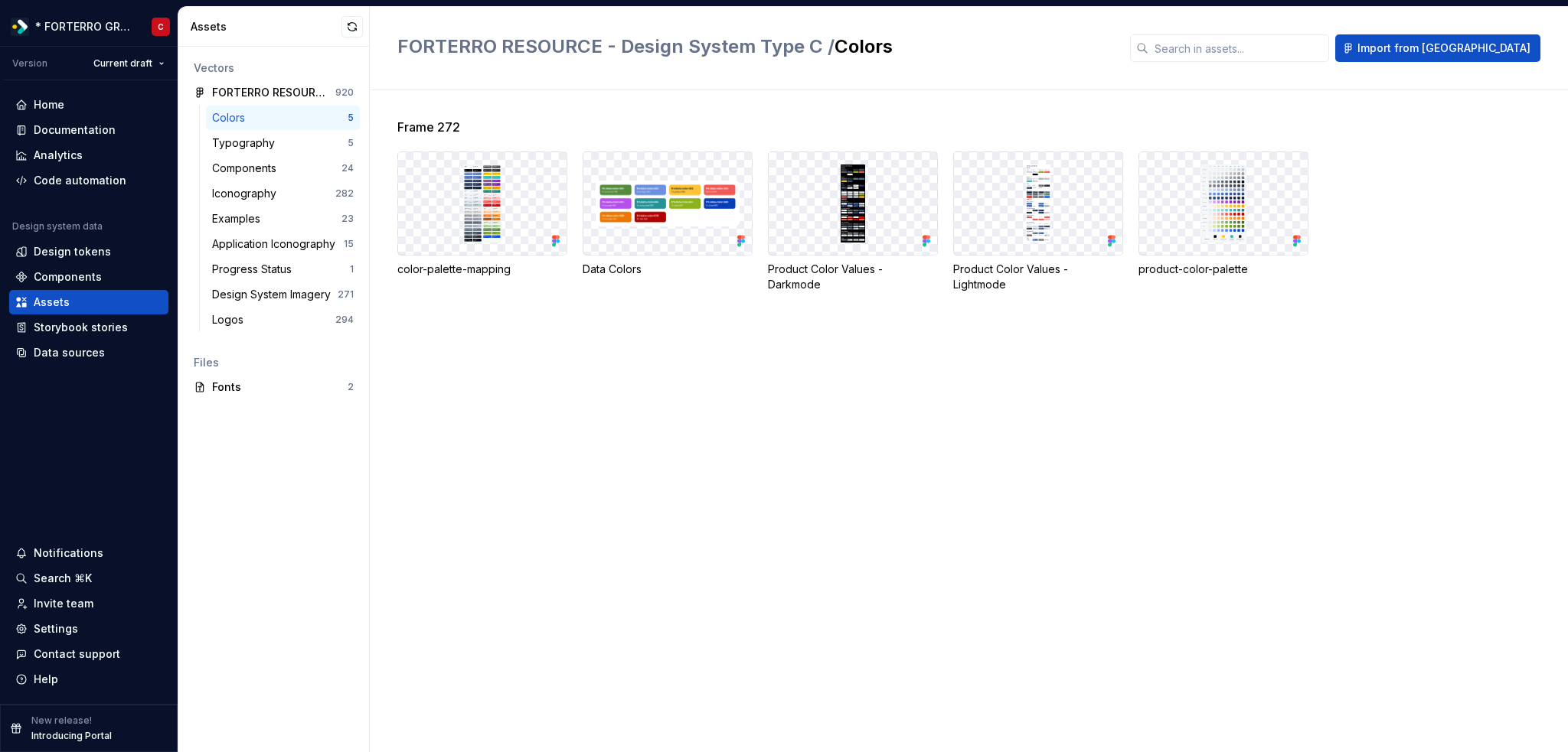
click at [391, 646] on div "Frame 272 color-palette-mapping Data Colors Product Color Values - Darkmode Pro…" at bounding box center [969, 421] width 1198 height 662
click at [64, 242] on div "Design tokens" at bounding box center [89, 251] width 160 height 25
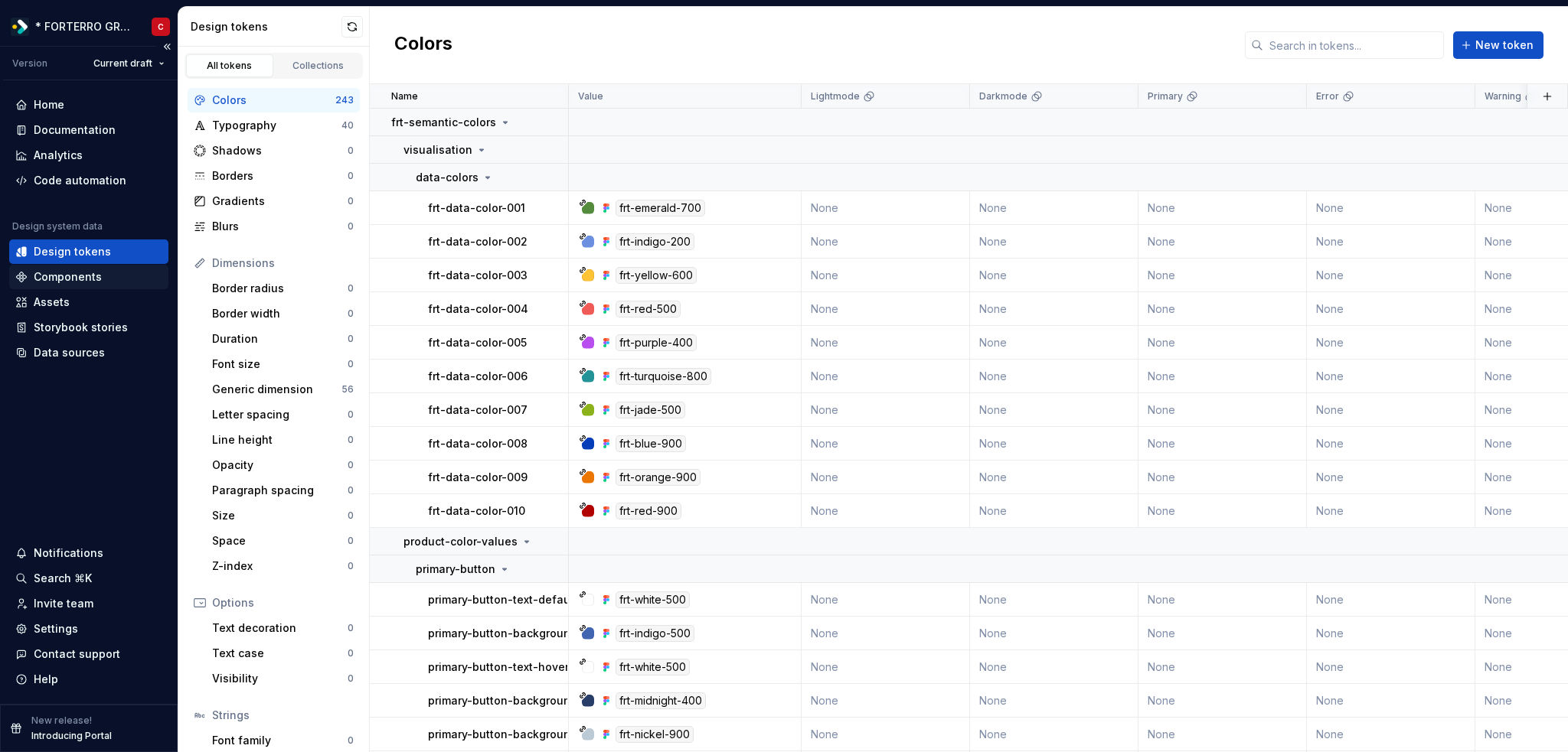
click at [89, 279] on div "Components" at bounding box center [67, 277] width 68 height 16
